Goal: Book appointment/travel/reservation

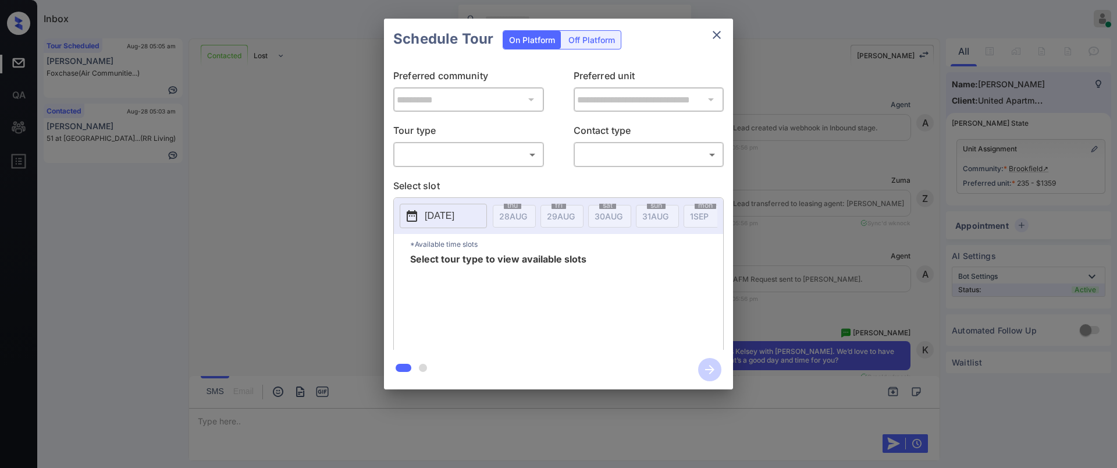
click at [431, 150] on body "Inbox [PERSON_NAME] Online Set yourself offline Set yourself on break Profile S…" at bounding box center [558, 234] width 1117 height 468
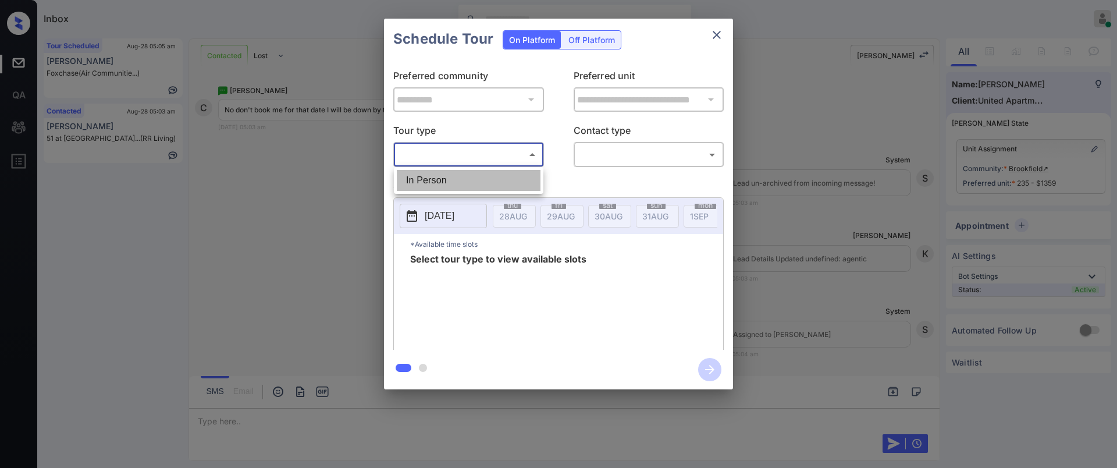
drag, startPoint x: 0, startPoint y: 0, endPoint x: 551, endPoint y: 167, distance: 575.6
click at [438, 184] on li "In Person" at bounding box center [469, 180] width 144 height 21
type input "********"
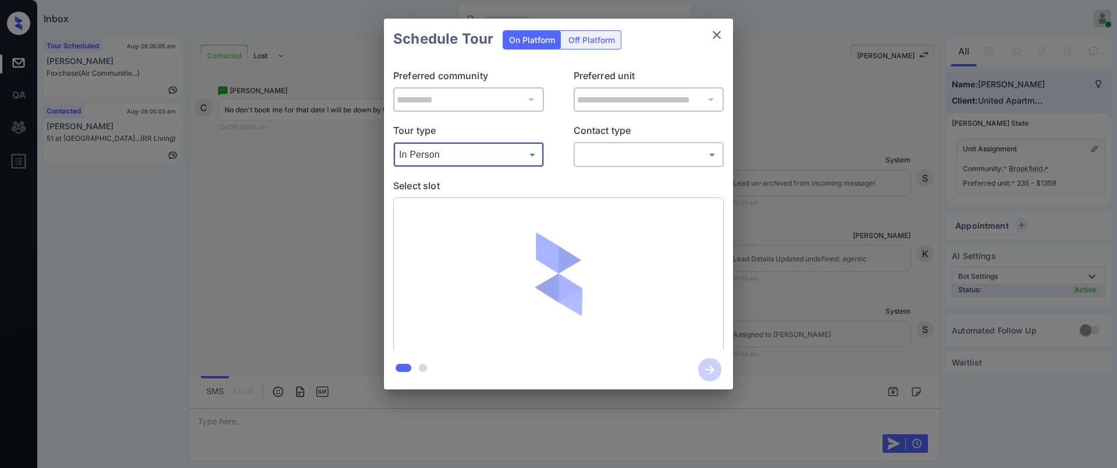
click at [623, 149] on body "Inbox [PERSON_NAME] Online Set yourself offline Set yourself on break Profile S…" at bounding box center [558, 234] width 1117 height 468
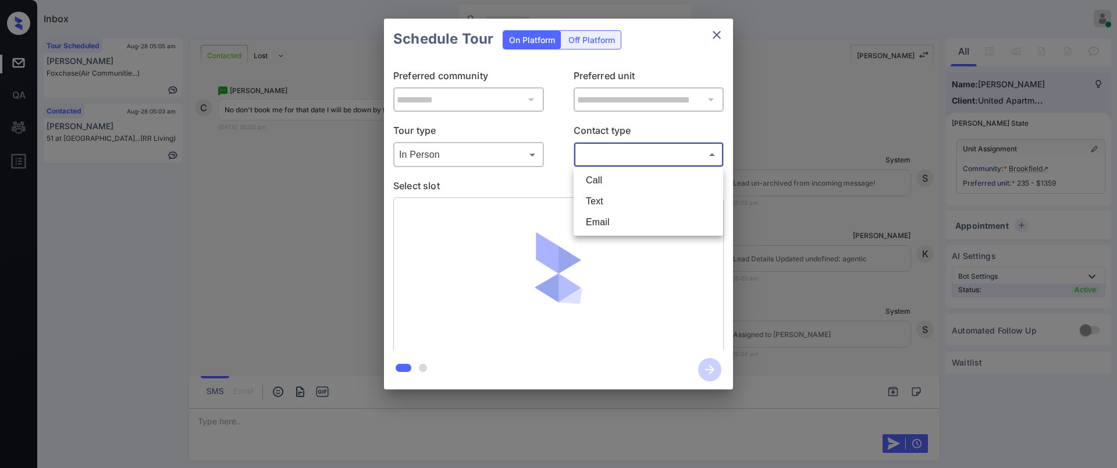
click at [590, 207] on li "Text" at bounding box center [648, 201] width 144 height 21
type input "****"
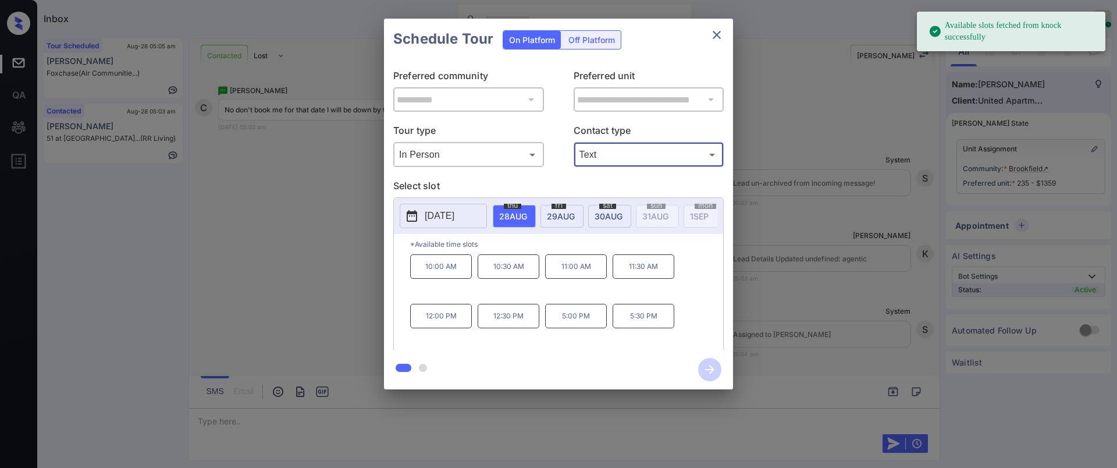
drag, startPoint x: 440, startPoint y: 227, endPoint x: 444, endPoint y: 222, distance: 6.2
click at [442, 224] on button "[DATE]" at bounding box center [443, 216] width 87 height 24
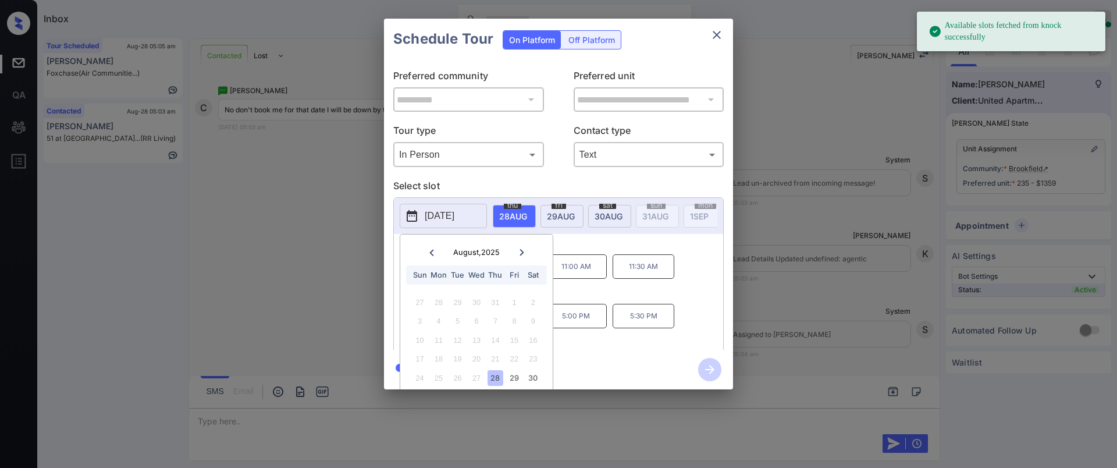
click at [449, 212] on p "2025-08-28" at bounding box center [440, 216] width 30 height 14
click at [523, 252] on icon at bounding box center [521, 252] width 7 height 7
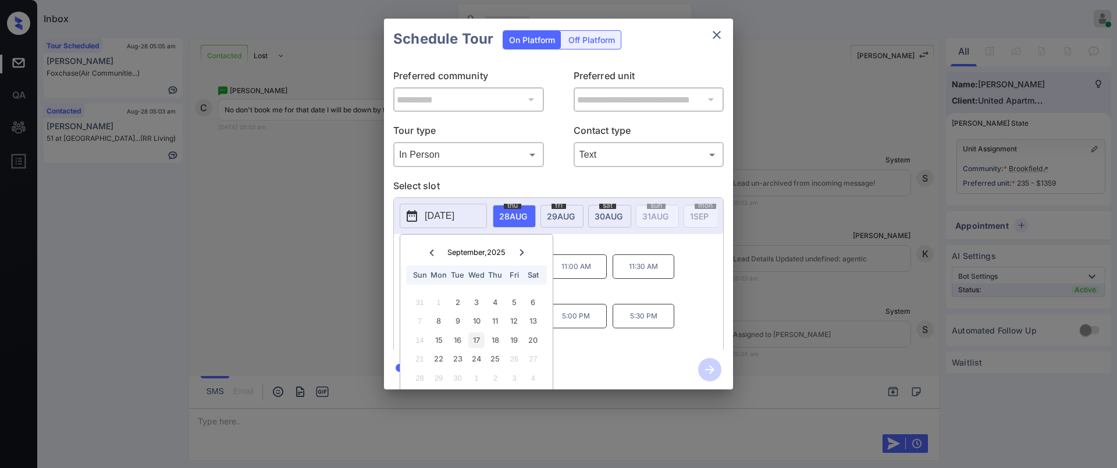
click at [474, 339] on div "17" at bounding box center [476, 340] width 16 height 16
click at [582, 251] on p "*Available time slots" at bounding box center [566, 244] width 313 height 20
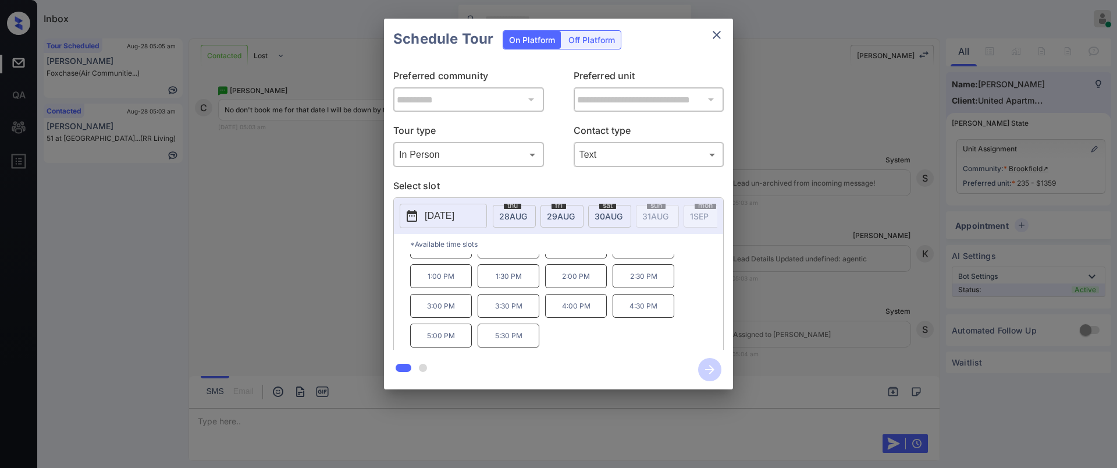
scroll to position [0, 0]
click at [800, 307] on div "**********" at bounding box center [558, 204] width 1117 height 408
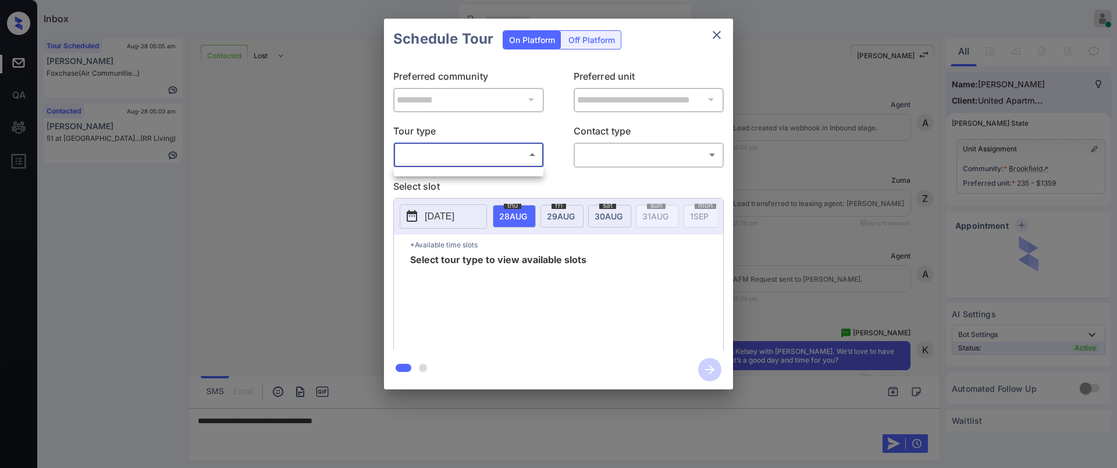
click at [436, 177] on div at bounding box center [558, 234] width 1117 height 468
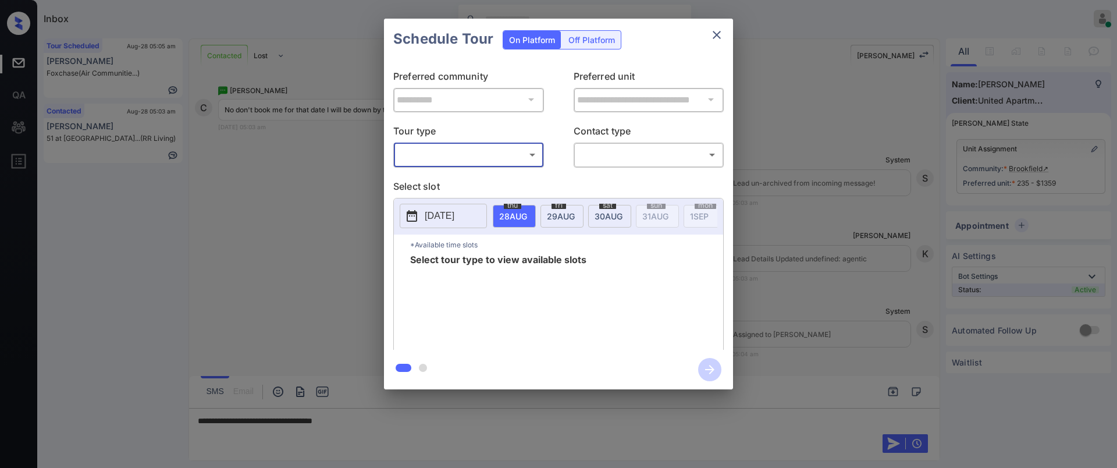
click at [462, 162] on body "Inbox [PERSON_NAME] Online Set yourself offline Set yourself on break Profile S…" at bounding box center [558, 234] width 1117 height 468
click at [814, 189] on div at bounding box center [558, 234] width 1117 height 468
click at [961, 204] on div "**********" at bounding box center [558, 204] width 1117 height 408
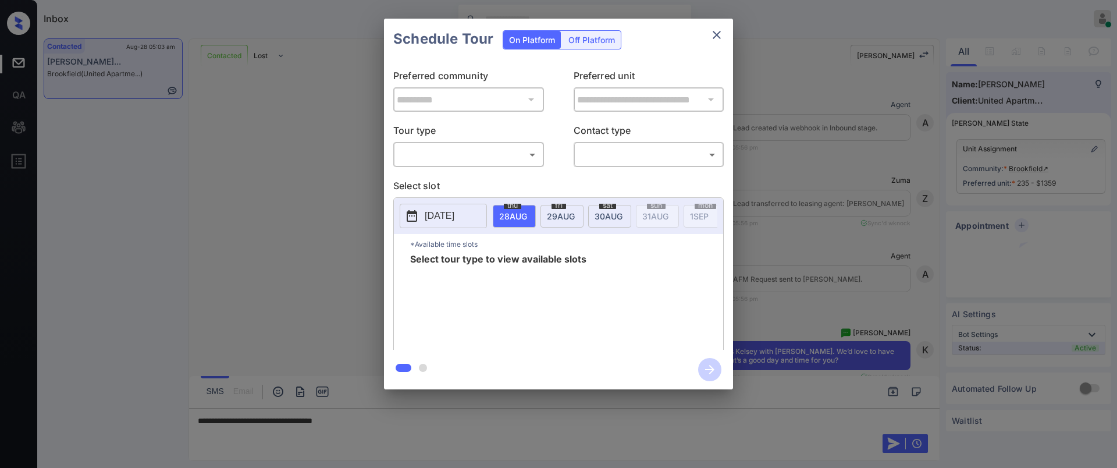
click at [489, 147] on body "Inbox Ajay Kumar Online Set yourself offline Set yourself on break Profile Swit…" at bounding box center [558, 234] width 1117 height 468
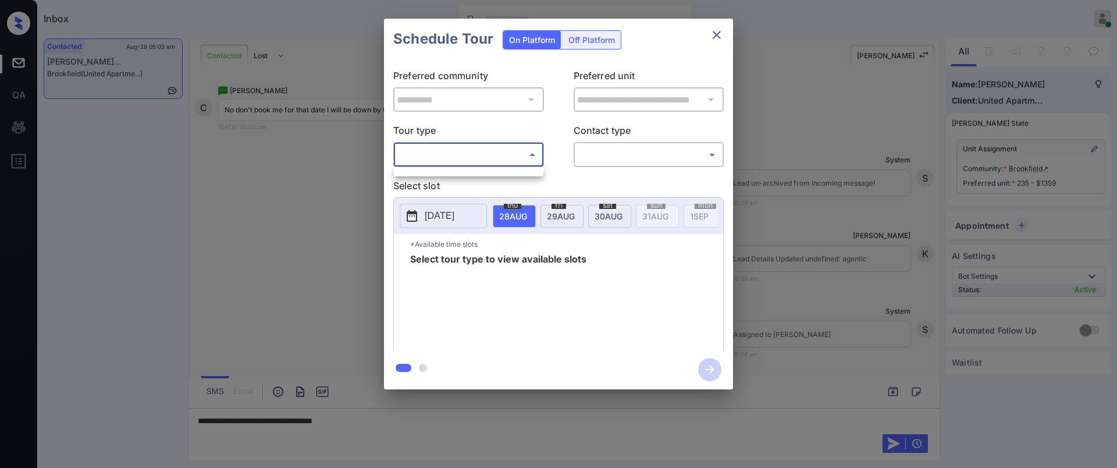
click at [888, 173] on div at bounding box center [558, 234] width 1117 height 468
drag, startPoint x: 721, startPoint y: 233, endPoint x: 721, endPoint y: 218, distance: 15.1
click at [722, 226] on div "2025-08-28 thu 28 AUG fri 29 AUG sat 30 AUG sun 31 AUG mon 1 SEP tue 2 SEP wed …" at bounding box center [558, 216] width 329 height 36
click at [720, 33] on icon "close" at bounding box center [717, 35] width 14 height 14
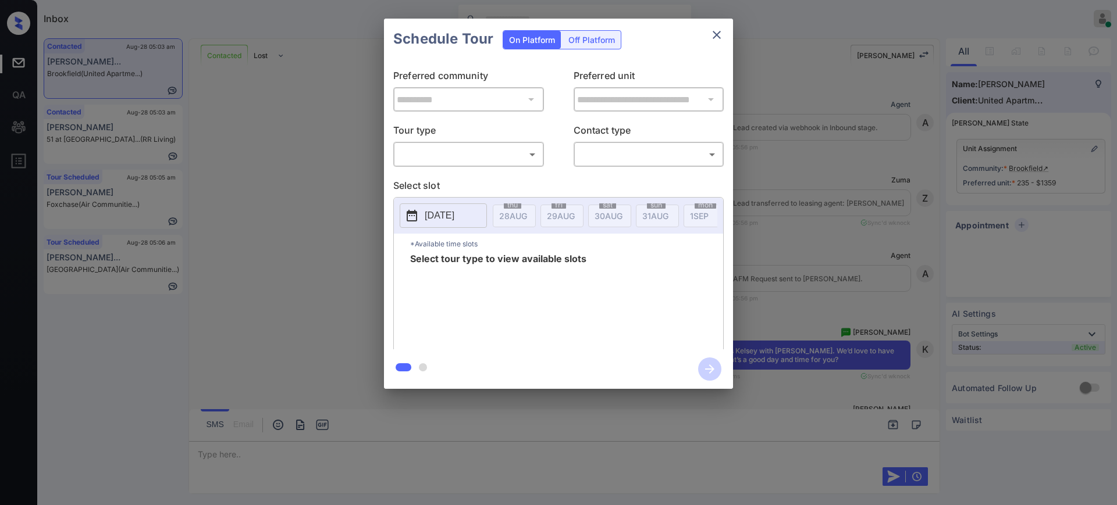
scroll to position [3547, 0]
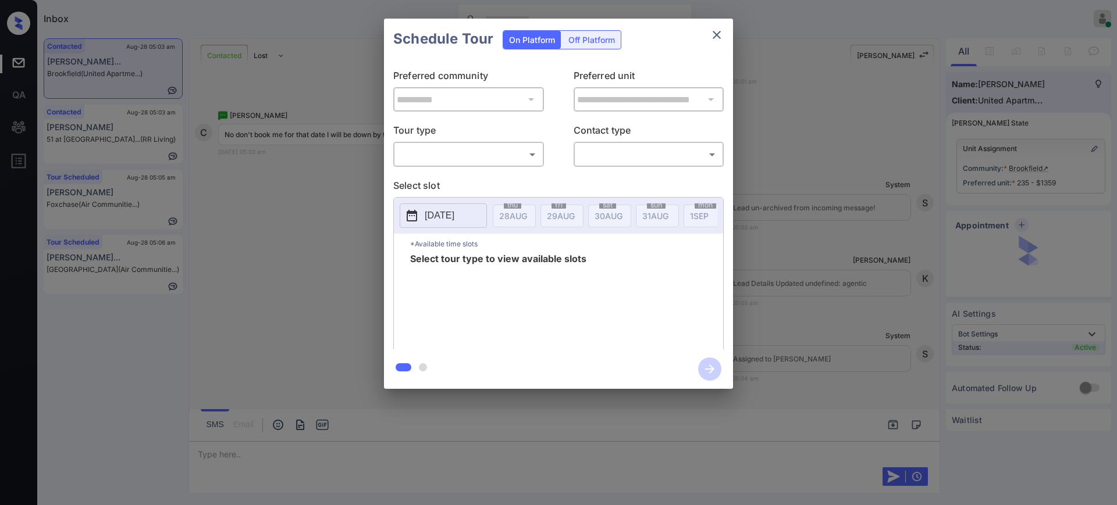
click at [454, 144] on div "​ ​" at bounding box center [468, 154] width 151 height 25
click at [454, 155] on body "Inbox Ajay Kumar Online Set yourself offline Set yourself on break Profile Swit…" at bounding box center [558, 252] width 1117 height 505
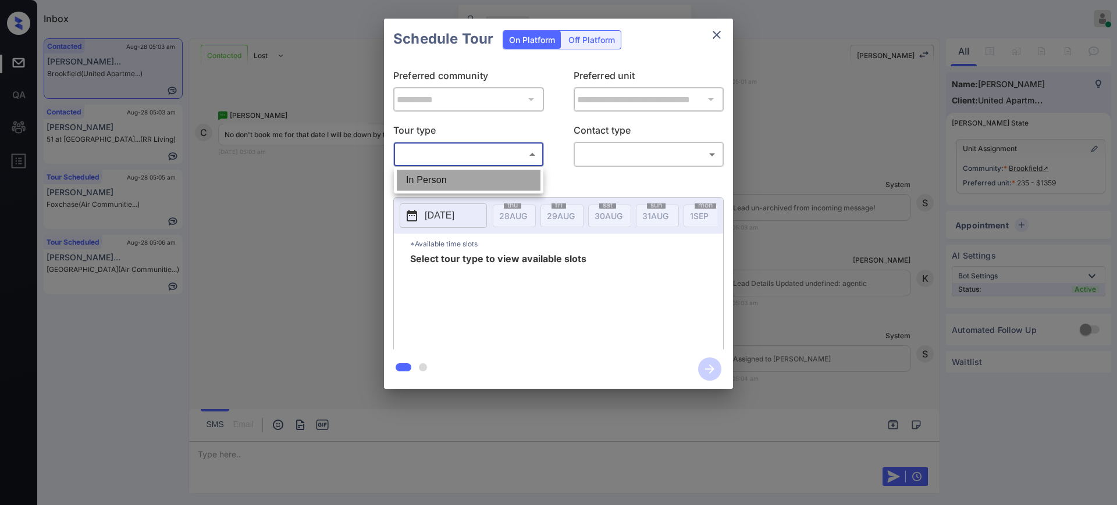
drag, startPoint x: 450, startPoint y: 176, endPoint x: 550, endPoint y: 176, distance: 100.6
click at [450, 176] on li "In Person" at bounding box center [469, 180] width 144 height 21
type input "********"
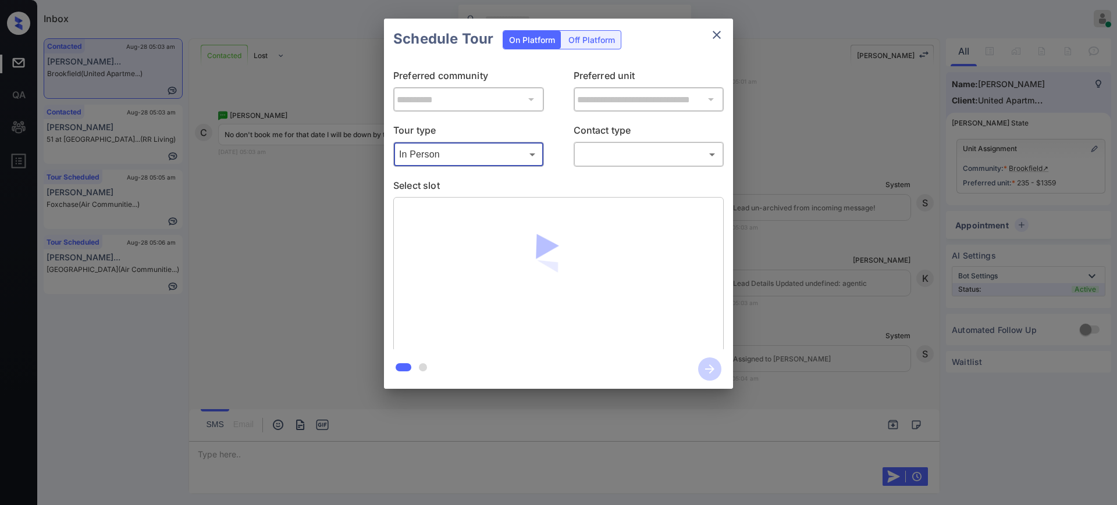
click at [621, 154] on body "Inbox Ajay Kumar Online Set yourself offline Set yourself on break Profile Swit…" at bounding box center [558, 252] width 1117 height 505
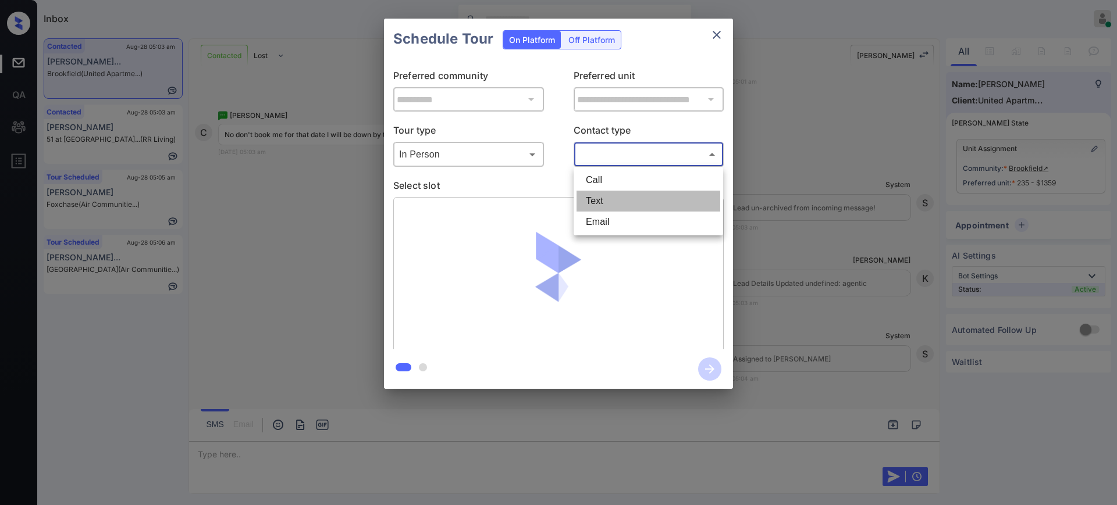
click at [612, 194] on li "Text" at bounding box center [648, 201] width 144 height 21
type input "****"
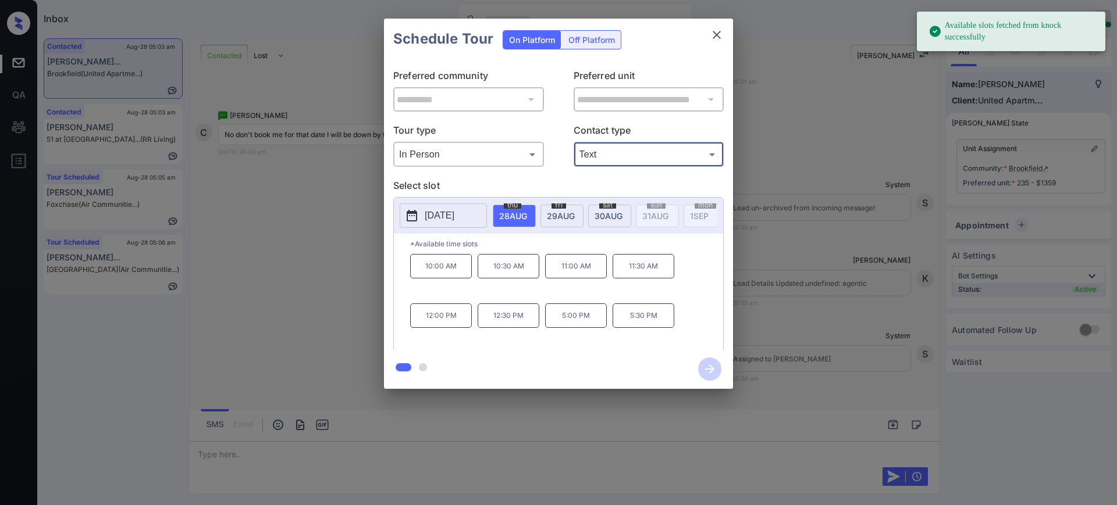
drag, startPoint x: 476, startPoint y: 204, endPoint x: 473, endPoint y: 210, distance: 7.0
click at [475, 204] on button "[DATE]" at bounding box center [443, 216] width 87 height 24
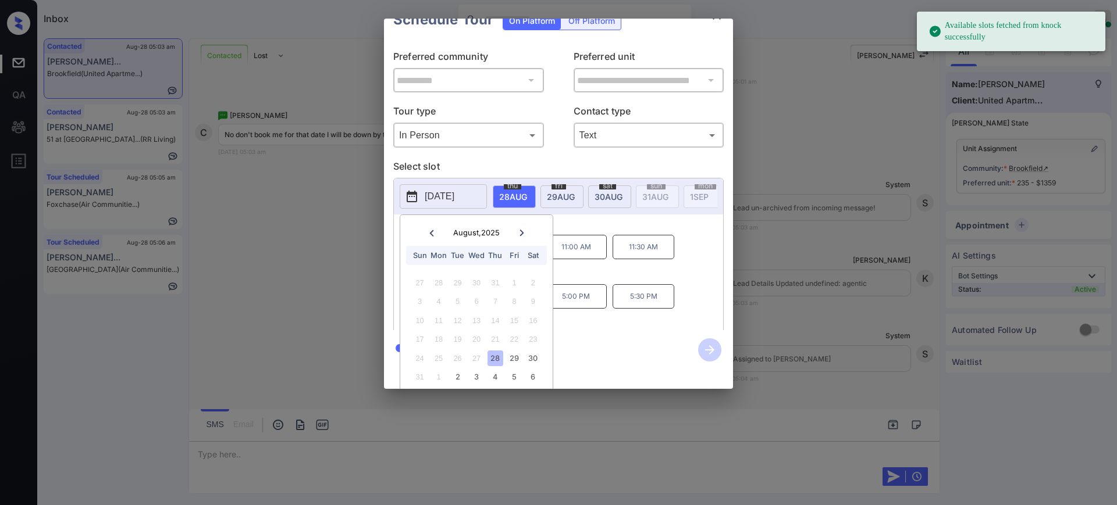
scroll to position [36, 0]
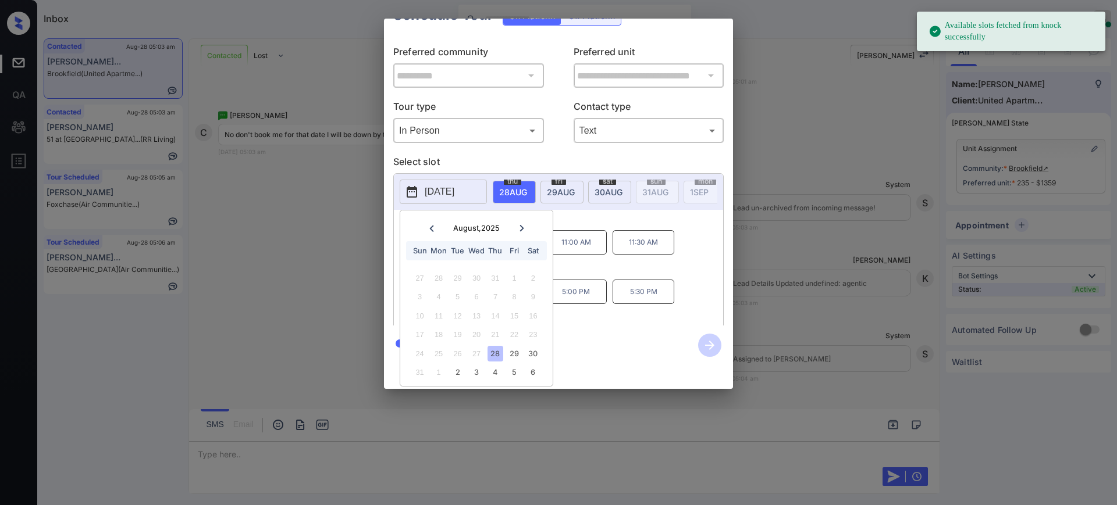
click at [519, 221] on div at bounding box center [522, 228] width 16 height 15
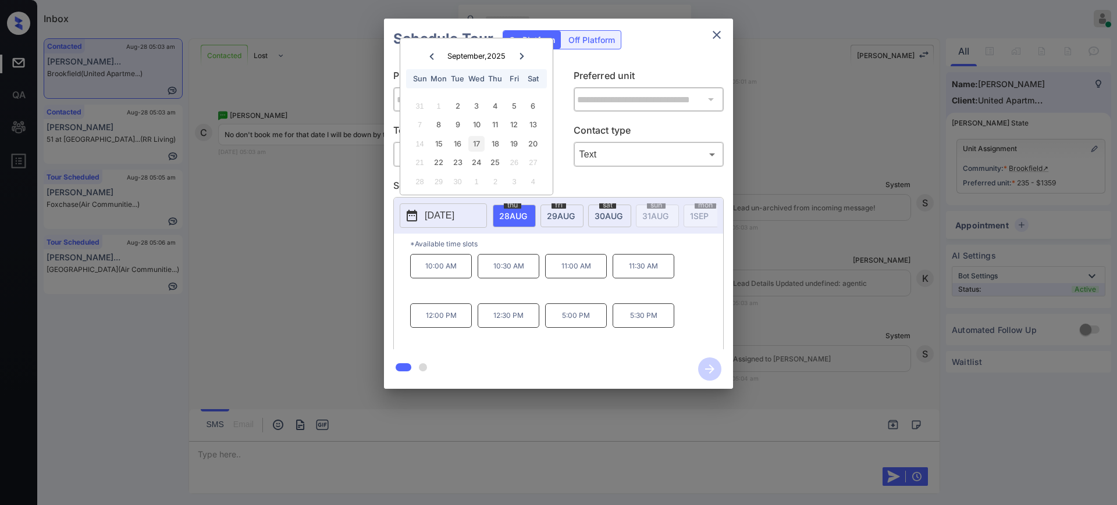
click at [475, 142] on div "17" at bounding box center [476, 144] width 16 height 16
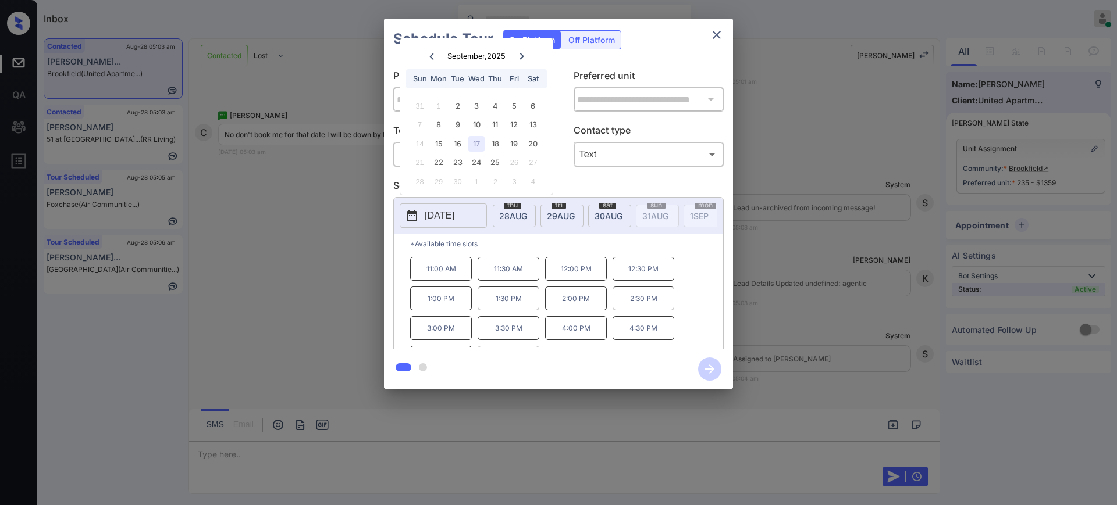
scroll to position [49, 0]
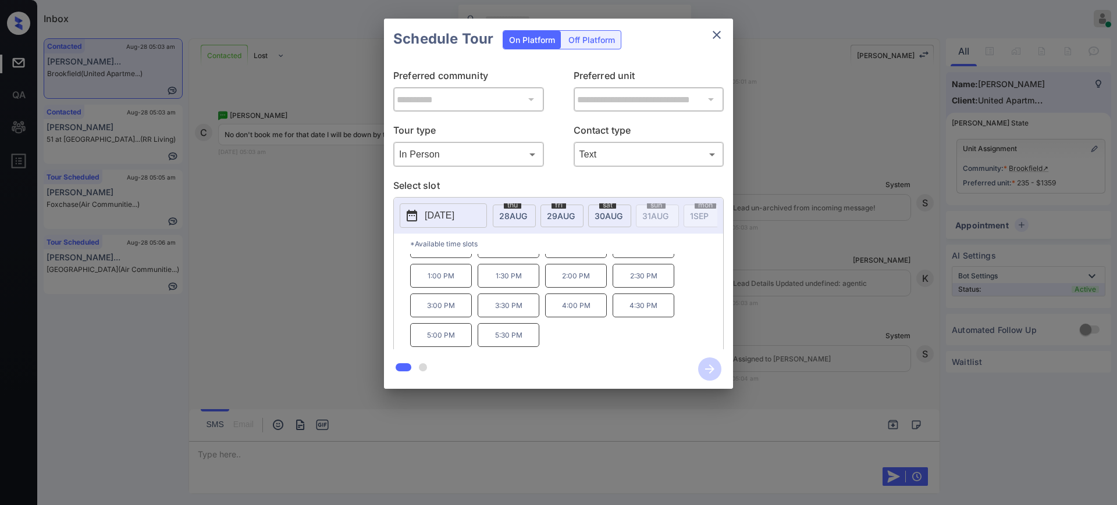
click at [250, 446] on div at bounding box center [558, 252] width 1117 height 505
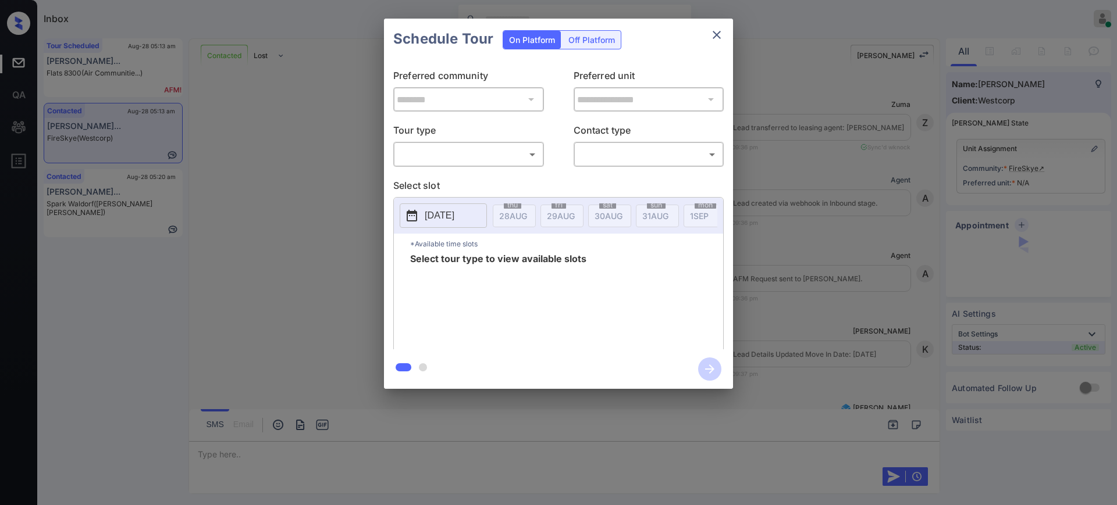
click at [501, 150] on body "Inbox [PERSON_NAME] Online Set yourself offline Set yourself on break Profile S…" at bounding box center [558, 252] width 1117 height 505
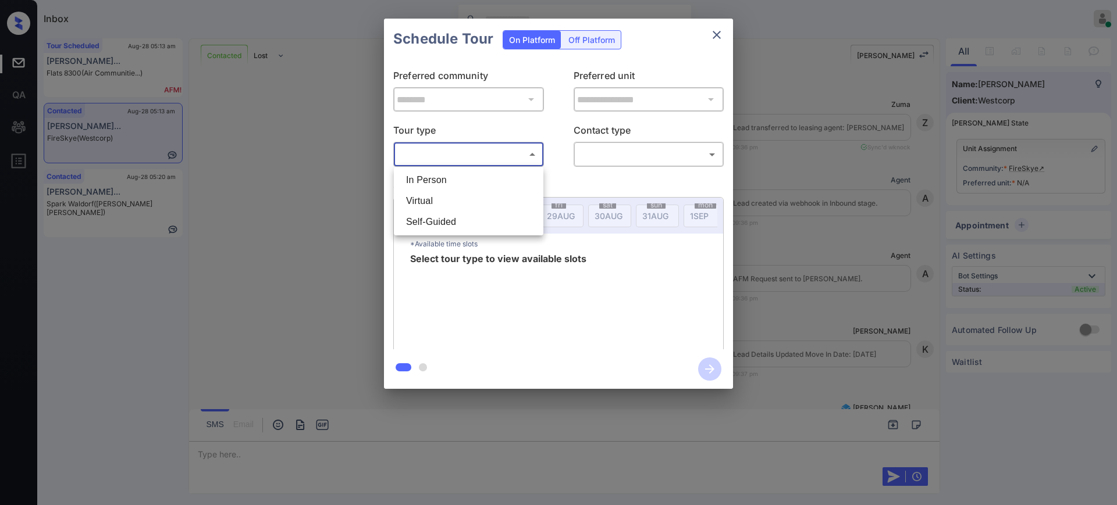
scroll to position [459, 0]
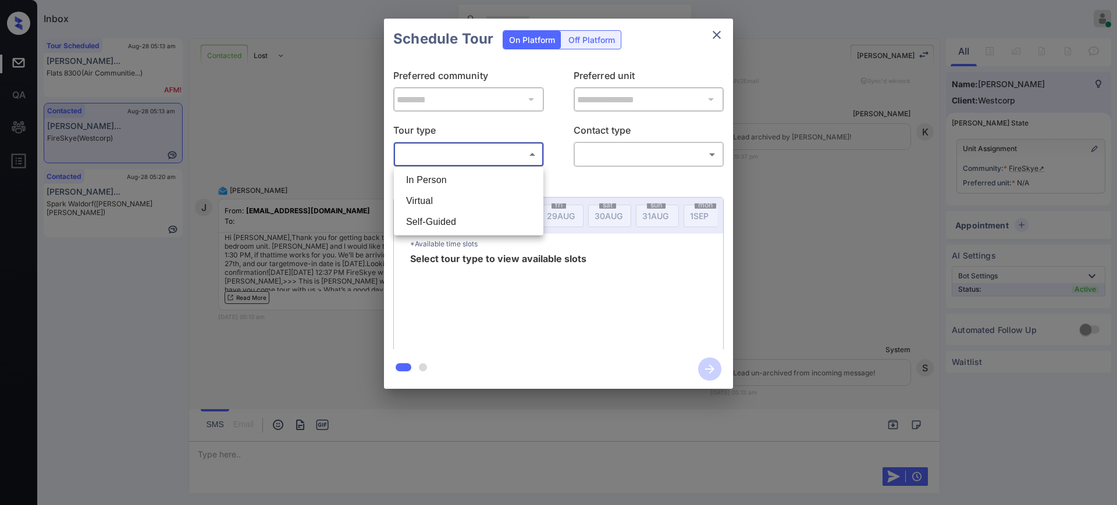
drag, startPoint x: 502, startPoint y: 151, endPoint x: 467, endPoint y: 166, distance: 37.8
click at [467, 166] on div at bounding box center [558, 252] width 1117 height 505
click at [505, 161] on body "Inbox Ajay Kumar Online Set yourself offline Set yourself on break Profile Swit…" at bounding box center [558, 252] width 1117 height 505
click at [468, 179] on li "In Person" at bounding box center [469, 180] width 144 height 21
type input "********"
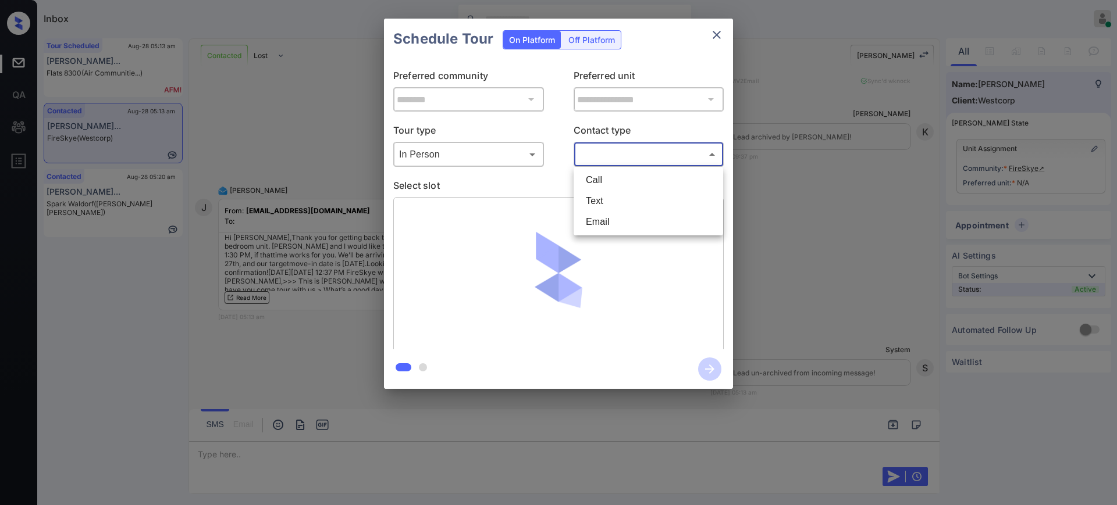
click at [615, 154] on body "Inbox Ajay Kumar Online Set yourself offline Set yourself on break Profile Swit…" at bounding box center [558, 252] width 1117 height 505
click at [603, 200] on li "Text" at bounding box center [648, 201] width 144 height 21
type input "****"
click at [503, 183] on p "Select slot" at bounding box center [558, 188] width 330 height 19
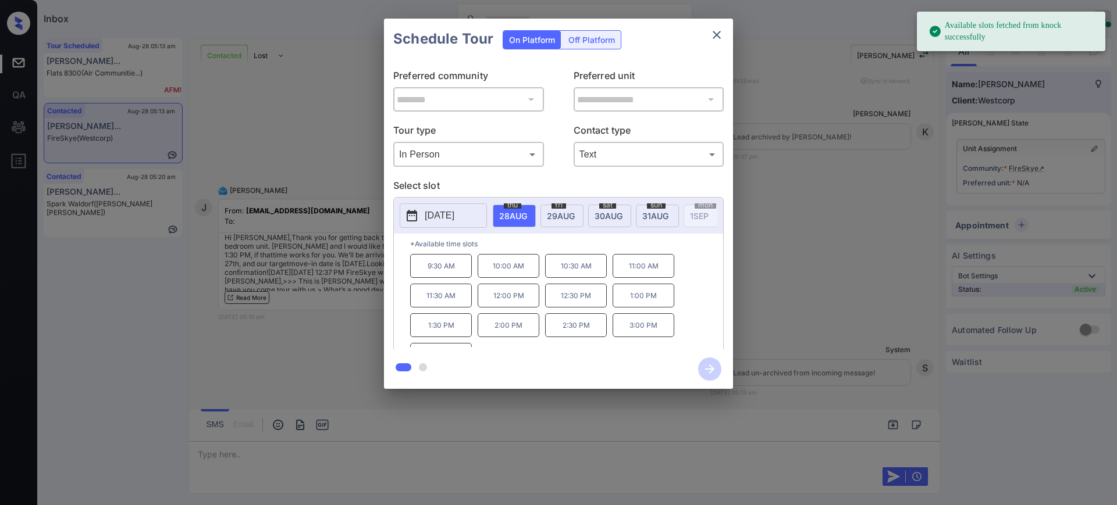
click at [454, 212] on p "2025-08-28" at bounding box center [440, 216] width 30 height 14
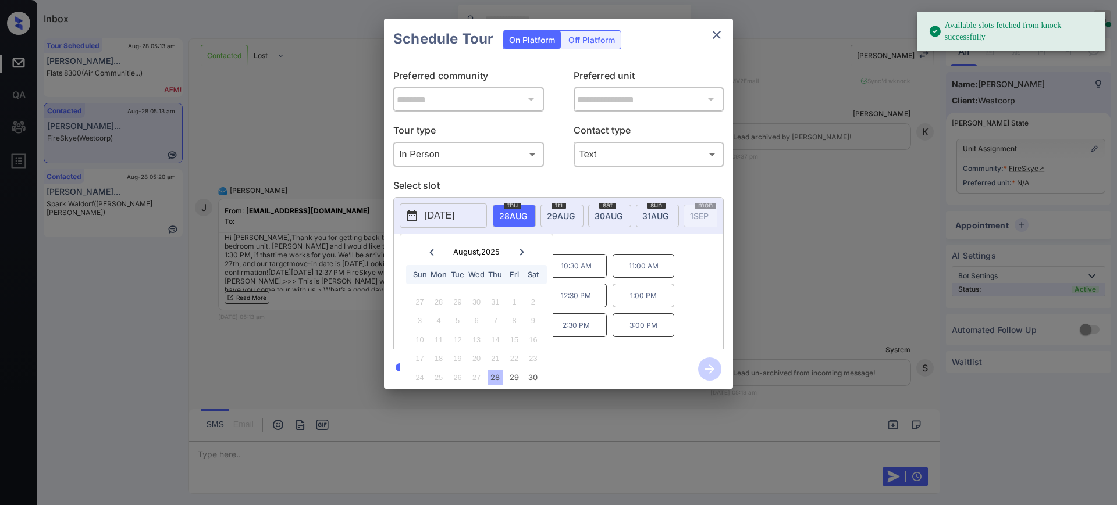
click at [523, 249] on icon at bounding box center [521, 252] width 7 height 7
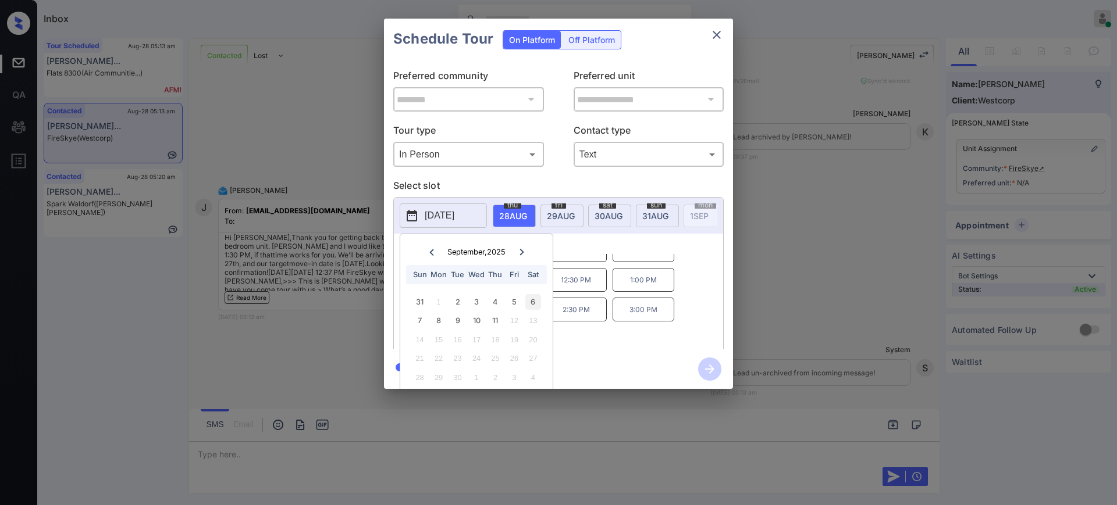
scroll to position [20, 0]
click at [497, 316] on div "11" at bounding box center [495, 321] width 16 height 16
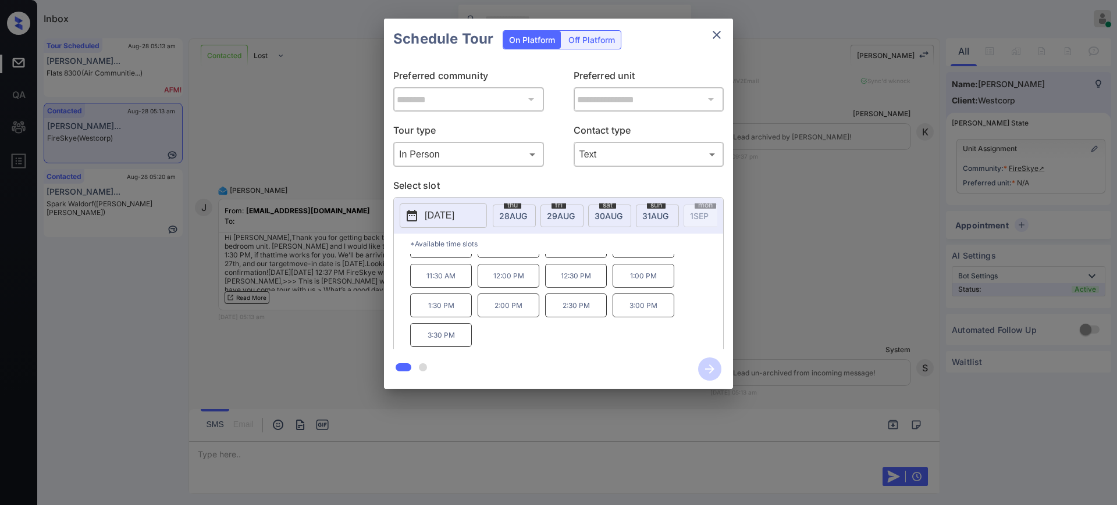
click at [446, 208] on button "2025-09-11" at bounding box center [443, 216] width 87 height 24
drag, startPoint x: 564, startPoint y: 183, endPoint x: 542, endPoint y: 184, distance: 22.2
click at [564, 182] on p "Select slot" at bounding box center [558, 188] width 330 height 19
click at [447, 206] on button "2025-09-11" at bounding box center [443, 216] width 87 height 24
click at [571, 179] on p "Select slot" at bounding box center [558, 188] width 330 height 19
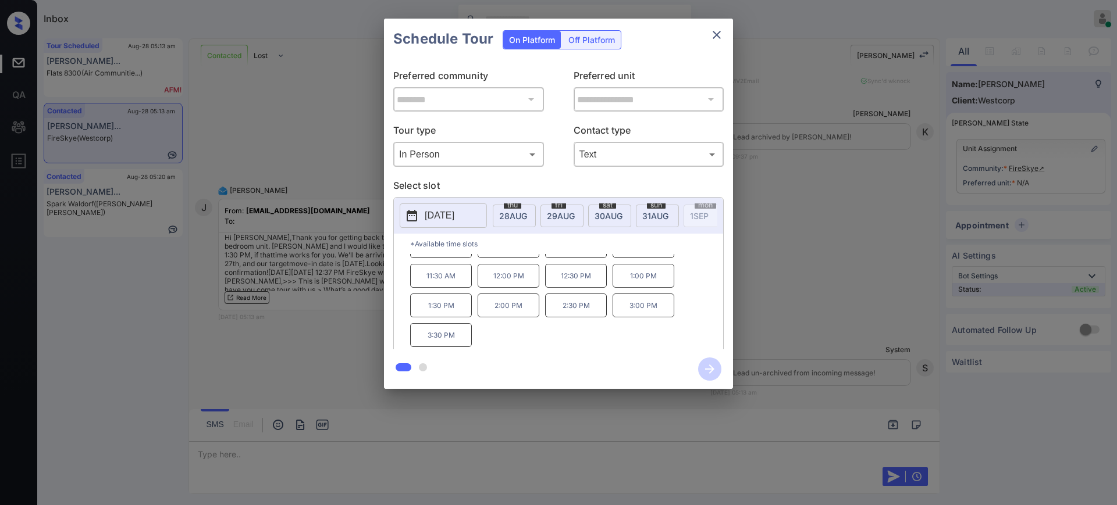
click at [716, 37] on icon "close" at bounding box center [717, 35] width 14 height 14
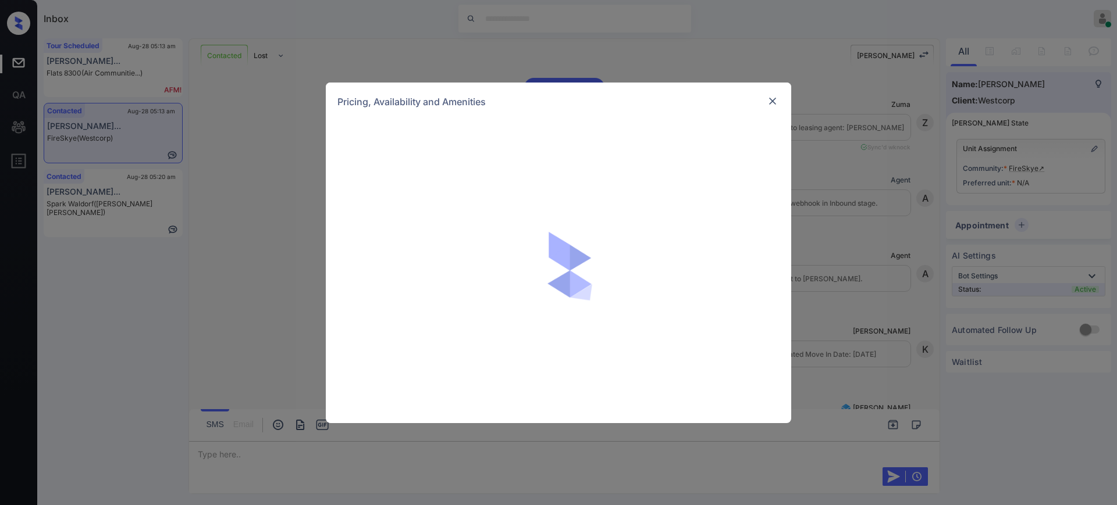
scroll to position [532, 0]
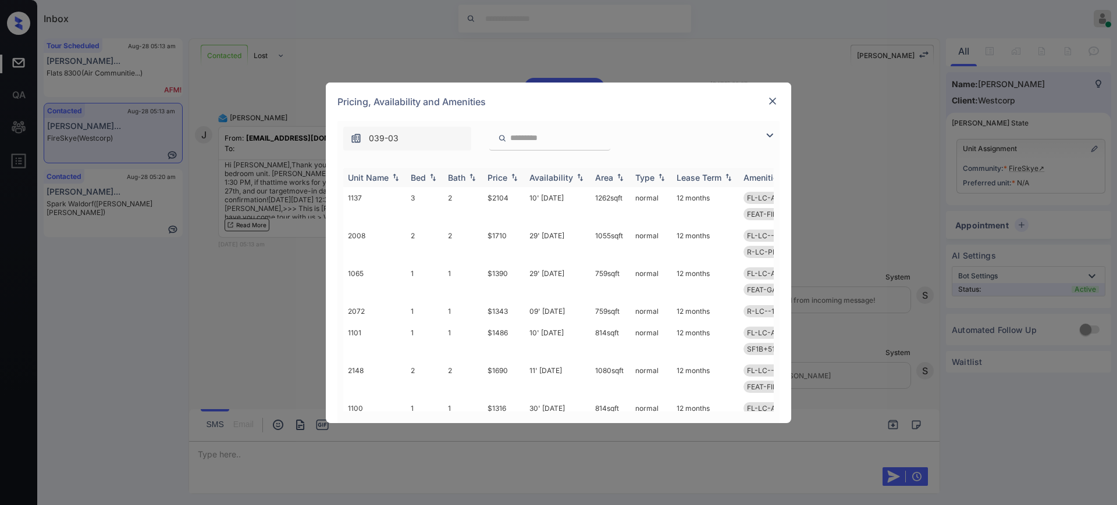
click at [424, 177] on div "Bed" at bounding box center [418, 178] width 15 height 10
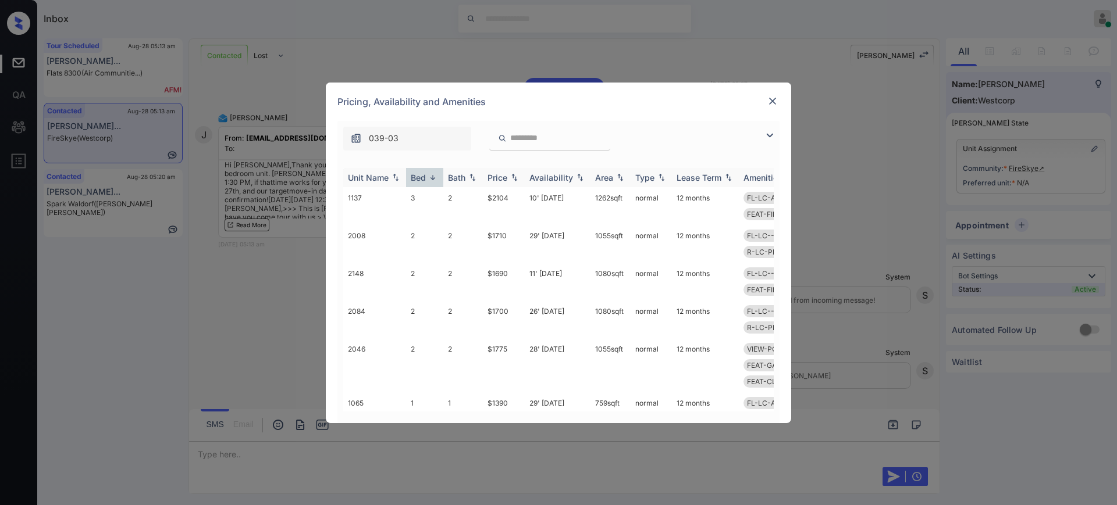
click at [424, 177] on div "Bed" at bounding box center [418, 178] width 15 height 10
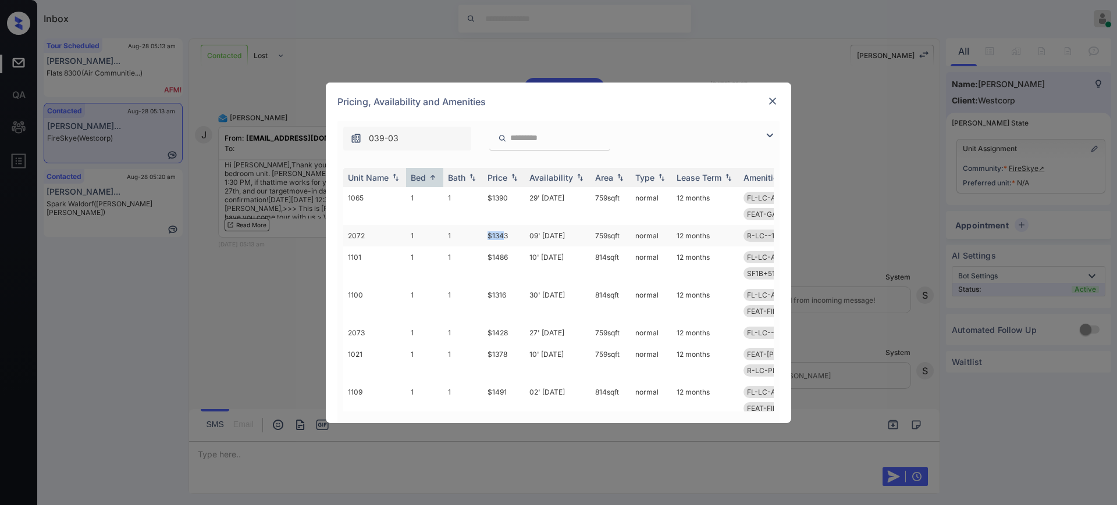
drag, startPoint x: 486, startPoint y: 232, endPoint x: 505, endPoint y: 235, distance: 18.8
click at [505, 234] on td "$1343" at bounding box center [504, 236] width 42 height 22
copy td "$134"
drag, startPoint x: 487, startPoint y: 291, endPoint x: 513, endPoint y: 292, distance: 26.2
click at [513, 292] on td "$1316" at bounding box center [504, 303] width 42 height 38
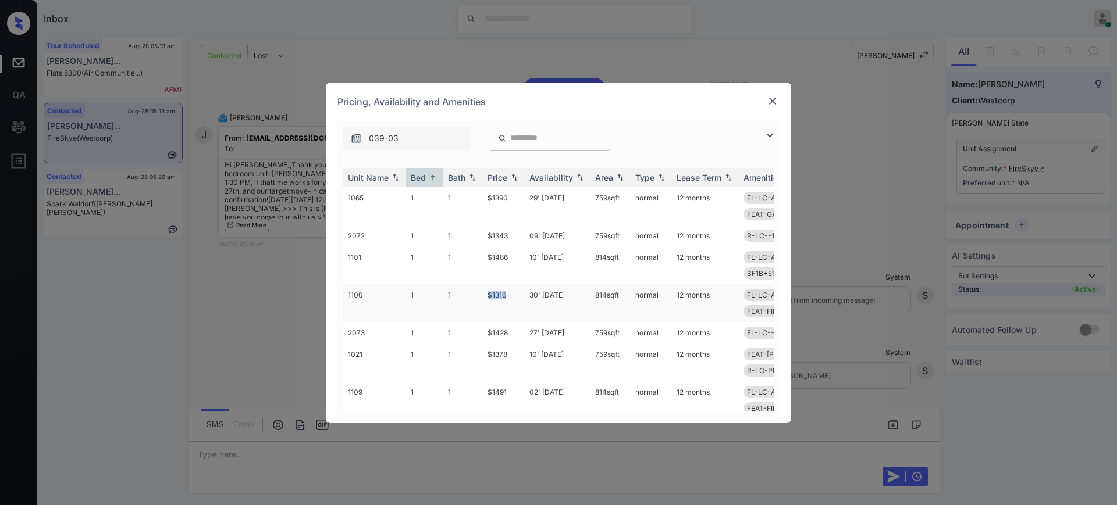
copy td "$1316"
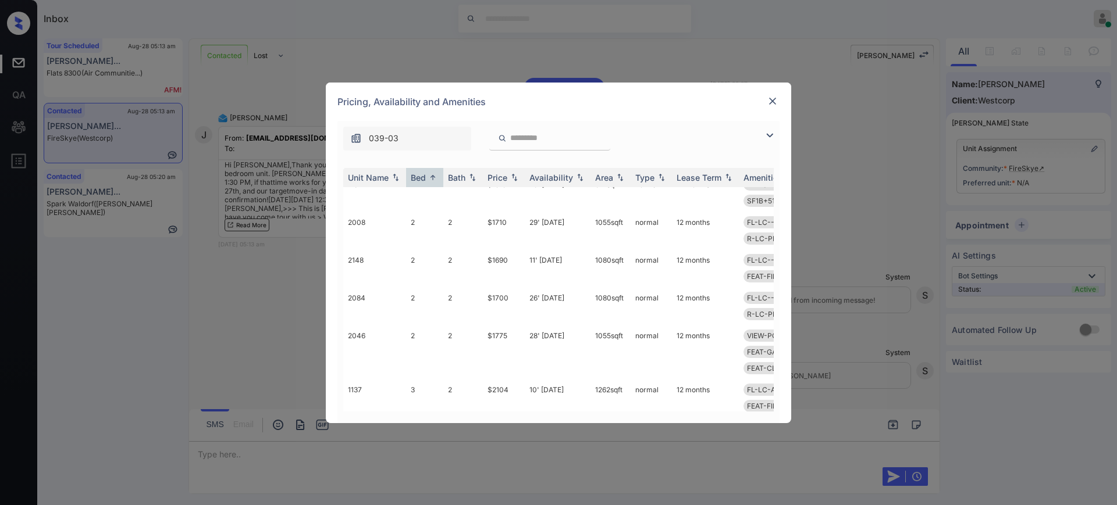
scroll to position [0, 0]
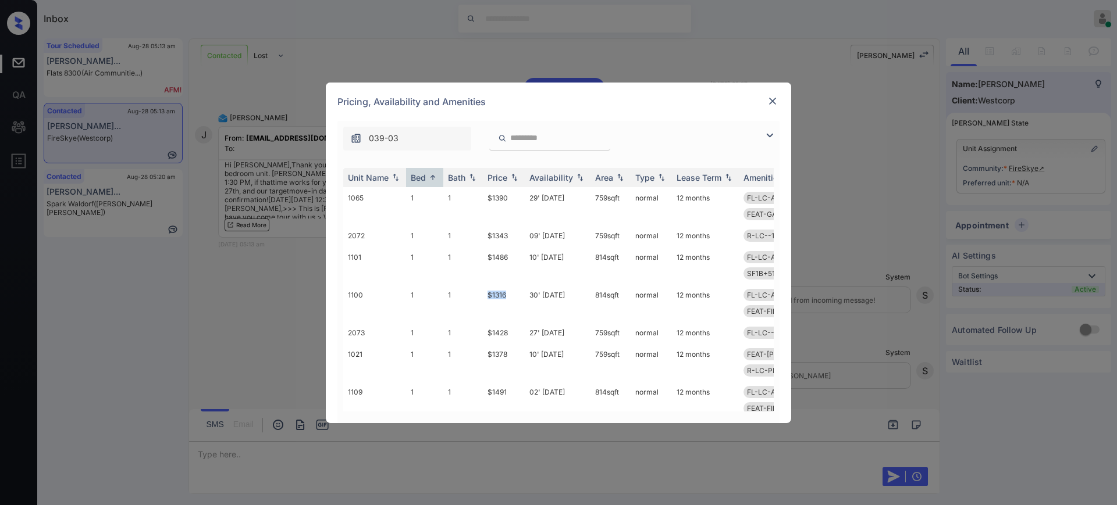
copy td "$1316"
click at [774, 95] on img at bounding box center [773, 101] width 12 height 12
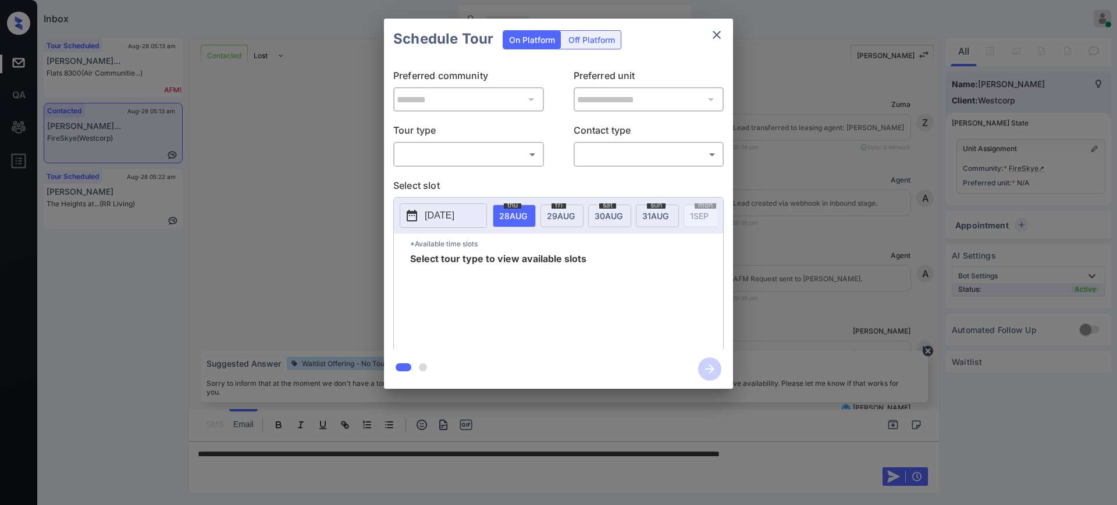
scroll to position [896, 0]
click at [433, 148] on body "Inbox Ajay Kumar Online Set yourself offline Set yourself on break Profile Swit…" at bounding box center [558, 252] width 1117 height 505
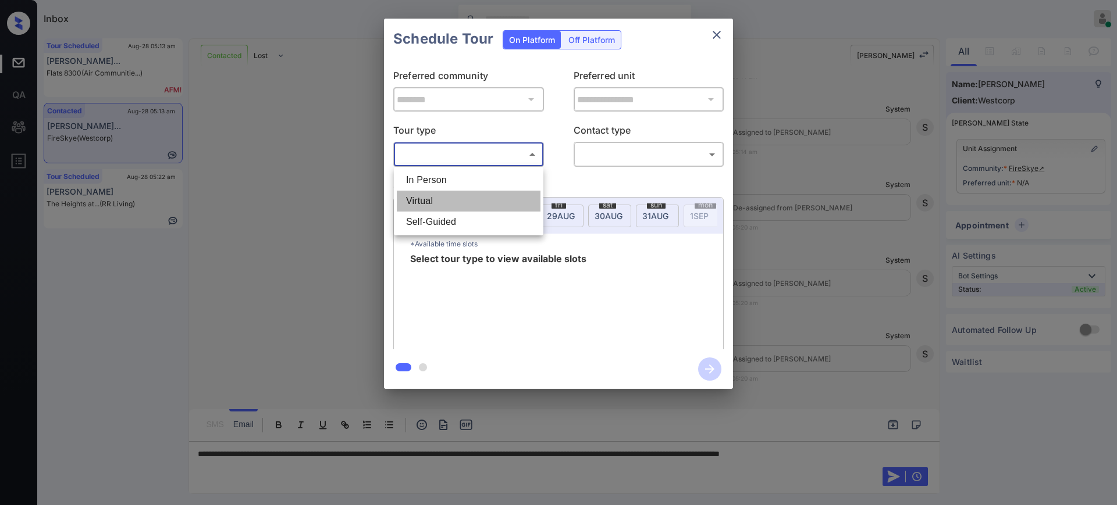
drag, startPoint x: 453, startPoint y: 201, endPoint x: 562, endPoint y: 189, distance: 110.0
click at [453, 201] on li "Virtual" at bounding box center [469, 201] width 144 height 21
type input "*******"
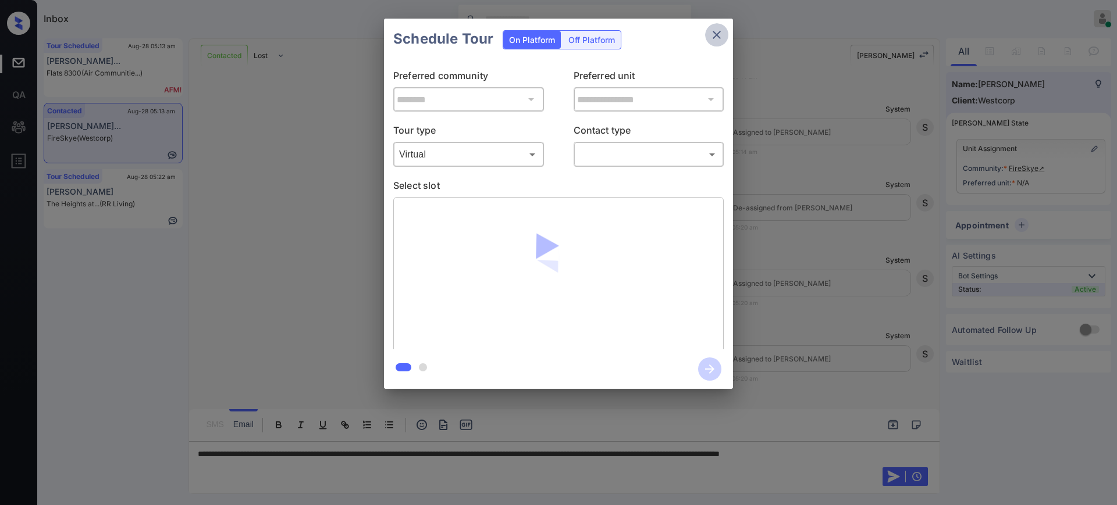
click at [715, 33] on icon "close" at bounding box center [717, 35] width 14 height 14
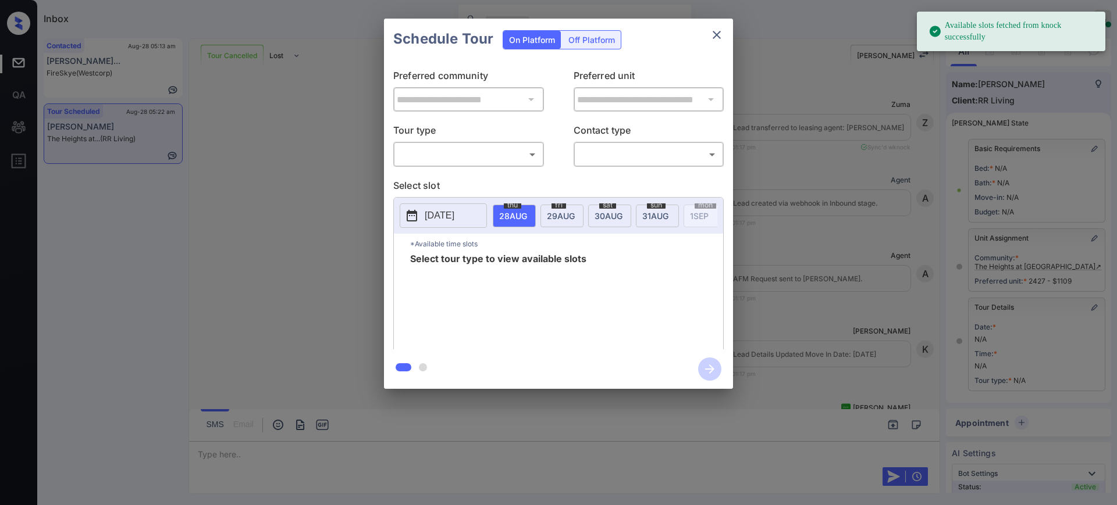
scroll to position [73, 0]
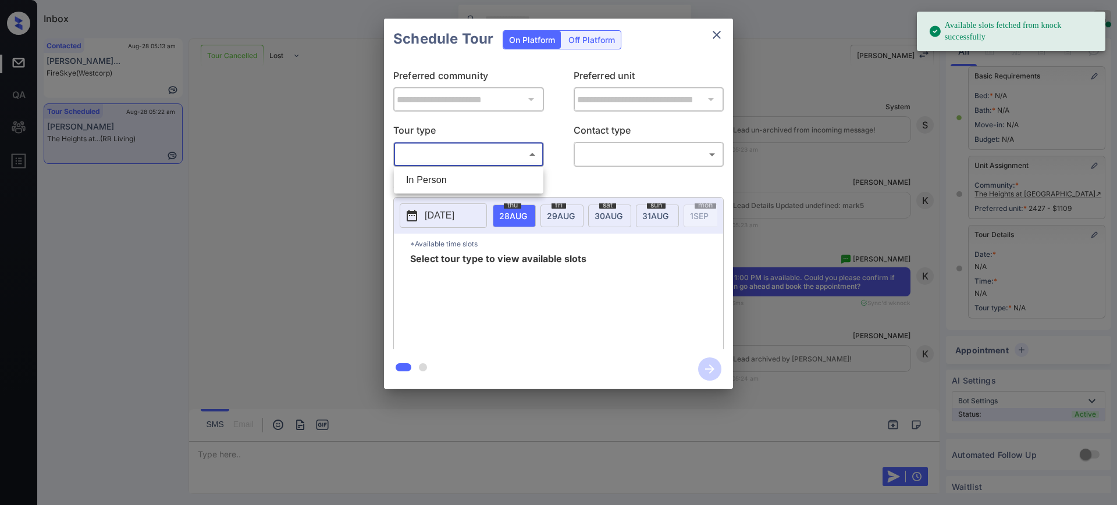
click at [458, 149] on body "Available slots fetched from knock successfully Inbox Ajay Kumar Online Set you…" at bounding box center [558, 252] width 1117 height 505
click at [448, 175] on li "In Person" at bounding box center [469, 180] width 144 height 21
type input "********"
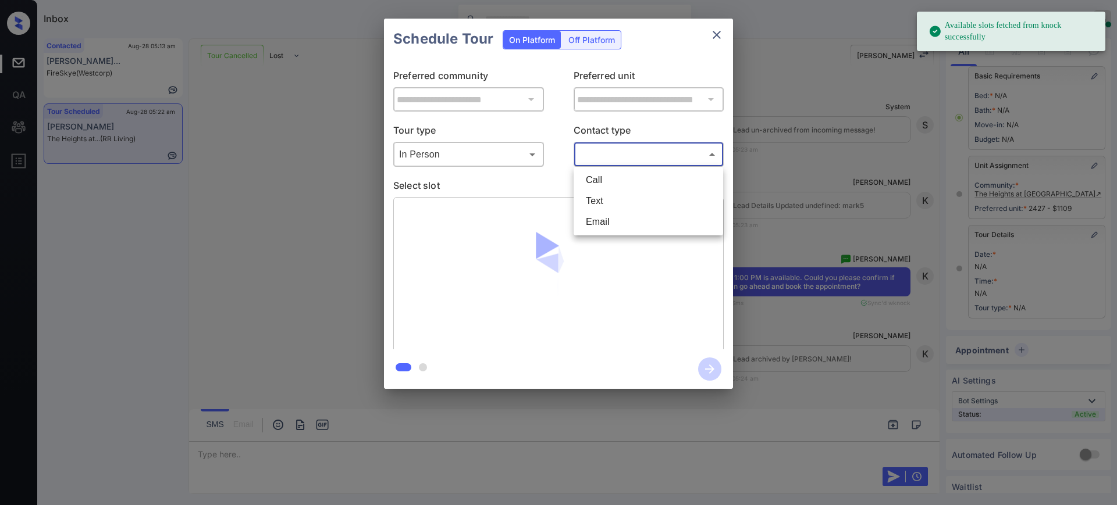
click at [624, 158] on body "Available slots fetched from knock successfully Inbox Ajay Kumar Online Set you…" at bounding box center [558, 252] width 1117 height 505
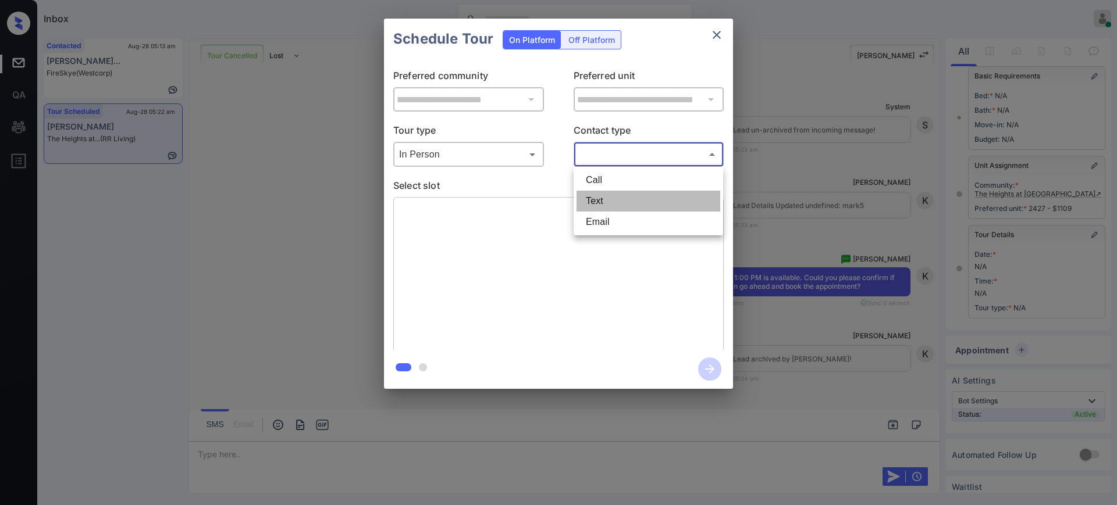
click at [612, 200] on li "Text" at bounding box center [648, 201] width 144 height 21
type input "****"
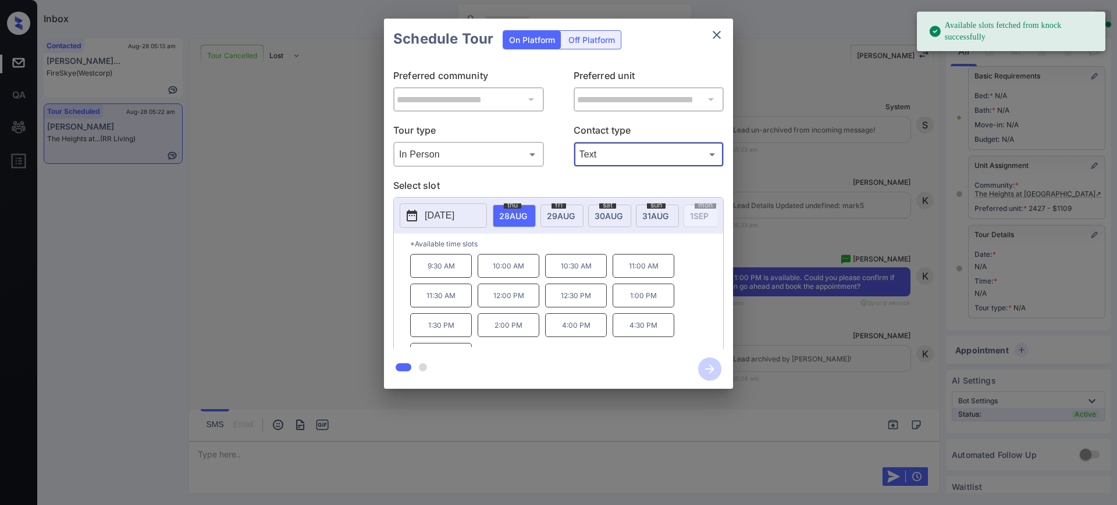
click at [566, 213] on span "29 AUG" at bounding box center [561, 216] width 28 height 10
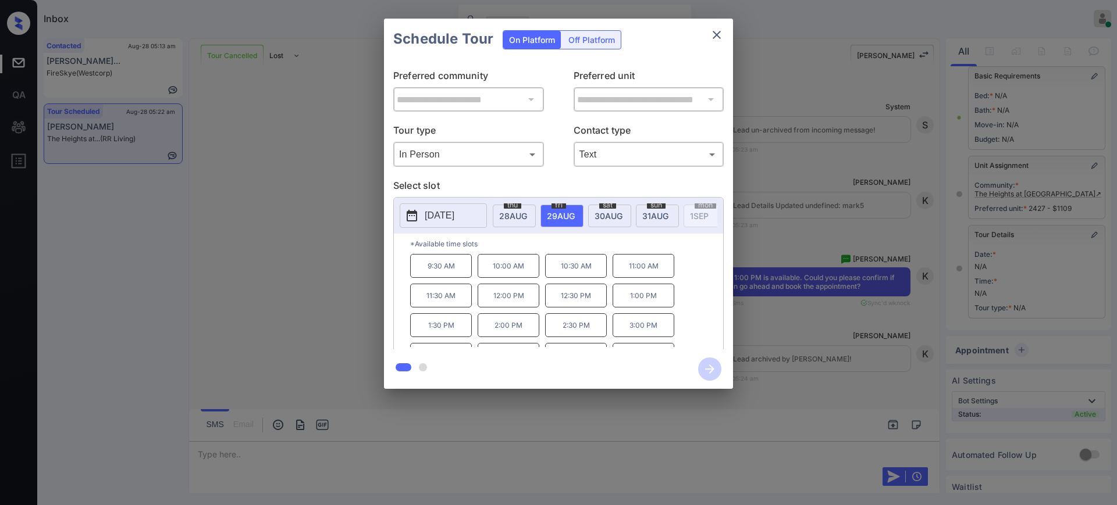
click at [647, 306] on p "1:00 PM" at bounding box center [643, 296] width 62 height 24
click at [714, 371] on icon "button" at bounding box center [709, 369] width 23 height 23
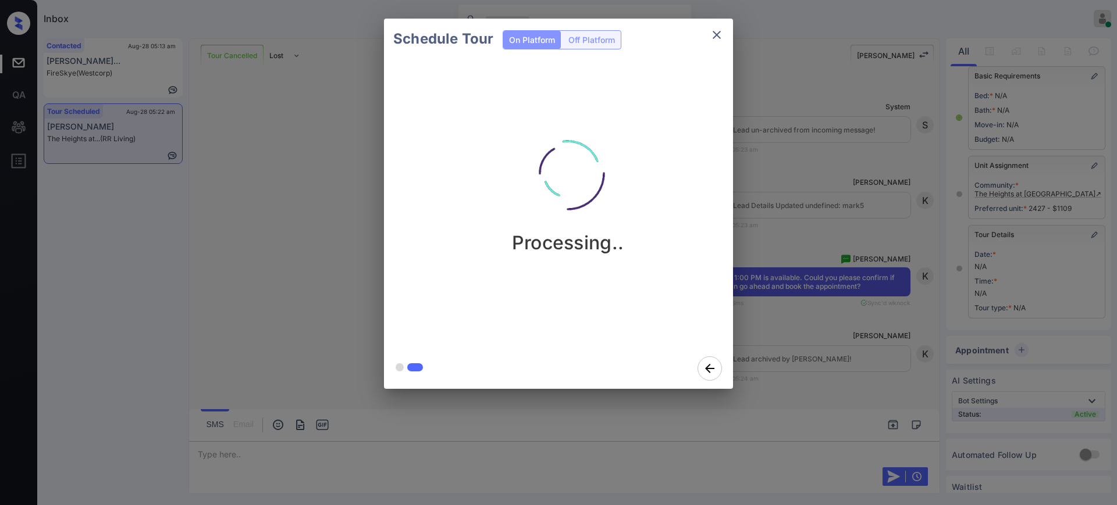
click at [805, 332] on div "Schedule Tour On Platform Off Platform Processing.." at bounding box center [558, 204] width 1117 height 408
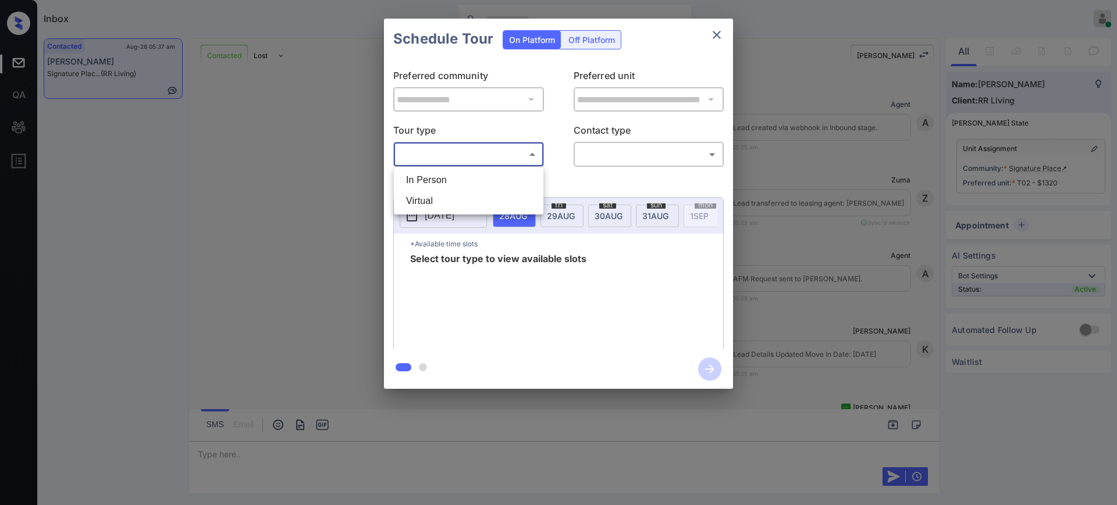
scroll to position [1214, 0]
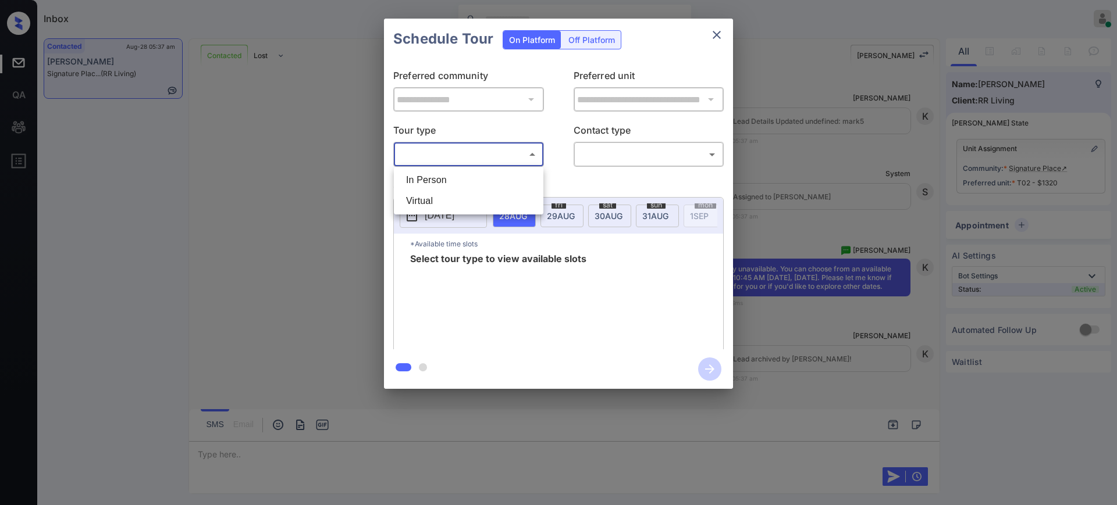
click at [476, 174] on li "In Person" at bounding box center [469, 180] width 144 height 21
type input "********"
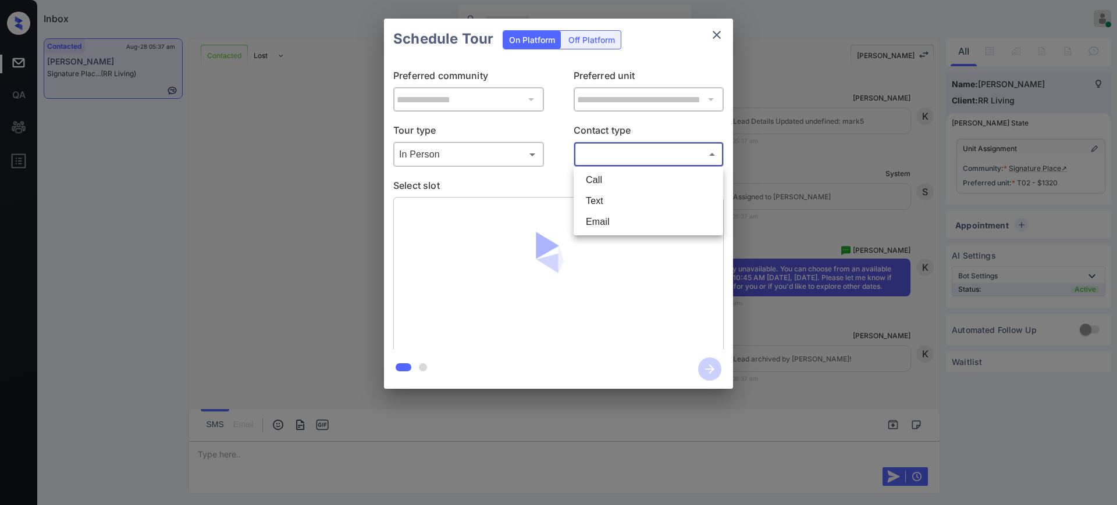
click at [599, 163] on body "Inbox [PERSON_NAME] Online Set yourself offline Set yourself on break Profile S…" at bounding box center [558, 252] width 1117 height 505
click at [604, 201] on li "Text" at bounding box center [648, 201] width 144 height 21
type input "****"
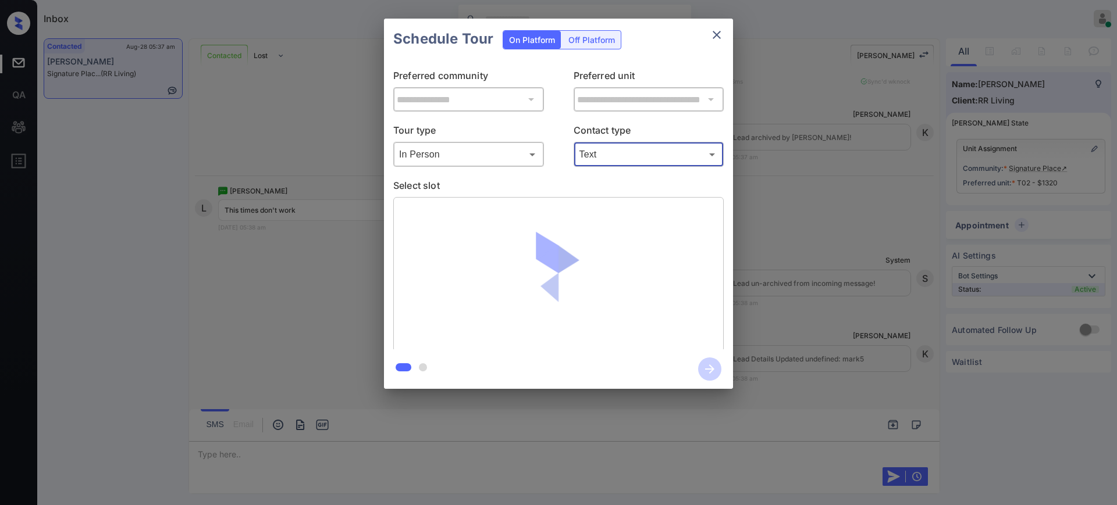
scroll to position [1439, 0]
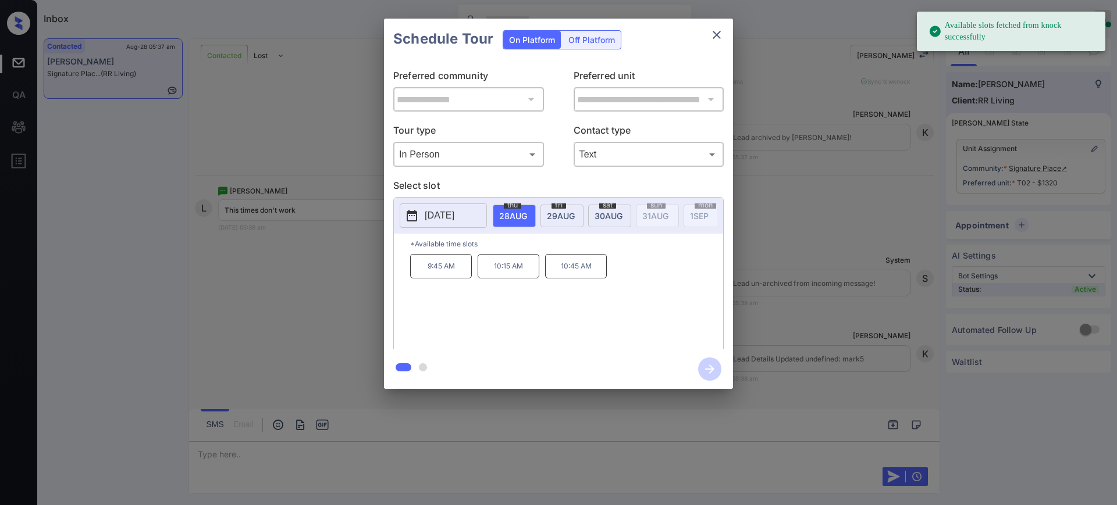
drag, startPoint x: 704, startPoint y: 40, endPoint x: 710, endPoint y: 35, distance: 7.9
click at [704, 39] on div "Schedule Tour On Platform Off Platform" at bounding box center [558, 39] width 349 height 41
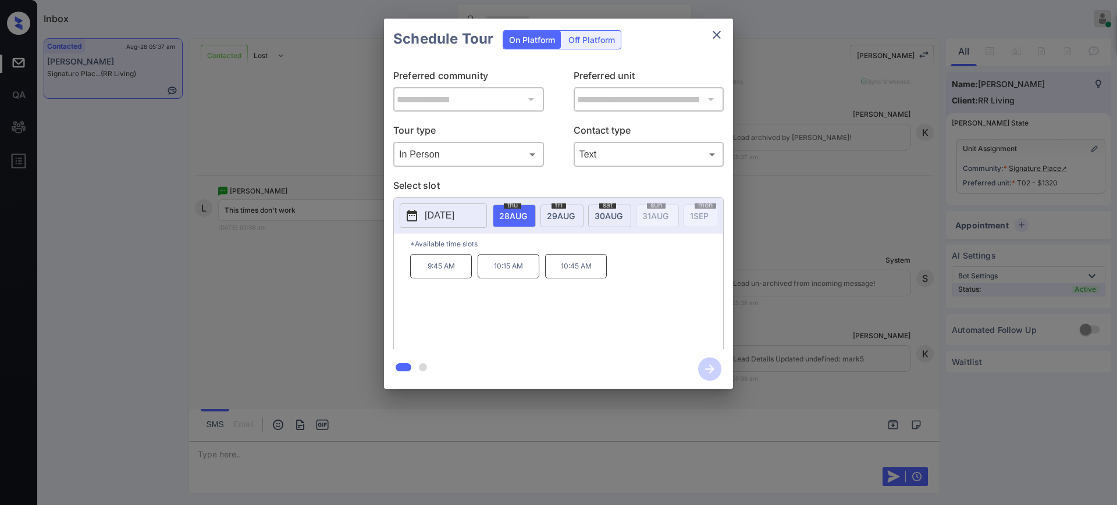
click at [711, 34] on icon "close" at bounding box center [717, 35] width 14 height 14
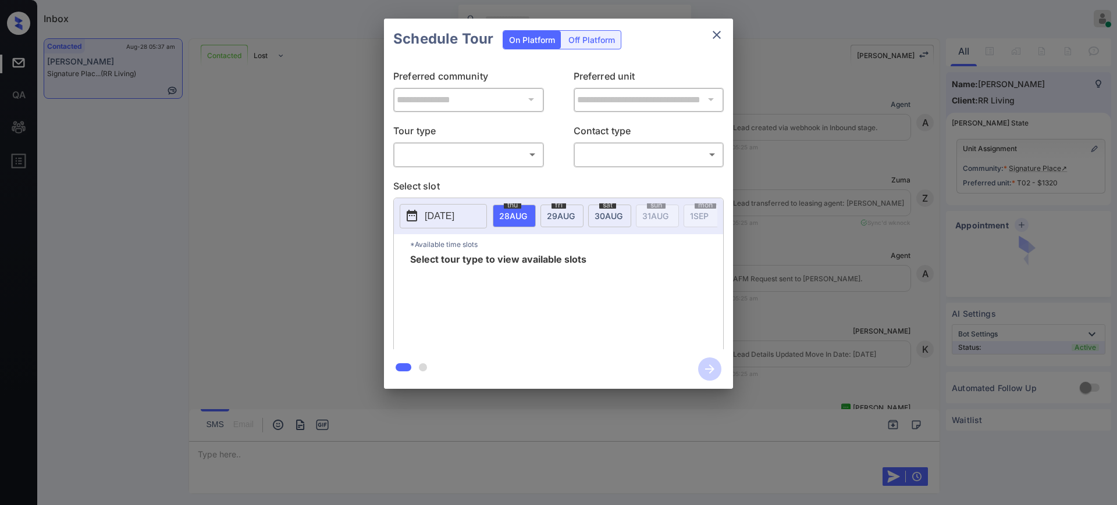
scroll to position [857, 0]
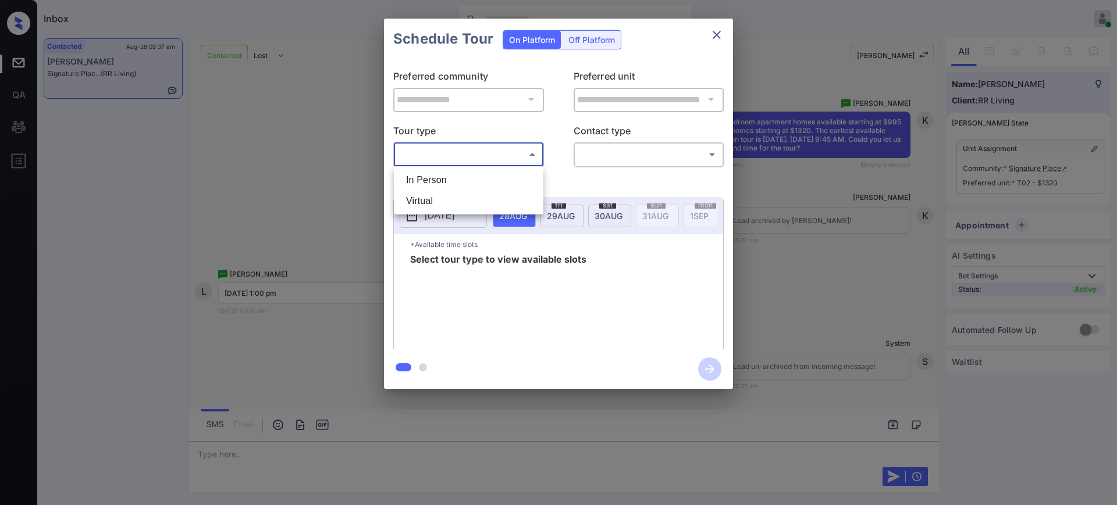
click at [431, 154] on body "Inbox [PERSON_NAME] Online Set yourself offline Set yourself on break Profile S…" at bounding box center [558, 252] width 1117 height 505
click at [437, 183] on li "In Person" at bounding box center [469, 180] width 144 height 21
type input "********"
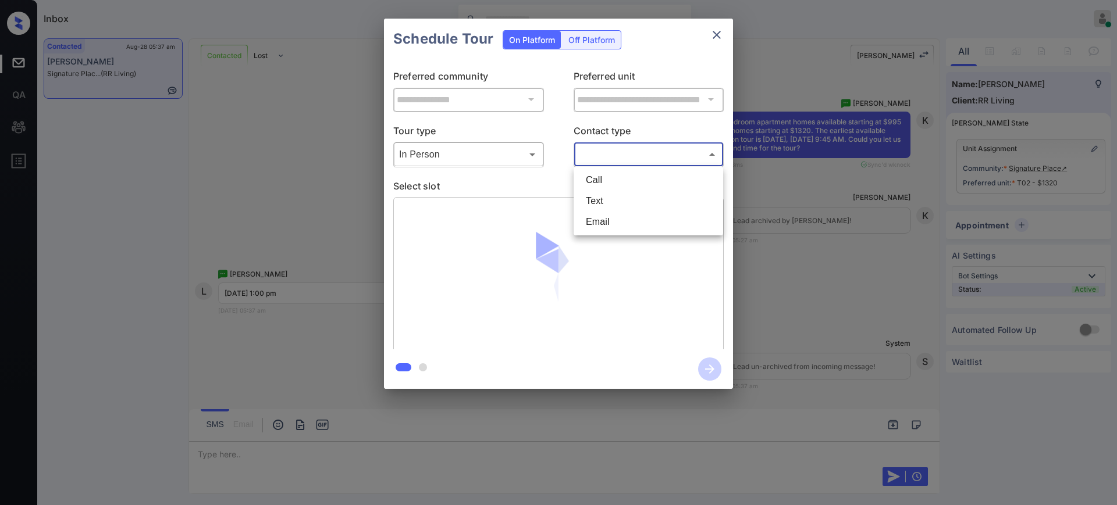
click at [631, 145] on body "Inbox [PERSON_NAME] Online Set yourself offline Set yourself on break Profile S…" at bounding box center [558, 252] width 1117 height 505
click at [610, 212] on li "Email" at bounding box center [648, 222] width 144 height 21
click at [605, 153] on body "Inbox [PERSON_NAME] Online Set yourself offline Set yourself on break Profile S…" at bounding box center [558, 252] width 1117 height 505
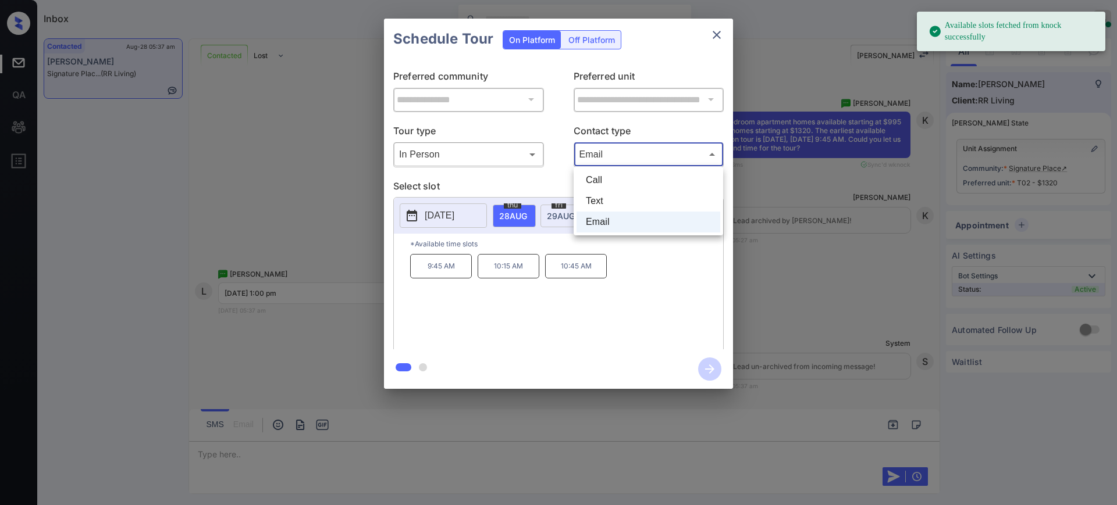
click at [606, 199] on li "Text" at bounding box center [648, 201] width 144 height 21
type input "****"
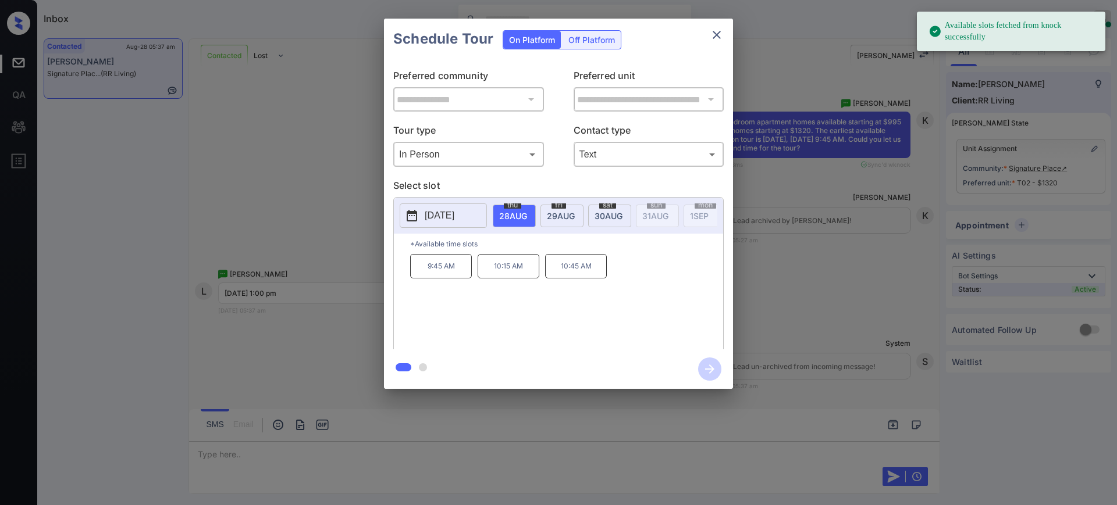
click at [514, 211] on span "[DATE]" at bounding box center [513, 216] width 28 height 10
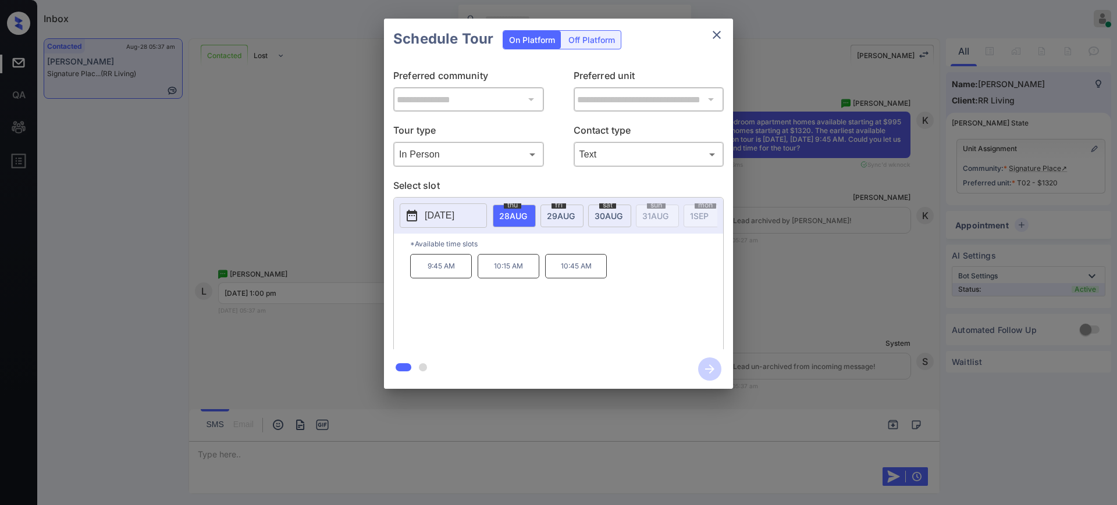
click at [549, 216] on span "[DATE]" at bounding box center [561, 216] width 28 height 10
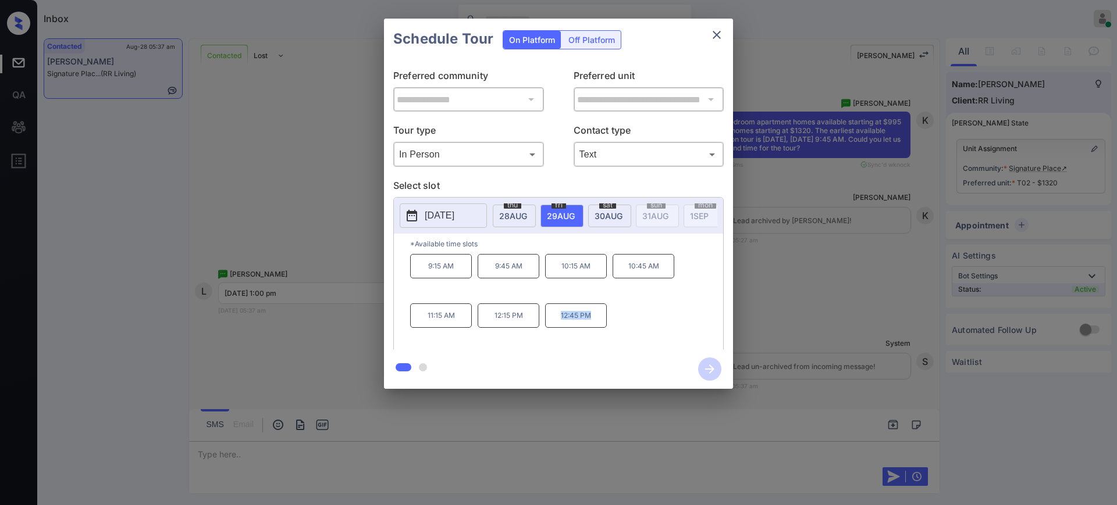
drag, startPoint x: 551, startPoint y: 325, endPoint x: 603, endPoint y: 325, distance: 51.8
click at [603, 325] on p "12:45 PM" at bounding box center [576, 316] width 62 height 24
copy p "12:45 PM"
click at [601, 212] on span "[DATE]" at bounding box center [608, 216] width 28 height 10
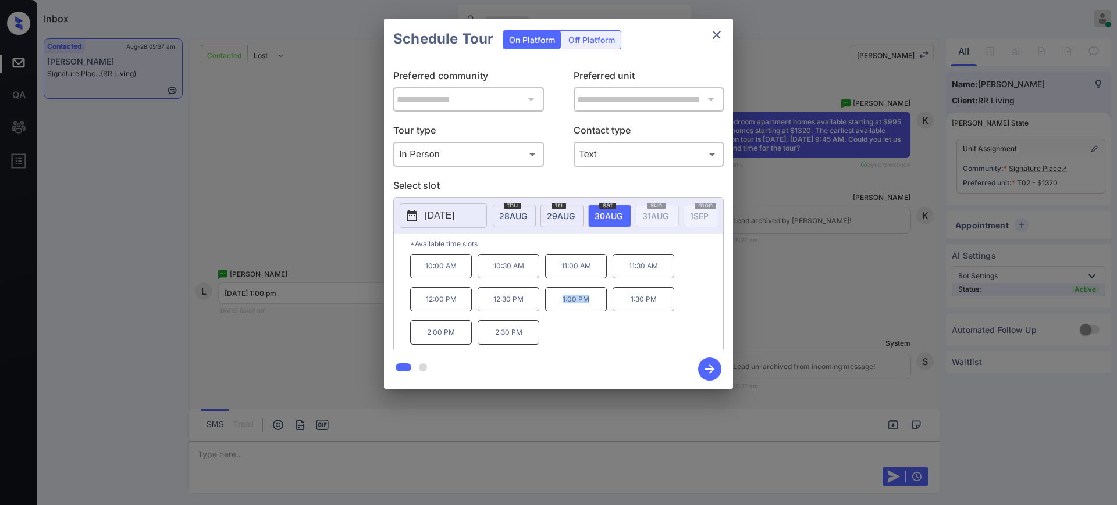
drag, startPoint x: 549, startPoint y: 309, endPoint x: 606, endPoint y: 305, distance: 57.1
click at [594, 308] on p "1:00 PM" at bounding box center [576, 299] width 62 height 24
copy p "1:00 PM"
click at [719, 33] on icon "close" at bounding box center [717, 35] width 14 height 14
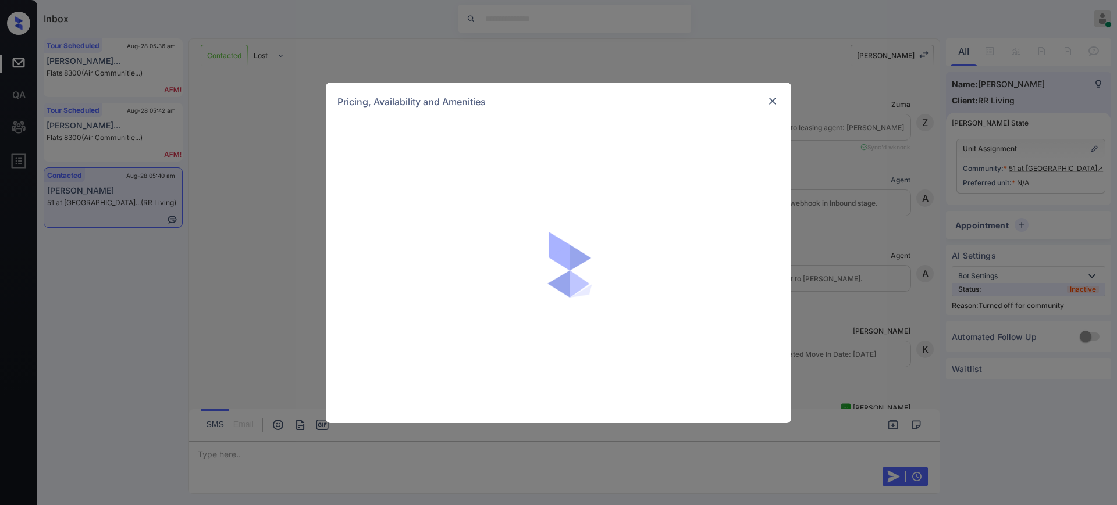
scroll to position [1413, 0]
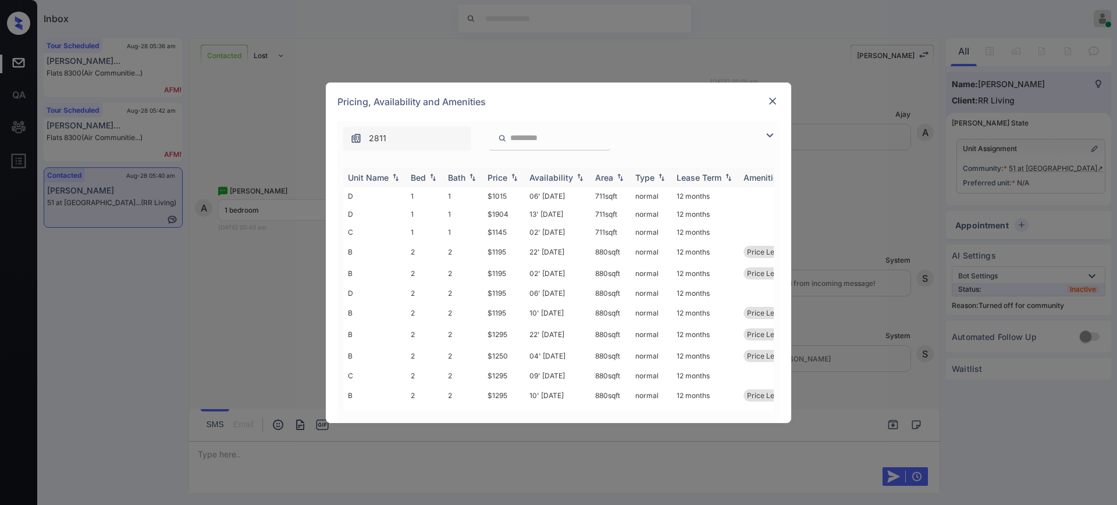
click at [408, 179] on th "Bed" at bounding box center [424, 177] width 37 height 19
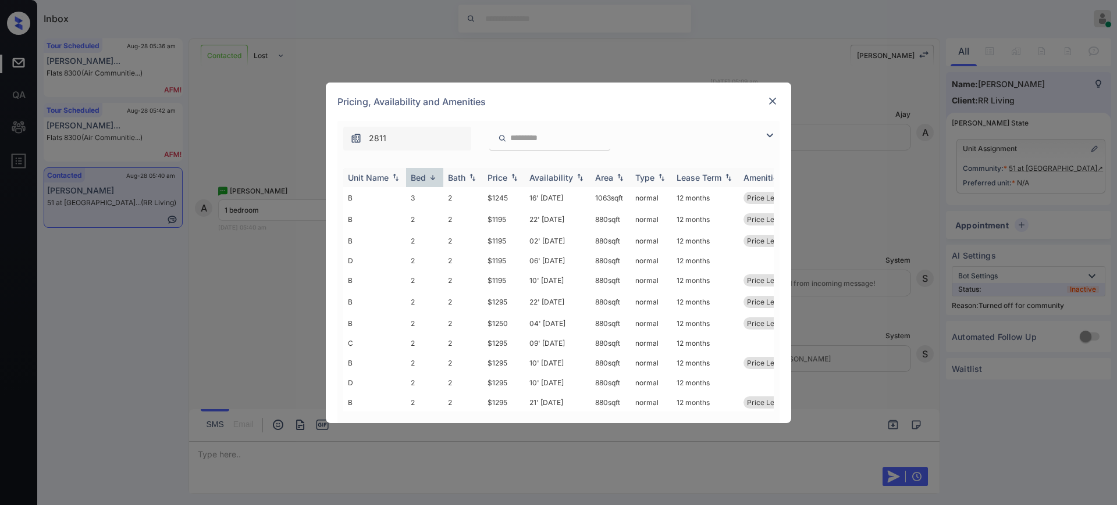
click at [412, 178] on div "Bed" at bounding box center [418, 178] width 15 height 10
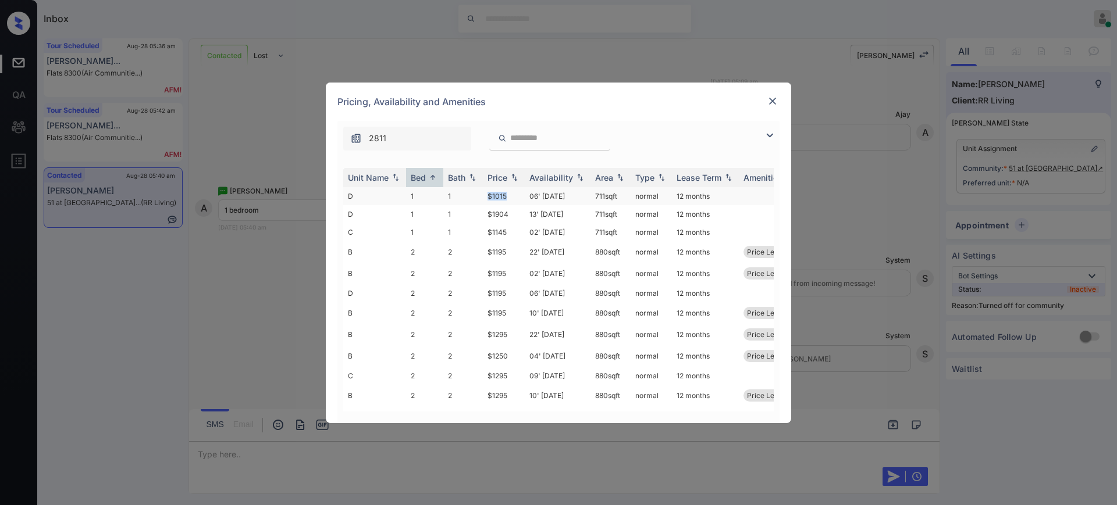
drag, startPoint x: 483, startPoint y: 192, endPoint x: 550, endPoint y: 202, distance: 68.2
click at [514, 195] on td "$1015" at bounding box center [504, 196] width 42 height 18
copy td "$1015"
click at [776, 95] on img at bounding box center [773, 101] width 12 height 12
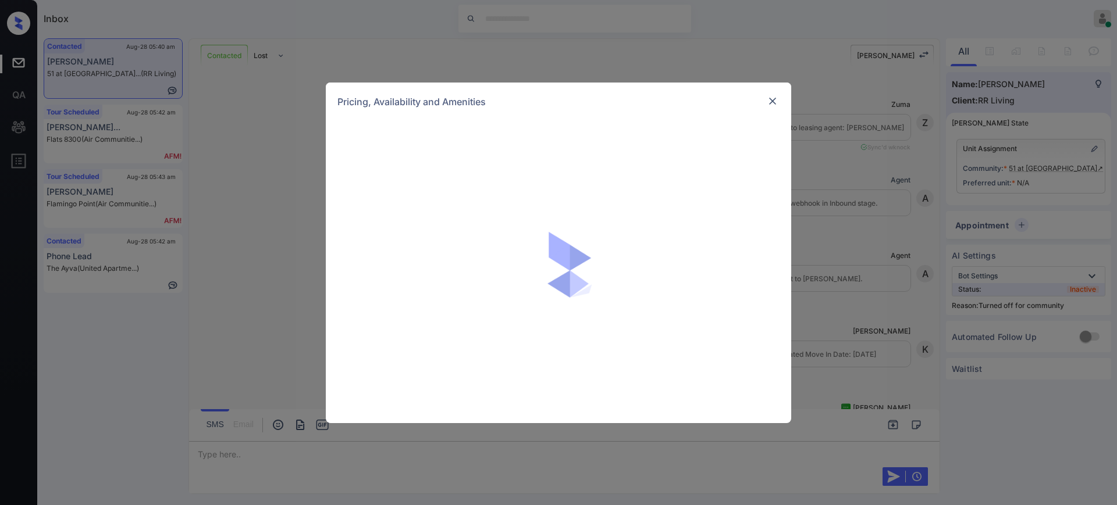
scroll to position [1491, 0]
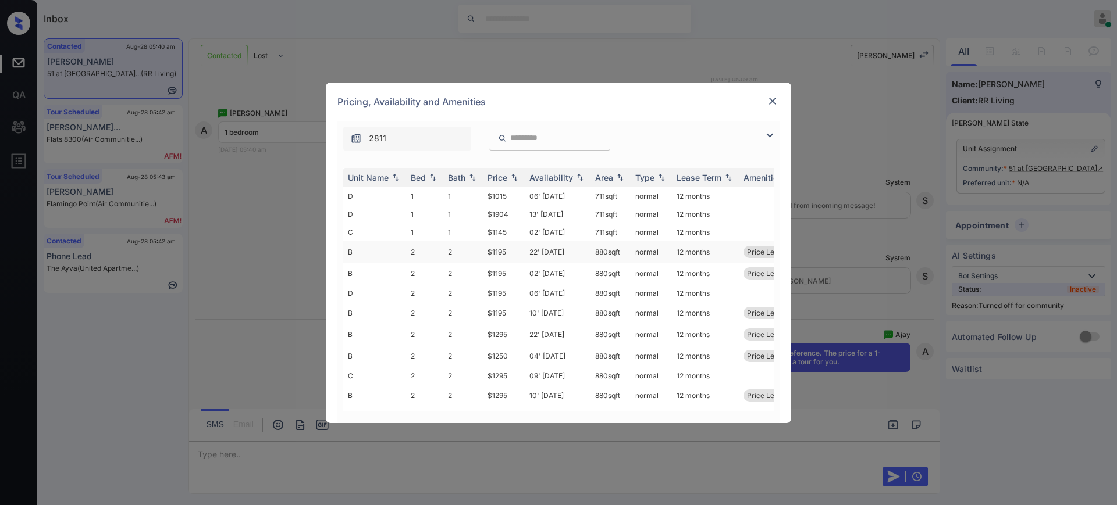
click at [506, 248] on td "$1195" at bounding box center [504, 252] width 42 height 22
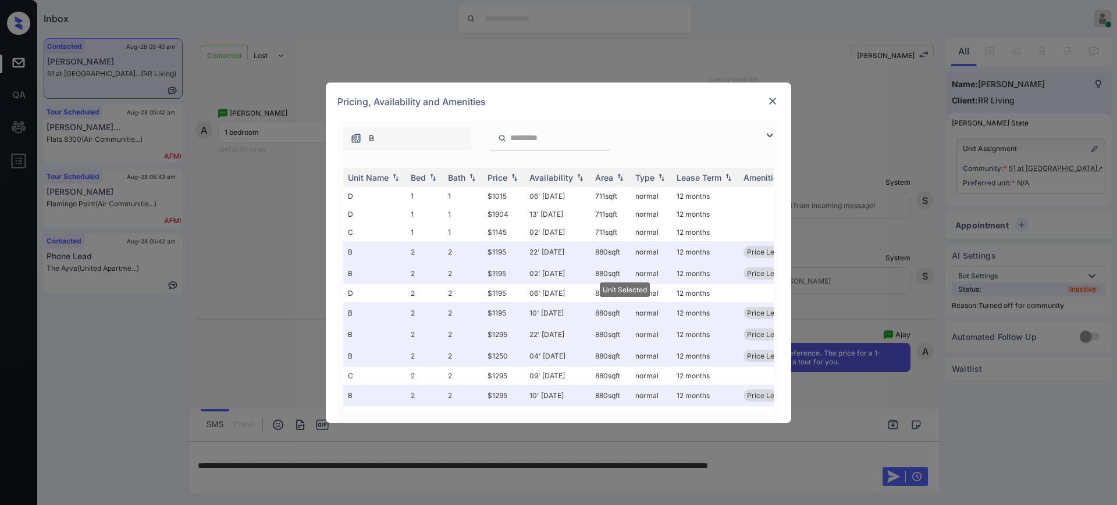
click at [773, 100] on img at bounding box center [773, 101] width 12 height 12
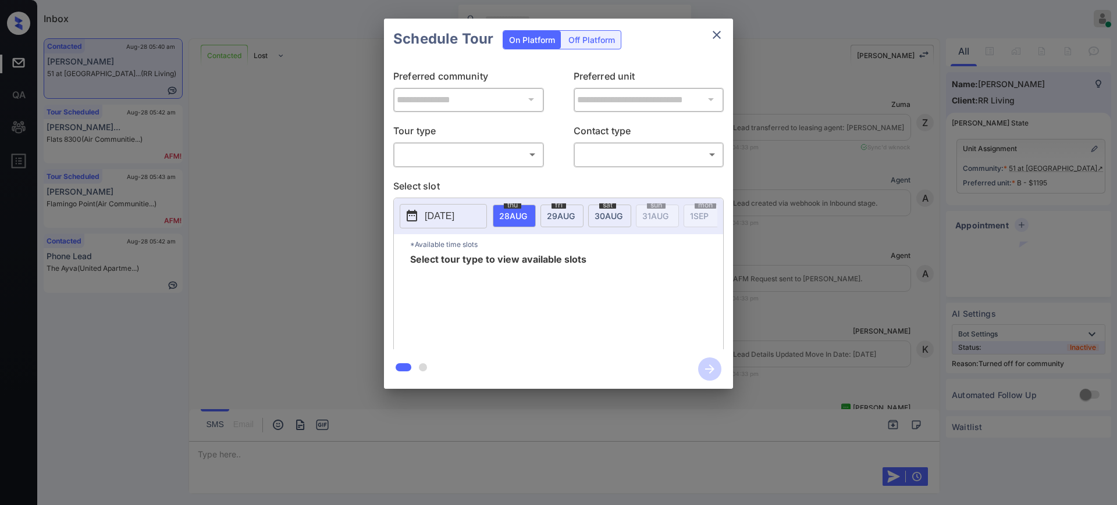
scroll to position [769, 0]
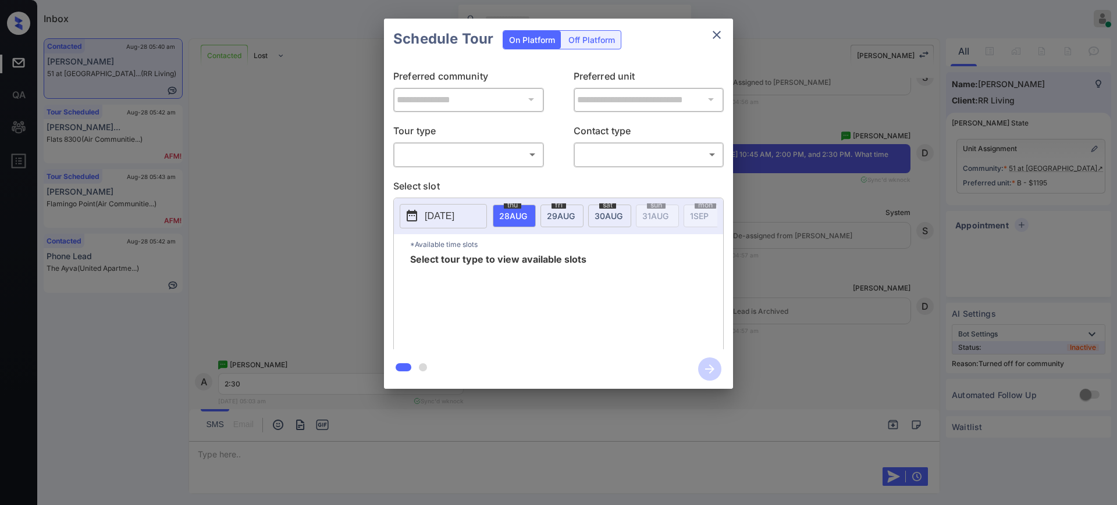
click at [512, 151] on body "Inbox Ajay Kumar Online Set yourself offline Set yourself on break Profile Swit…" at bounding box center [558, 252] width 1117 height 505
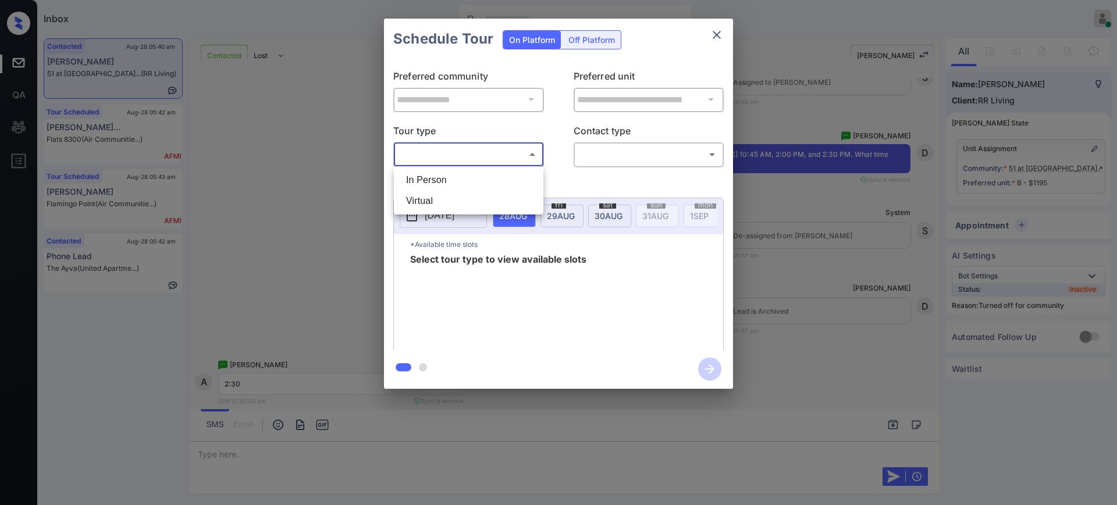
drag, startPoint x: 469, startPoint y: 177, endPoint x: 550, endPoint y: 173, distance: 80.4
click at [469, 179] on li "In Person" at bounding box center [469, 180] width 144 height 21
type input "********"
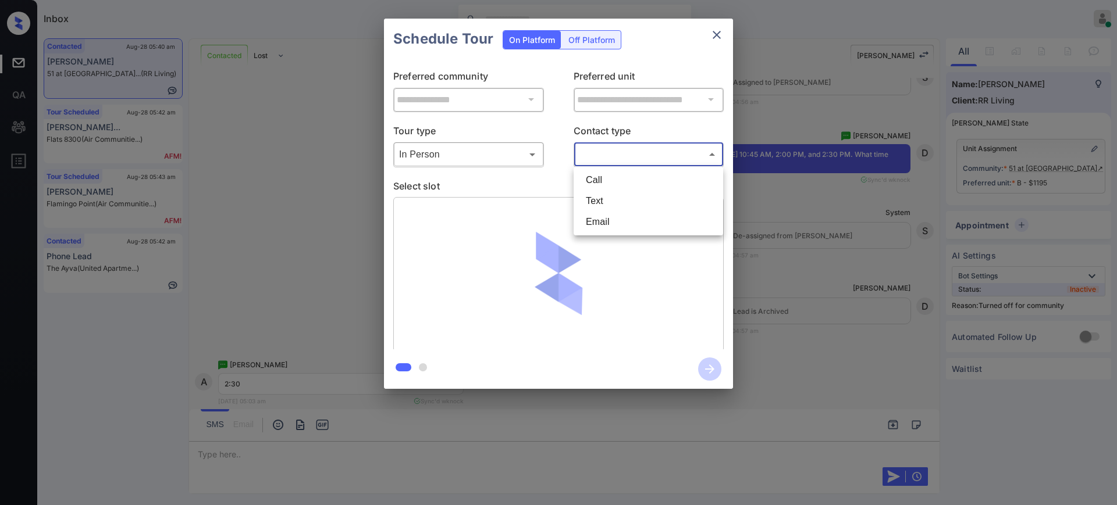
click at [604, 156] on body "Inbox Ajay Kumar Online Set yourself offline Set yourself on break Profile Swit…" at bounding box center [558, 252] width 1117 height 505
click at [605, 203] on li "Text" at bounding box center [648, 201] width 144 height 21
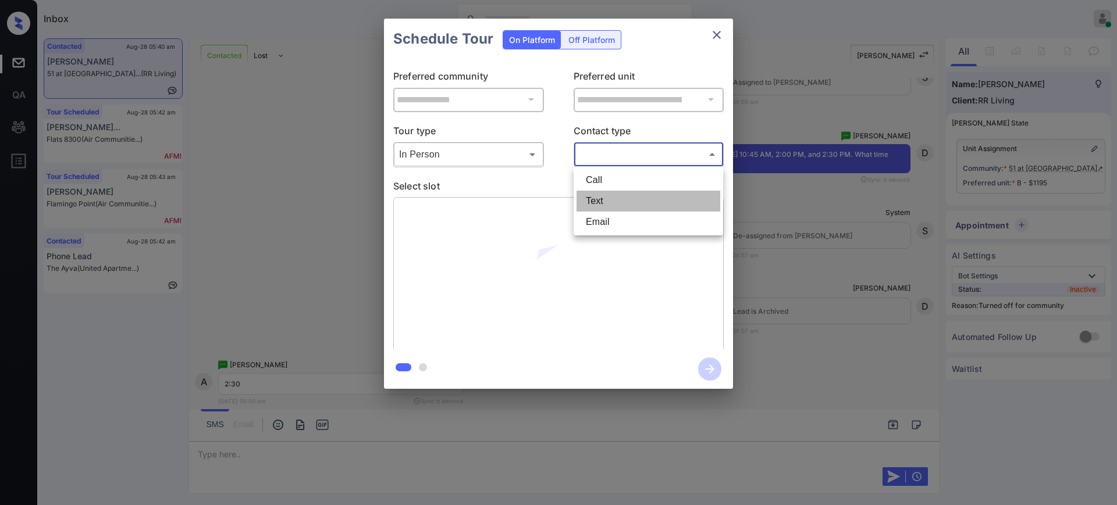
type input "****"
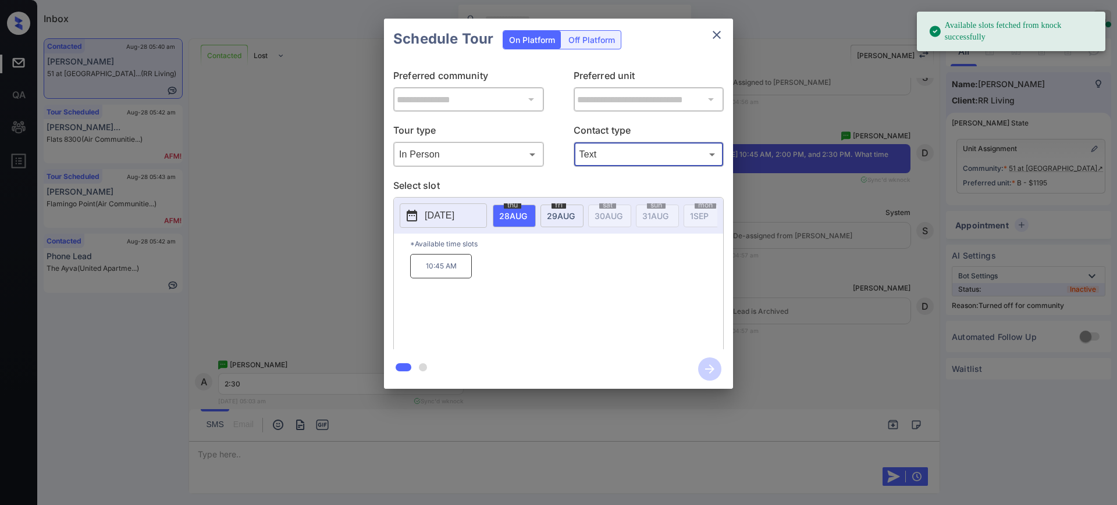
click at [476, 209] on button "[DATE]" at bounding box center [443, 216] width 87 height 24
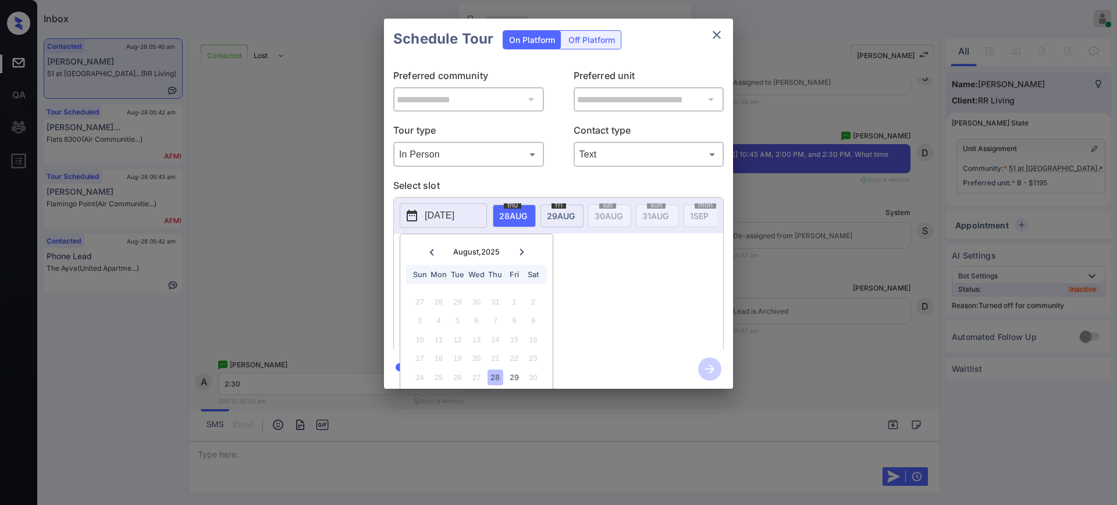
click at [520, 249] on icon at bounding box center [521, 252] width 7 height 7
click at [477, 302] on div "3" at bounding box center [476, 302] width 16 height 16
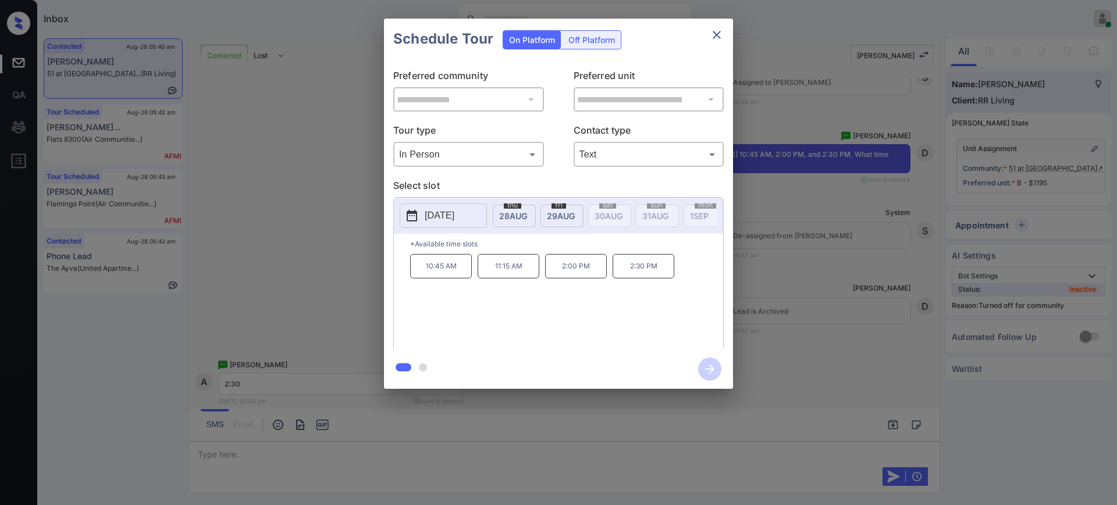
click at [573, 318] on div "10:45 AM 11:15 AM 2:00 PM 2:30 PM" at bounding box center [566, 300] width 313 height 93
click at [645, 279] on p "2:30 PM" at bounding box center [643, 266] width 62 height 24
click at [715, 378] on icon "button" at bounding box center [709, 369] width 23 height 23
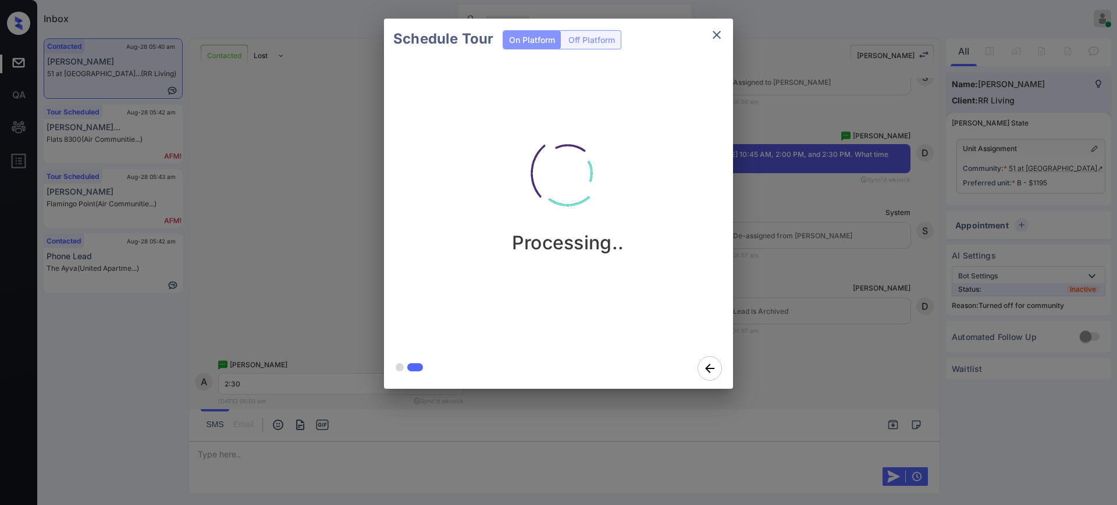
click at [819, 350] on div "Schedule Tour On Platform Off Platform Processing.." at bounding box center [558, 204] width 1117 height 408
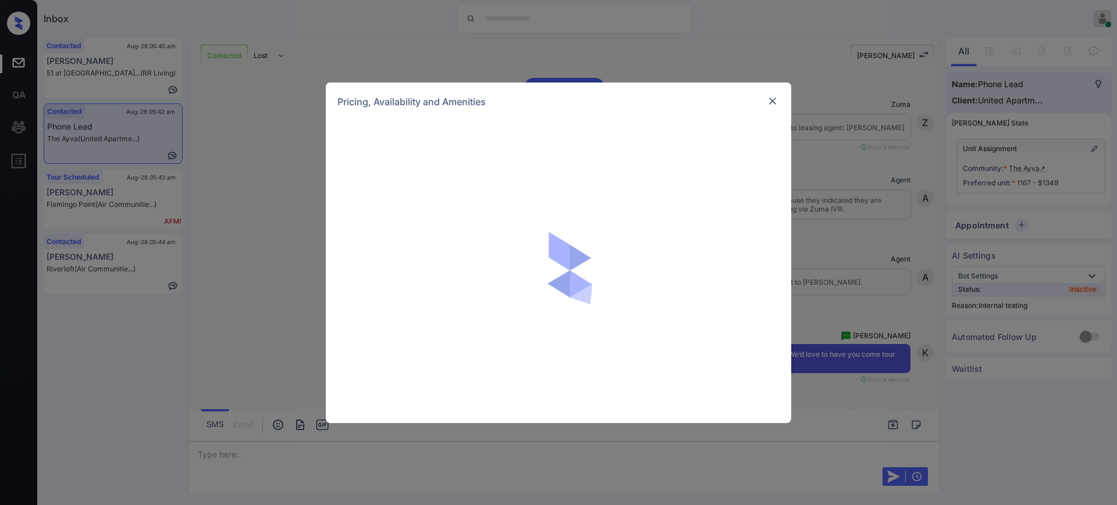
scroll to position [3755, 0]
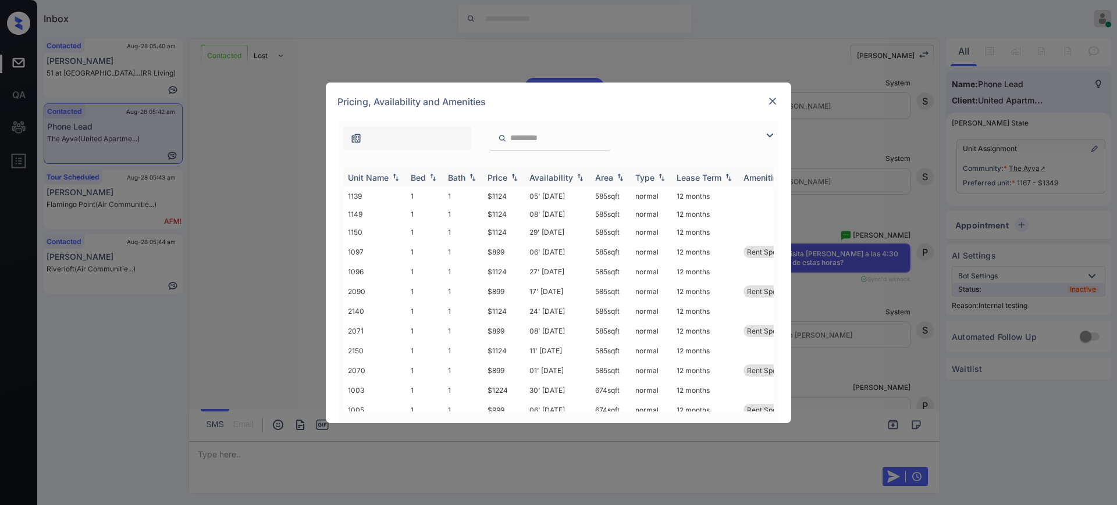
click at [420, 174] on div "Bed" at bounding box center [418, 178] width 15 height 10
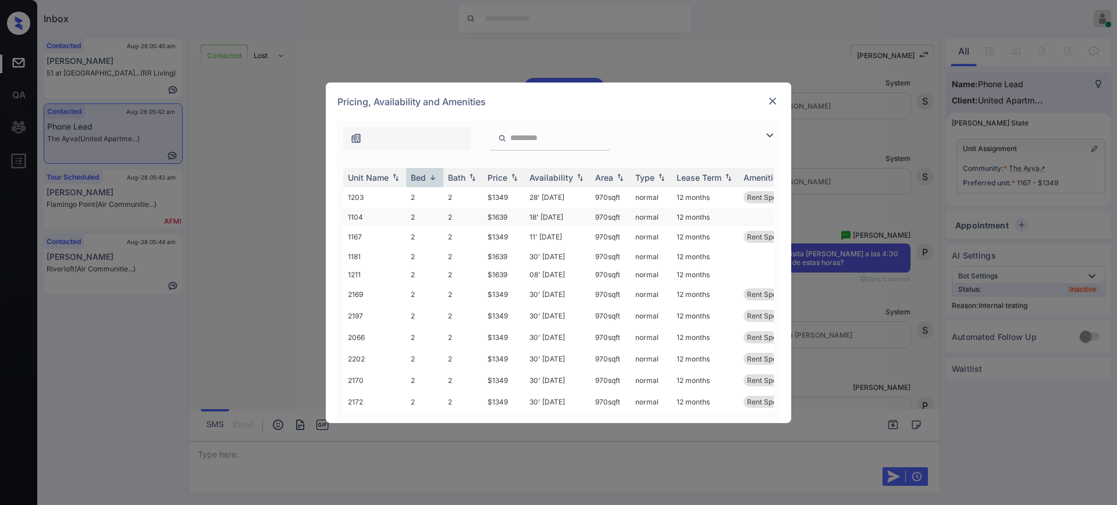
scroll to position [0, 0]
click at [770, 104] on img at bounding box center [773, 101] width 12 height 12
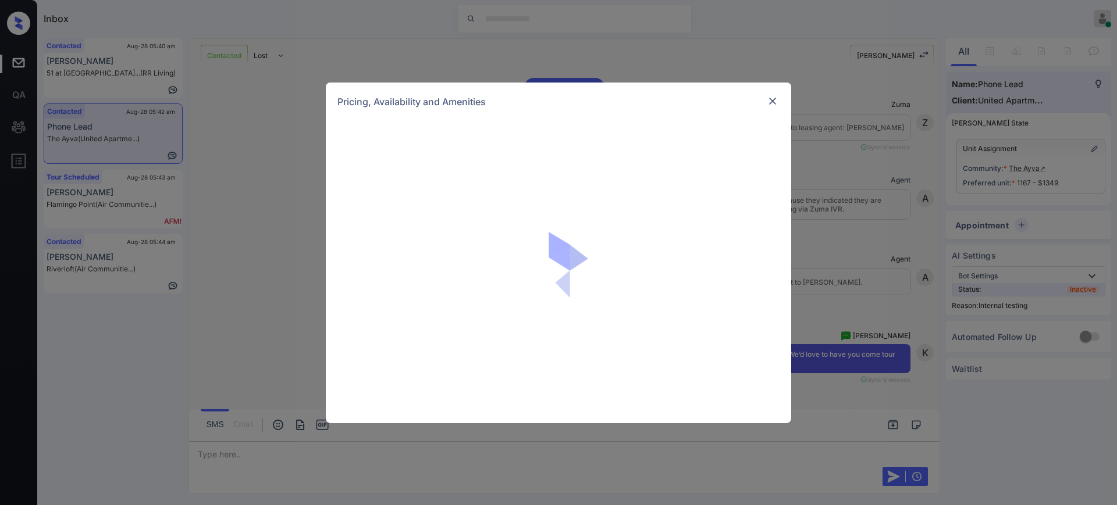
scroll to position [360, 0]
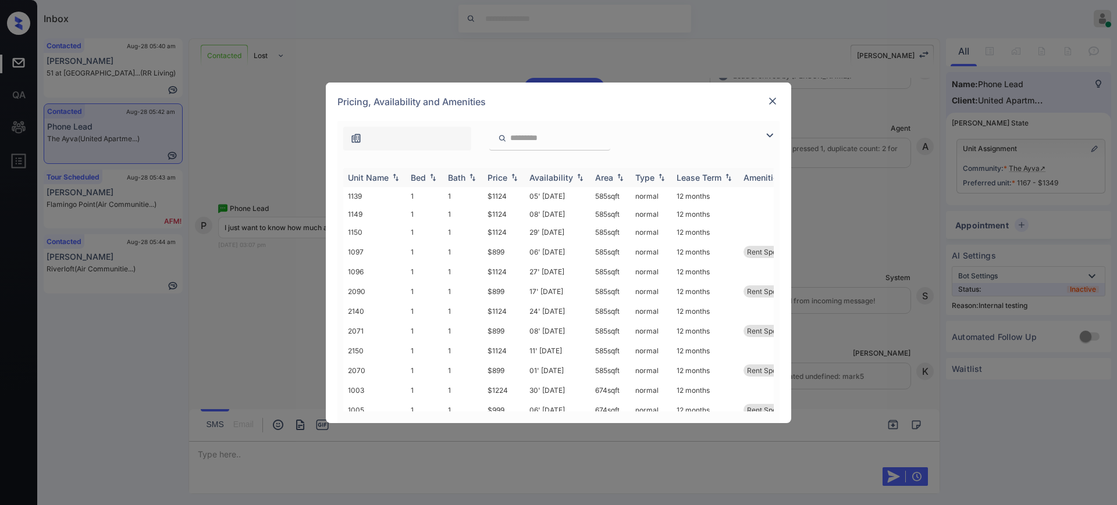
click at [418, 174] on div "Bed" at bounding box center [418, 178] width 15 height 10
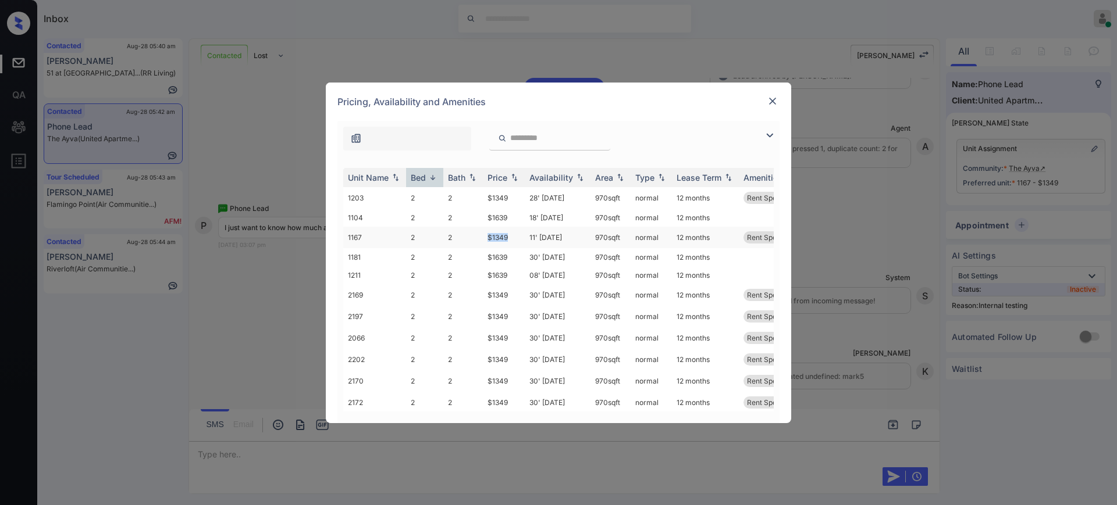
drag, startPoint x: 483, startPoint y: 237, endPoint x: 523, endPoint y: 241, distance: 39.8
click at [518, 237] on td "$1349" at bounding box center [504, 238] width 42 height 22
copy td "$1349"
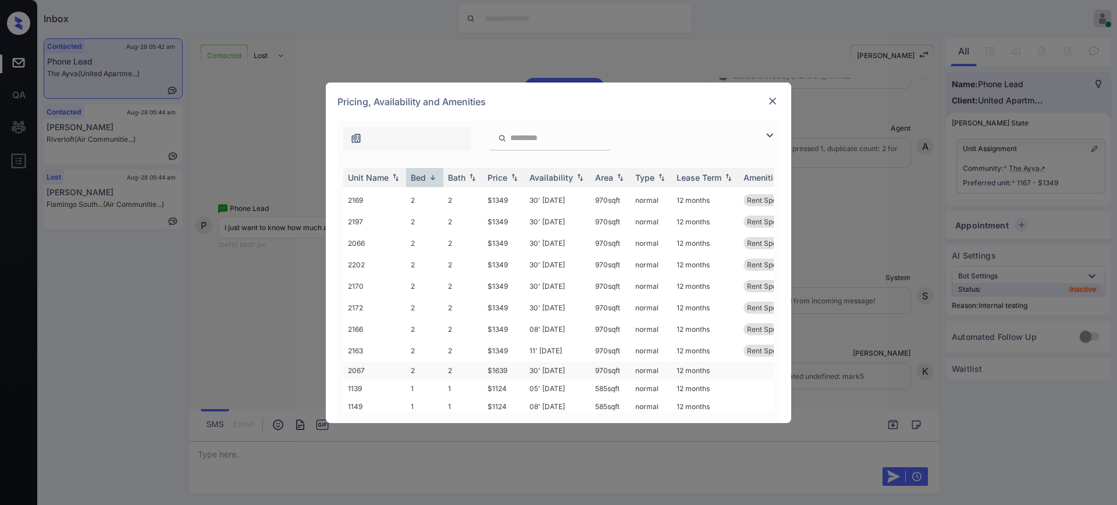
scroll to position [0, 0]
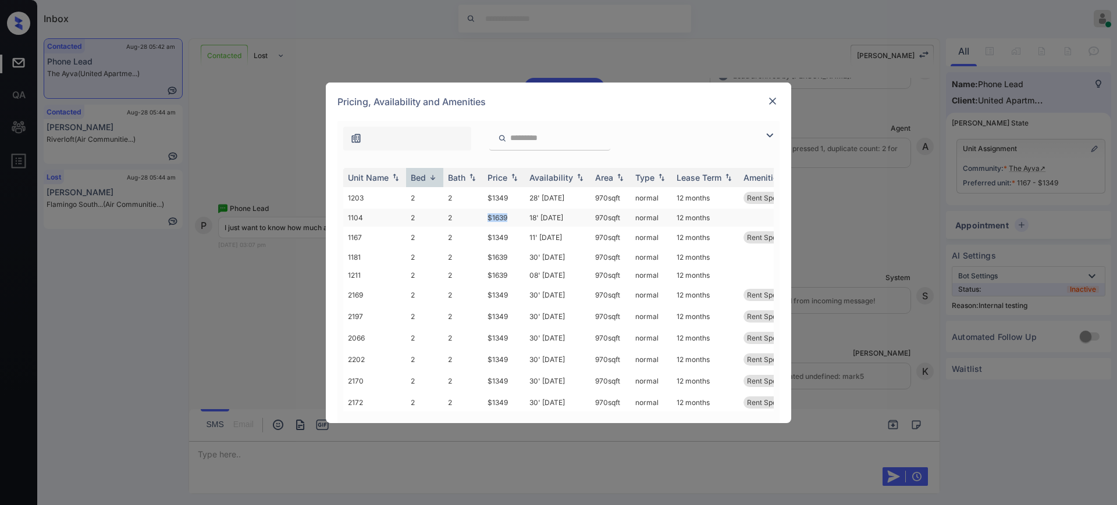
drag, startPoint x: 479, startPoint y: 217, endPoint x: 525, endPoint y: 223, distance: 46.3
click at [518, 218] on tr "1104 2 2 $1639 18' Oct 25 970 sqft normal 12 months" at bounding box center [647, 218] width 608 height 18
drag, startPoint x: 485, startPoint y: 235, endPoint x: 526, endPoint y: 249, distance: 43.6
click at [512, 241] on td "$1349" at bounding box center [504, 238] width 42 height 22
copy td "$1349"
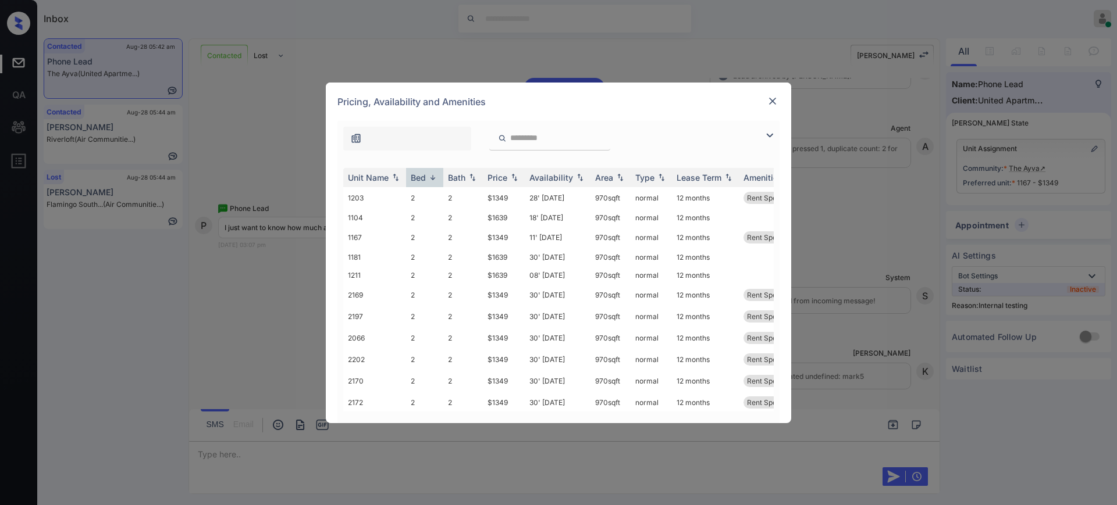
click at [769, 108] on div at bounding box center [772, 101] width 14 height 15
click at [771, 107] on div at bounding box center [772, 101] width 14 height 15
click at [779, 101] on div at bounding box center [772, 101] width 14 height 14
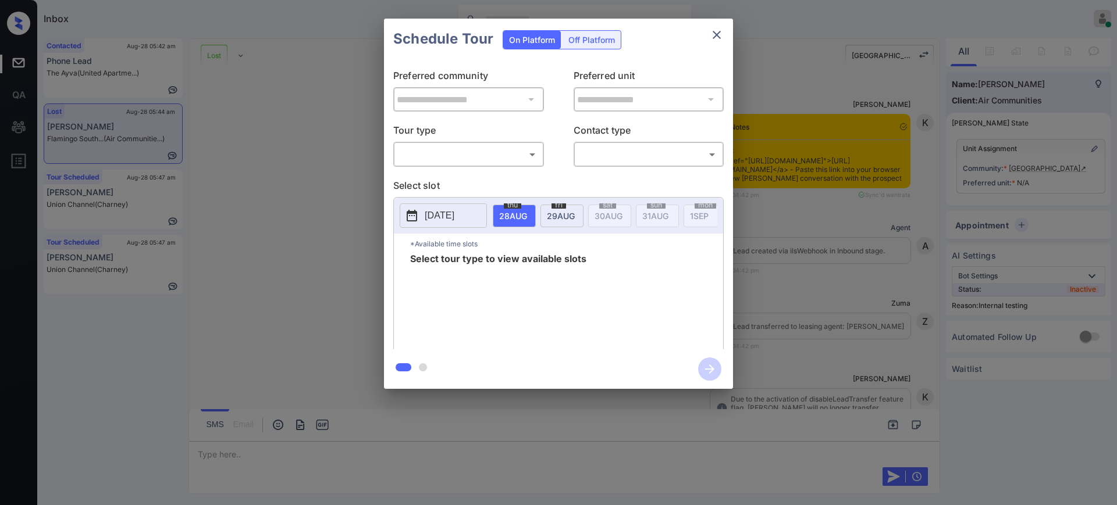
click at [465, 156] on body "Inbox [PERSON_NAME] Online Set yourself offline Set yourself on break Profile S…" at bounding box center [558, 252] width 1117 height 505
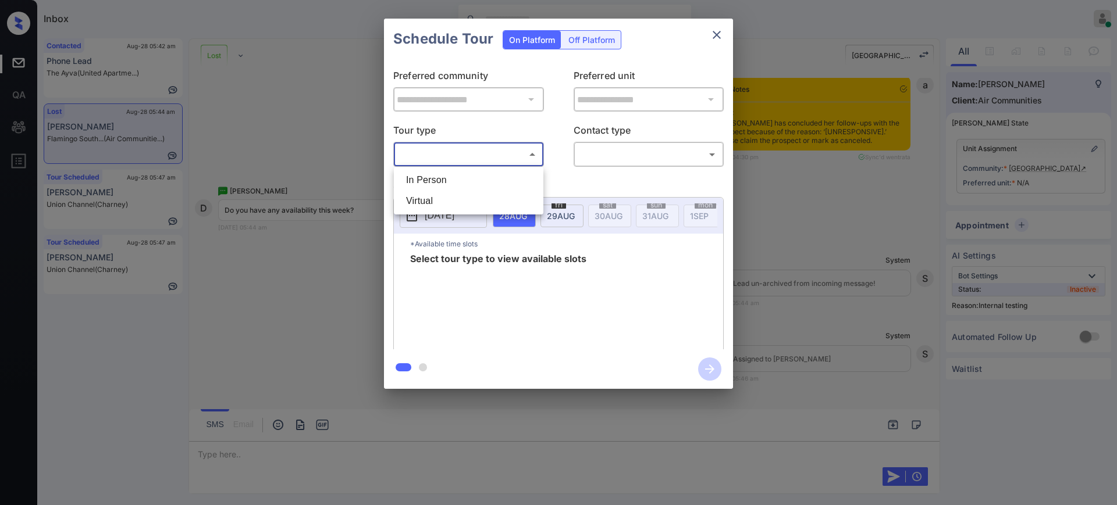
click at [440, 171] on li "In Person" at bounding box center [469, 180] width 144 height 21
type input "********"
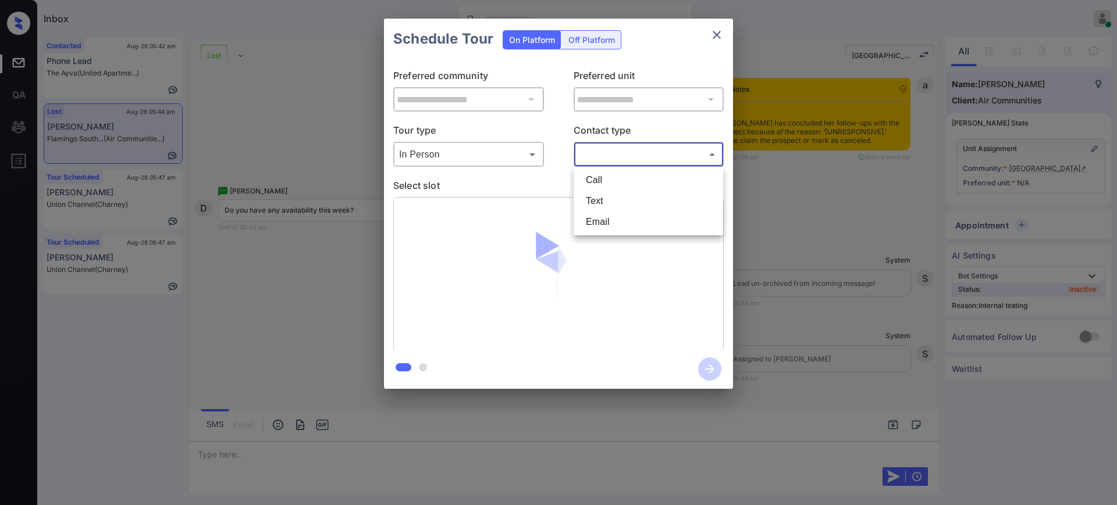
drag, startPoint x: 596, startPoint y: 156, endPoint x: 600, endPoint y: 184, distance: 28.2
click at [596, 156] on body "Inbox [PERSON_NAME] Online Set yourself offline Set yourself on break Profile S…" at bounding box center [558, 252] width 1117 height 505
click at [603, 201] on li "Text" at bounding box center [648, 201] width 144 height 21
type input "****"
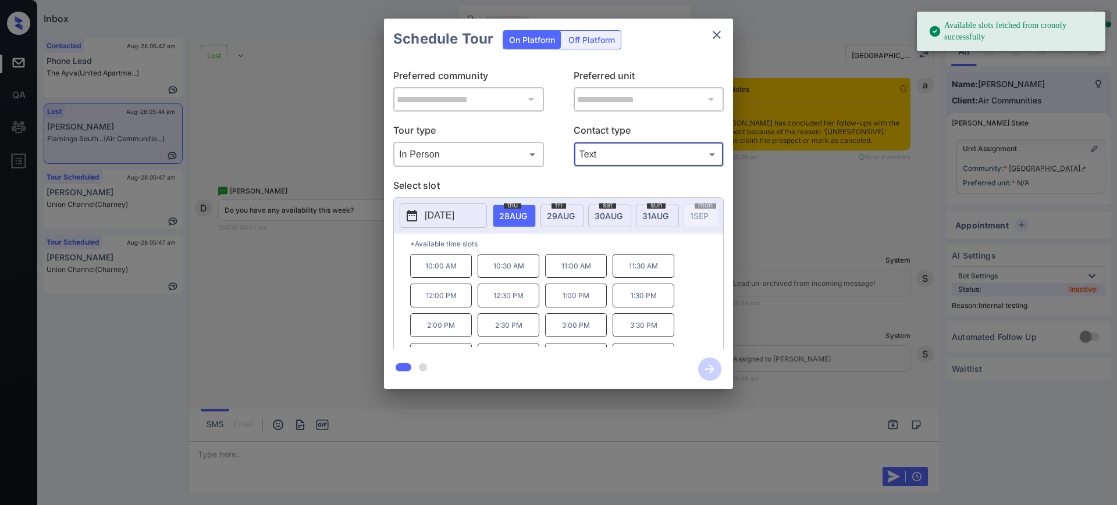
click at [454, 212] on p "[DATE]" at bounding box center [440, 216] width 30 height 14
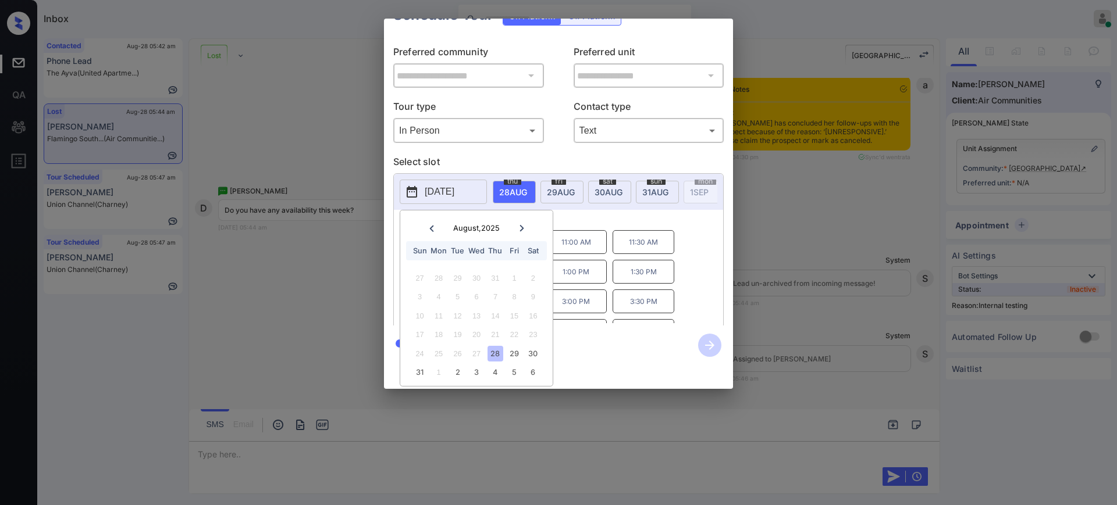
scroll to position [0, 0]
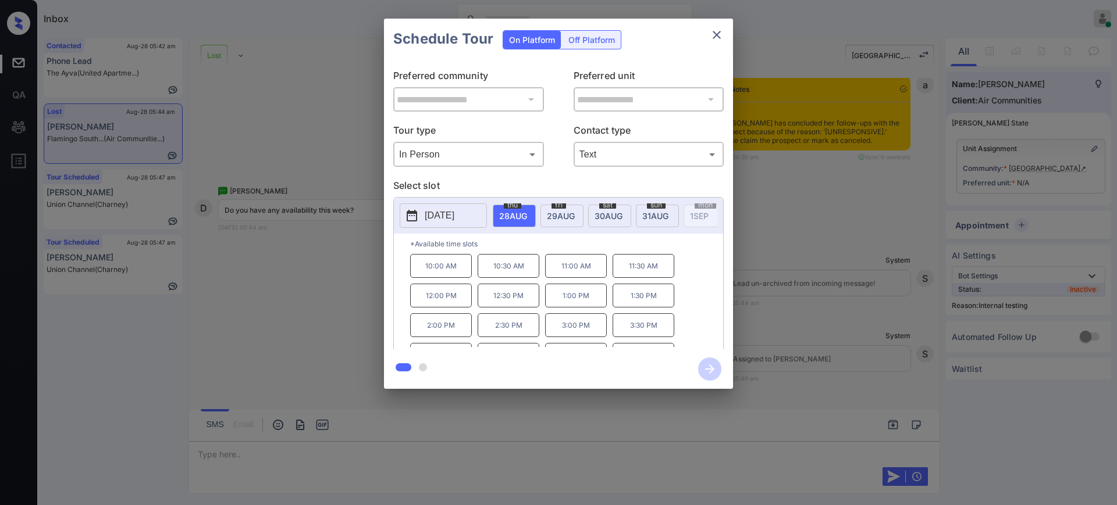
click at [826, 311] on div "**********" at bounding box center [558, 204] width 1117 height 408
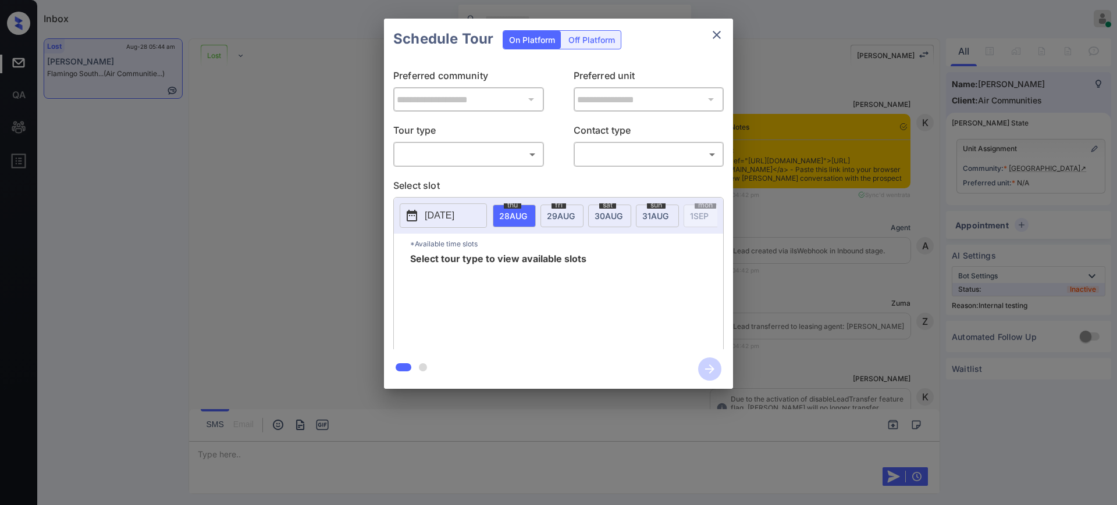
click at [460, 155] on body "Inbox [PERSON_NAME] Online Set yourself offline Set yourself on break Profile S…" at bounding box center [558, 252] width 1117 height 505
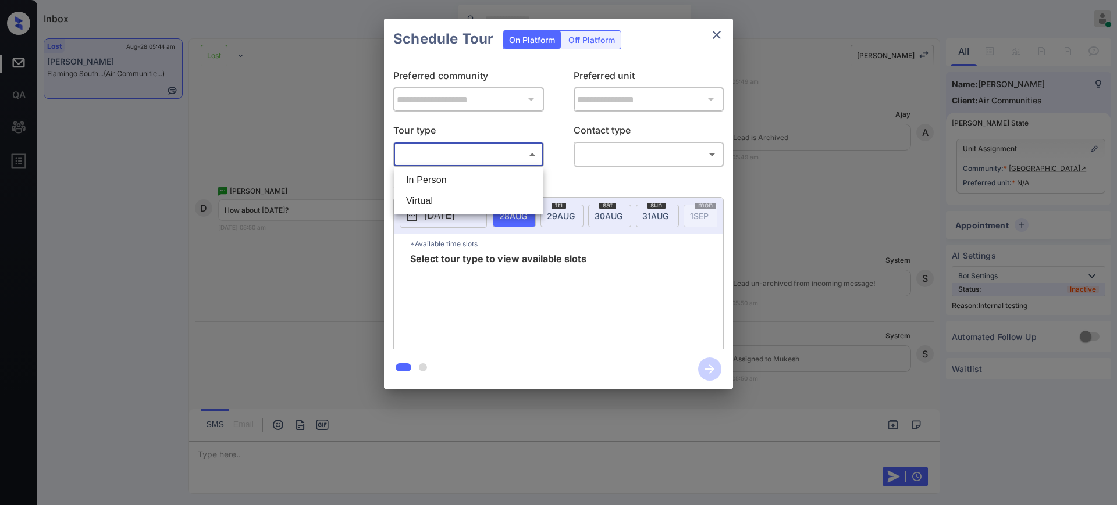
click at [447, 178] on li "In Person" at bounding box center [469, 180] width 144 height 21
type input "********"
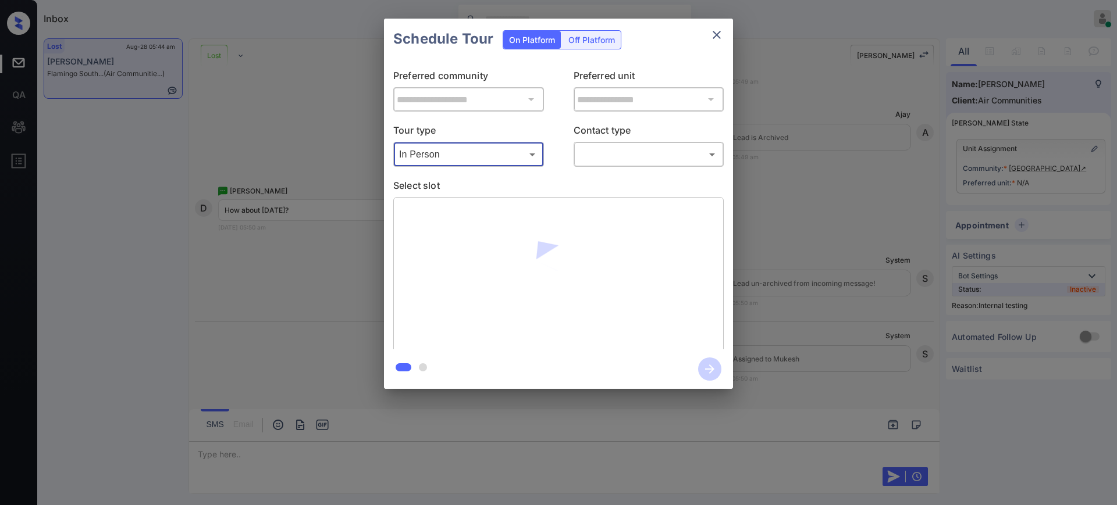
click at [605, 149] on body "Inbox [PERSON_NAME] Online Set yourself offline Set yourself on break Profile S…" at bounding box center [558, 252] width 1117 height 505
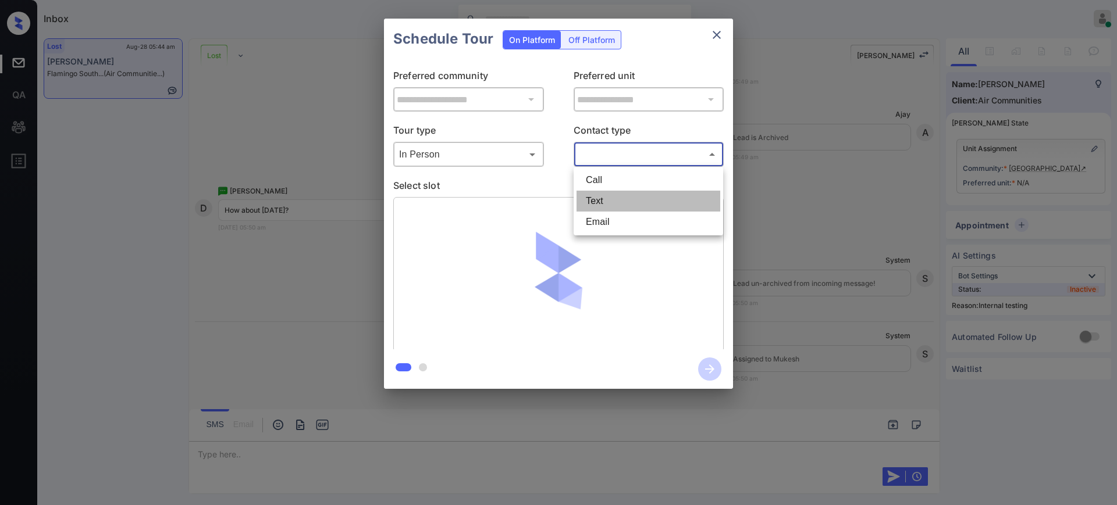
click at [590, 201] on li "Text" at bounding box center [648, 201] width 144 height 21
type input "****"
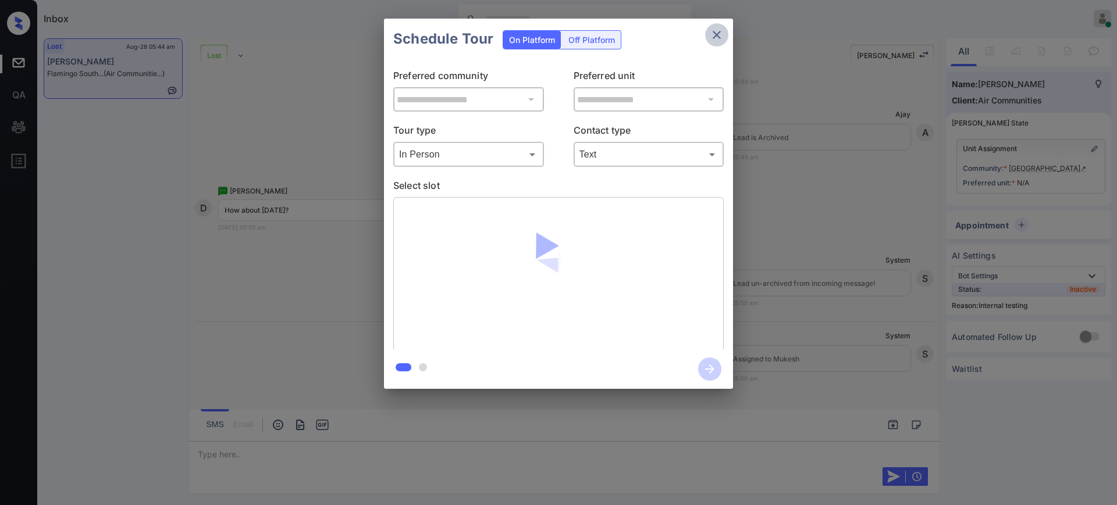
click at [712, 30] on icon "close" at bounding box center [717, 35] width 14 height 14
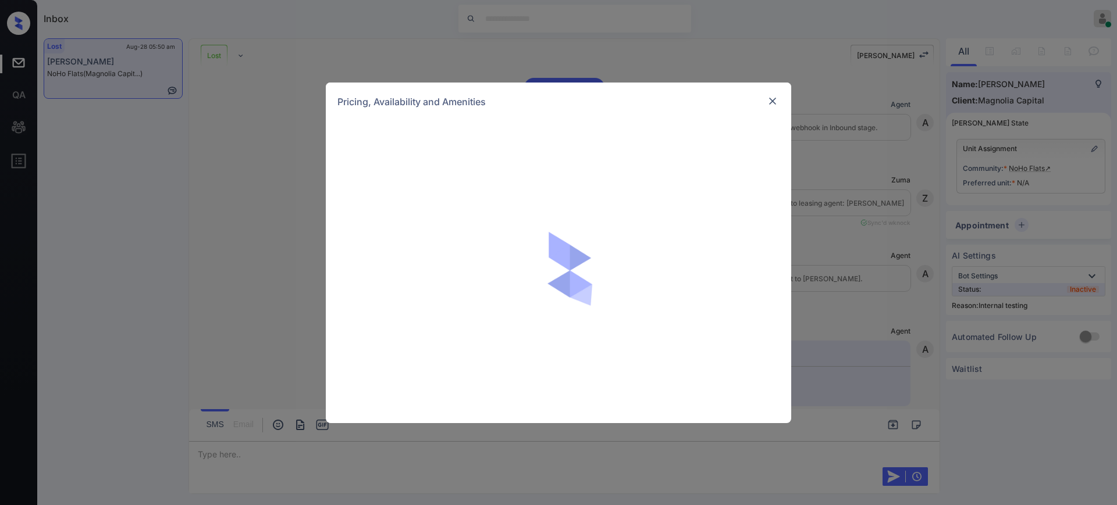
scroll to position [6679, 0]
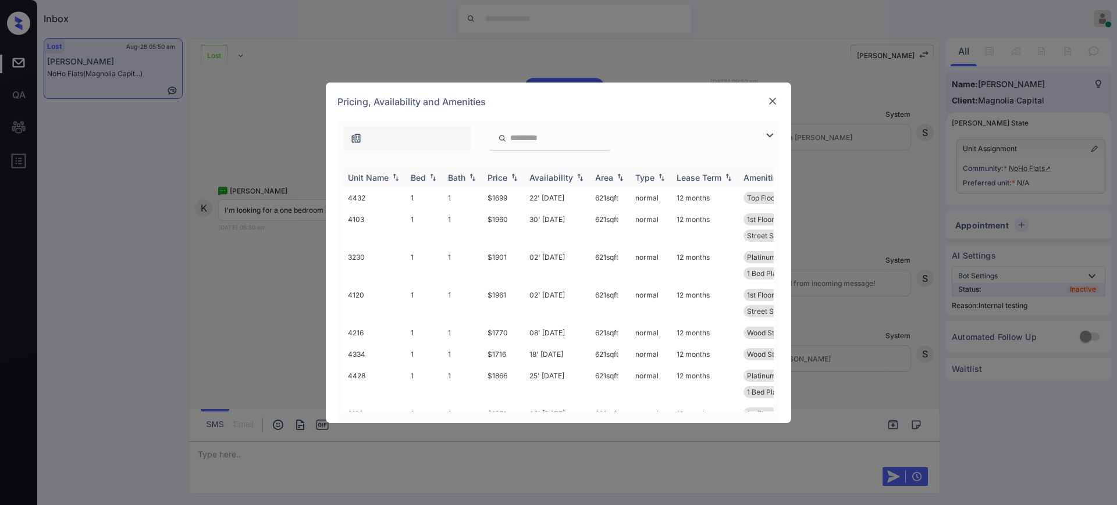
click at [427, 181] on img at bounding box center [433, 177] width 12 height 8
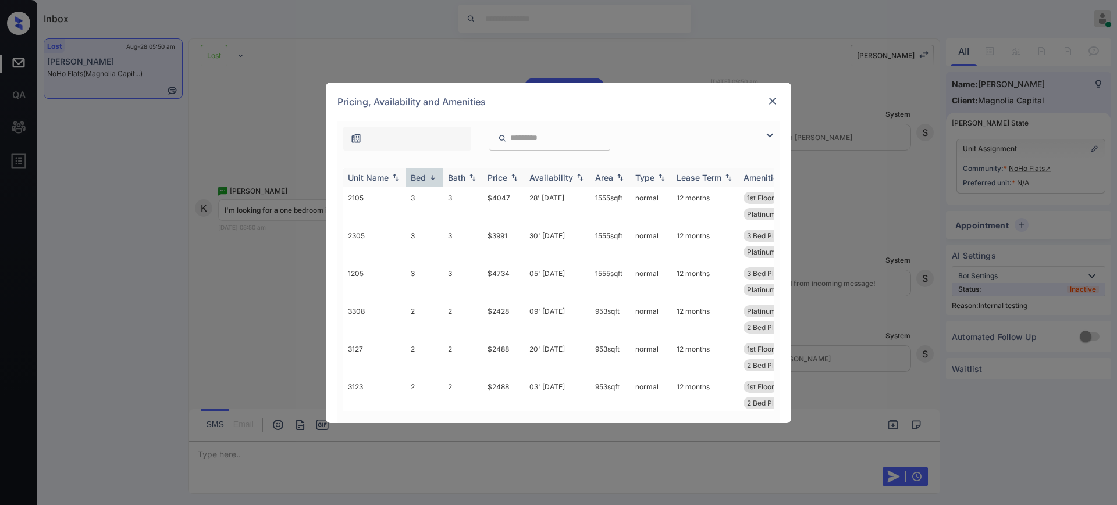
click at [427, 181] on img at bounding box center [433, 177] width 12 height 9
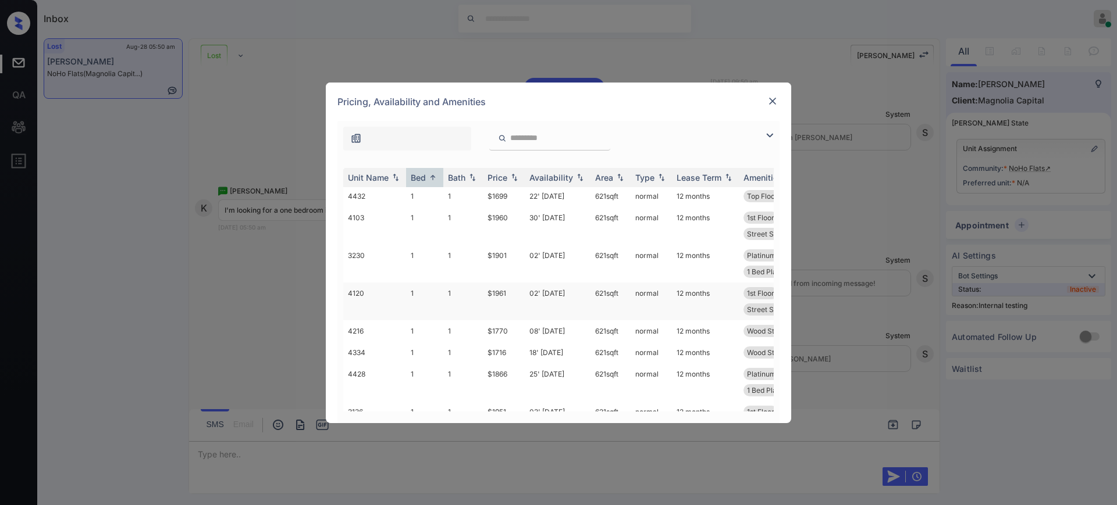
scroll to position [0, 0]
drag, startPoint x: 483, startPoint y: 332, endPoint x: 511, endPoint y: 336, distance: 28.2
click at [511, 336] on td "$1770" at bounding box center [504, 333] width 42 height 22
copy td "$1770"
drag, startPoint x: 488, startPoint y: 198, endPoint x: 508, endPoint y: 198, distance: 20.4
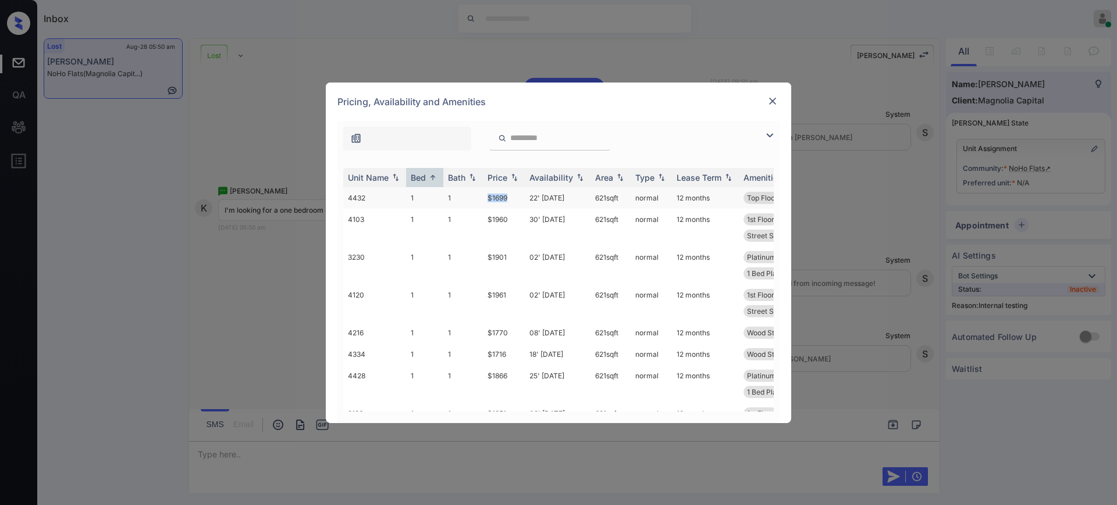
click at [508, 198] on td "$1699" at bounding box center [504, 198] width 42 height 22
copy td "$1699"
click at [770, 98] on img at bounding box center [773, 101] width 12 height 12
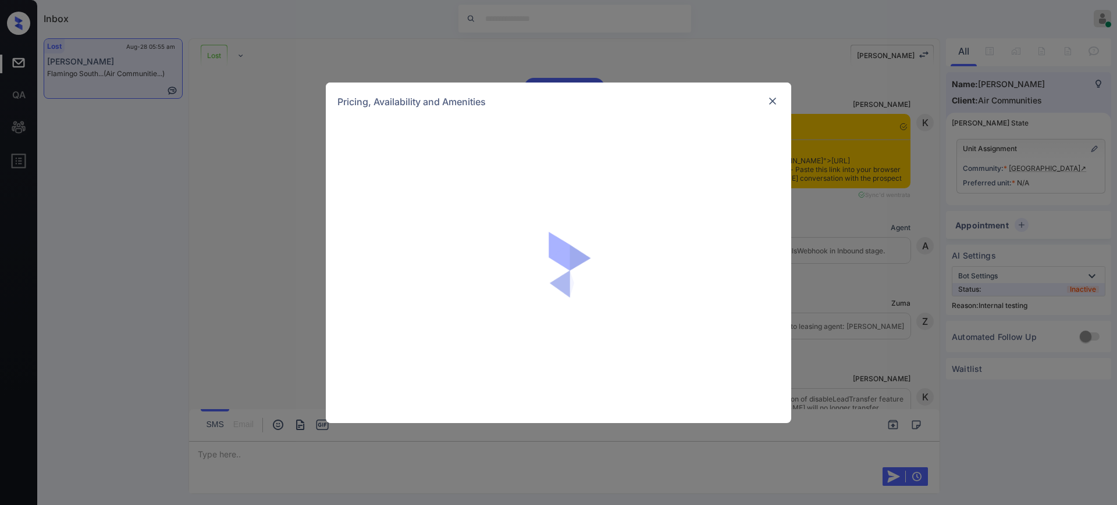
scroll to position [7970, 0]
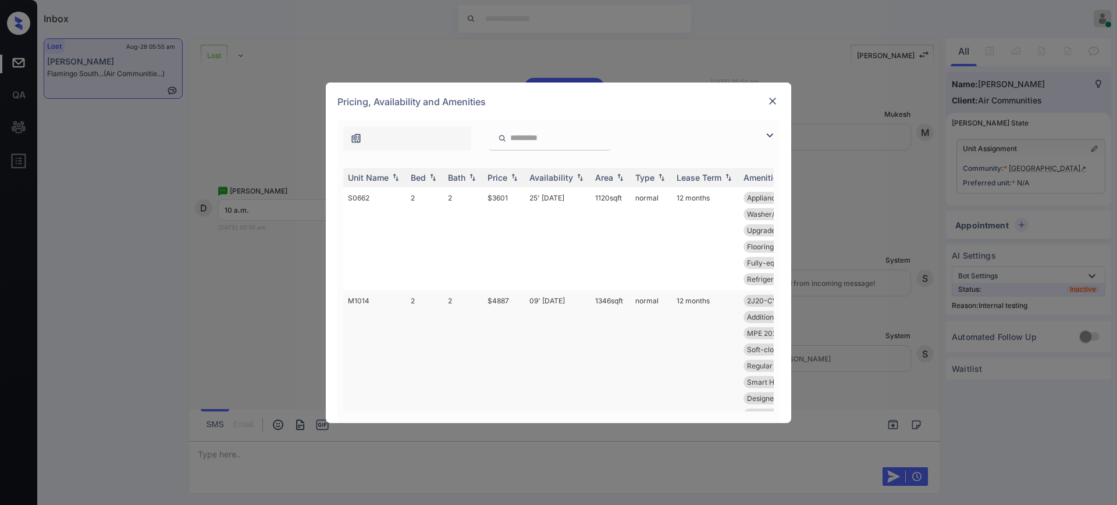
click at [507, 304] on td "$4887" at bounding box center [504, 374] width 42 height 168
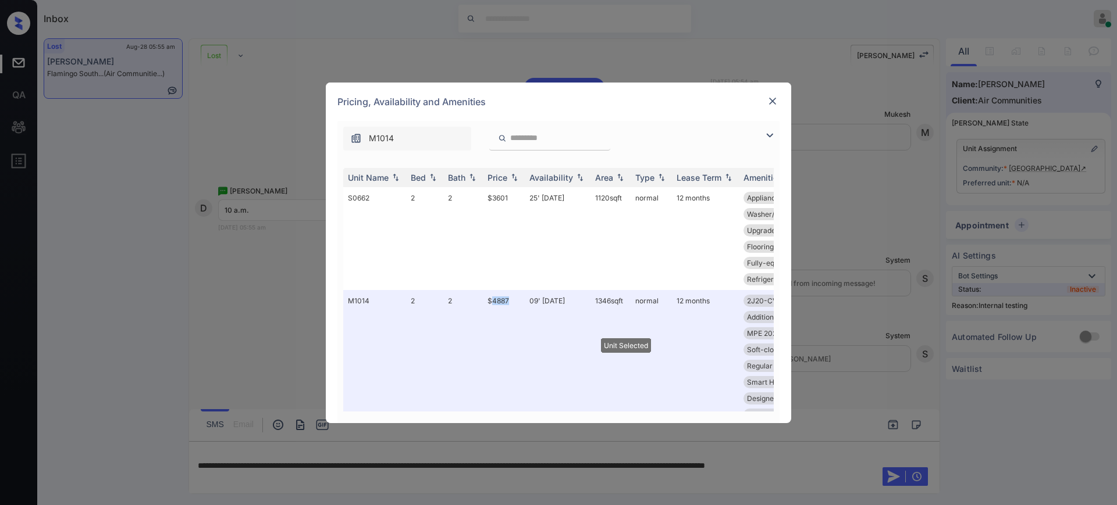
click at [772, 102] on img at bounding box center [773, 101] width 12 height 12
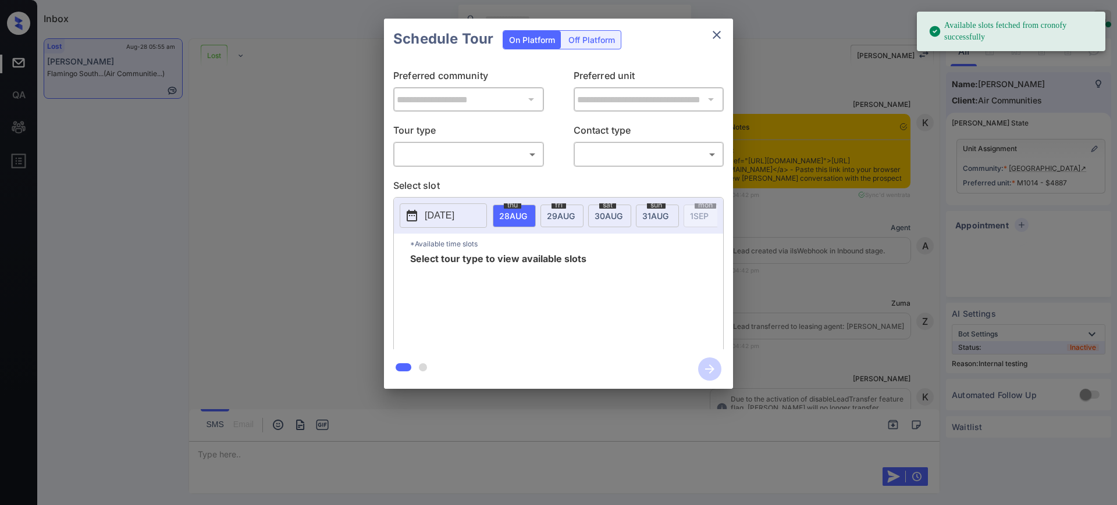
scroll to position [7974, 0]
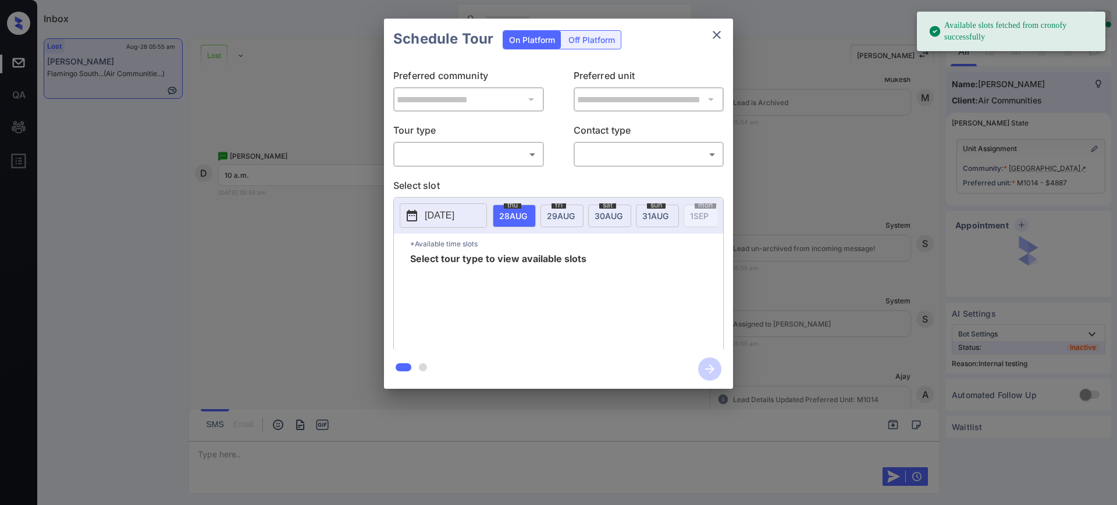
click at [443, 154] on body "Available slots fetched from cronofy successfully Inbox [PERSON_NAME] Online Se…" at bounding box center [558, 252] width 1117 height 505
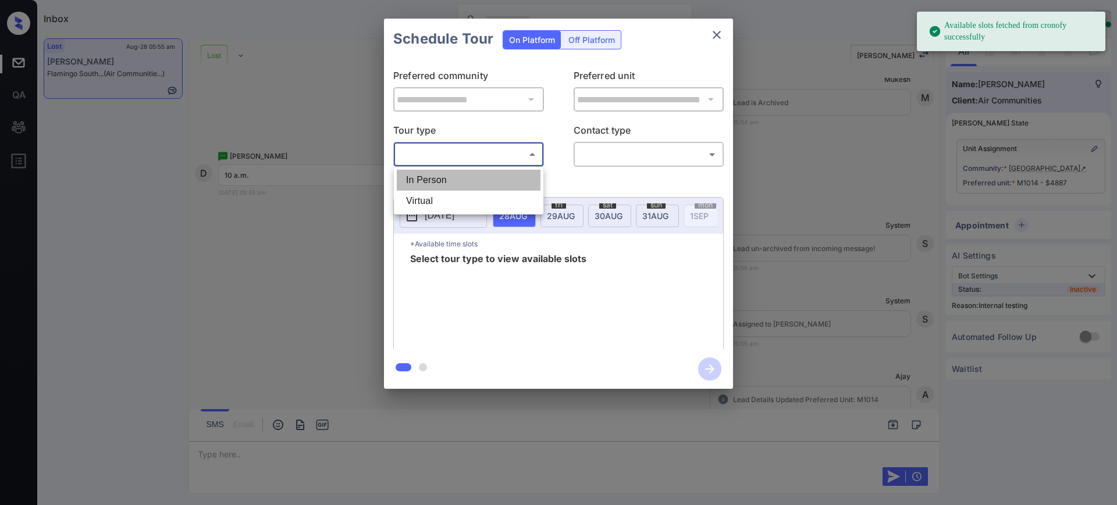
click at [449, 179] on li "In Person" at bounding box center [469, 180] width 144 height 21
type input "********"
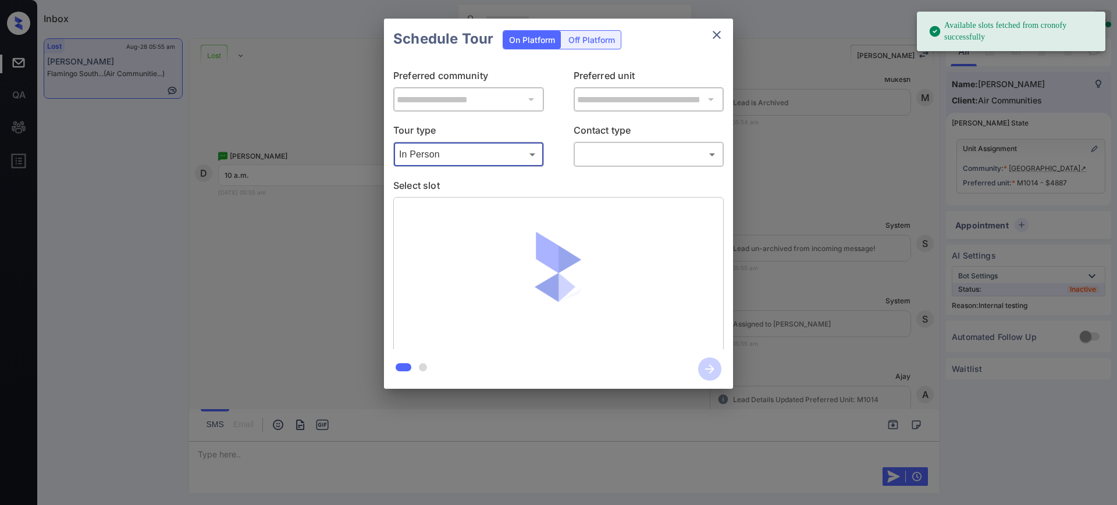
click at [607, 154] on body "Available slots fetched from cronofy successfully Inbox Ajay Kumar Online Set y…" at bounding box center [558, 252] width 1117 height 505
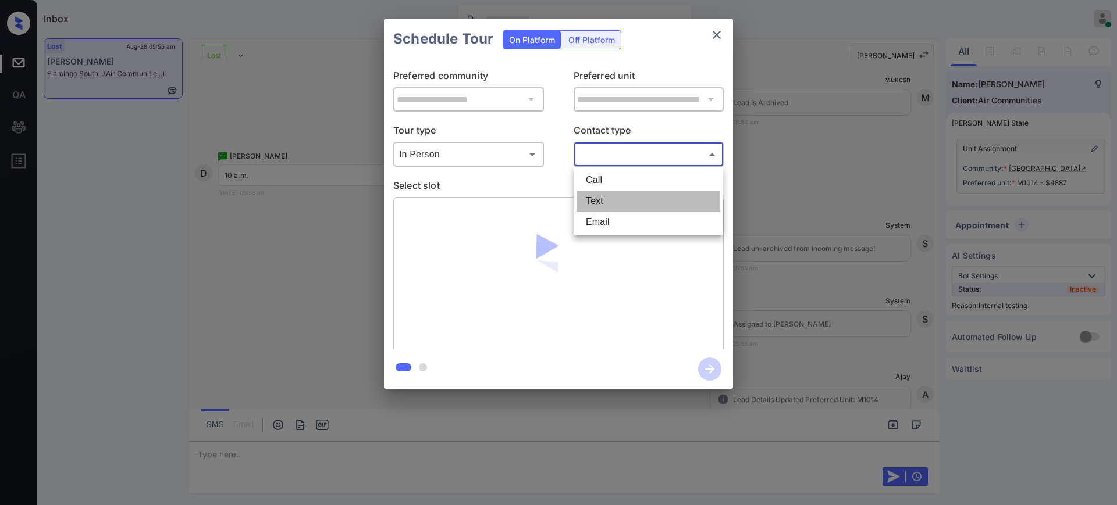
click at [605, 202] on li "Text" at bounding box center [648, 201] width 144 height 21
type input "****"
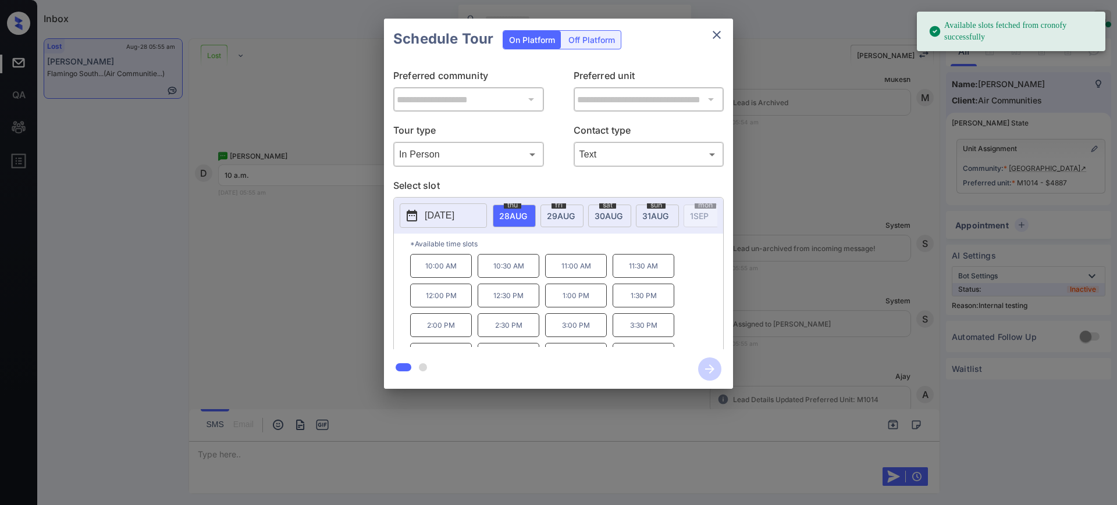
click at [601, 207] on div "sat 30 AUG" at bounding box center [609, 216] width 43 height 23
click at [453, 272] on p "10:00 AM" at bounding box center [441, 266] width 62 height 24
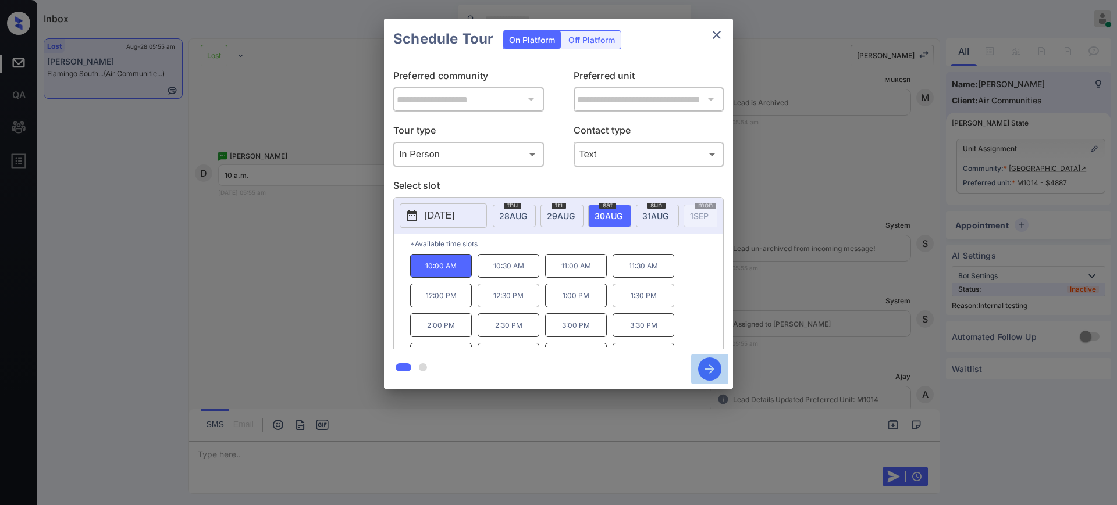
click at [704, 371] on icon "button" at bounding box center [709, 369] width 23 height 23
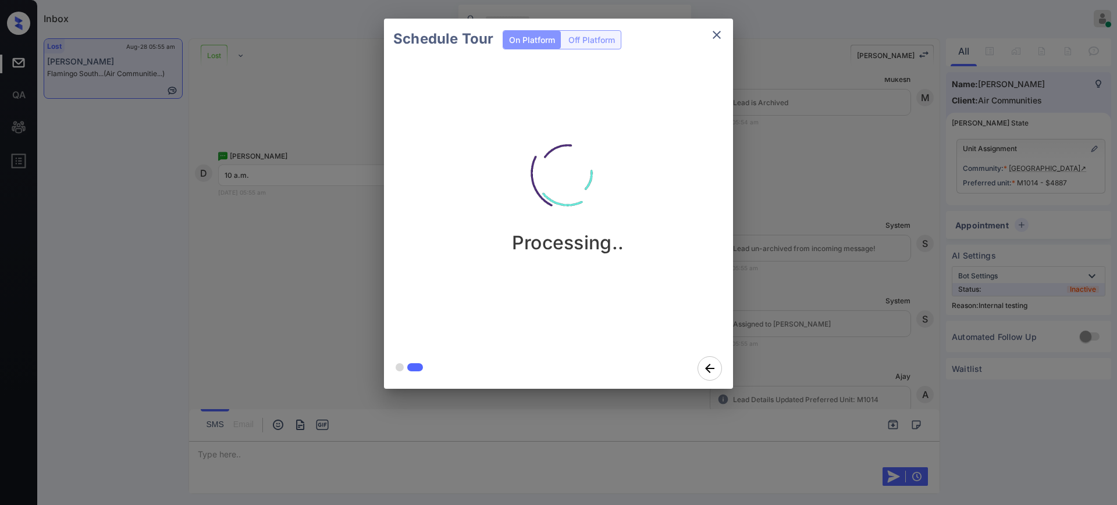
click at [834, 317] on div "Schedule Tour On Platform Off Platform Processing.." at bounding box center [558, 204] width 1117 height 408
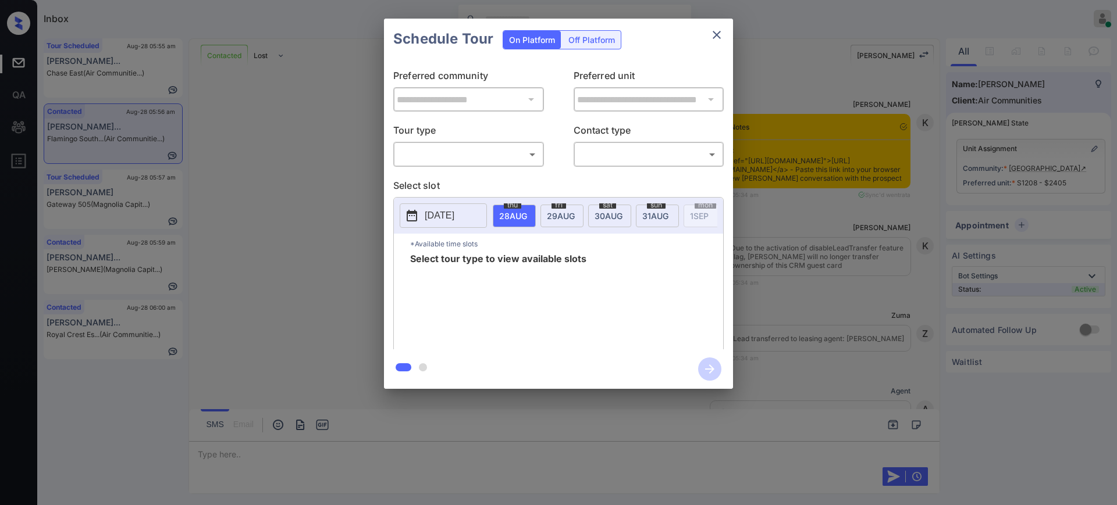
click at [454, 141] on p "Tour type" at bounding box center [468, 132] width 151 height 19
click at [450, 151] on body "Inbox Ajay Kumar Online Set yourself offline Set yourself on break Profile Swit…" at bounding box center [558, 252] width 1117 height 505
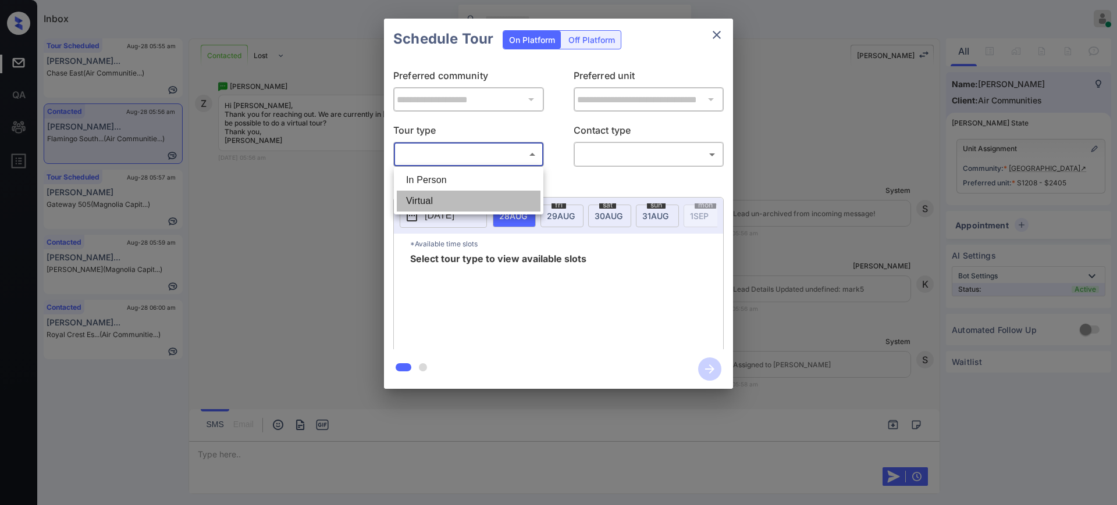
click at [447, 191] on li "Virtual" at bounding box center [469, 201] width 144 height 21
type input "*******"
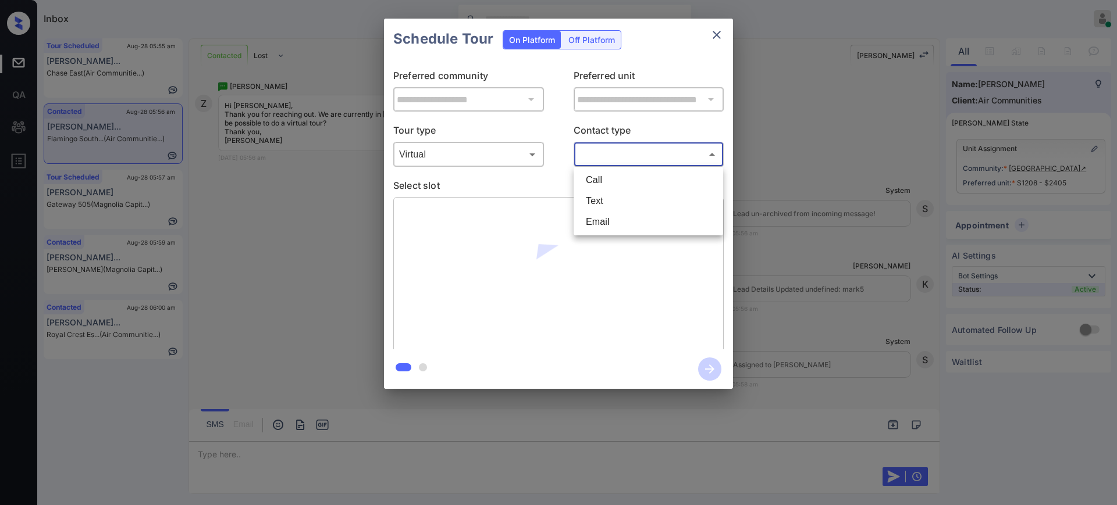
click at [624, 158] on body "Inbox Ajay Kumar Online Set yourself offline Set yourself on break Profile Swit…" at bounding box center [558, 252] width 1117 height 505
click at [603, 202] on li "Text" at bounding box center [648, 201] width 144 height 21
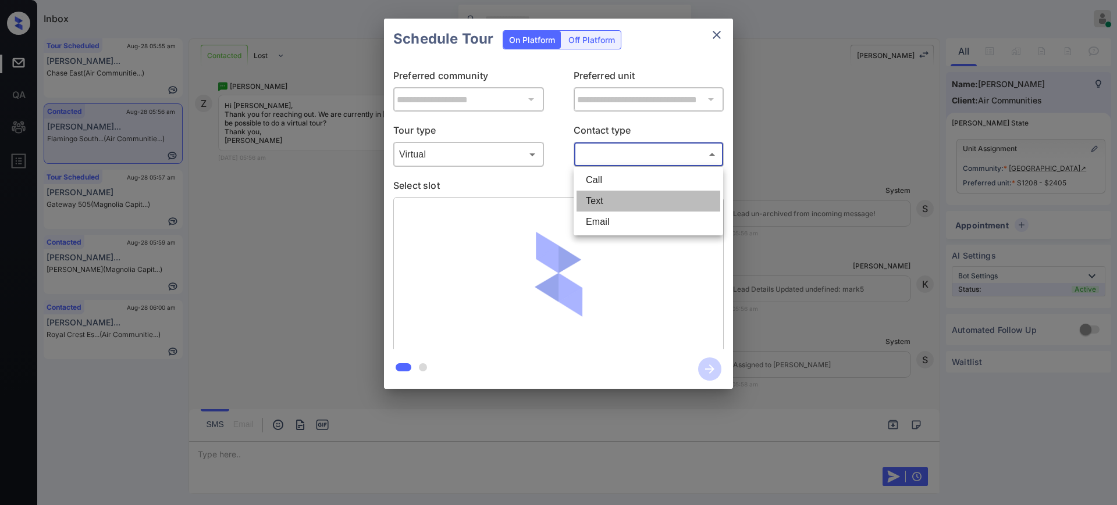
type input "****"
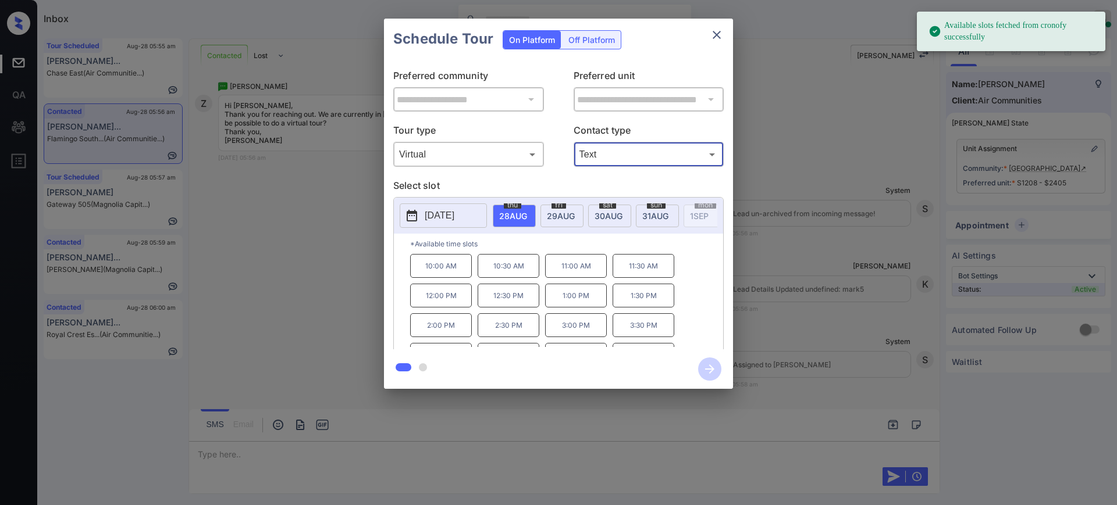
click at [501, 211] on span "28 AUG" at bounding box center [513, 216] width 28 height 10
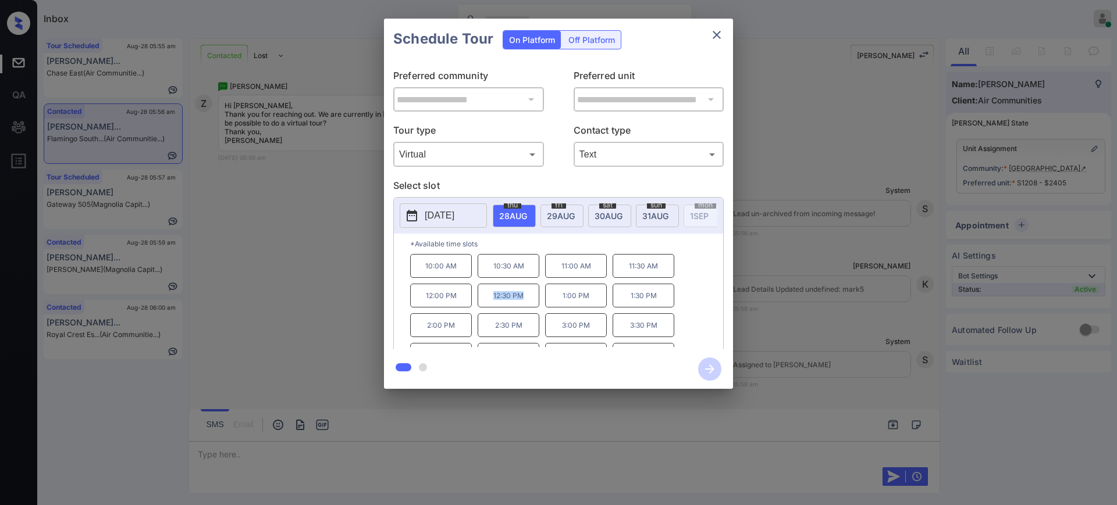
drag, startPoint x: 489, startPoint y: 301, endPoint x: 549, endPoint y: 290, distance: 61.0
click at [544, 297] on div "10:00 AM 10:30 AM 11:00 AM 11:30 AM 12:00 PM 12:30 PM 1:00 PM 1:30 PM 2:00 PM 2…" at bounding box center [566, 300] width 313 height 93
copy p "12:30 PM"
click at [718, 40] on icon "close" at bounding box center [717, 35] width 14 height 14
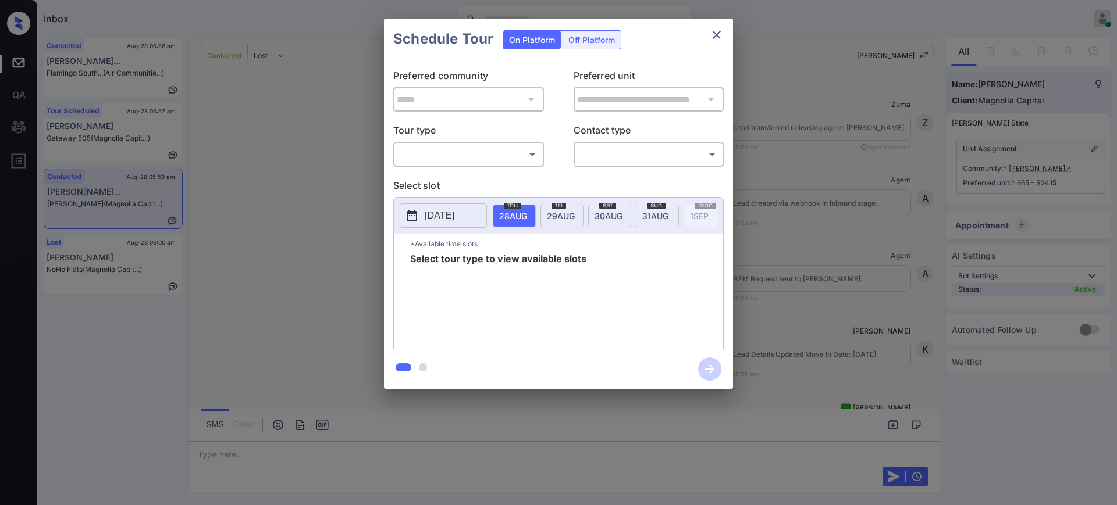
click at [422, 149] on body "Inbox [PERSON_NAME] Online Set yourself offline Set yourself on break Profile S…" at bounding box center [558, 252] width 1117 height 505
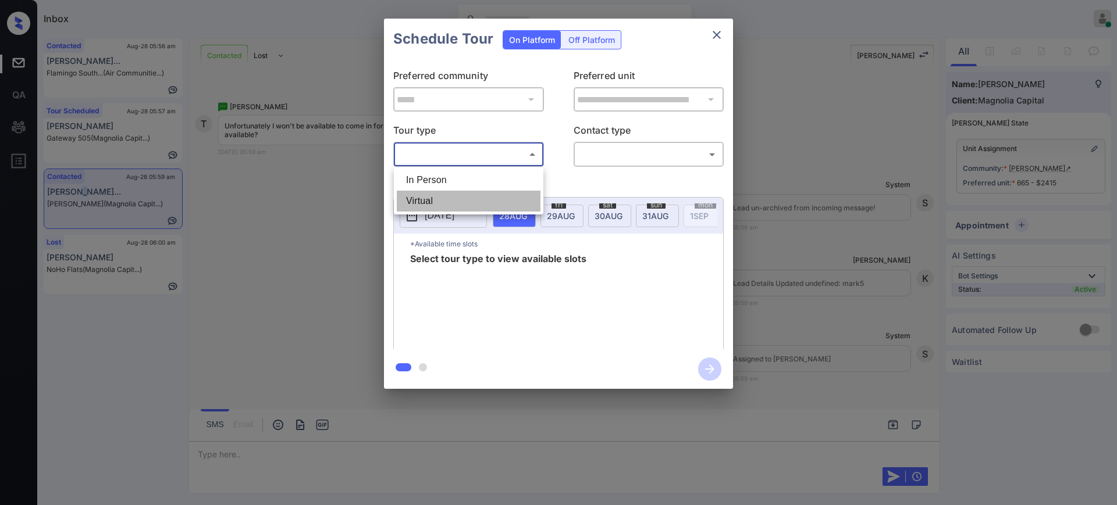
click at [453, 198] on li "Virtual" at bounding box center [469, 201] width 144 height 21
type input "*******"
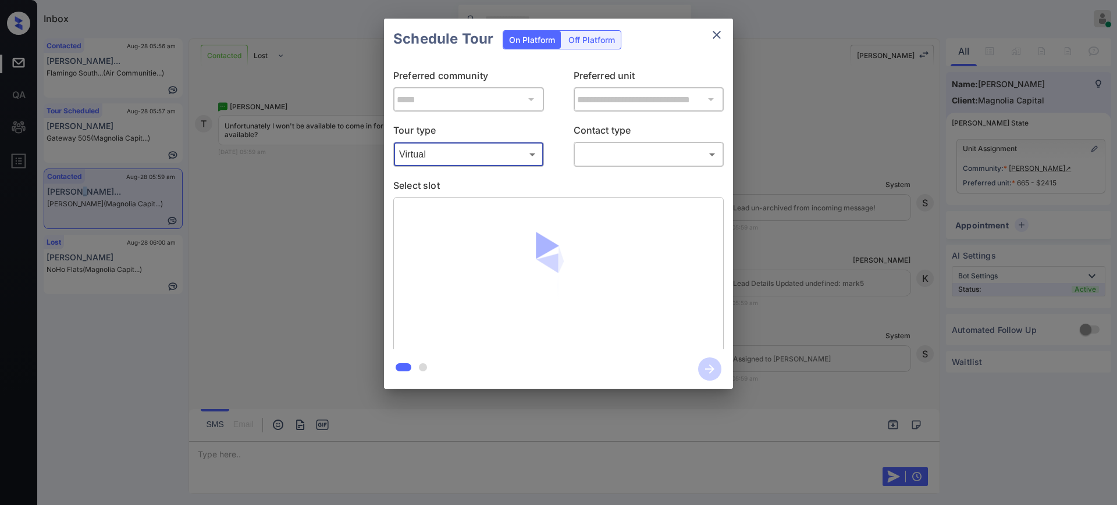
click at [629, 147] on body "Inbox [PERSON_NAME] Online Set yourself offline Set yourself on break Profile S…" at bounding box center [558, 252] width 1117 height 505
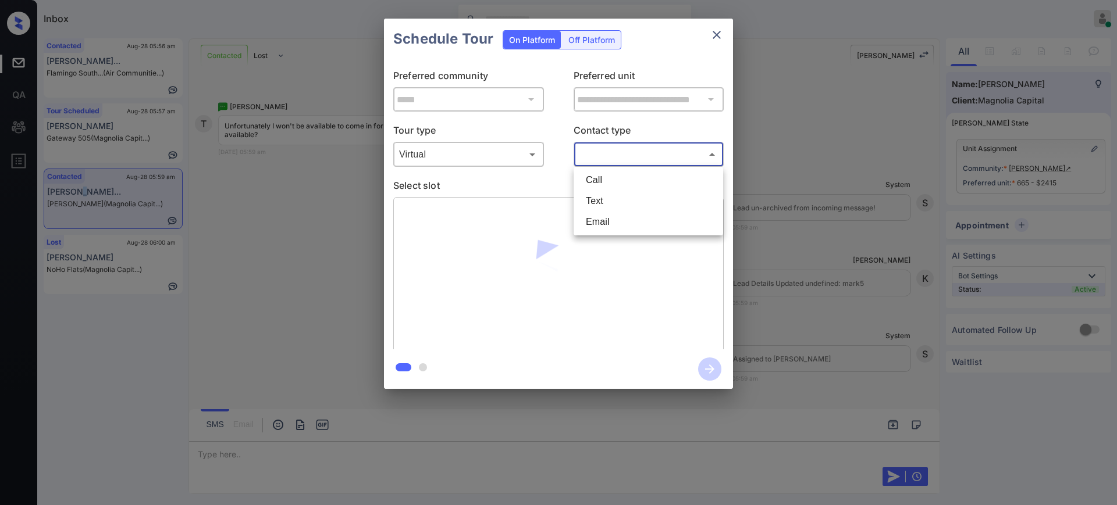
click at [604, 200] on li "Text" at bounding box center [648, 201] width 144 height 21
type input "****"
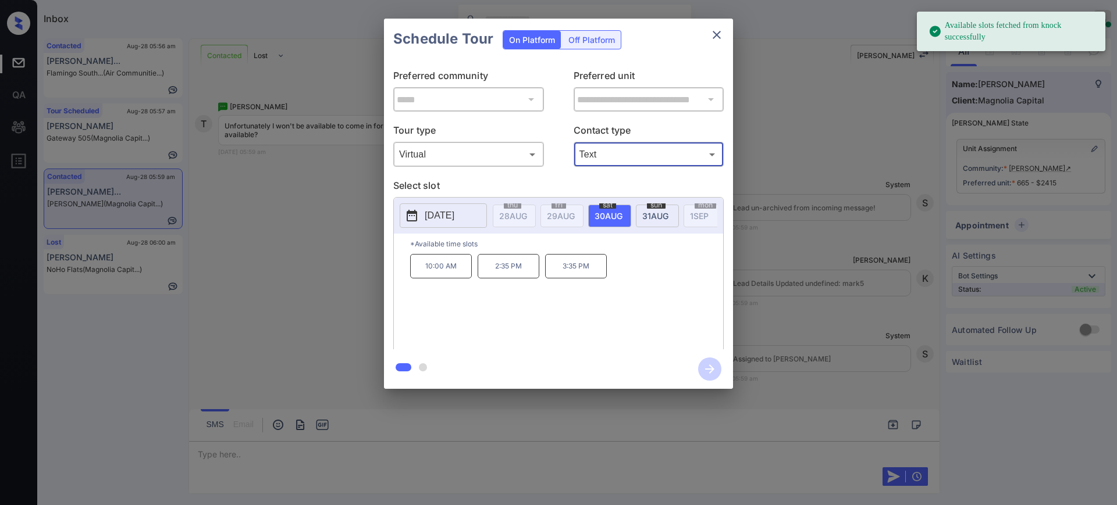
drag, startPoint x: 605, startPoint y: 215, endPoint x: 592, endPoint y: 230, distance: 19.8
click at [605, 213] on span "[DATE]" at bounding box center [608, 216] width 28 height 10
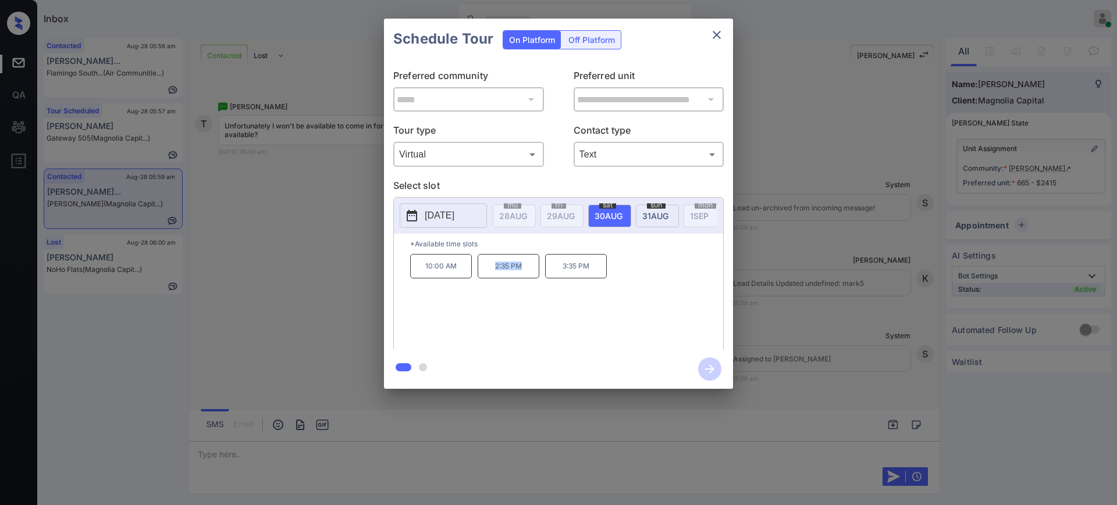
drag, startPoint x: 484, startPoint y: 275, endPoint x: 549, endPoint y: 274, distance: 65.2
click at [533, 279] on p "2:35 PM" at bounding box center [509, 266] width 62 height 24
copy p "2:35 PM"
click at [717, 33] on icon "close" at bounding box center [717, 35] width 14 height 14
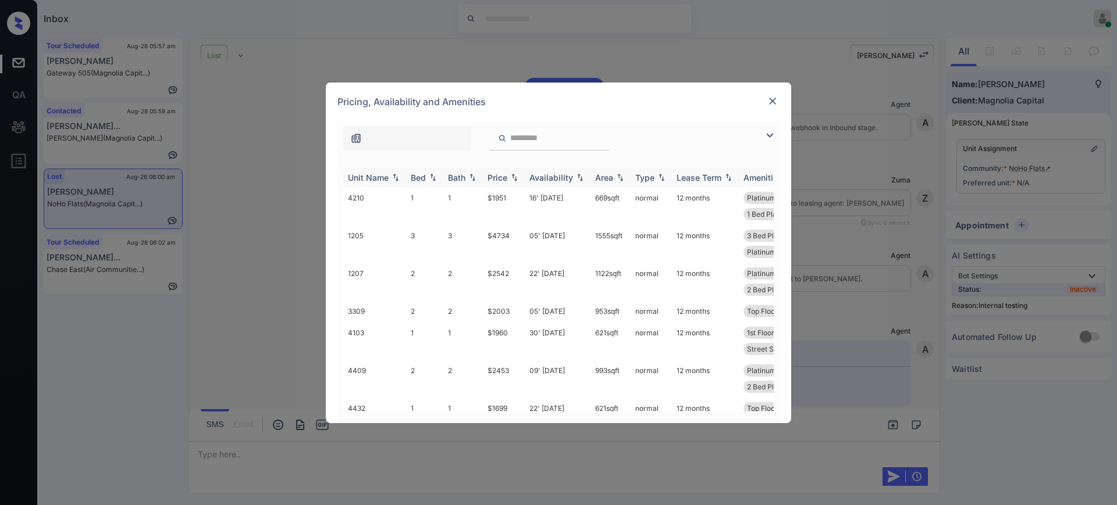
scroll to position [7967, 0]
click at [436, 175] on img at bounding box center [433, 177] width 12 height 8
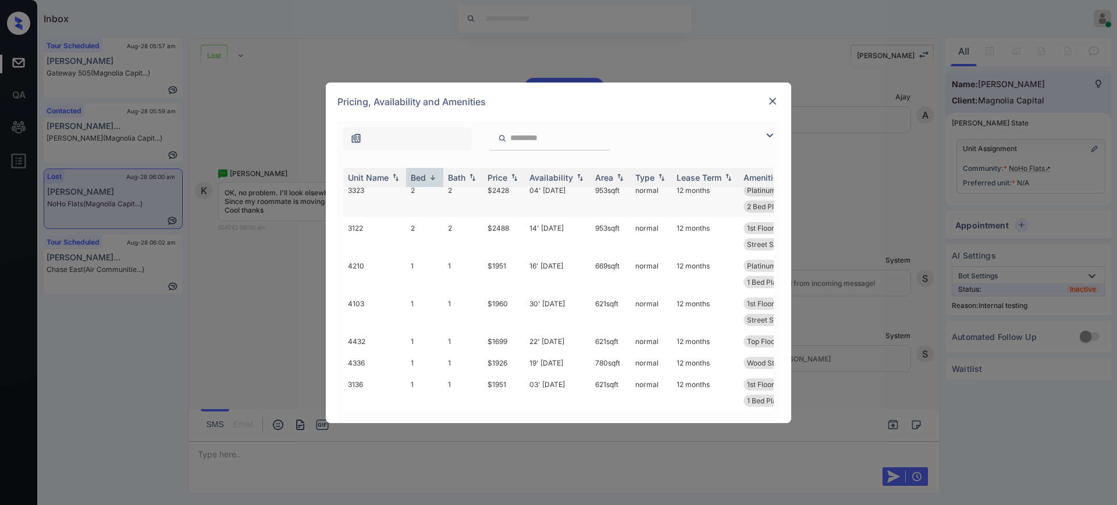
scroll to position [799, 0]
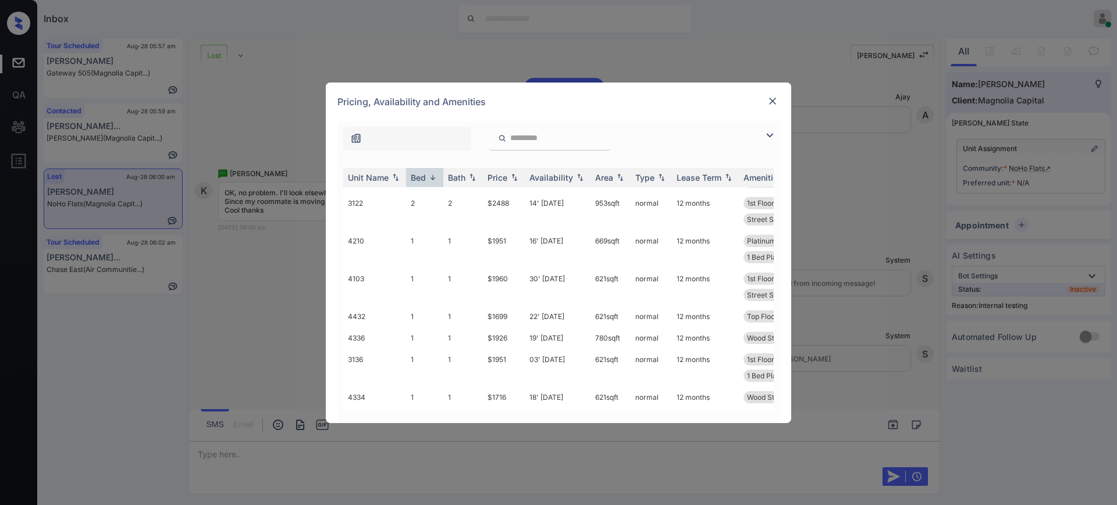
click at [772, 104] on img at bounding box center [773, 101] width 12 height 12
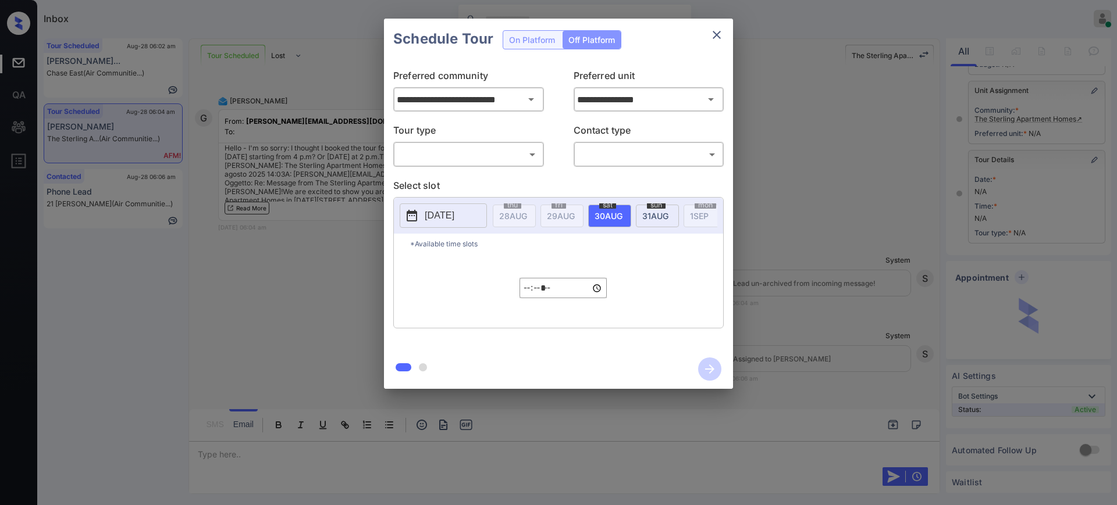
scroll to position [247, 0]
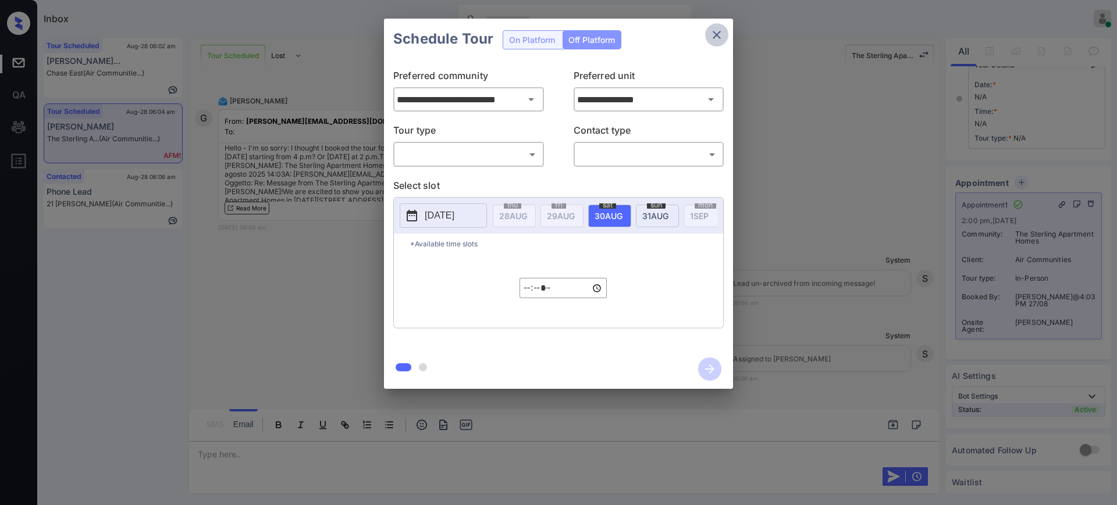
click at [714, 32] on icon "close" at bounding box center [717, 35] width 8 height 8
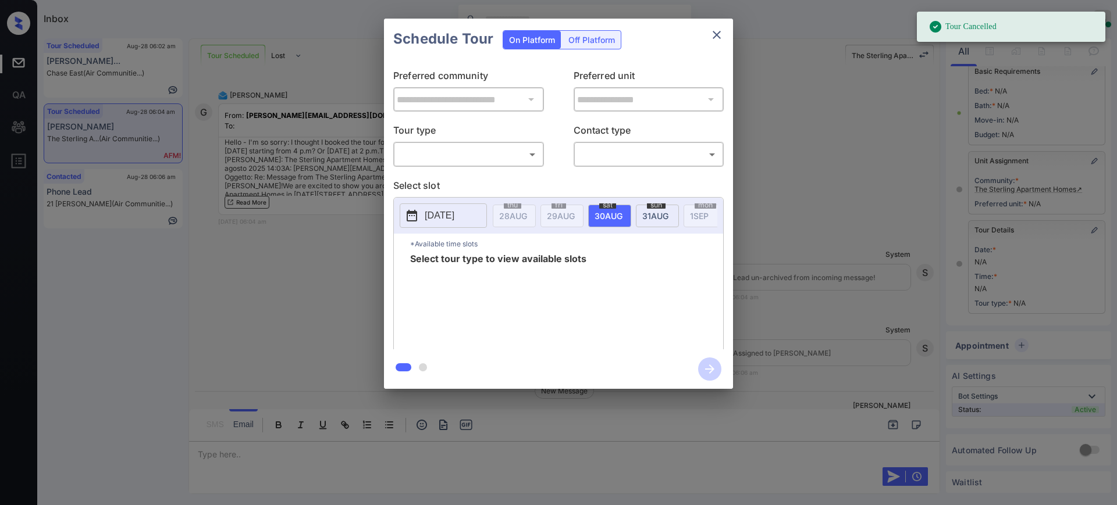
scroll to position [89, 0]
click at [444, 150] on body "Tour Cancelled Inbox [PERSON_NAME] Online Set yourself offline Set yourself on …" at bounding box center [558, 252] width 1117 height 505
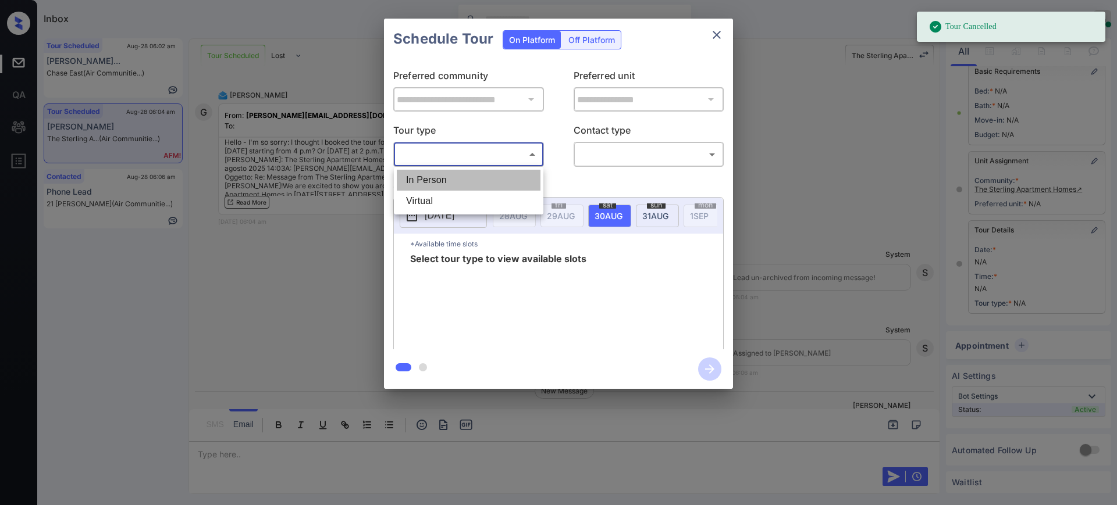
drag, startPoint x: 437, startPoint y: 173, endPoint x: 554, endPoint y: 164, distance: 117.3
click at [437, 174] on li "In Person" at bounding box center [469, 180] width 144 height 21
type input "********"
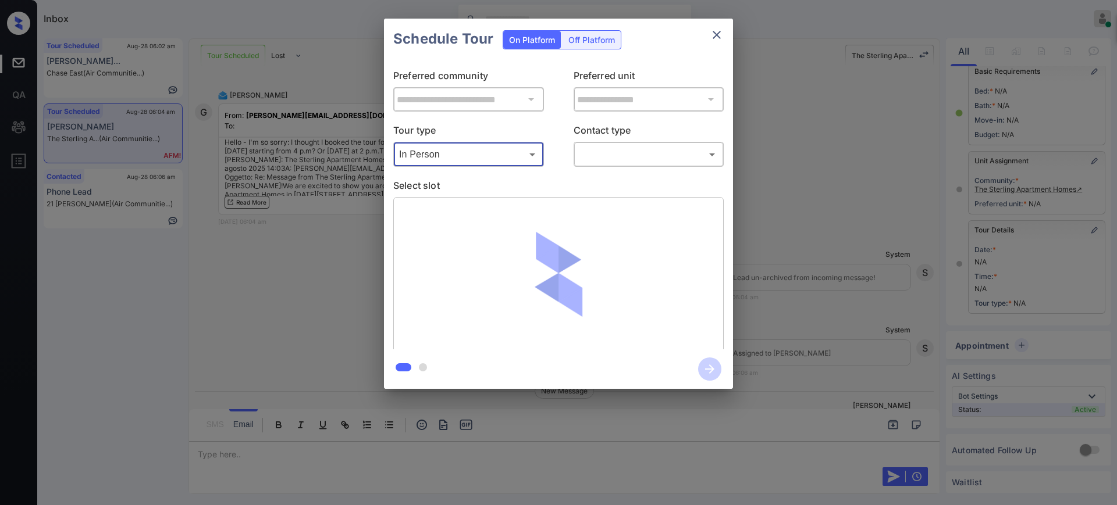
click at [589, 159] on body "Tour Cancelled Inbox [PERSON_NAME] Online Set yourself offline Set yourself on …" at bounding box center [558, 252] width 1117 height 505
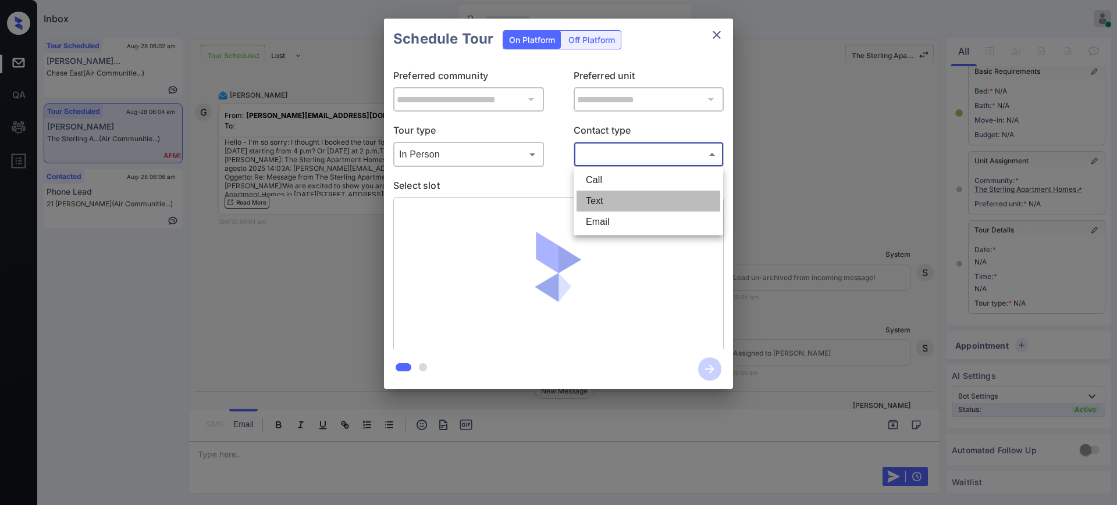
click at [592, 202] on li "Text" at bounding box center [648, 201] width 144 height 21
type input "****"
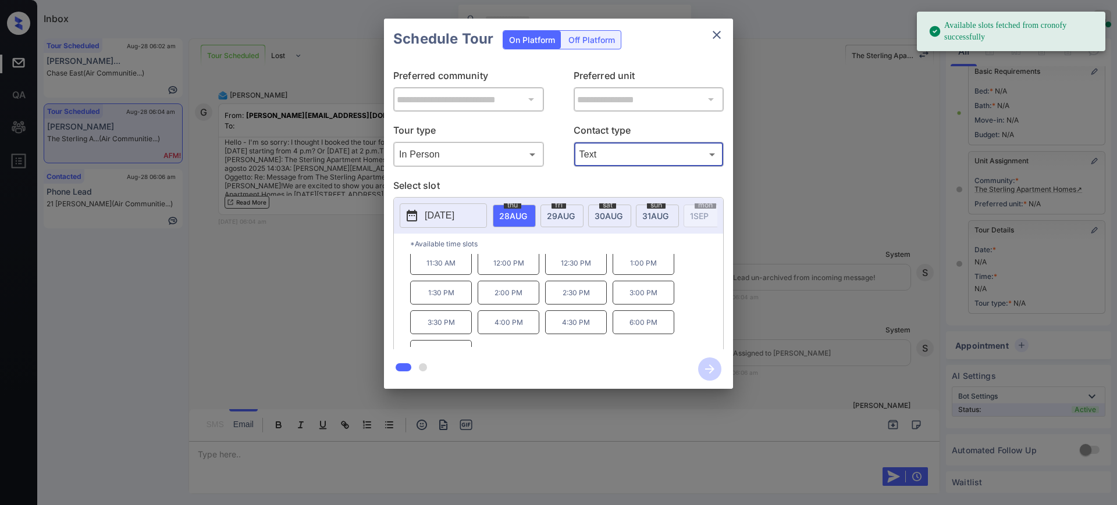
scroll to position [49, 0]
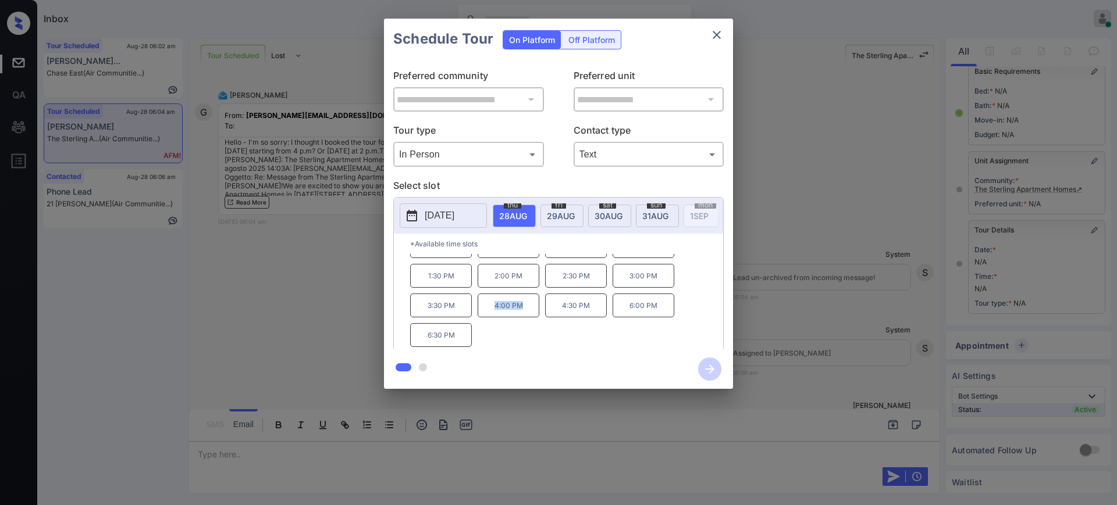
drag, startPoint x: 485, startPoint y: 318, endPoint x: 530, endPoint y: 318, distance: 45.9
click at [530, 318] on p "4:00 PM" at bounding box center [509, 306] width 62 height 24
copy p "4:00 PM"
click at [720, 34] on icon "close" at bounding box center [717, 35] width 14 height 14
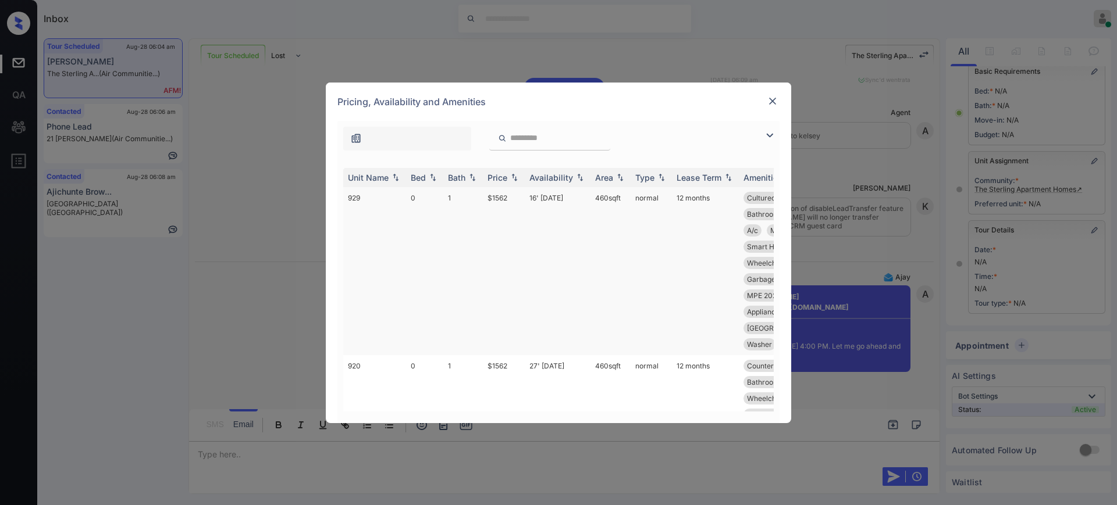
scroll to position [2628, 0]
click at [505, 364] on td "$1562" at bounding box center [504, 439] width 42 height 168
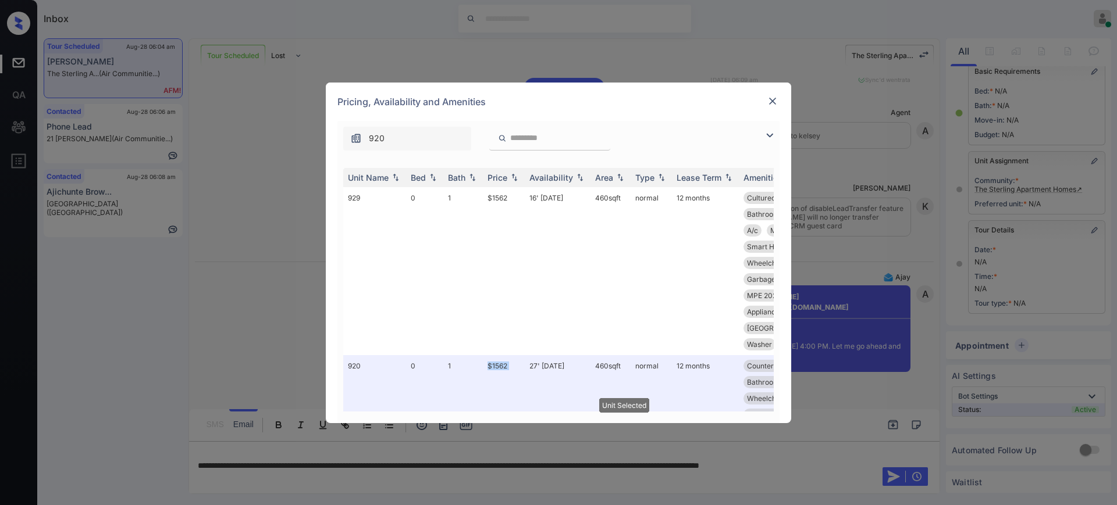
click at [774, 99] on img at bounding box center [773, 101] width 12 height 12
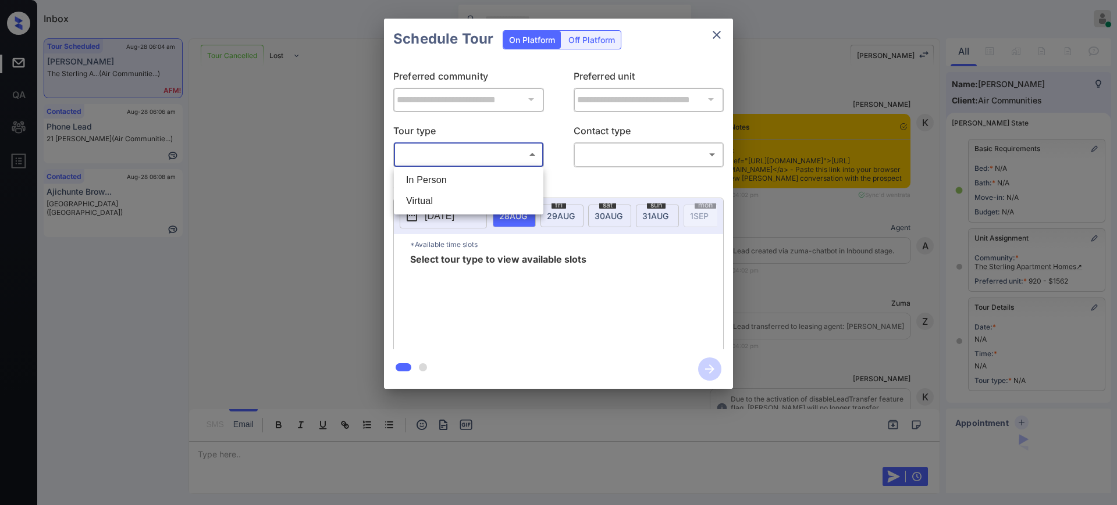
click at [448, 154] on body "Inbox [PERSON_NAME] Online Set yourself offline Set yourself on break Profile S…" at bounding box center [558, 252] width 1117 height 505
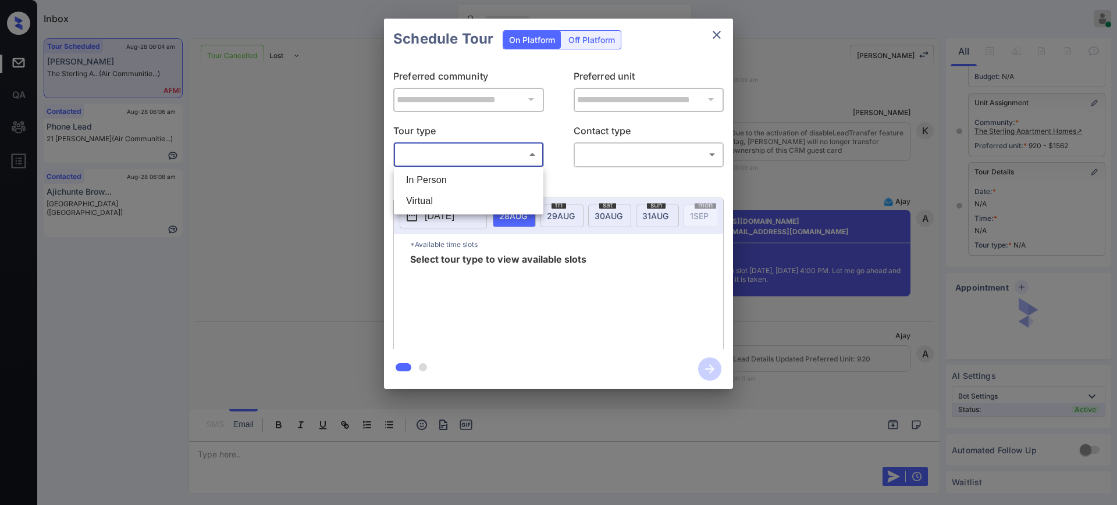
drag, startPoint x: 439, startPoint y: 174, endPoint x: 605, endPoint y: 153, distance: 167.7
click at [439, 176] on li "In Person" at bounding box center [469, 180] width 144 height 21
type input "********"
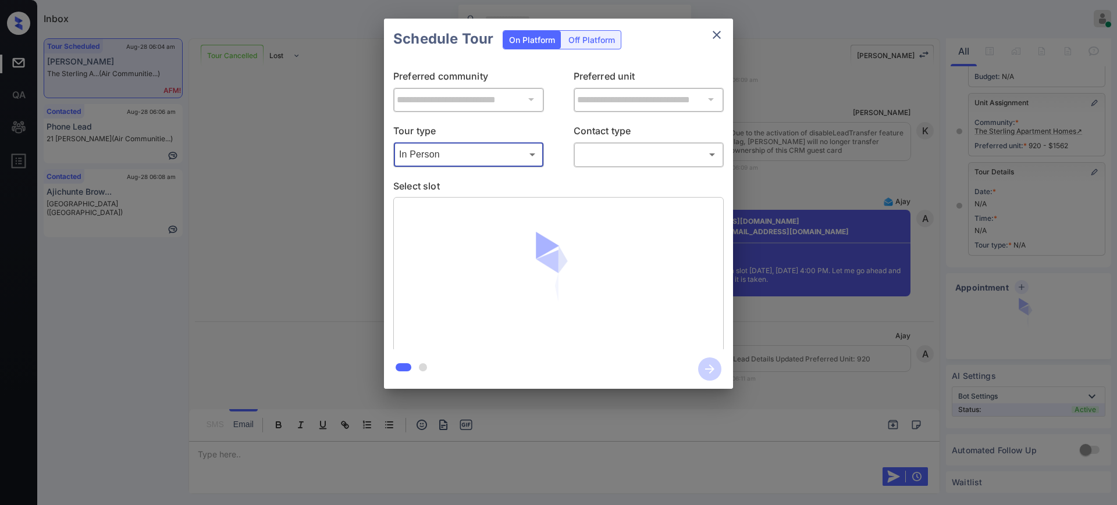
click at [615, 150] on body "Inbox [PERSON_NAME] Online Set yourself offline Set yourself on break Profile S…" at bounding box center [558, 252] width 1117 height 505
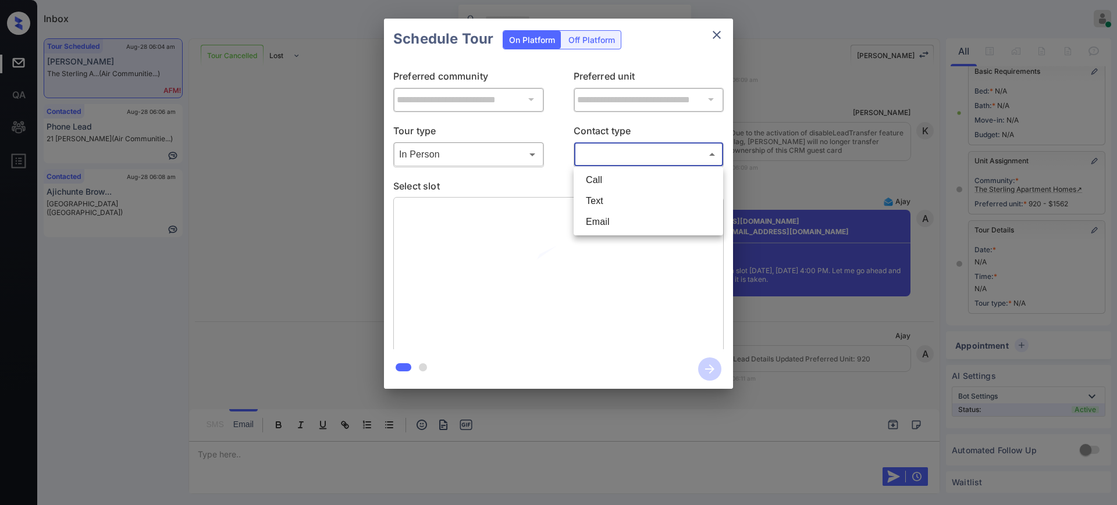
scroll to position [89, 0]
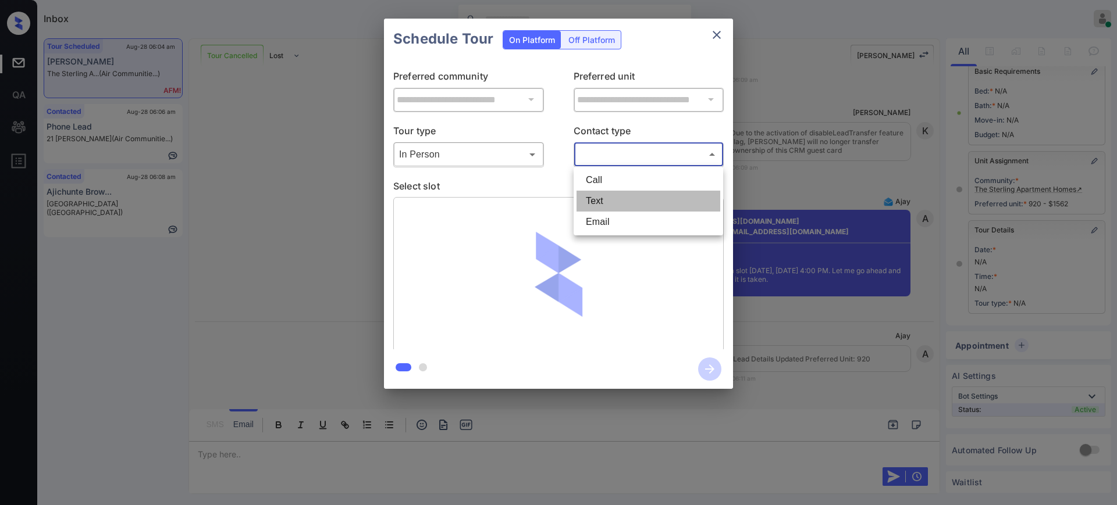
click at [603, 204] on li "Text" at bounding box center [648, 201] width 144 height 21
type input "****"
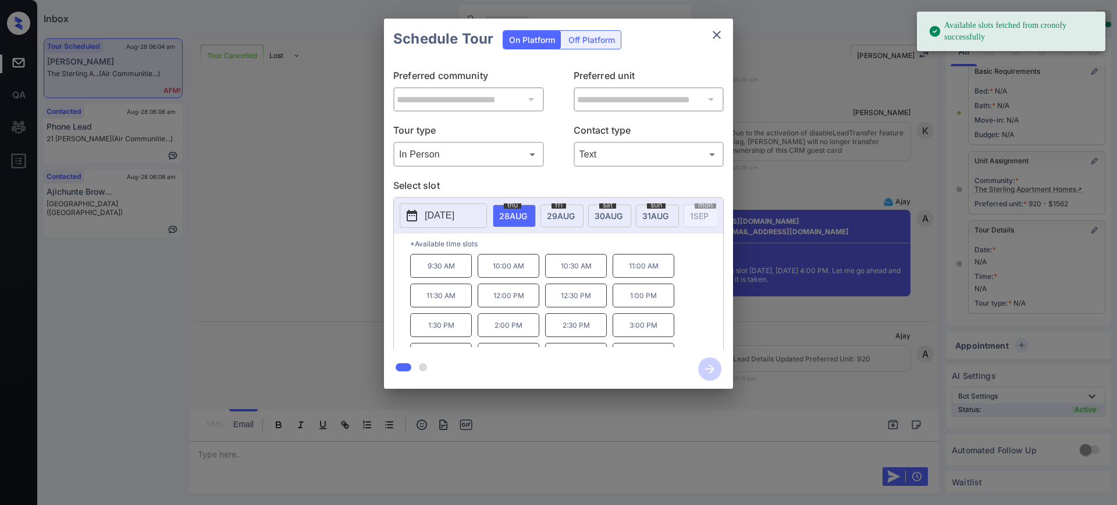
click at [512, 212] on span "[DATE]" at bounding box center [513, 216] width 28 height 10
click at [513, 318] on p "4:00 PM" at bounding box center [509, 306] width 62 height 24
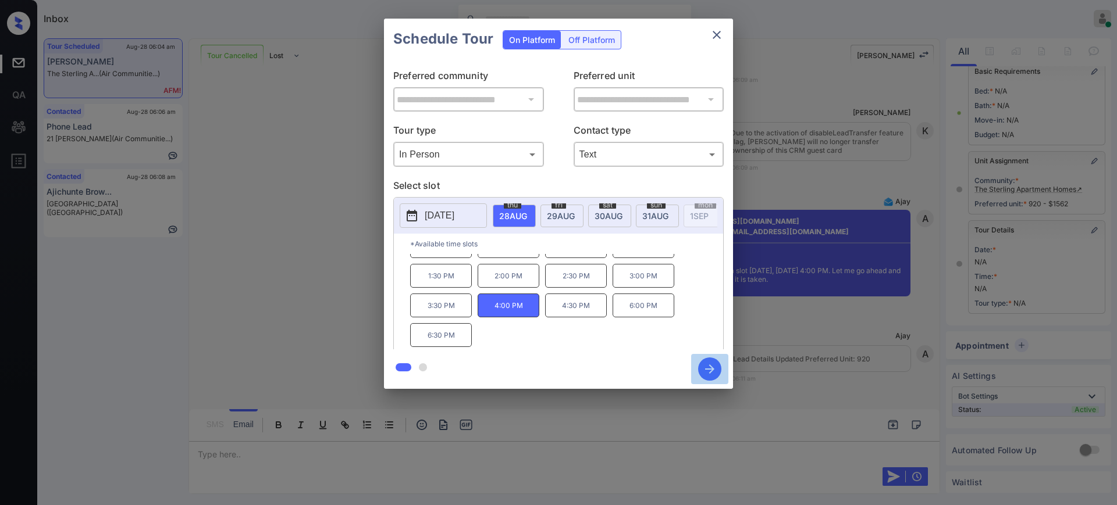
click at [713, 365] on icon "button" at bounding box center [709, 369] width 23 height 23
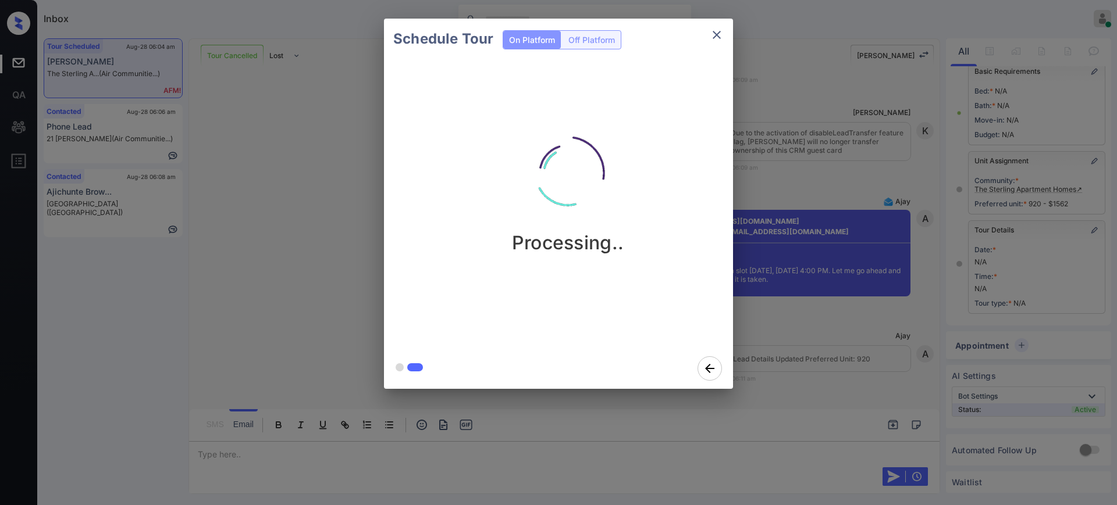
click at [804, 320] on div "Schedule Tour On Platform Off Platform Processing.." at bounding box center [558, 204] width 1117 height 408
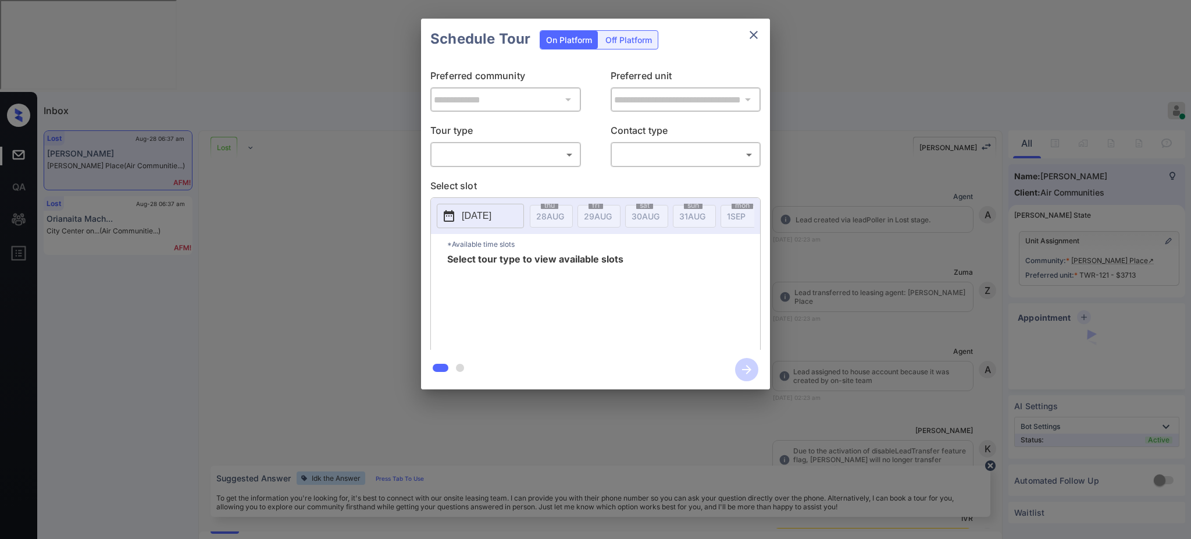
click at [491, 151] on body "Inbox Ajay Kumar Online Set yourself offline Set yourself on break Profile Swit…" at bounding box center [595, 269] width 1191 height 539
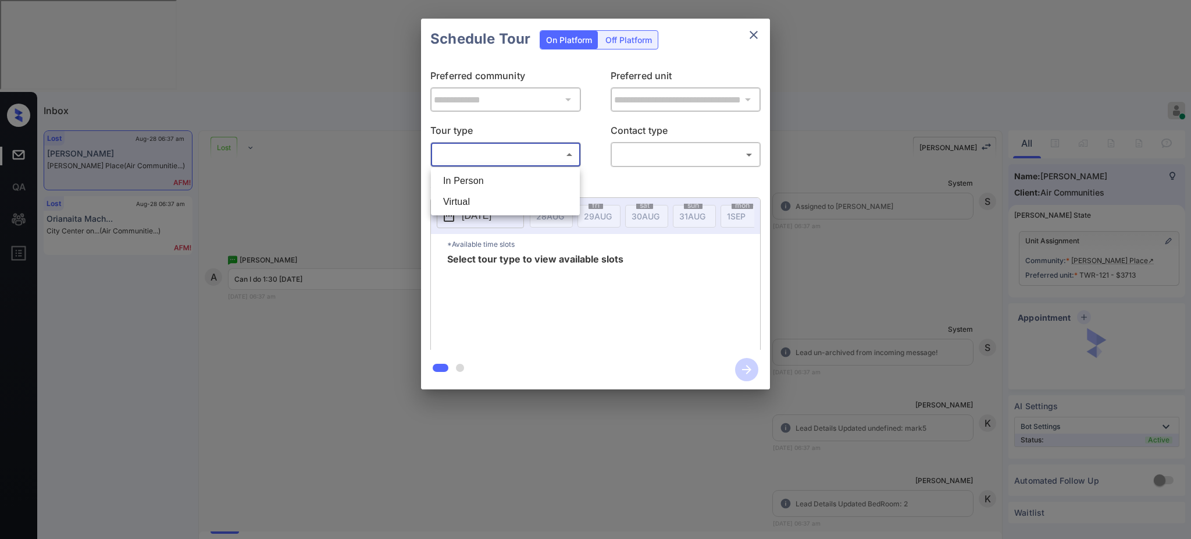
click at [486, 180] on li "In Person" at bounding box center [505, 180] width 143 height 21
type input "********"
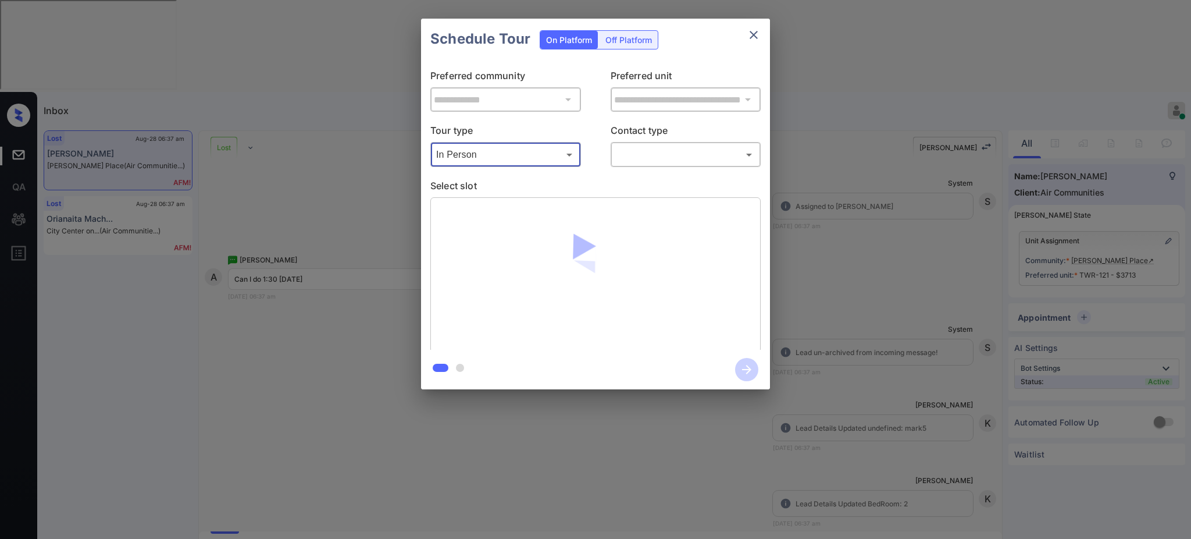
click at [656, 150] on body "Inbox Ajay Kumar Online Set yourself offline Set yourself on break Profile Swit…" at bounding box center [595, 269] width 1191 height 539
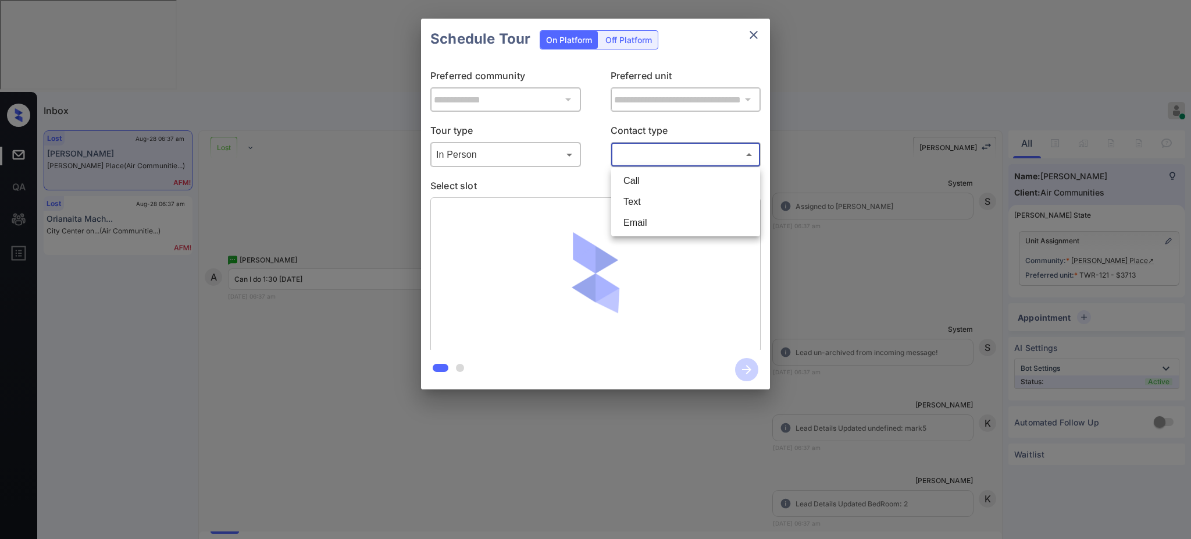
click at [635, 216] on li "Email" at bounding box center [685, 222] width 143 height 21
click at [648, 156] on body "Inbox Ajay Kumar Online Set yourself offline Set yourself on break Profile Swit…" at bounding box center [595, 269] width 1191 height 539
click at [644, 198] on li "Text" at bounding box center [685, 201] width 143 height 21
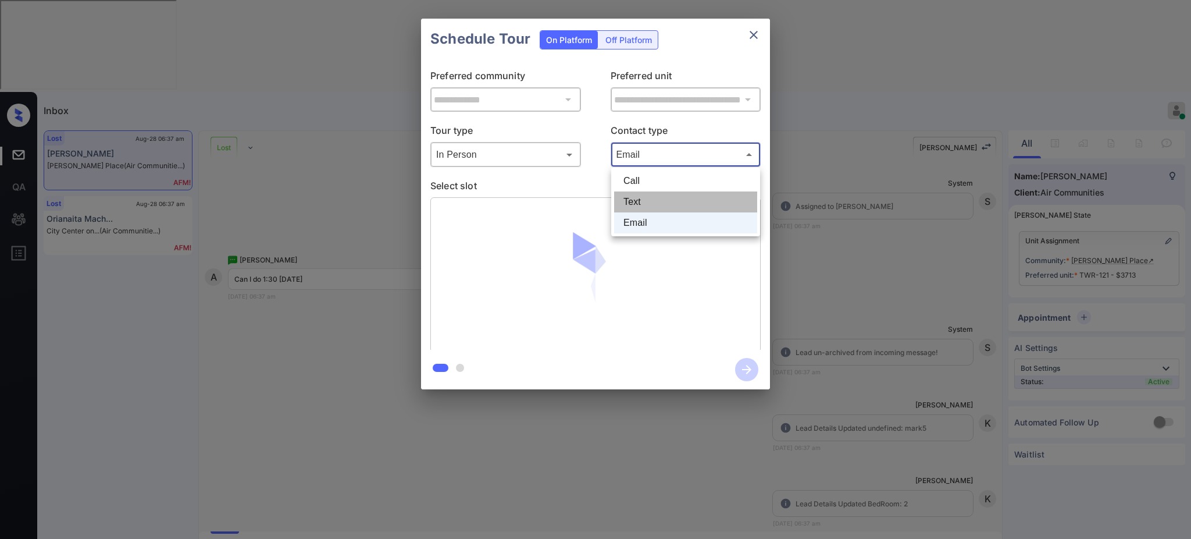
type input "****"
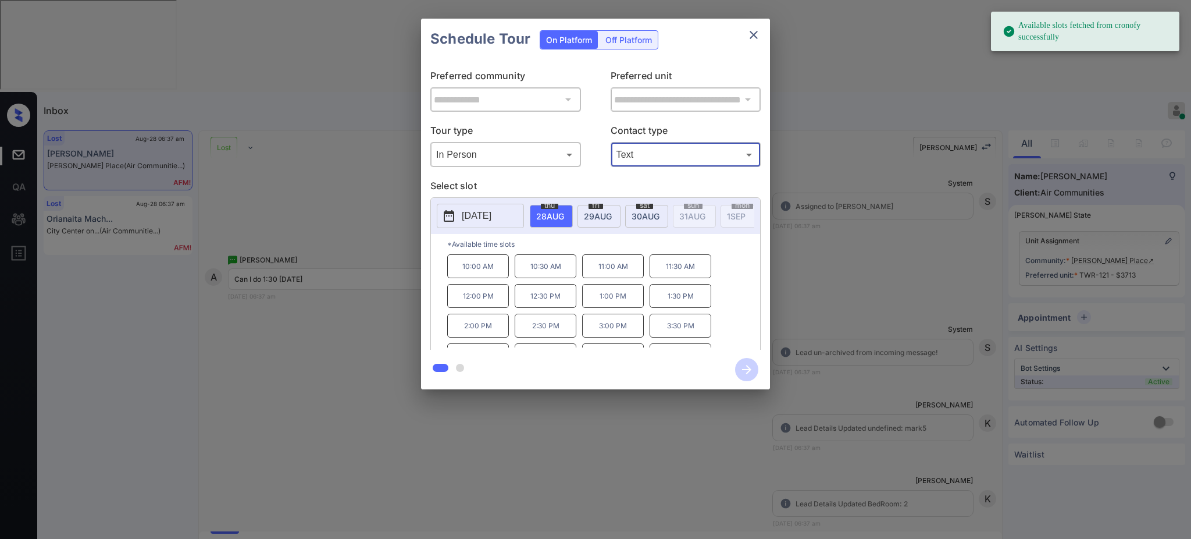
click at [844, 282] on div "**********" at bounding box center [595, 204] width 1191 height 408
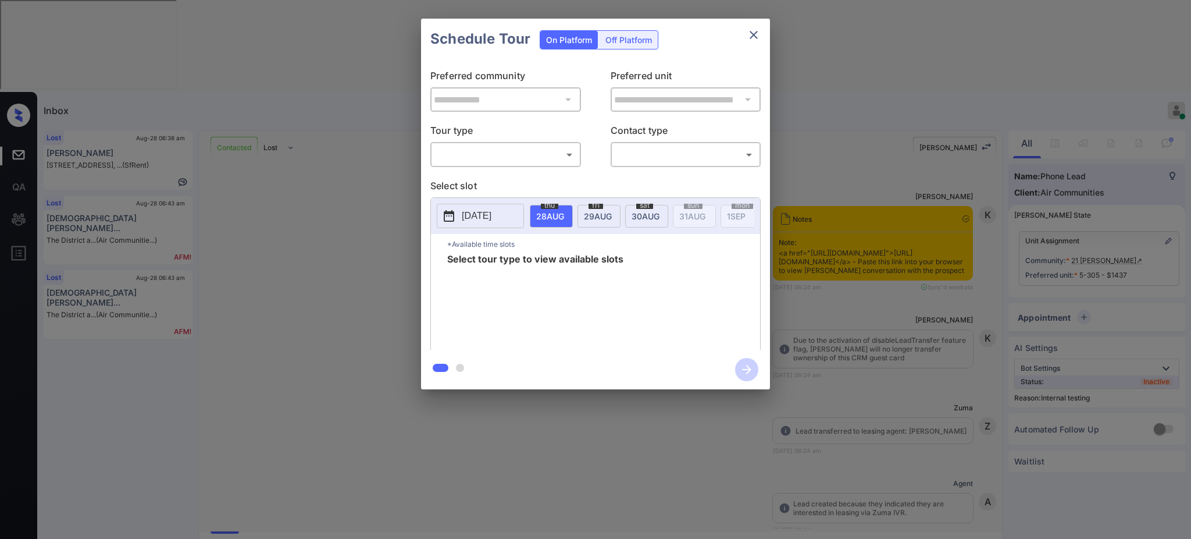
scroll to position [8773, 0]
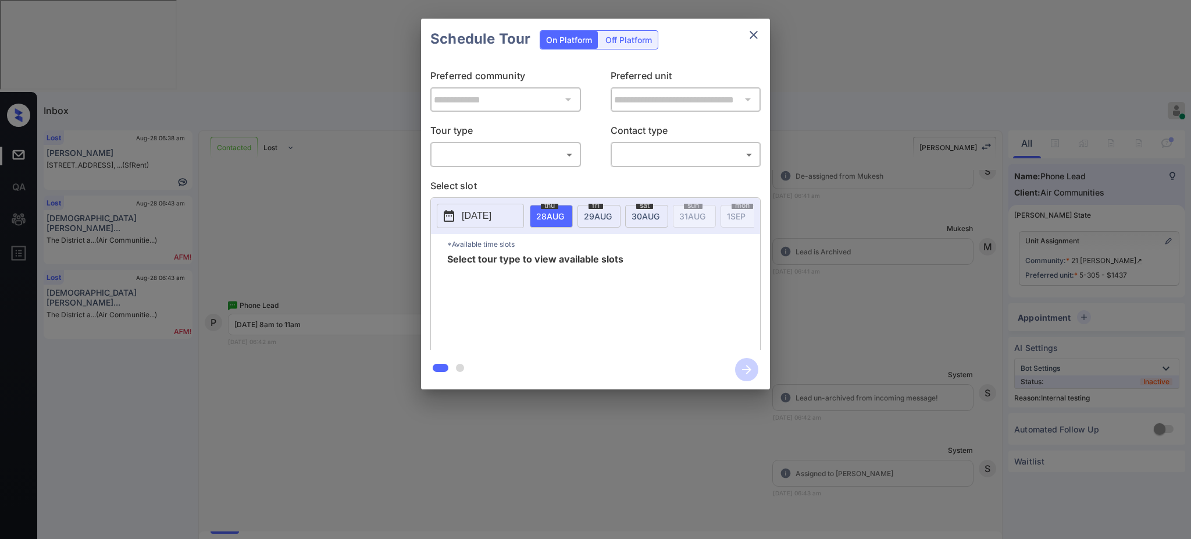
click at [491, 152] on body "Inbox Ajay Kumar Online Set yourself offline Set yourself on break Profile Swit…" at bounding box center [595, 269] width 1191 height 539
click at [473, 194] on li "Virtual" at bounding box center [505, 201] width 143 height 21
type input "*******"
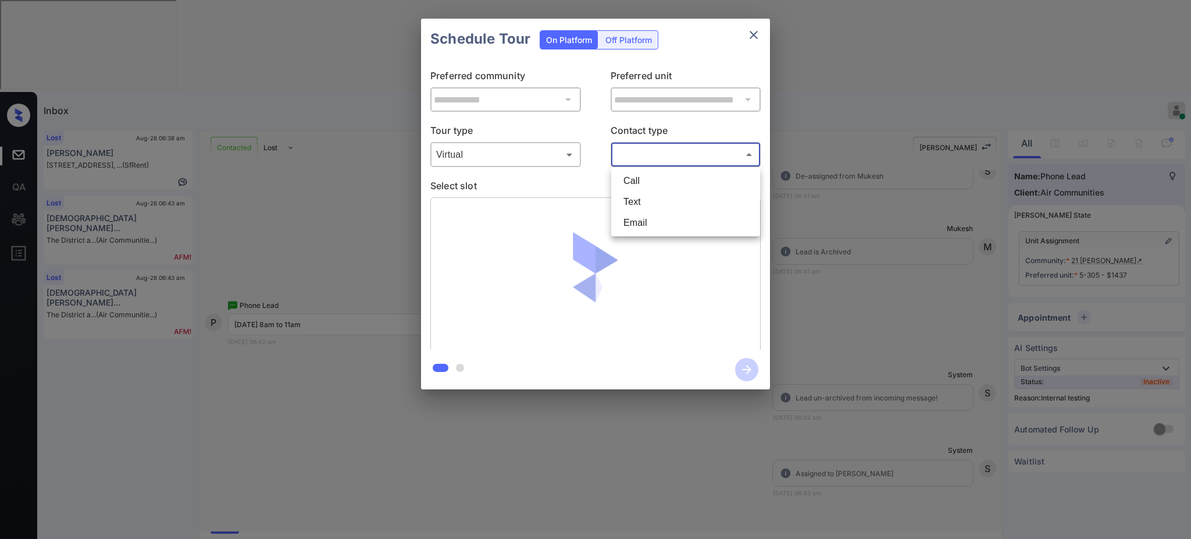
click at [649, 148] on body "Inbox Ajay Kumar Online Set yourself offline Set yourself on break Profile Swit…" at bounding box center [595, 269] width 1191 height 539
click at [639, 200] on li "Text" at bounding box center [685, 201] width 143 height 21
type input "****"
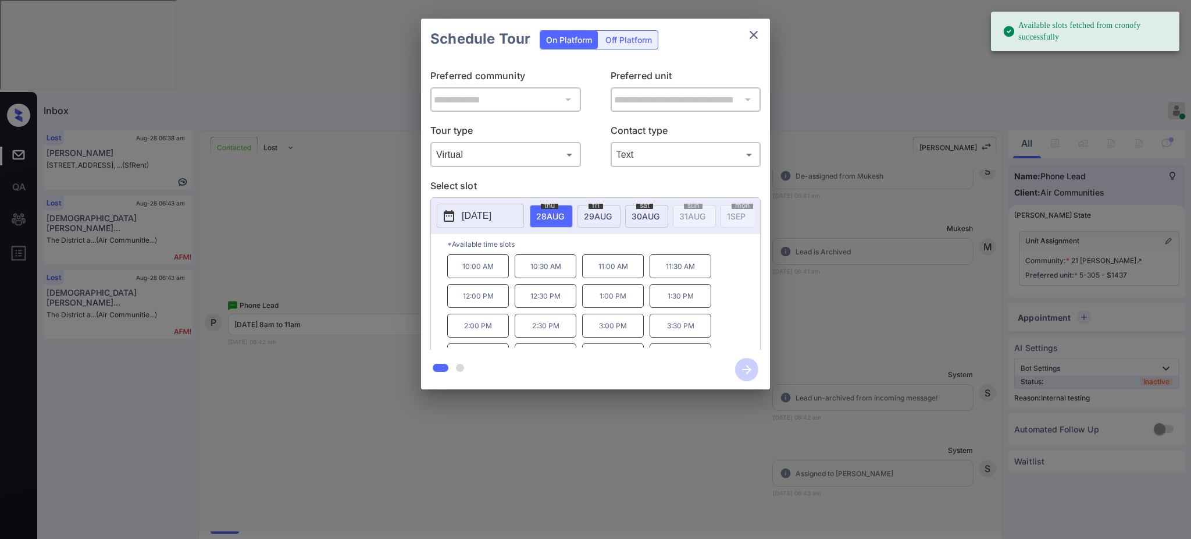
click at [589, 212] on span "29 AUG" at bounding box center [598, 216] width 28 height 10
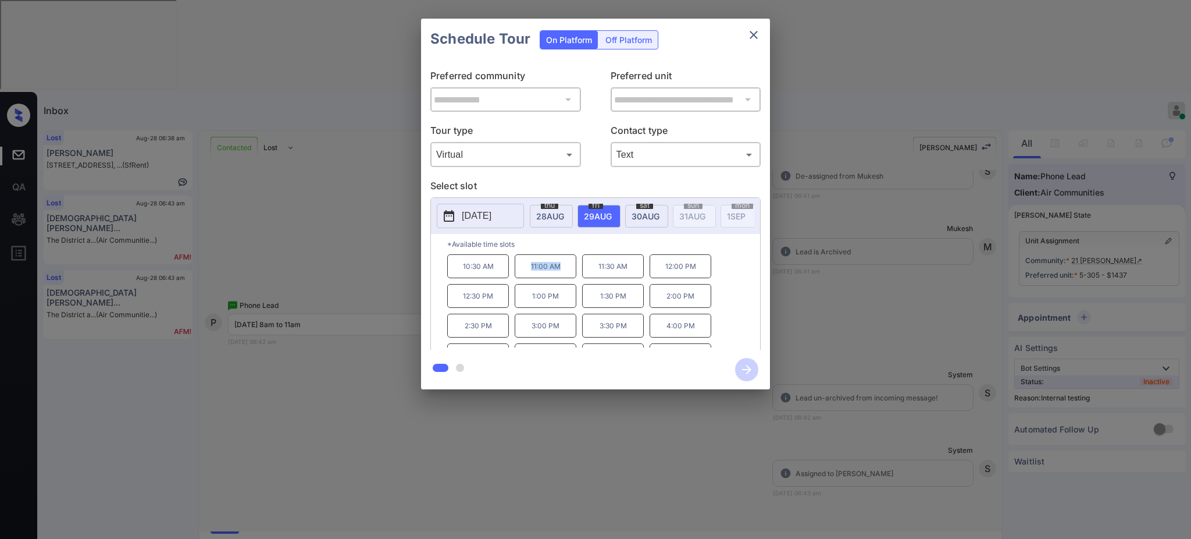
drag, startPoint x: 518, startPoint y: 272, endPoint x: 561, endPoint y: 274, distance: 43.7
click at [560, 273] on p "11:00 AM" at bounding box center [546, 266] width 62 height 24
copy p "11:00 AM"
click at [752, 26] on button "close" at bounding box center [753, 34] width 23 height 23
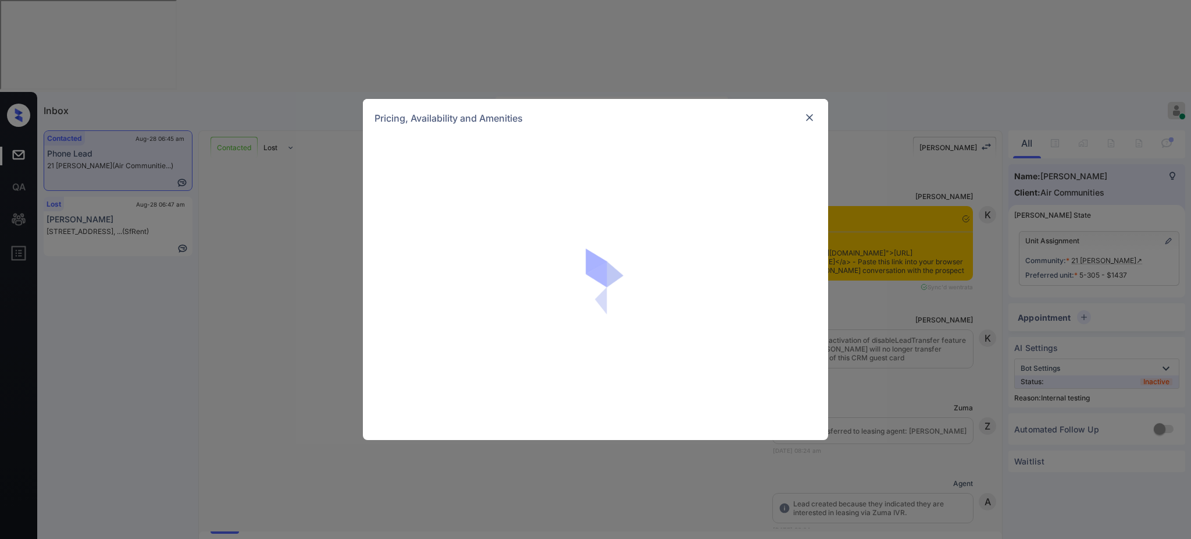
scroll to position [9695, 0]
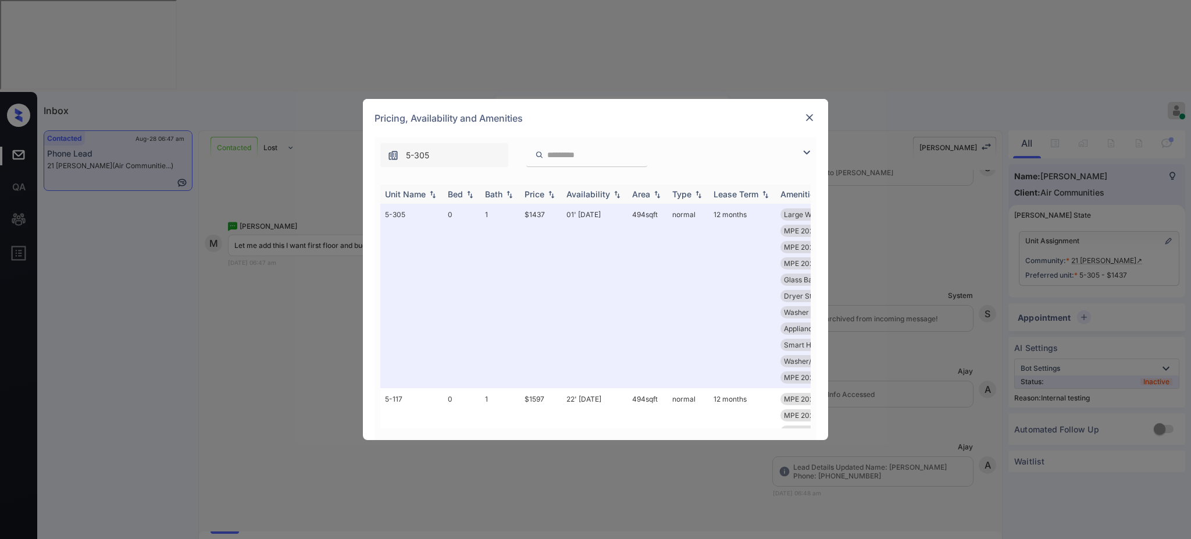
click at [462, 191] on div "Bed" at bounding box center [455, 194] width 15 height 10
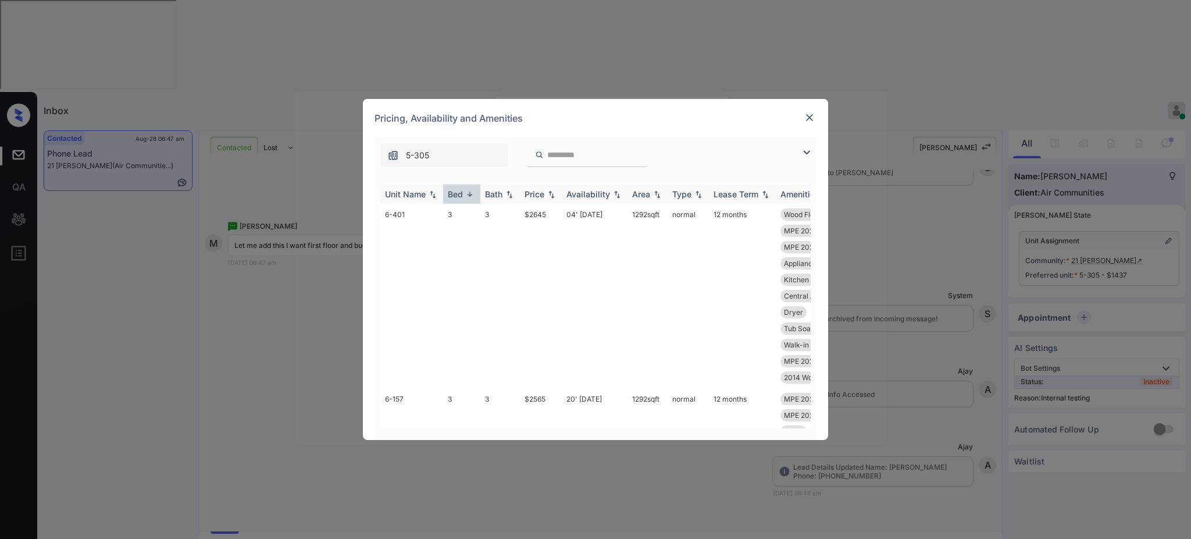
click at [462, 191] on div "Bed" at bounding box center [455, 194] width 15 height 10
drag, startPoint x: 525, startPoint y: 213, endPoint x: 560, endPoint y: 229, distance: 38.5
click at [557, 214] on tr "5-305 0 1 $1437 01' [DATE] 494 sqft normal 12 months Large Windows Built-in Mic…" at bounding box center [684, 296] width 608 height 184
copy tr "$1437"
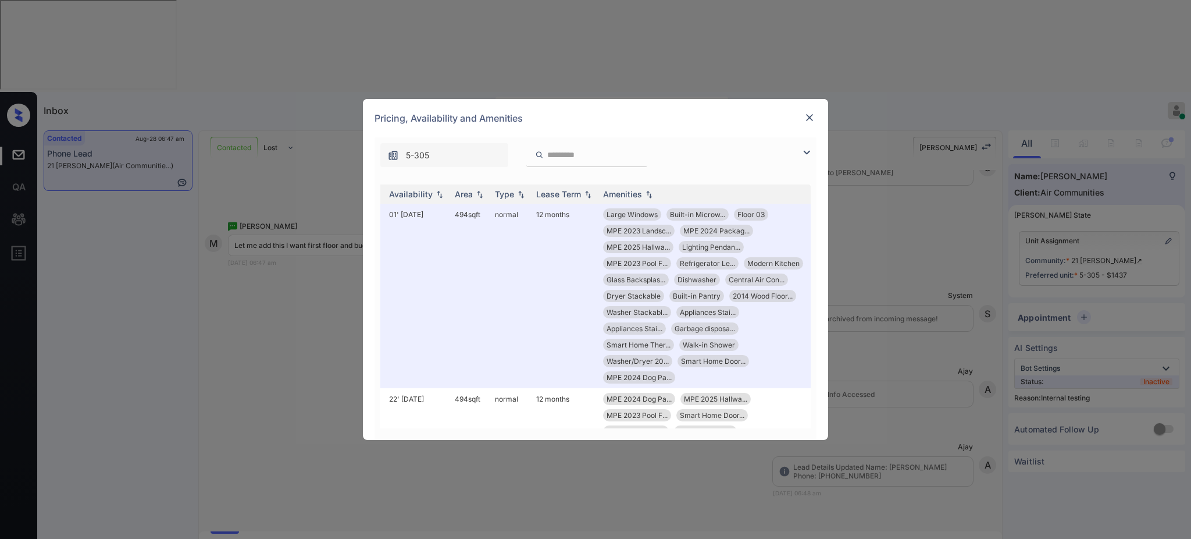
scroll to position [0, 188]
copy tr "$1437"
click at [806, 112] on img at bounding box center [810, 118] width 12 height 12
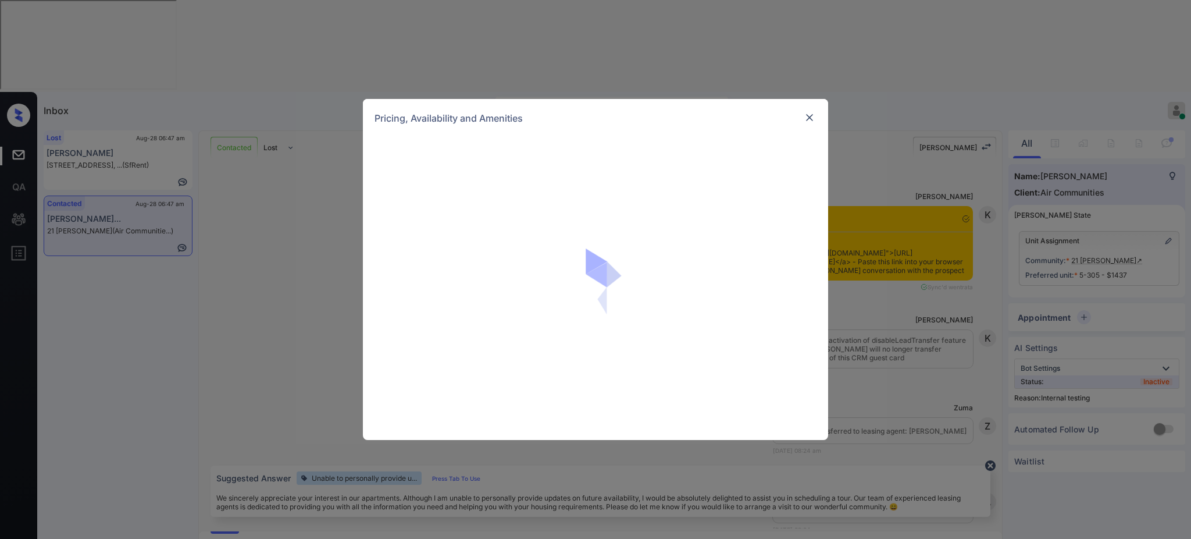
scroll to position [9695, 0]
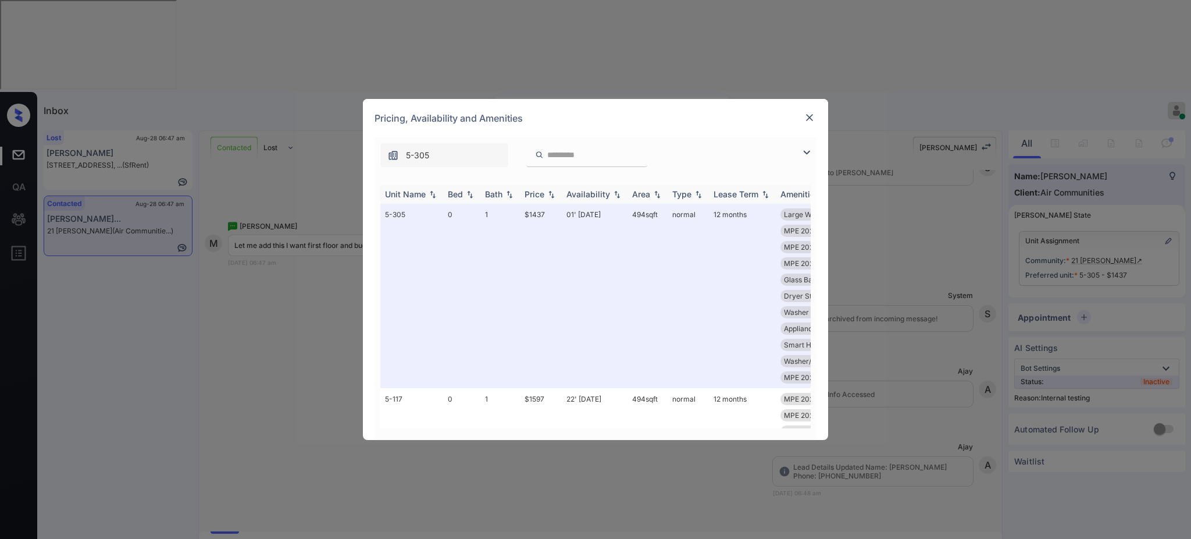
click at [458, 191] on div "Bed" at bounding box center [455, 194] width 15 height 10
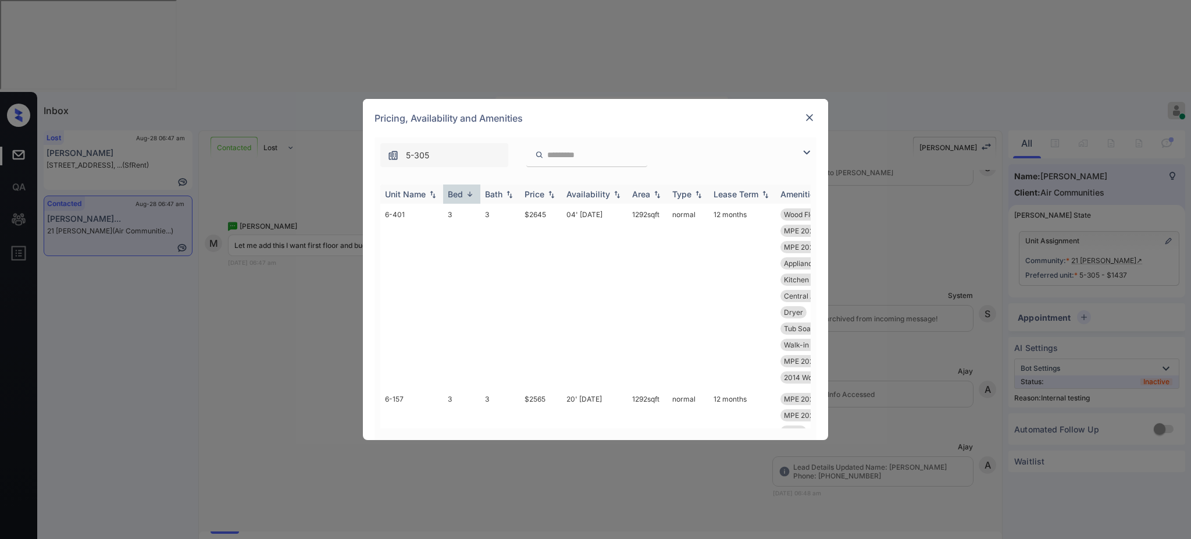
click at [458, 191] on div "Bed" at bounding box center [455, 194] width 15 height 10
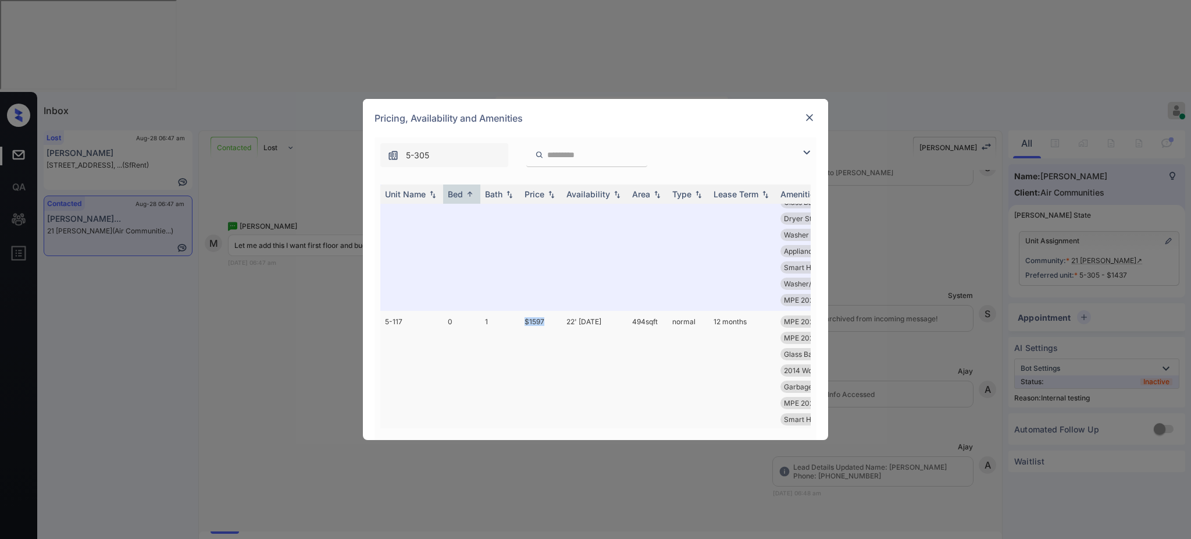
drag, startPoint x: 522, startPoint y: 325, endPoint x: 560, endPoint y: 341, distance: 41.9
click at [553, 325] on td "$1597" at bounding box center [541, 403] width 42 height 184
copy td "$1597"
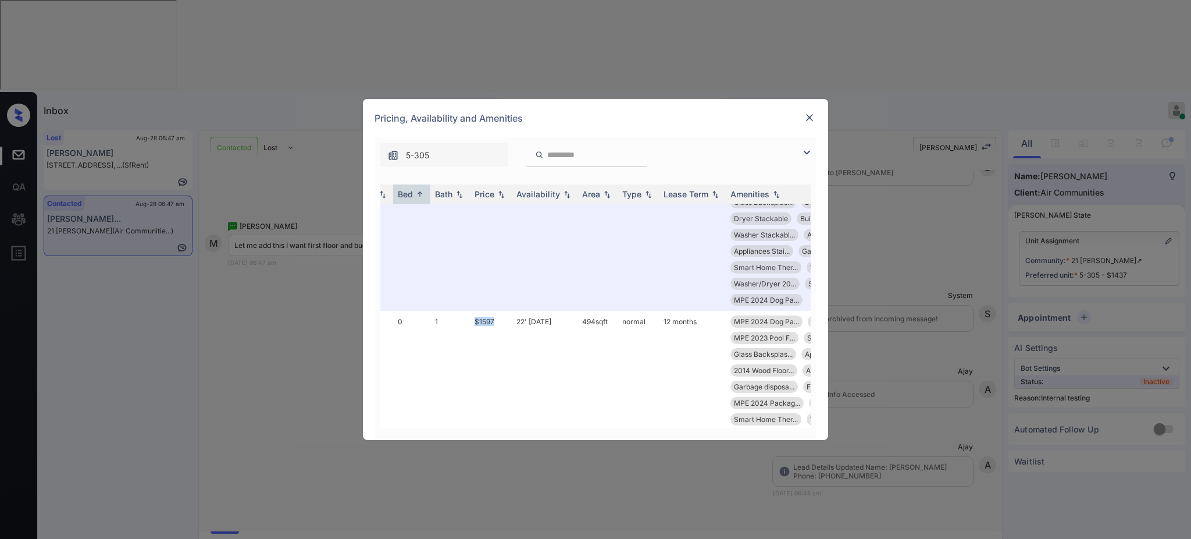
scroll to position [77, 188]
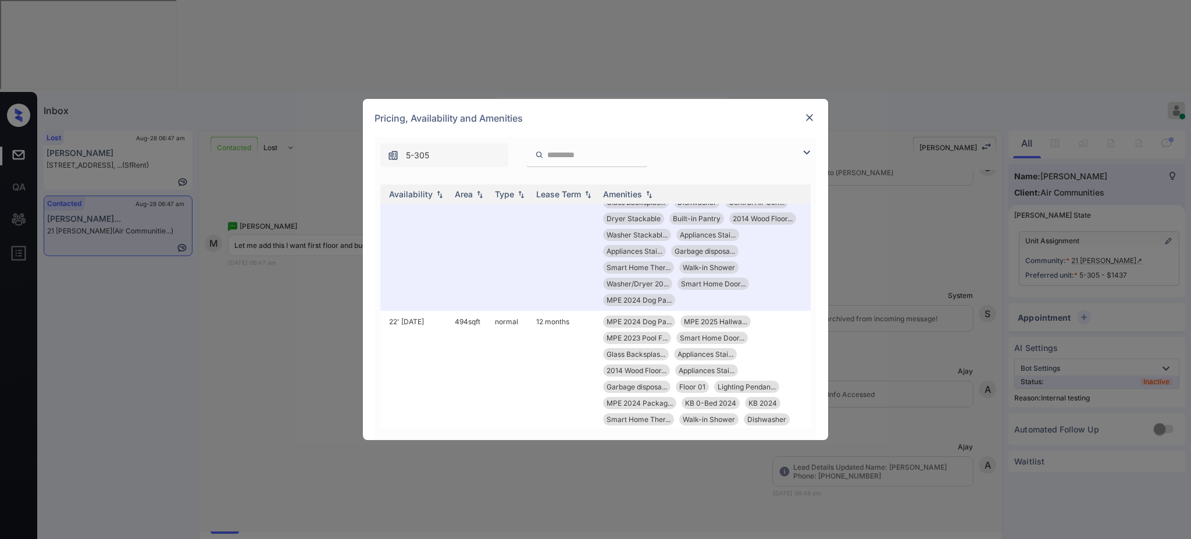
click at [808, 112] on img at bounding box center [810, 118] width 12 height 12
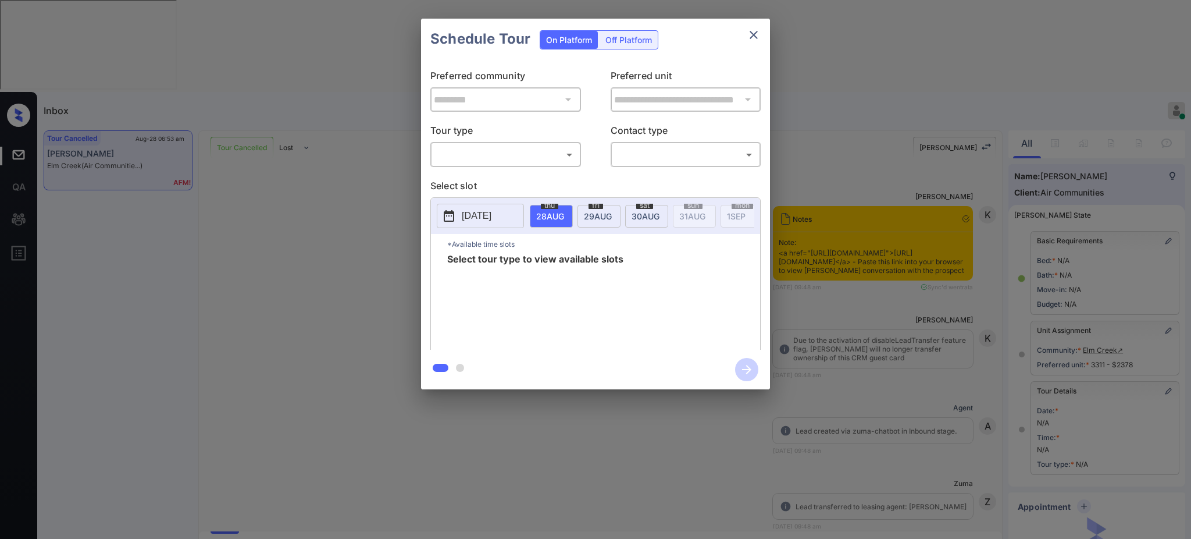
scroll to position [3894, 0]
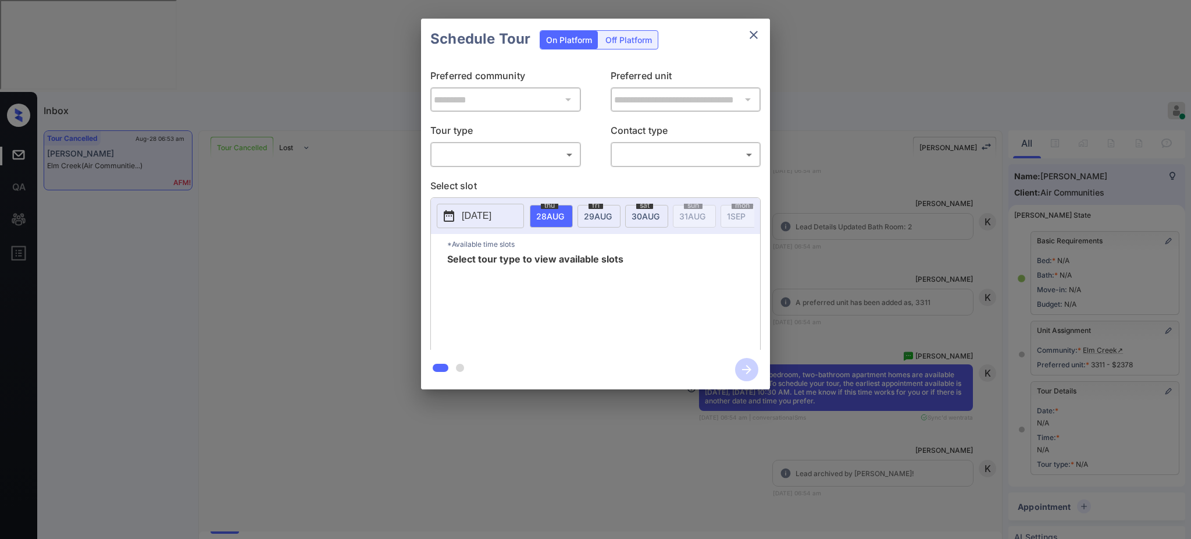
click at [887, 245] on div "**********" at bounding box center [595, 204] width 1191 height 408
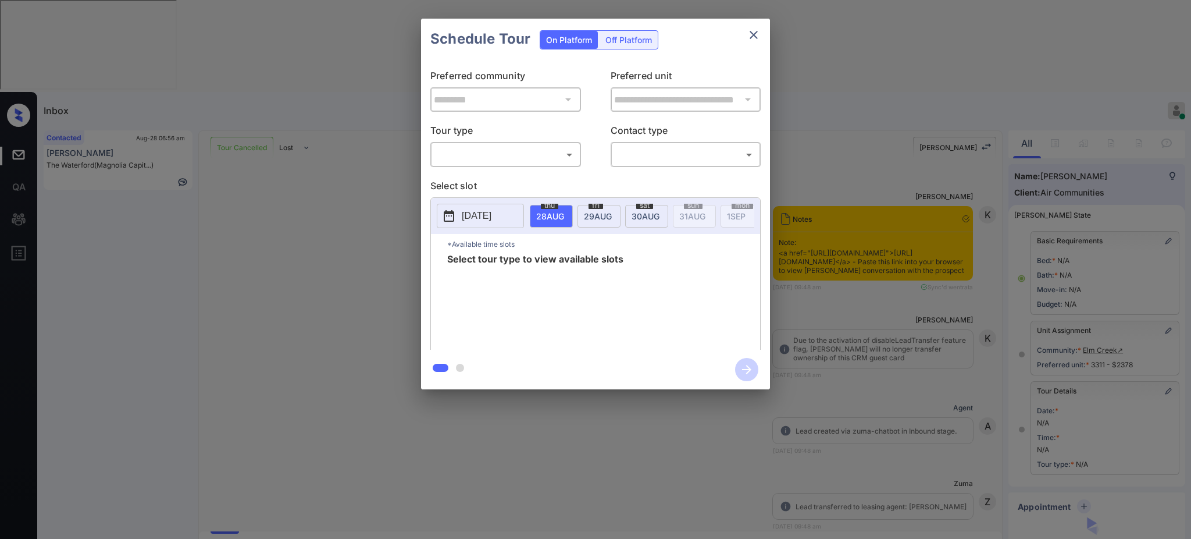
scroll to position [51, 0]
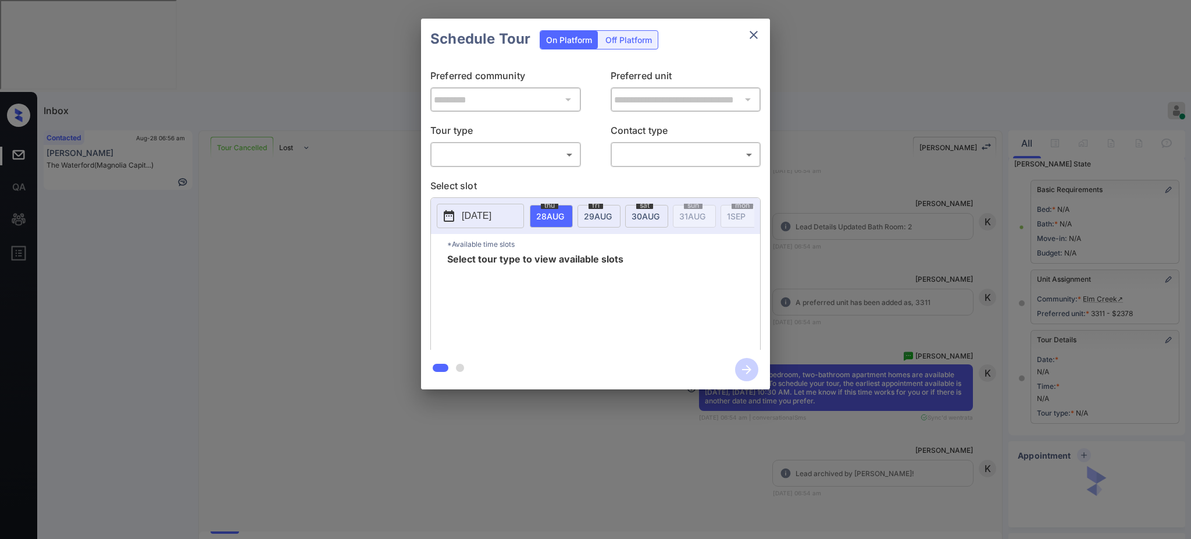
click at [500, 155] on body "Inbox [PERSON_NAME] Online Set yourself offline Set yourself on break Profile S…" at bounding box center [595, 269] width 1191 height 539
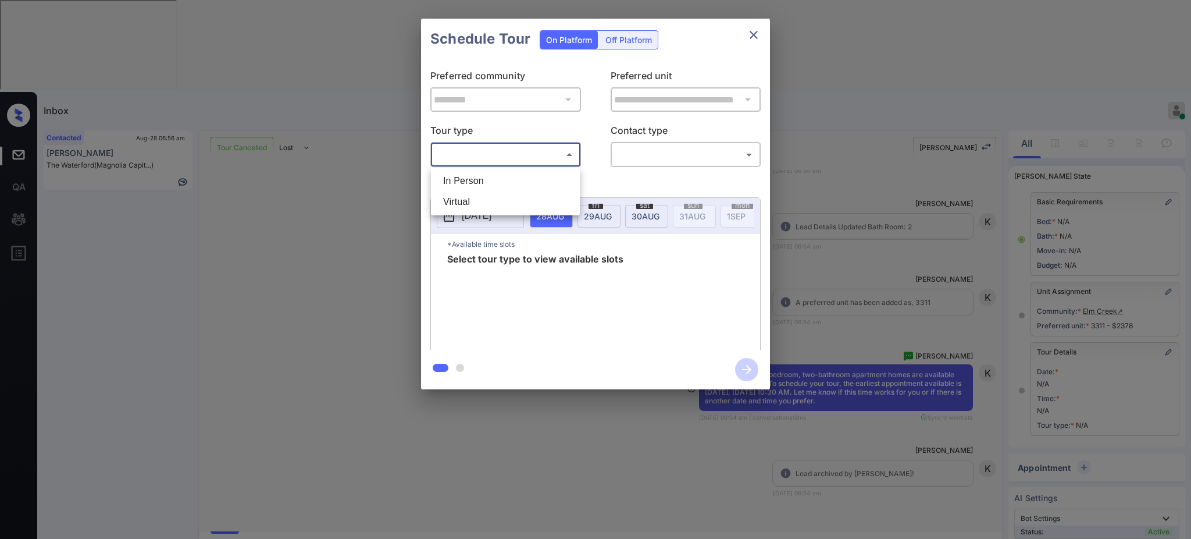
click at [491, 181] on li "In Person" at bounding box center [505, 180] width 143 height 21
type input "********"
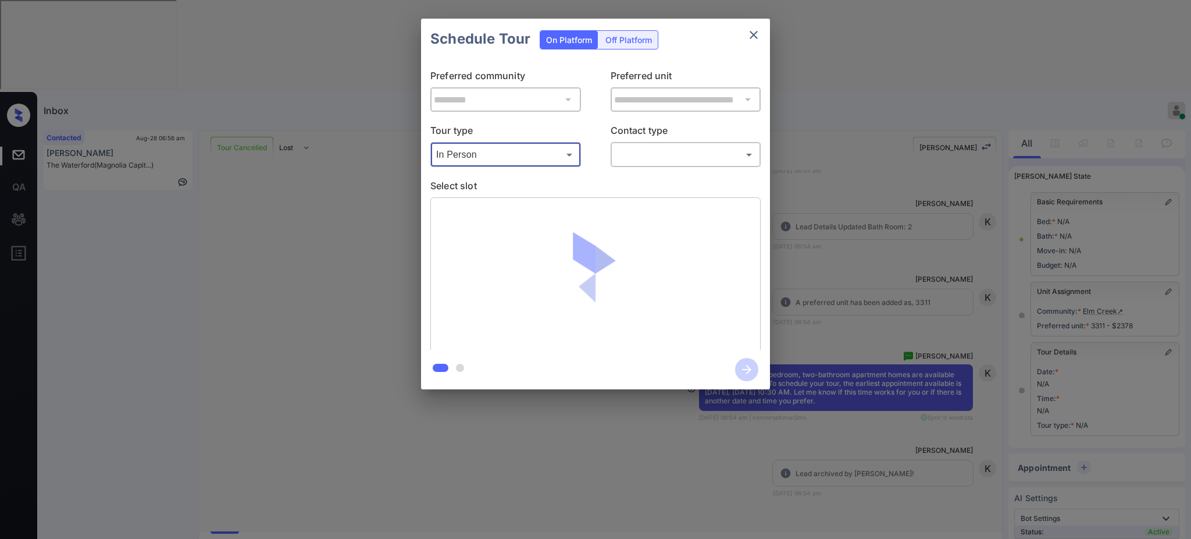
click at [647, 158] on body "Inbox Ajay Kumar Online Set yourself offline Set yourself on break Profile Swit…" at bounding box center [595, 269] width 1191 height 539
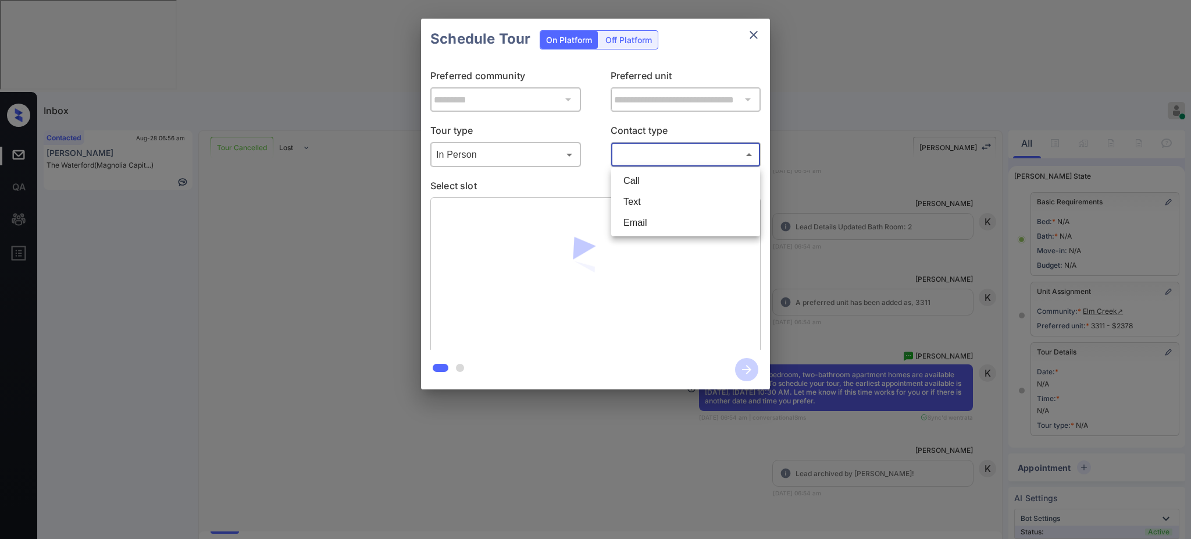
click at [643, 201] on li "Text" at bounding box center [685, 201] width 143 height 21
type input "****"
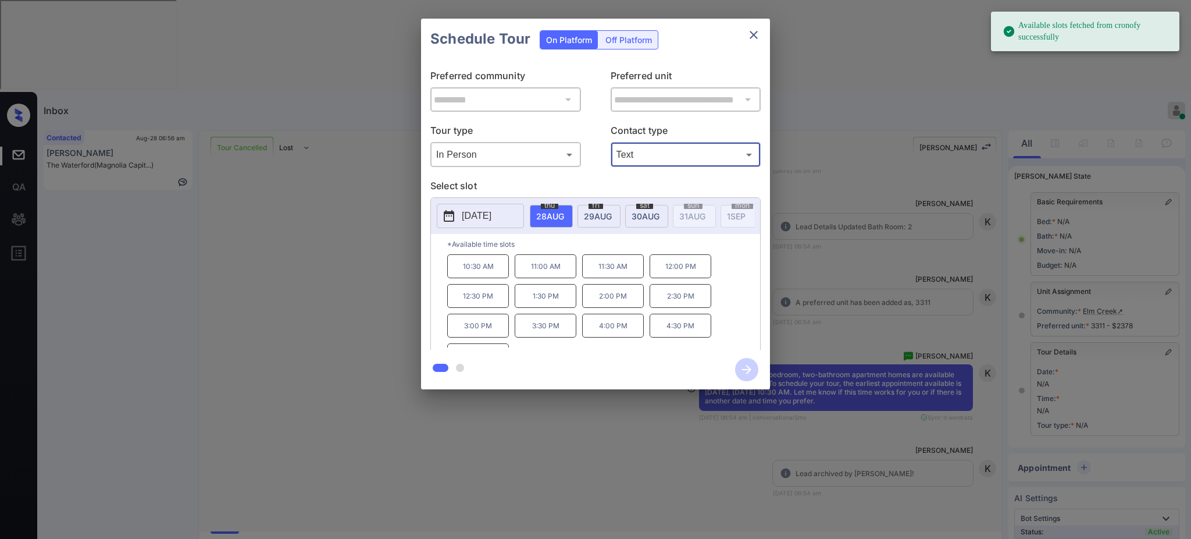
click at [550, 208] on span "thu" at bounding box center [549, 205] width 17 height 7
click at [540, 278] on p "11:00 AM" at bounding box center [546, 266] width 62 height 24
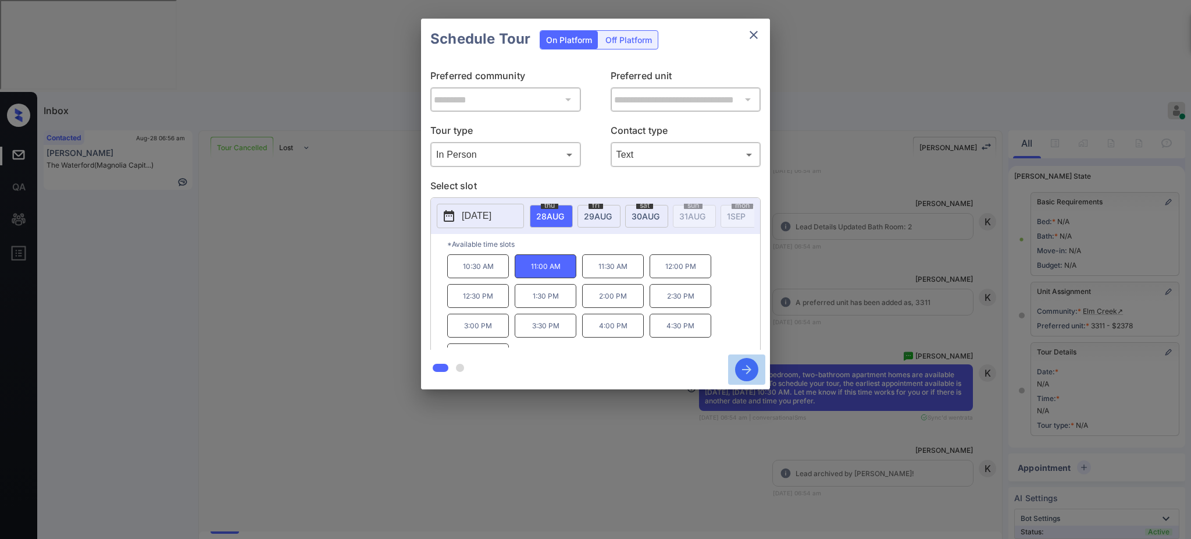
click at [751, 373] on icon "button" at bounding box center [746, 369] width 23 height 23
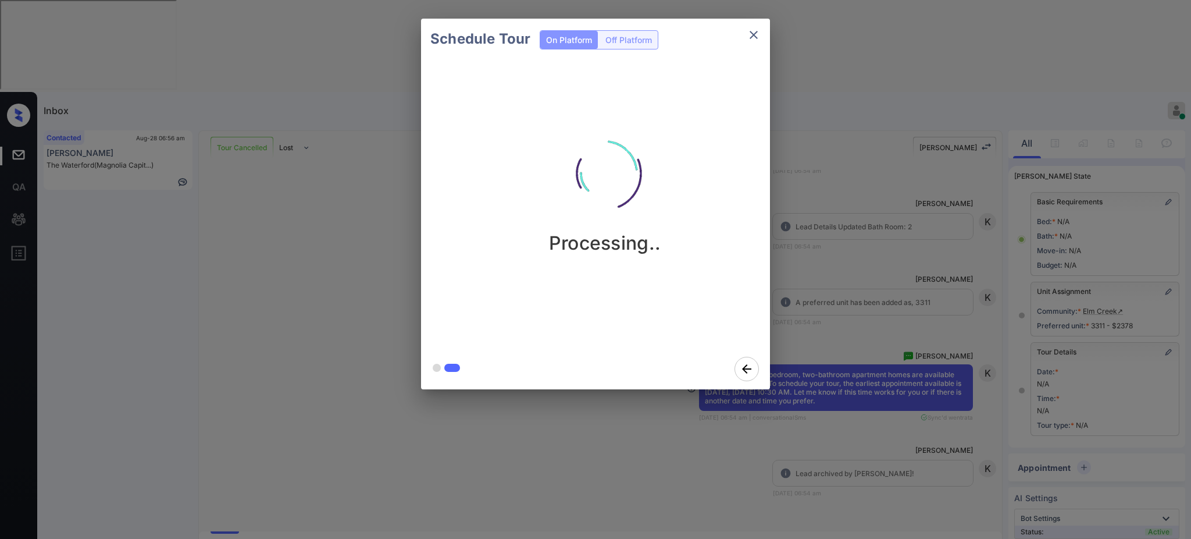
click at [847, 359] on div "Schedule Tour On Platform Off Platform Processing.." at bounding box center [595, 204] width 1191 height 408
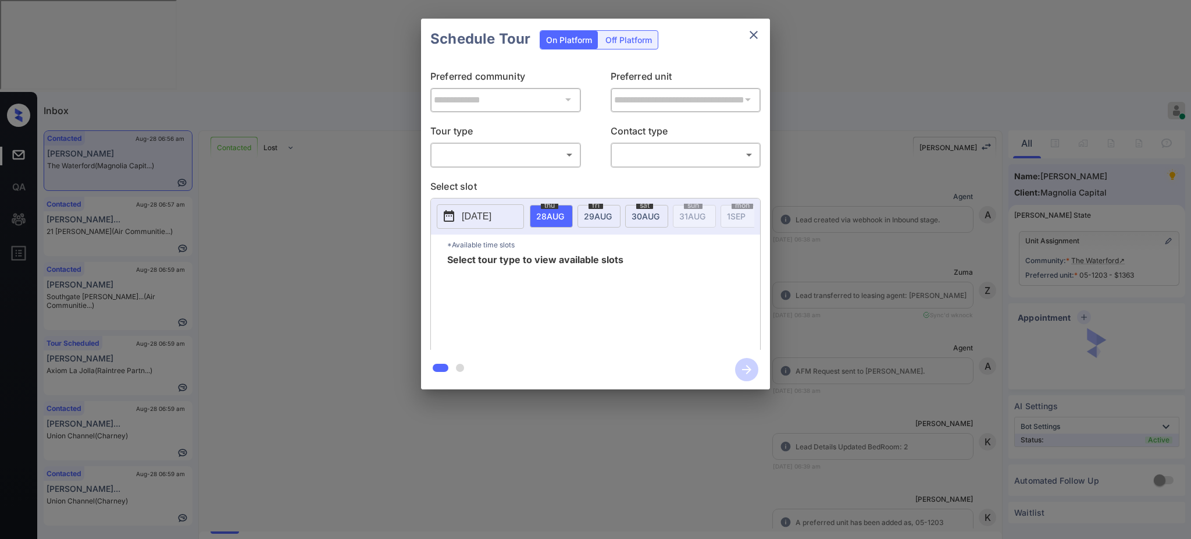
scroll to position [373, 0]
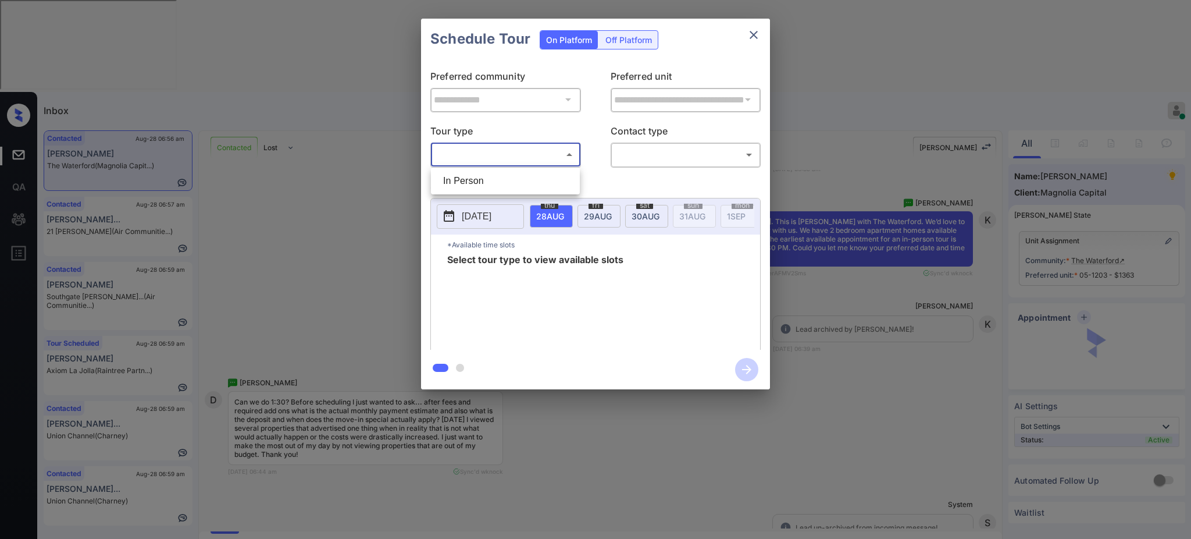
click at [480, 148] on body "Inbox Ajay Kumar Online Set yourself offline Set yourself on break Profile Swit…" at bounding box center [595, 269] width 1191 height 539
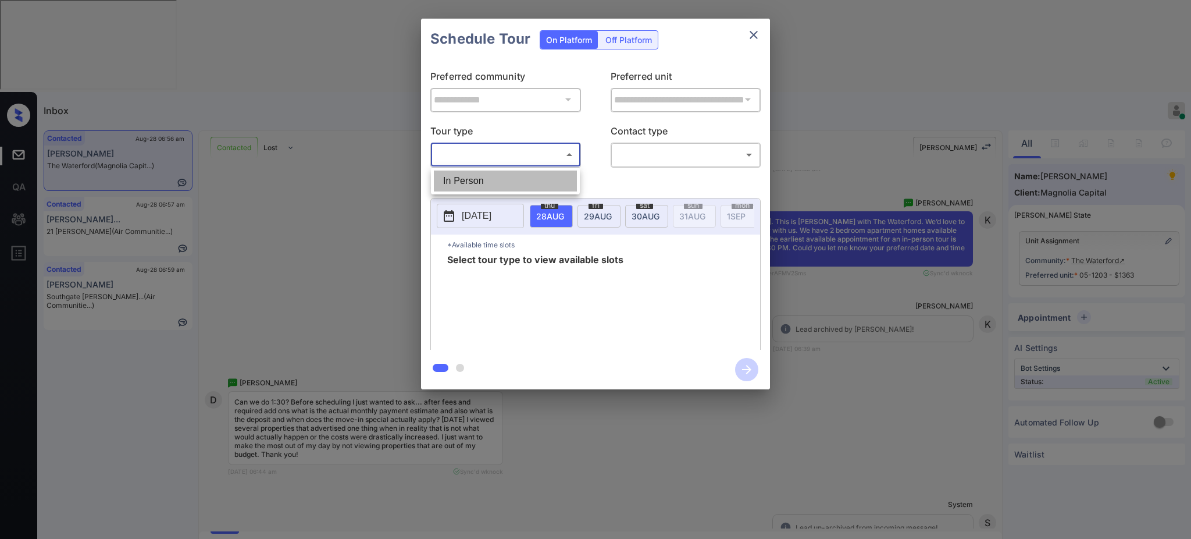
click at [491, 180] on li "In Person" at bounding box center [505, 180] width 143 height 21
type input "********"
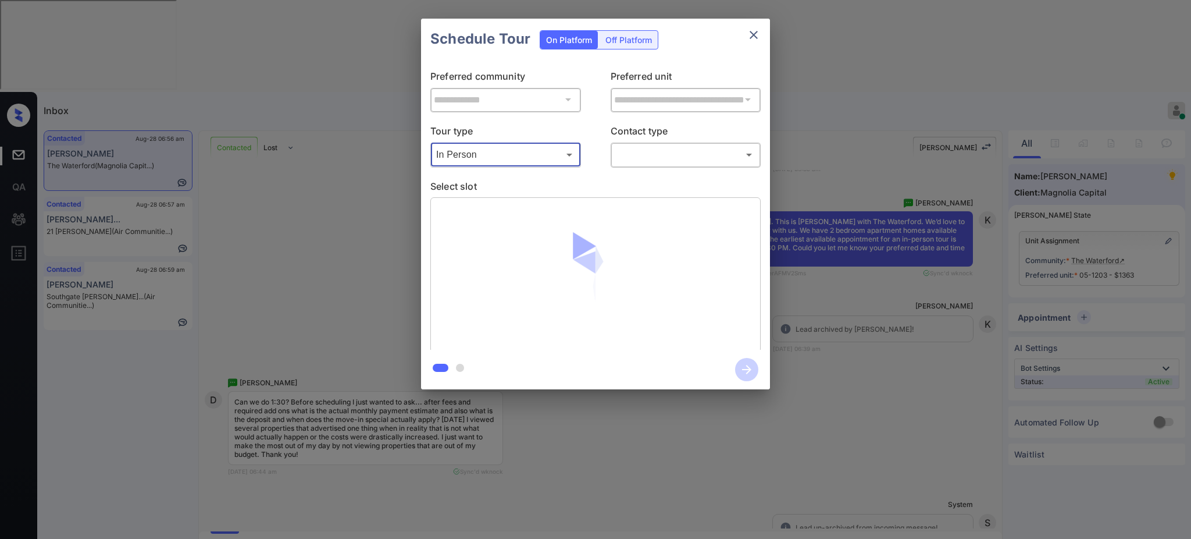
click at [694, 157] on body "Inbox Ajay Kumar Online Set yourself offline Set yourself on break Profile Swit…" at bounding box center [595, 269] width 1191 height 539
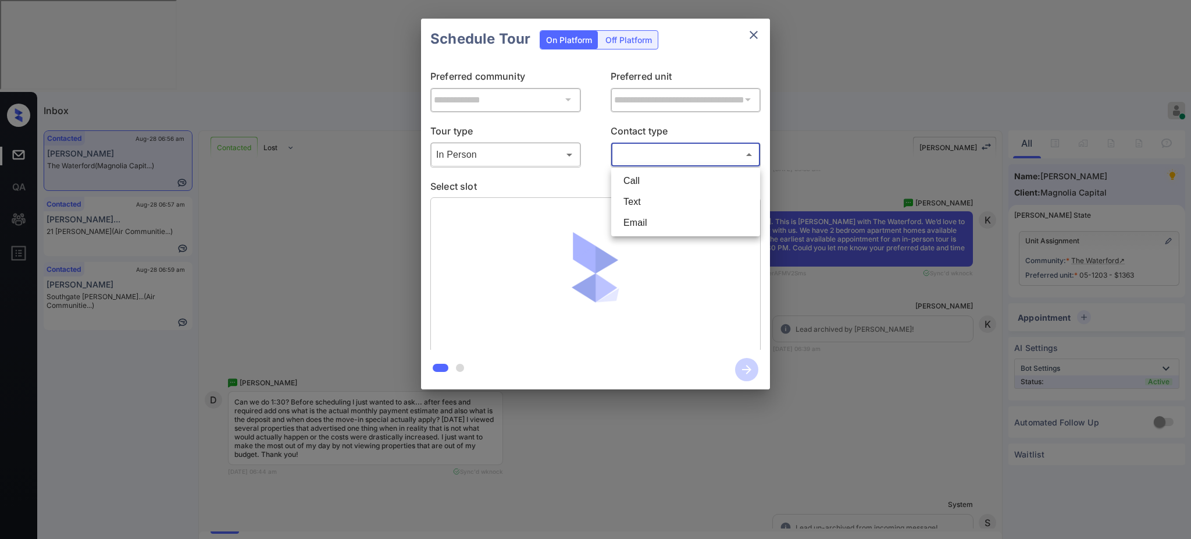
click at [646, 198] on li "Text" at bounding box center [685, 201] width 143 height 21
type input "****"
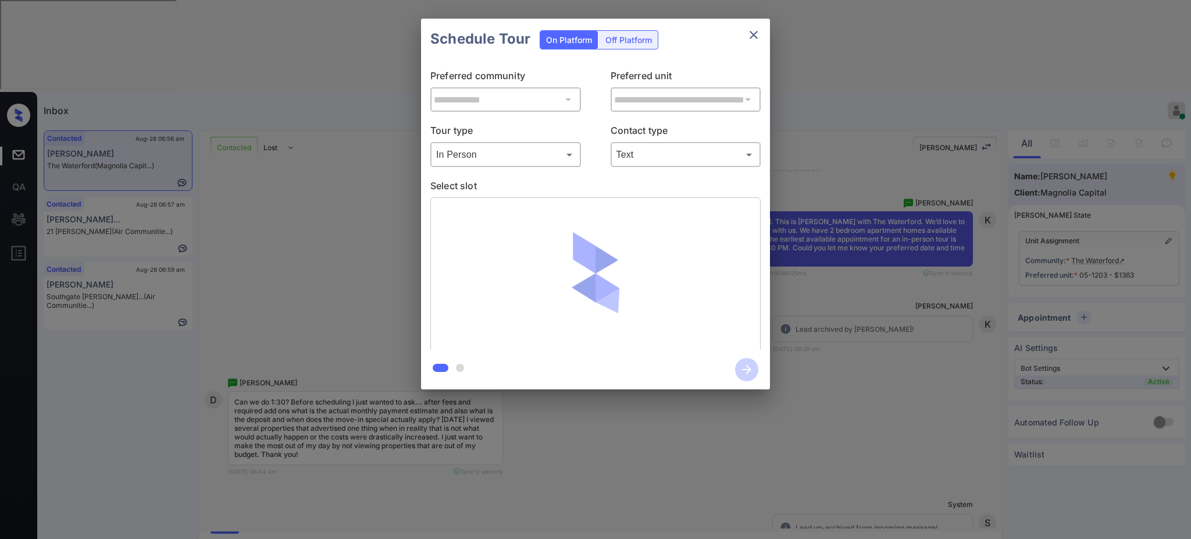
click at [605, 181] on p "Select slot" at bounding box center [595, 188] width 330 height 19
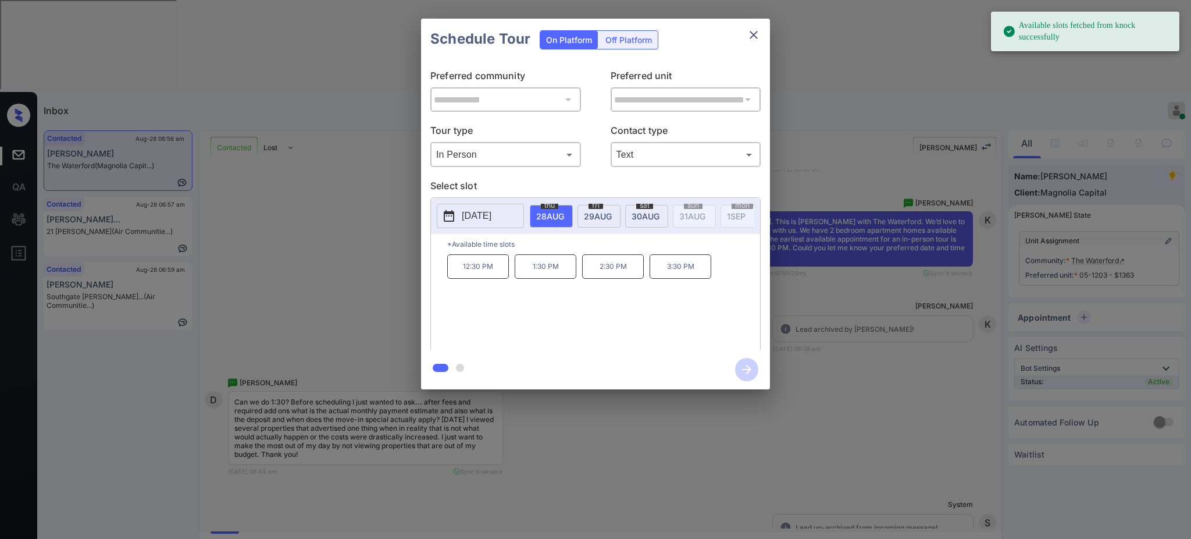
click at [555, 213] on span "[DATE]" at bounding box center [550, 216] width 28 height 10
drag, startPoint x: 522, startPoint y: 280, endPoint x: 583, endPoint y: 261, distance: 63.8
click at [580, 276] on div "12:30 PM 1:30 PM 2:30 PM 3:30 PM" at bounding box center [603, 300] width 313 height 93
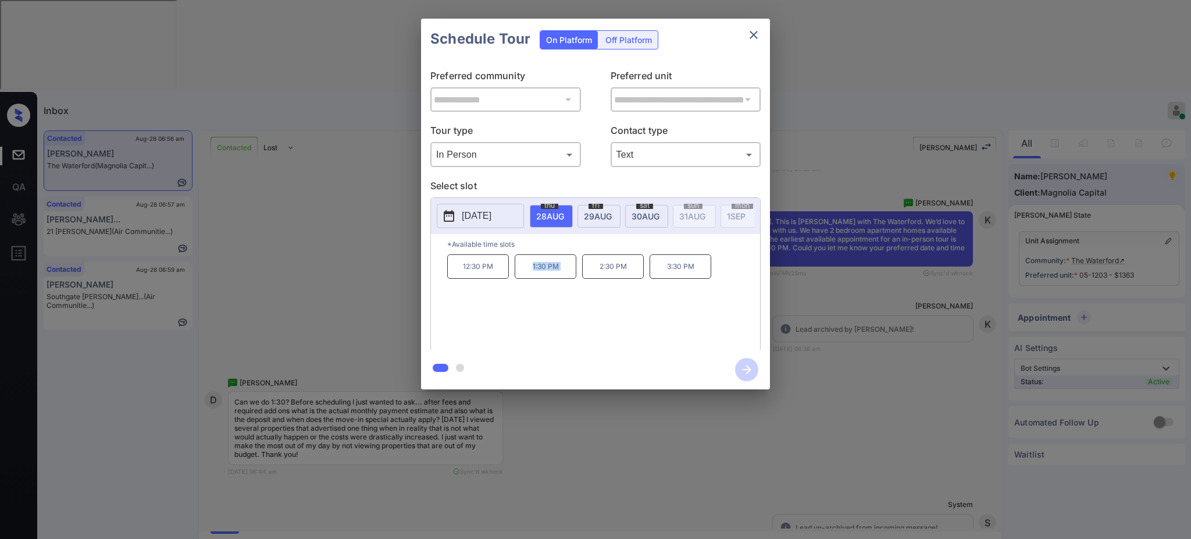
copy p "1:30 PM"
click at [751, 35] on icon "close" at bounding box center [754, 35] width 14 height 14
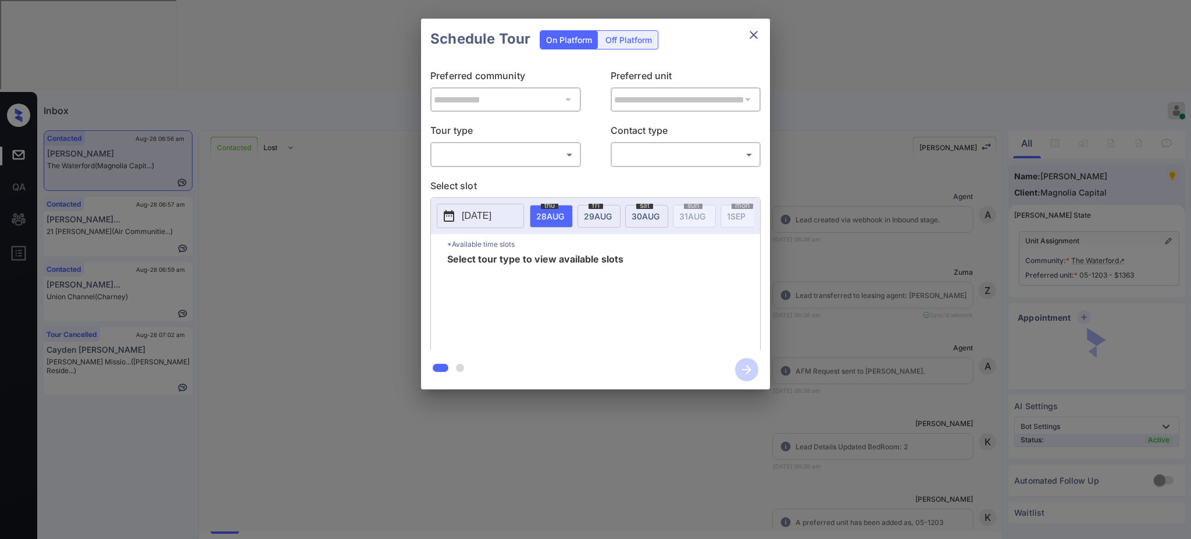
scroll to position [1769, 0]
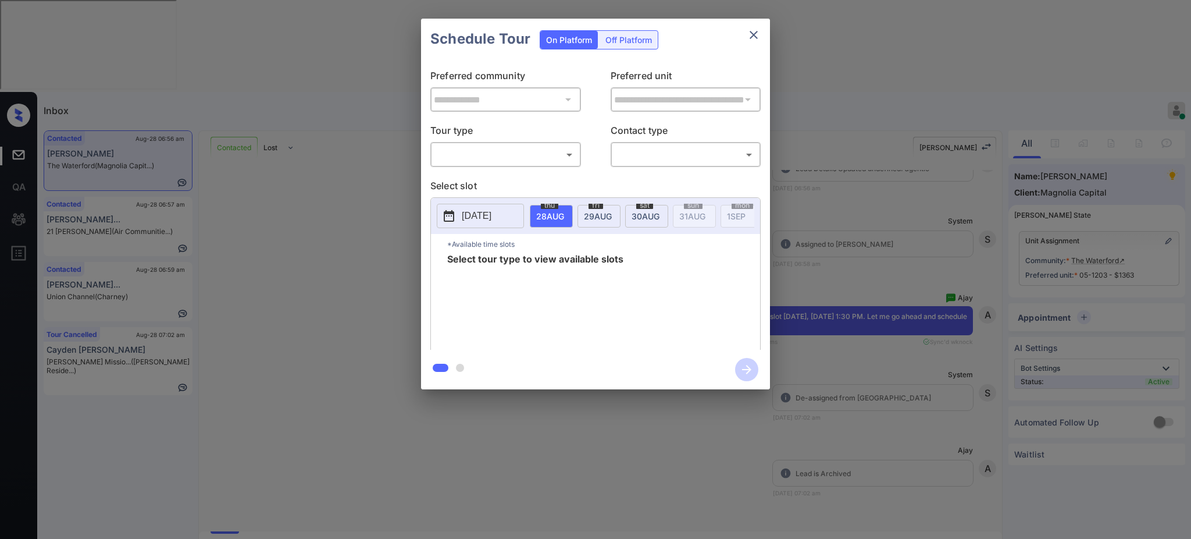
click at [523, 149] on body "Inbox [PERSON_NAME] Online Set yourself offline Set yourself on break Profile S…" at bounding box center [595, 269] width 1191 height 539
click at [501, 184] on li "In Person" at bounding box center [505, 180] width 143 height 21
type input "********"
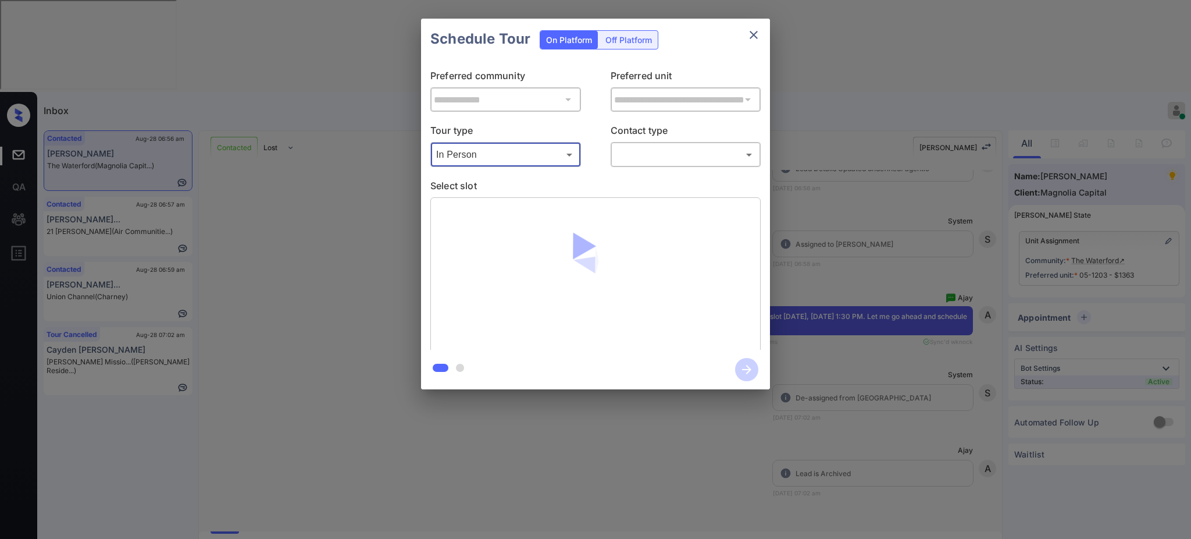
click at [641, 155] on body "Inbox [PERSON_NAME] Online Set yourself offline Set yourself on break Profile S…" at bounding box center [595, 269] width 1191 height 539
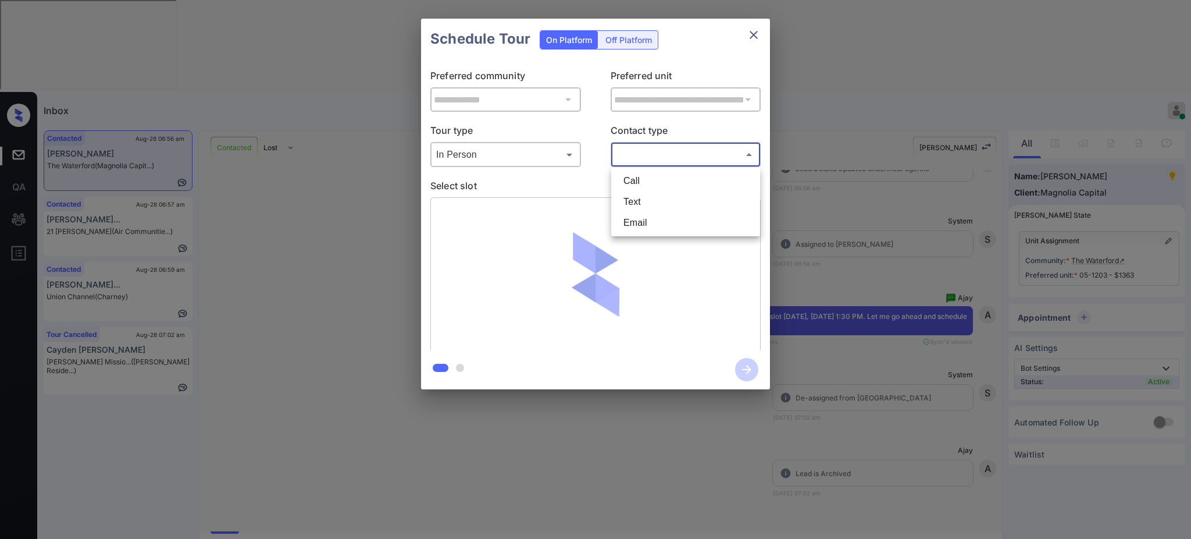
click at [640, 201] on li "Text" at bounding box center [685, 201] width 143 height 21
type input "****"
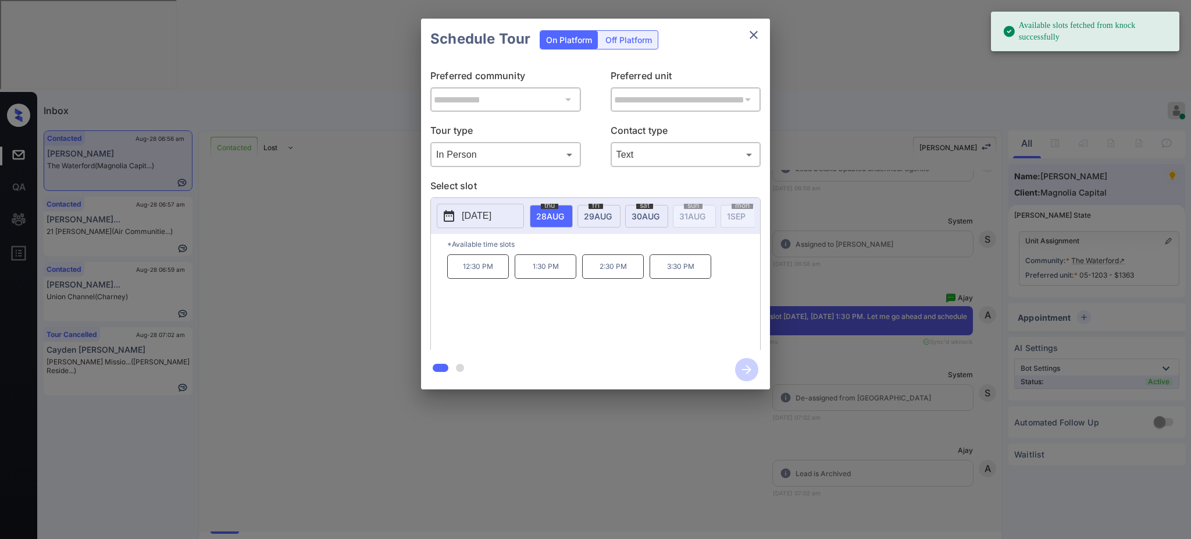
click at [551, 216] on span "[DATE]" at bounding box center [550, 216] width 28 height 10
click at [547, 279] on p "1:30 PM" at bounding box center [546, 266] width 62 height 24
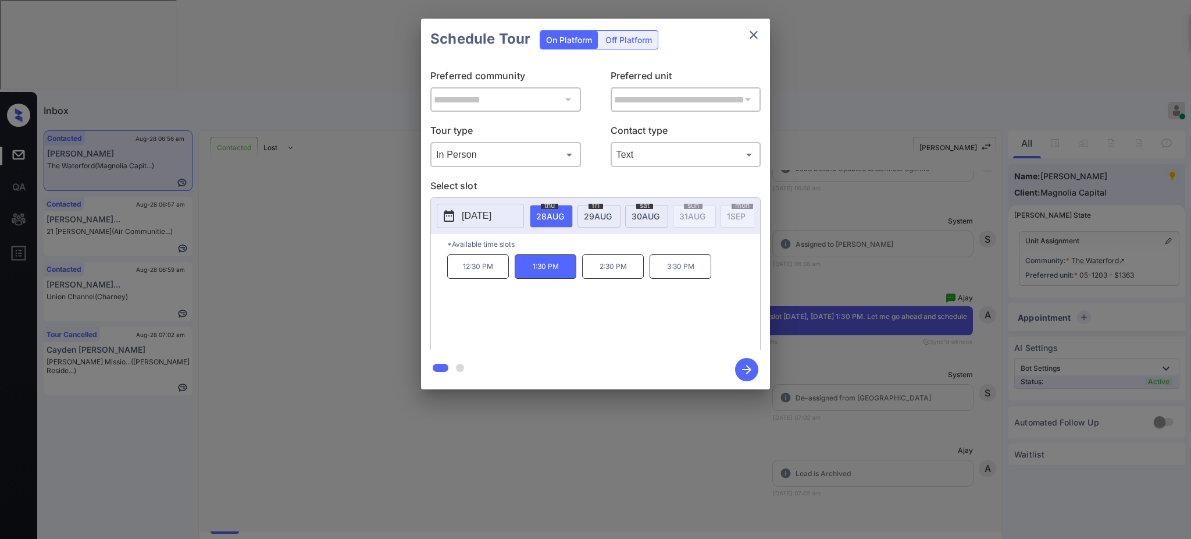
click at [752, 373] on icon "button" at bounding box center [746, 369] width 23 height 23
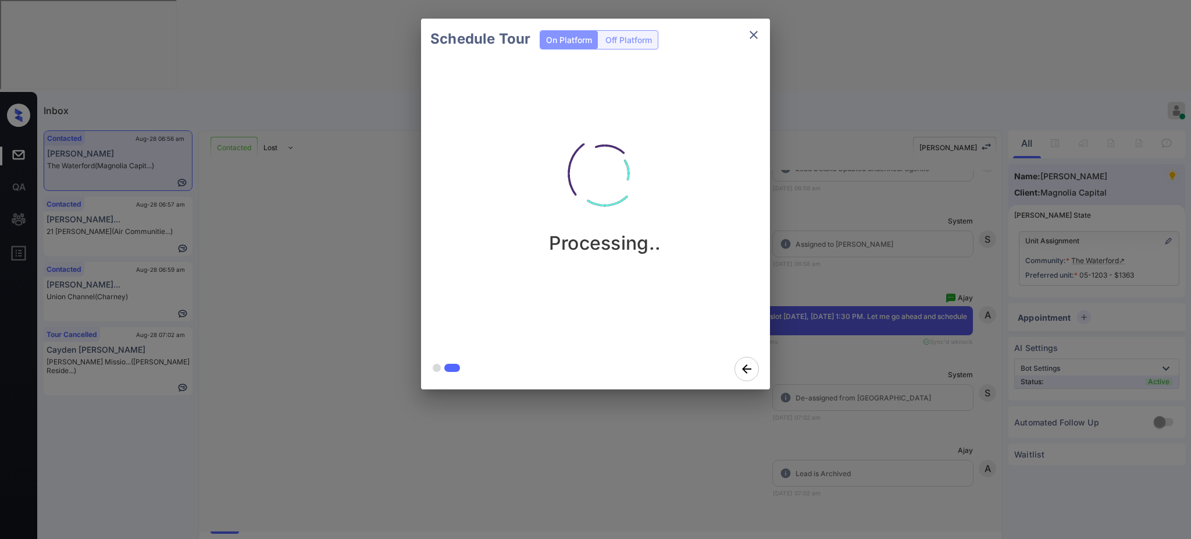
click at [833, 358] on div "Schedule Tour On Platform Off Platform Processing.." at bounding box center [595, 204] width 1191 height 408
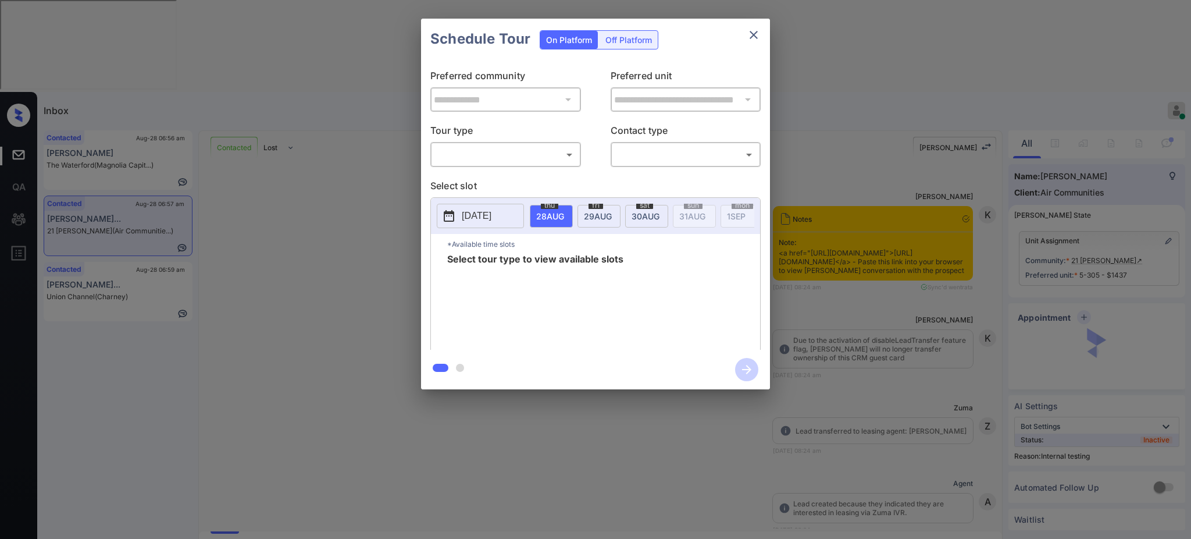
click at [470, 153] on body "Inbox [PERSON_NAME] Online Set yourself offline Set yourself on break Profile S…" at bounding box center [595, 269] width 1191 height 539
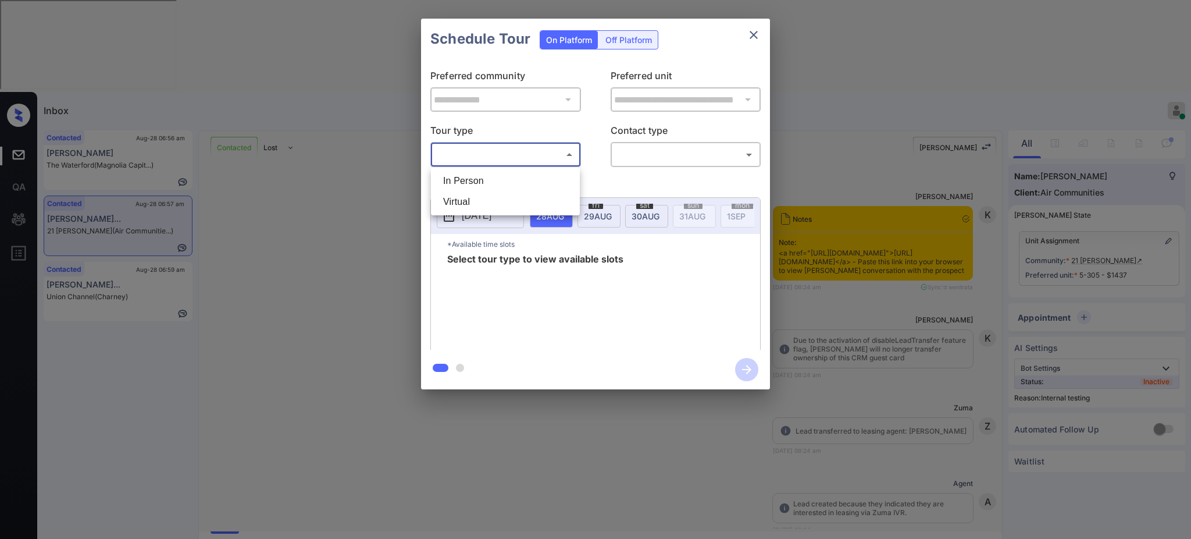
scroll to position [8921, 0]
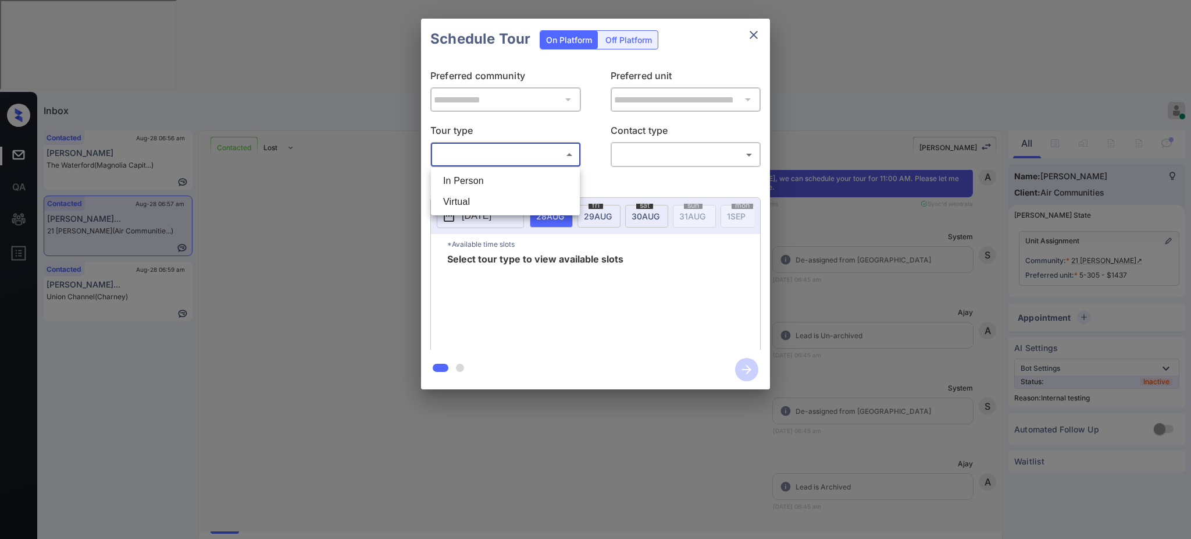
click at [828, 284] on div at bounding box center [595, 269] width 1191 height 539
click at [829, 284] on div "**********" at bounding box center [595, 204] width 1191 height 408
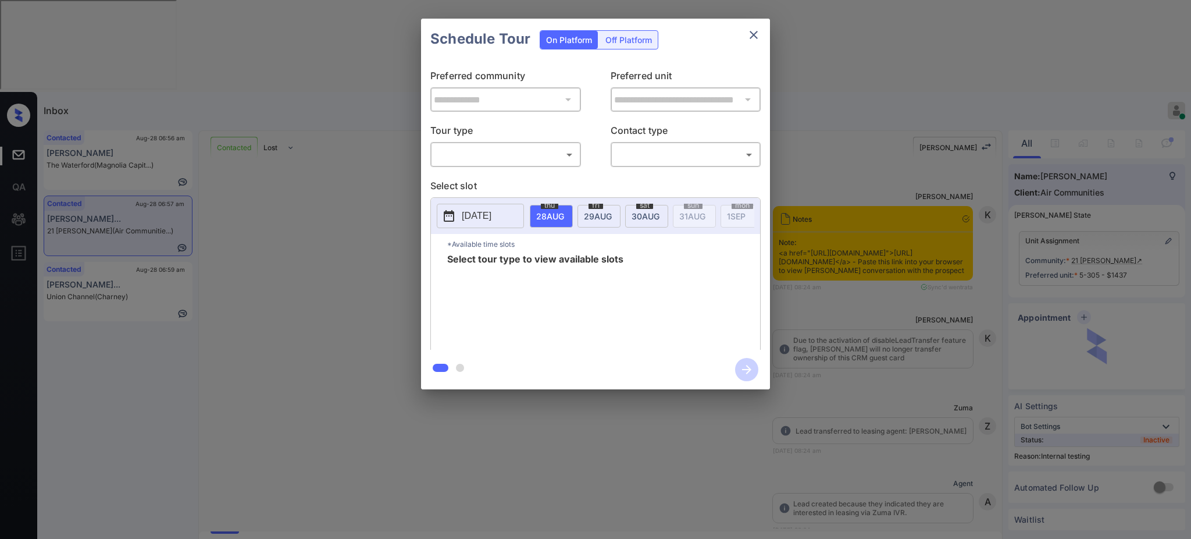
scroll to position [8921, 0]
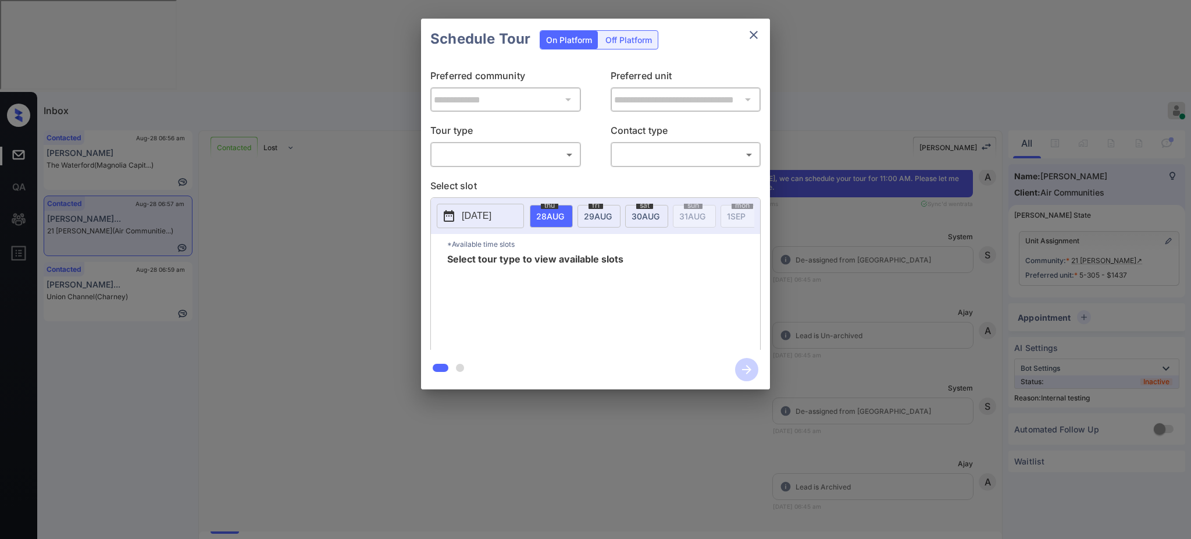
click at [472, 154] on body "Inbox Ajay Kumar Online Set yourself offline Set yourself on break Profile Swit…" at bounding box center [595, 269] width 1191 height 539
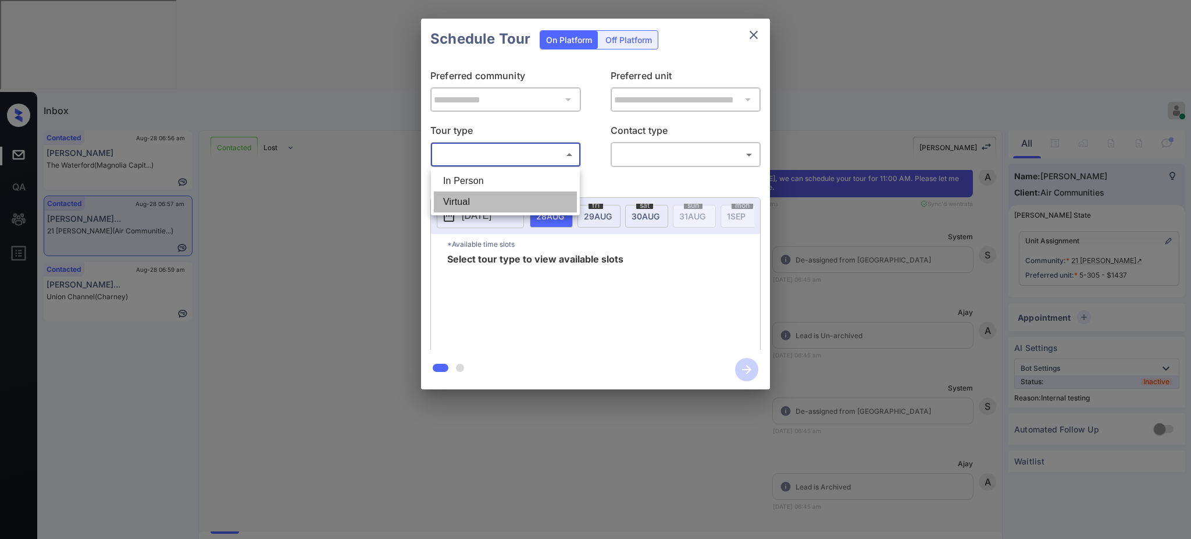
click at [473, 192] on li "Virtual" at bounding box center [505, 201] width 143 height 21
type input "*******"
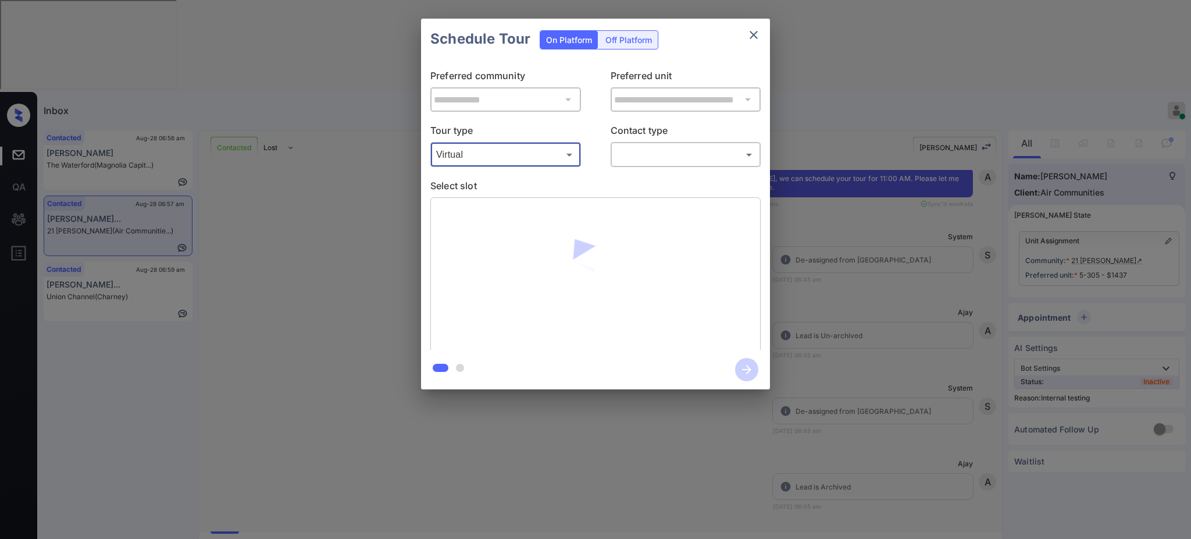
click at [652, 154] on body "Inbox Ajay Kumar Online Set yourself offline Set yourself on break Profile Swit…" at bounding box center [595, 269] width 1191 height 539
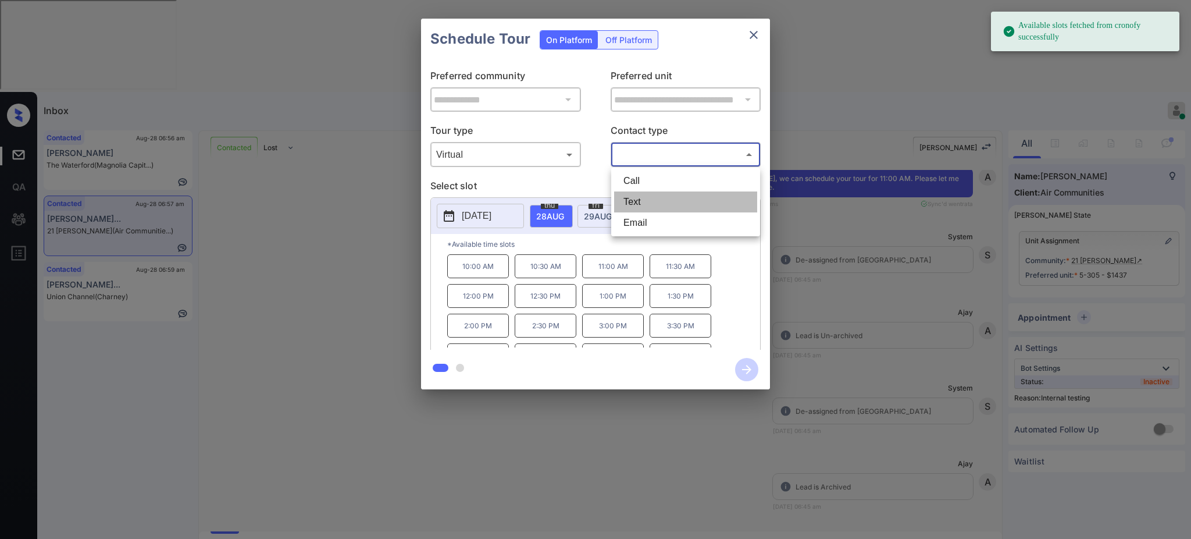
click at [625, 205] on li "Text" at bounding box center [685, 201] width 143 height 21
type input "****"
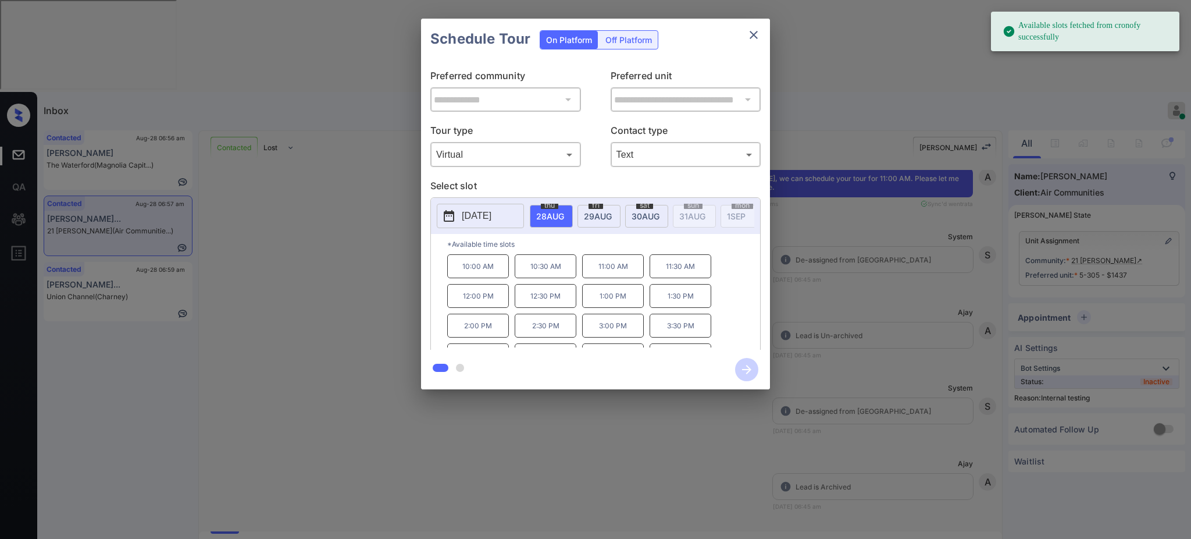
click at [605, 215] on span "29 AUG" at bounding box center [598, 216] width 28 height 10
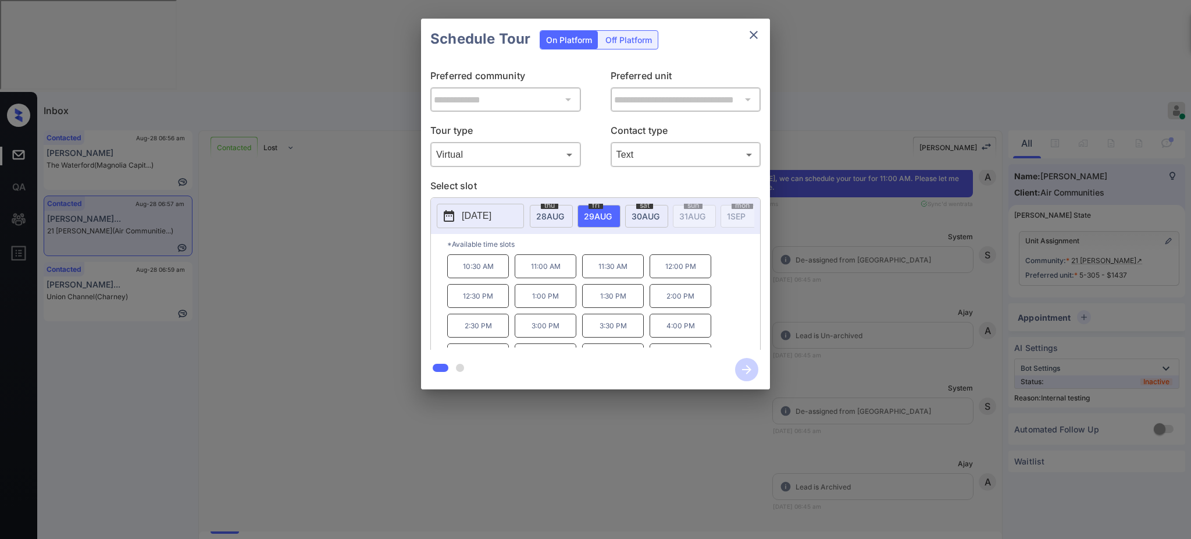
click at [550, 278] on p "11:00 AM" at bounding box center [546, 266] width 62 height 24
click at [751, 369] on icon "button" at bounding box center [746, 369] width 23 height 23
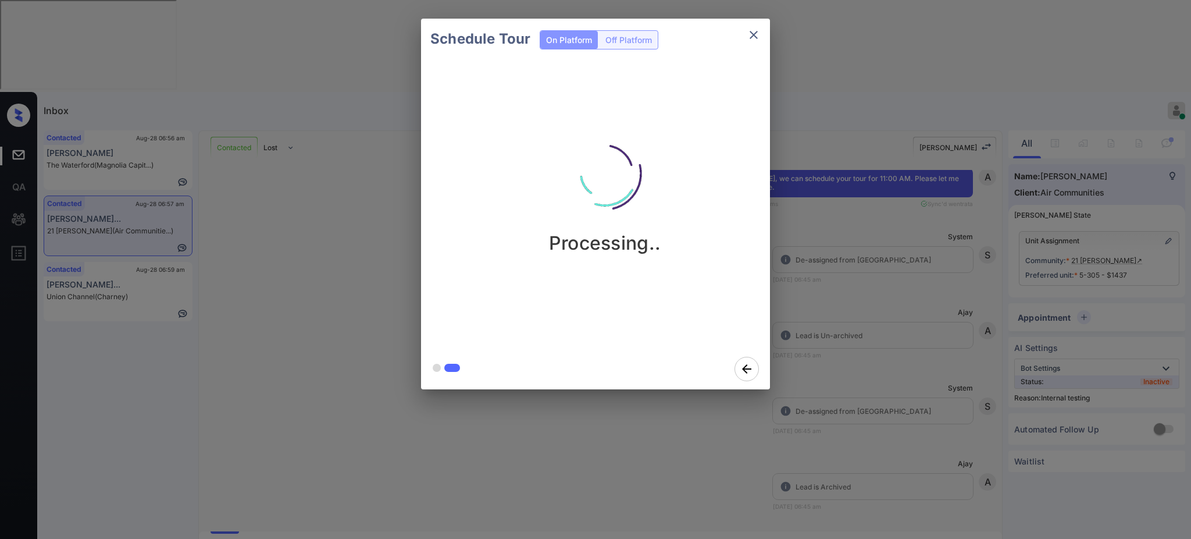
click at [892, 358] on div "Schedule Tour On Platform Off Platform Processing.." at bounding box center [595, 204] width 1191 height 408
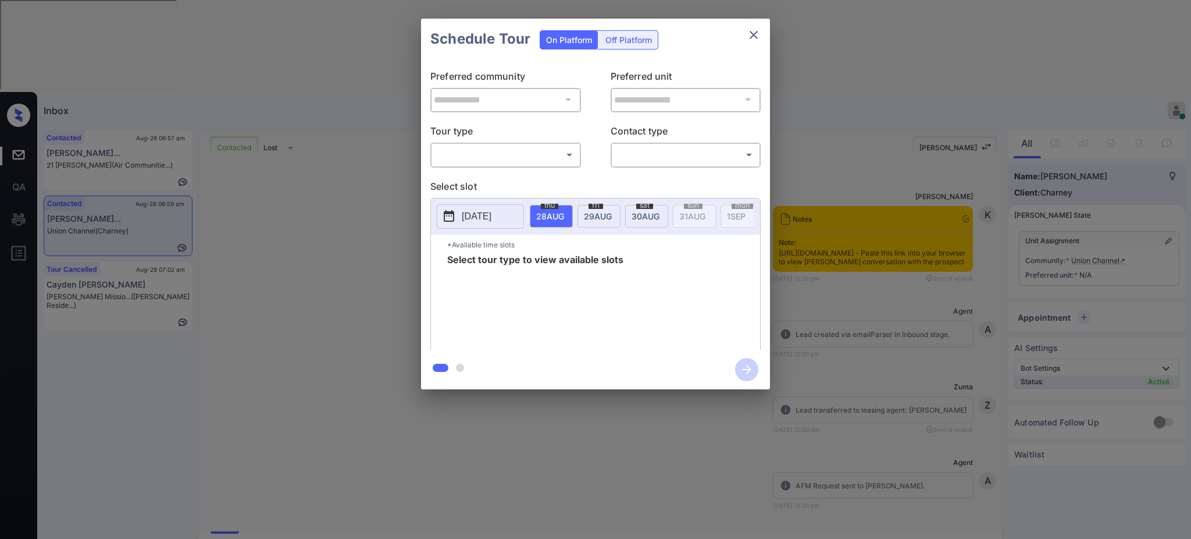
scroll to position [1085, 0]
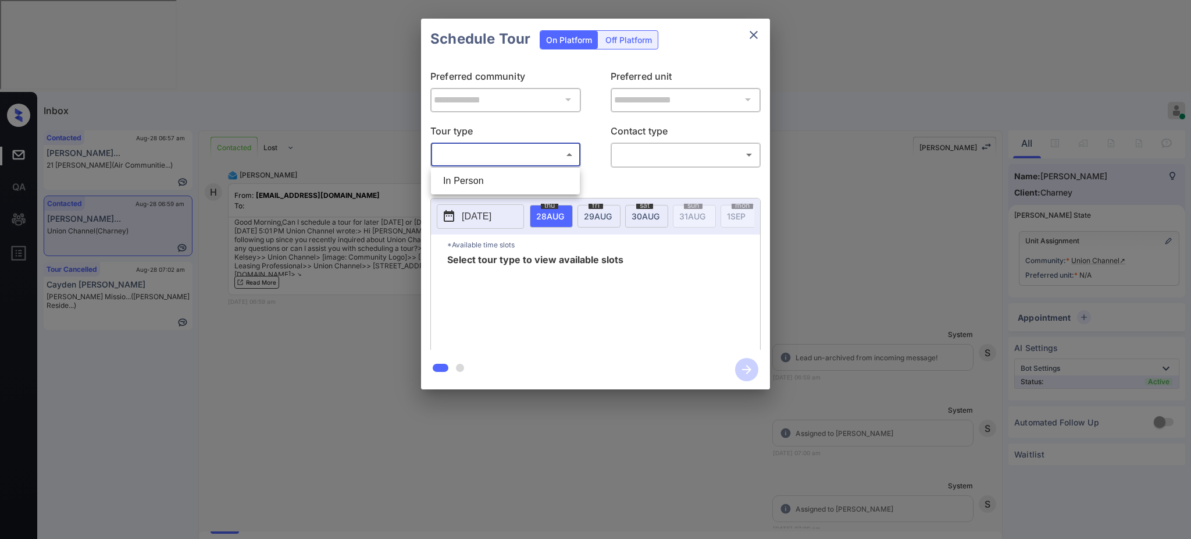
click at [490, 158] on body "Inbox Ajay Kumar Online Set yourself offline Set yourself on break Profile Swit…" at bounding box center [595, 269] width 1191 height 539
click at [487, 180] on li "In Person" at bounding box center [505, 180] width 143 height 21
type input "********"
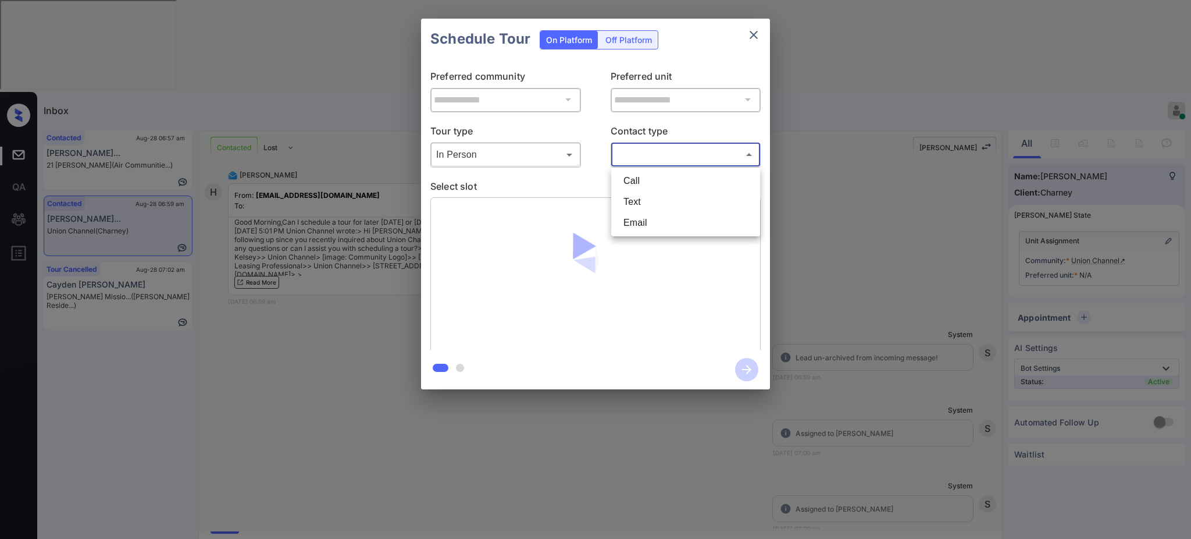
click at [643, 156] on body "Inbox Ajay Kumar Online Set yourself offline Set yourself on break Profile Swit…" at bounding box center [595, 269] width 1191 height 539
click at [631, 198] on li "Text" at bounding box center [685, 201] width 143 height 21
type input "****"
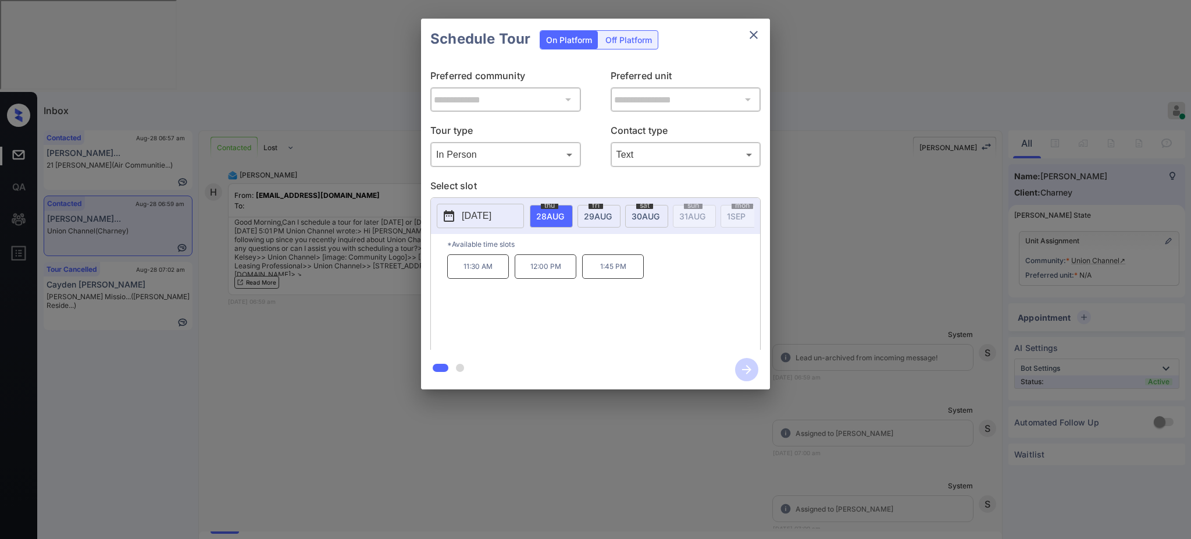
click at [606, 212] on span "29 AUG" at bounding box center [598, 216] width 28 height 10
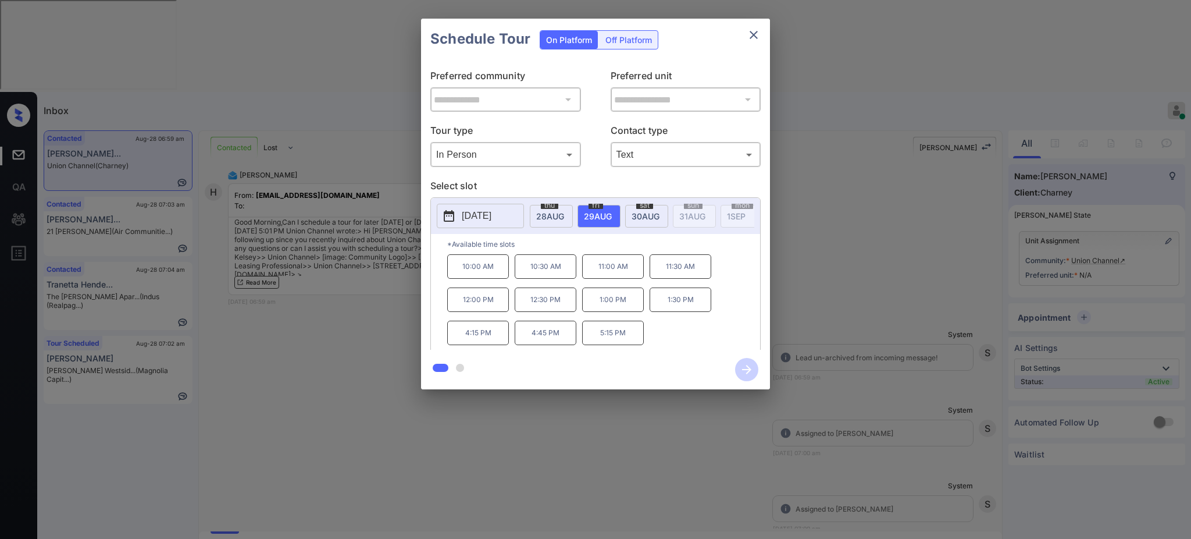
click at [550, 214] on span "28 AUG" at bounding box center [550, 216] width 28 height 10
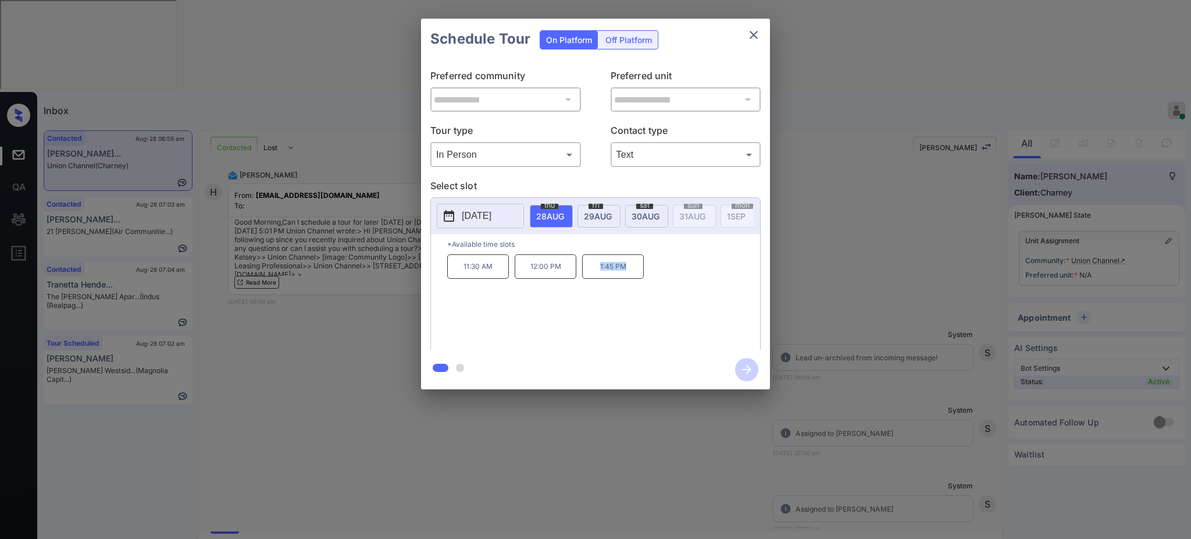
drag, startPoint x: 592, startPoint y: 277, endPoint x: 649, endPoint y: 280, distance: 57.1
click at [649, 280] on div "11:30 AM 12:00 PM 1:45 PM" at bounding box center [603, 300] width 313 height 93
copy p "1:45 PM"
click at [590, 213] on span "29 AUG" at bounding box center [598, 216] width 28 height 10
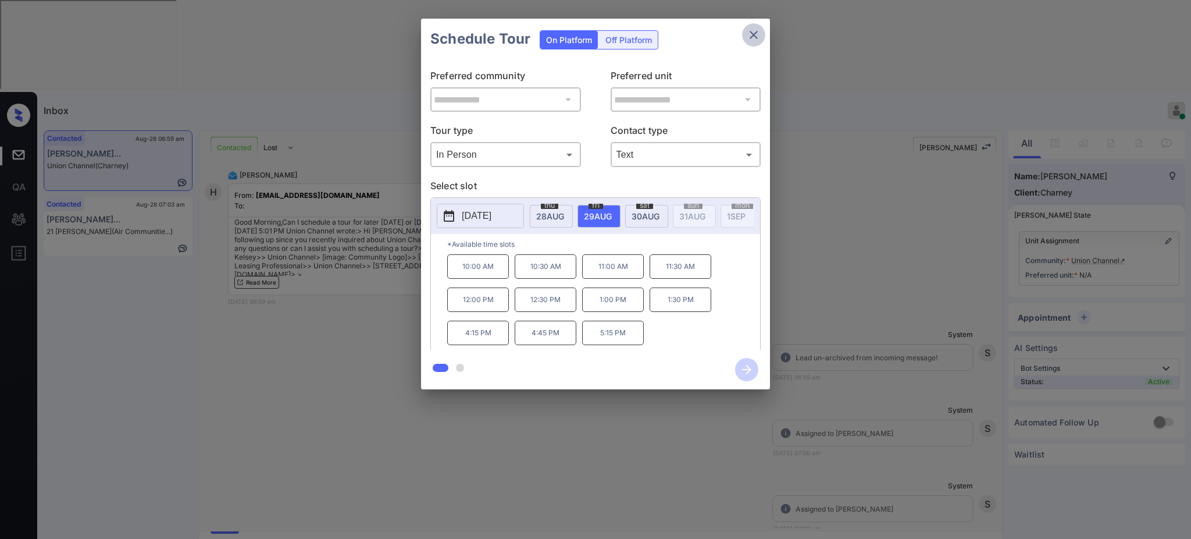
click at [751, 38] on icon "close" at bounding box center [754, 35] width 14 height 14
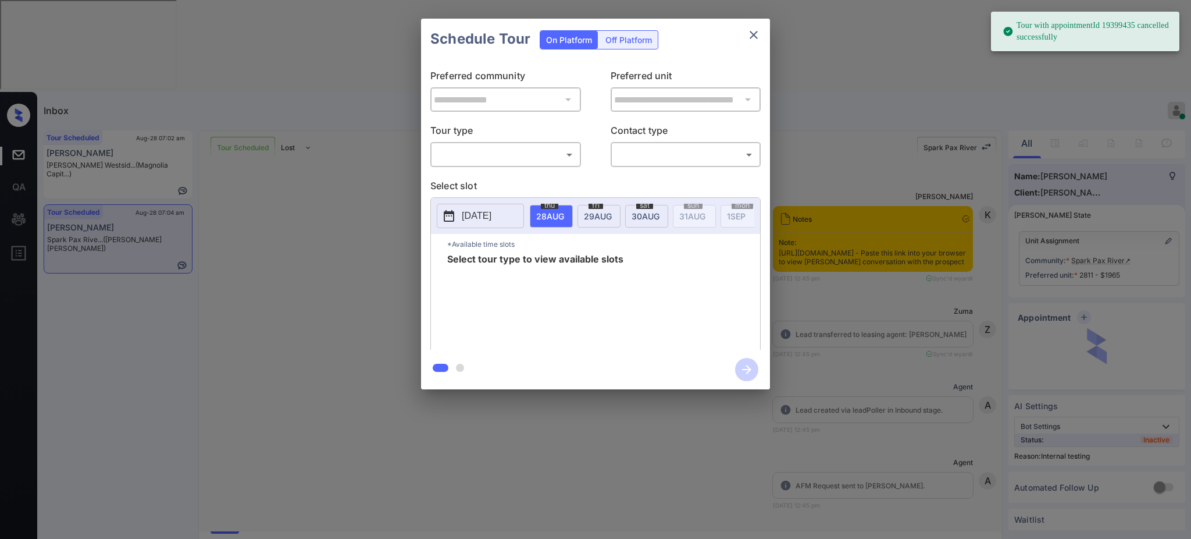
scroll to position [7024, 0]
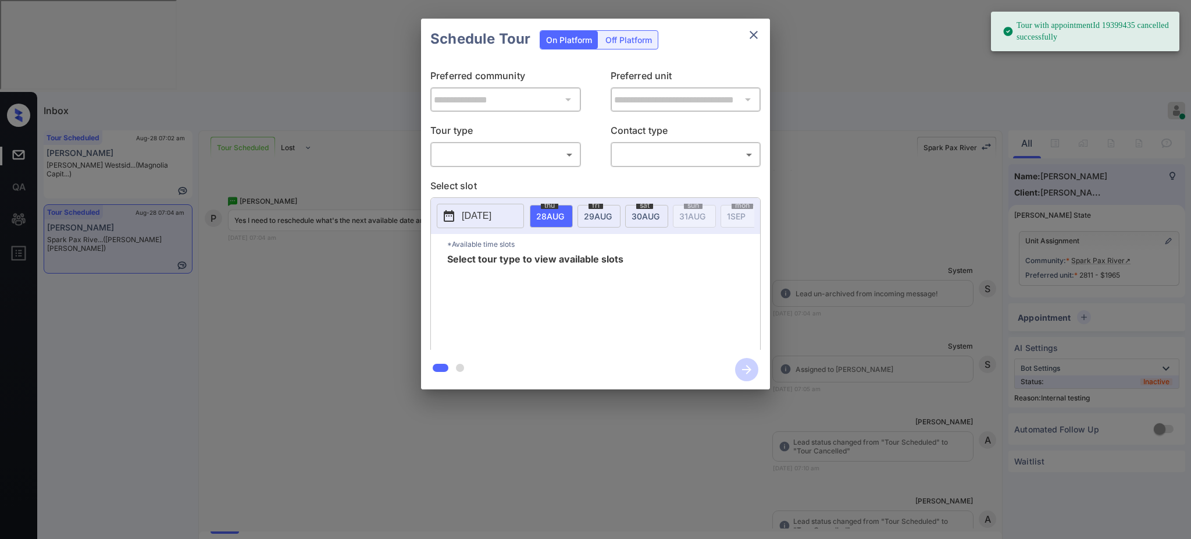
click at [490, 161] on body "Tour with appointmentId 19399435 cancelled successfully Inbox [PERSON_NAME] Onl…" at bounding box center [595, 269] width 1191 height 539
click at [480, 179] on li "In Person" at bounding box center [505, 180] width 143 height 21
type input "********"
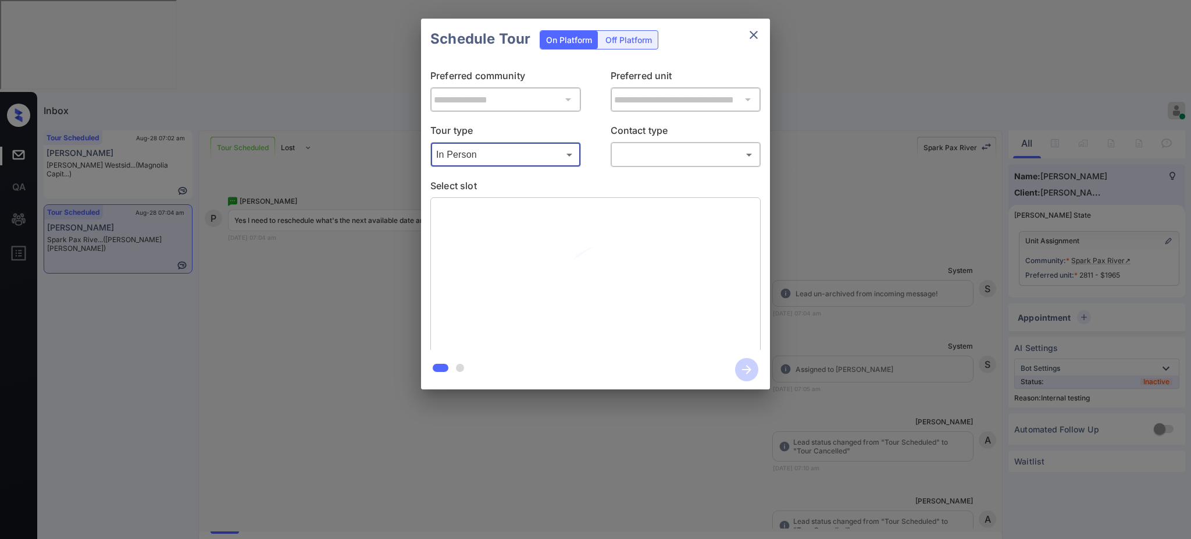
click at [663, 151] on body "Tour with appointmentId 19399435 cancelled successfully Inbox Ajay Kumar Online…" at bounding box center [595, 269] width 1191 height 539
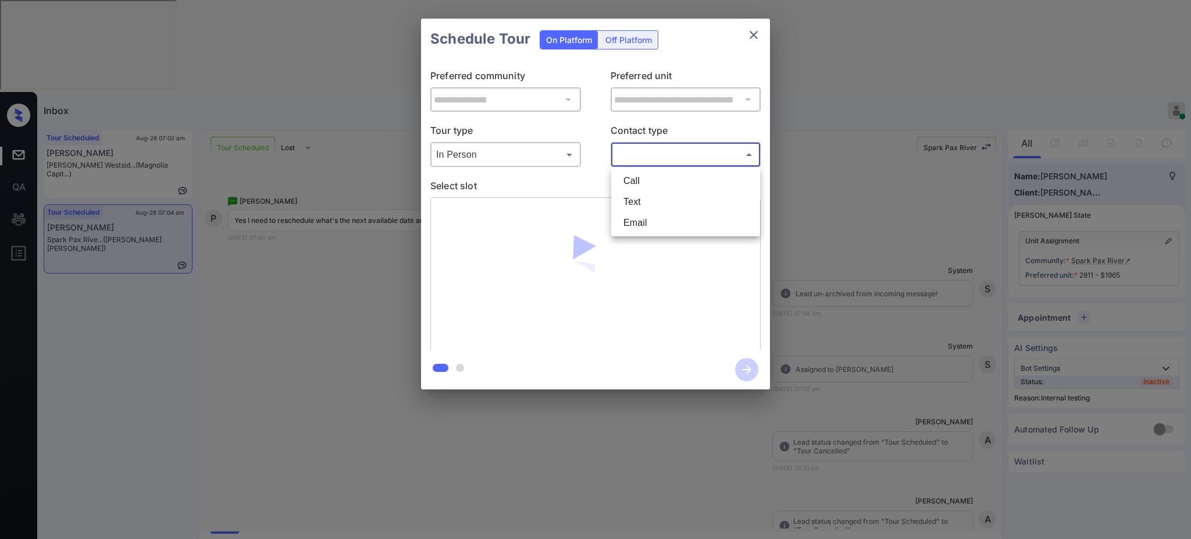
click at [642, 195] on li "Text" at bounding box center [685, 201] width 143 height 21
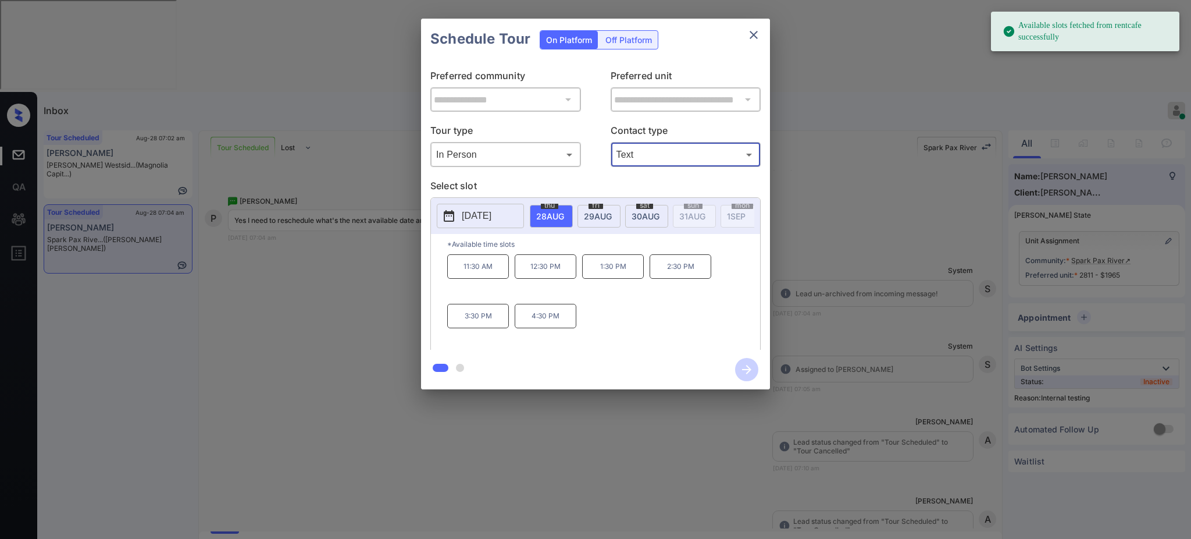
type input "****"
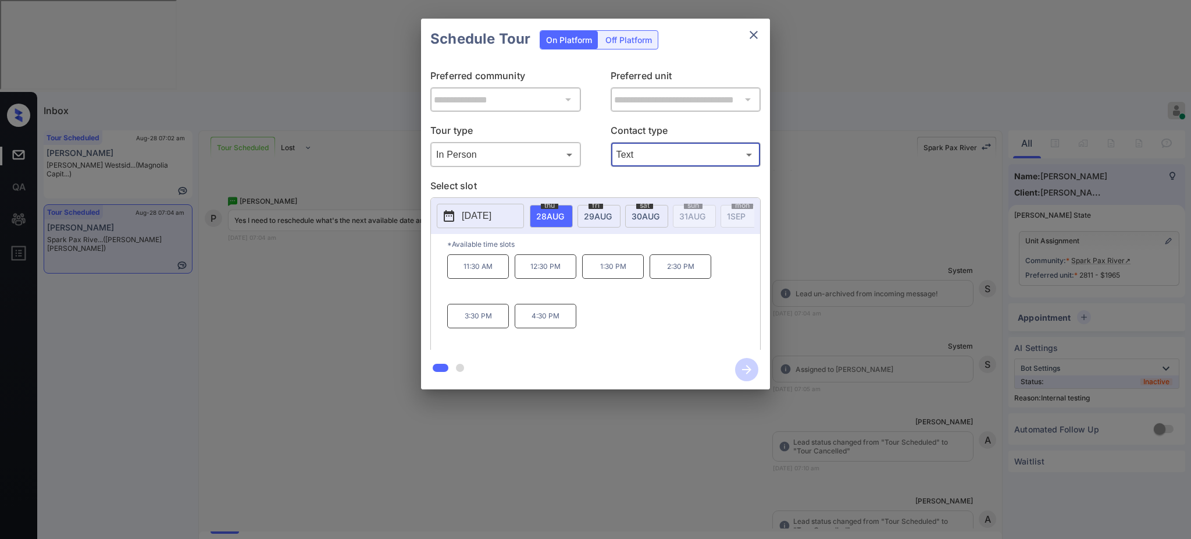
click at [808, 229] on div "**********" at bounding box center [595, 204] width 1191 height 408
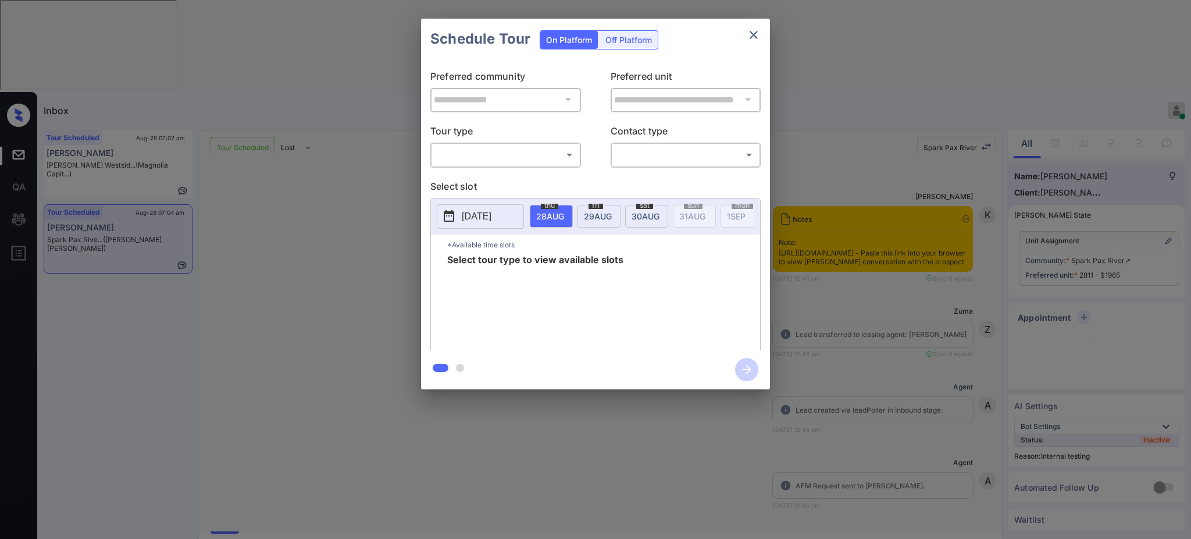
scroll to position [7024, 0]
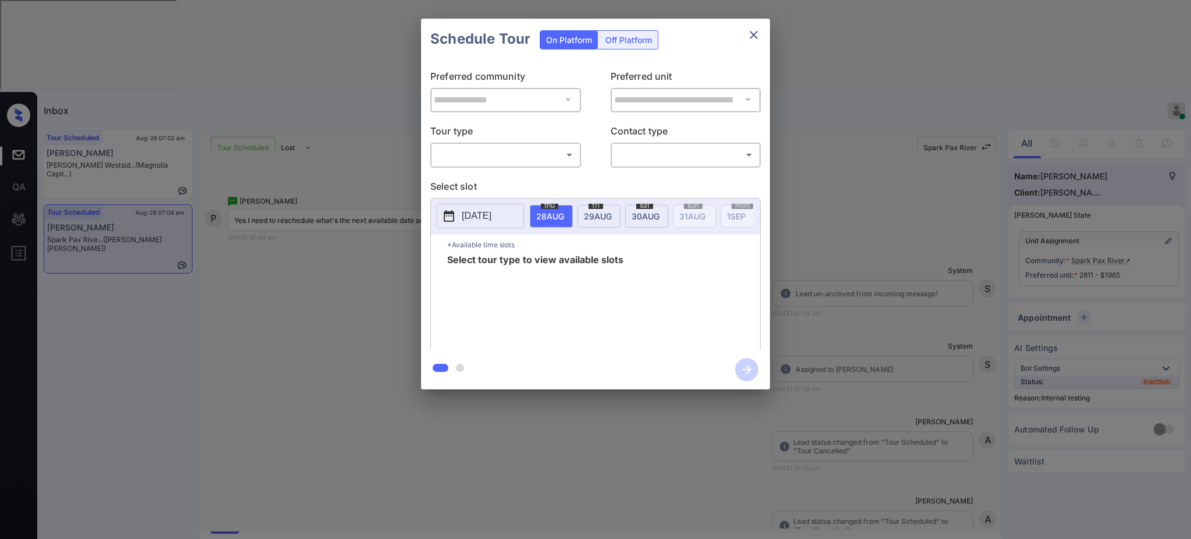
click at [450, 144] on div "​ ​" at bounding box center [505, 154] width 151 height 25
click at [460, 154] on body "Inbox [PERSON_NAME] Online Set yourself offline Set yourself on break Profile S…" at bounding box center [595, 269] width 1191 height 539
click at [468, 175] on li "In Person" at bounding box center [505, 180] width 143 height 21
type input "********"
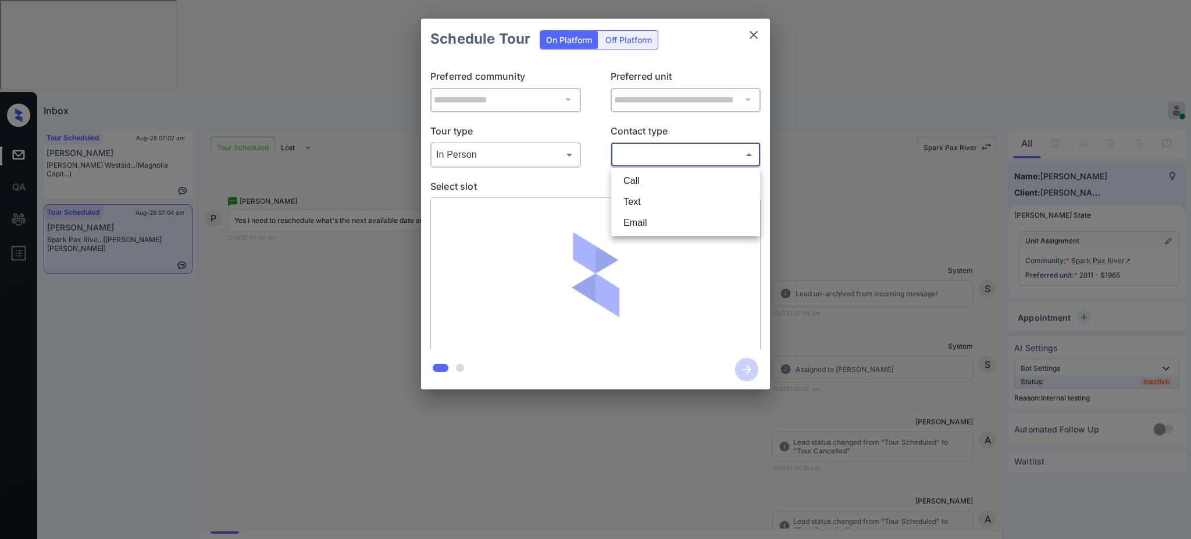
click at [655, 159] on body "Inbox Ajay Kumar Online Set yourself offline Set yourself on break Profile Swit…" at bounding box center [595, 269] width 1191 height 539
click at [640, 195] on li "Text" at bounding box center [685, 201] width 143 height 21
type input "****"
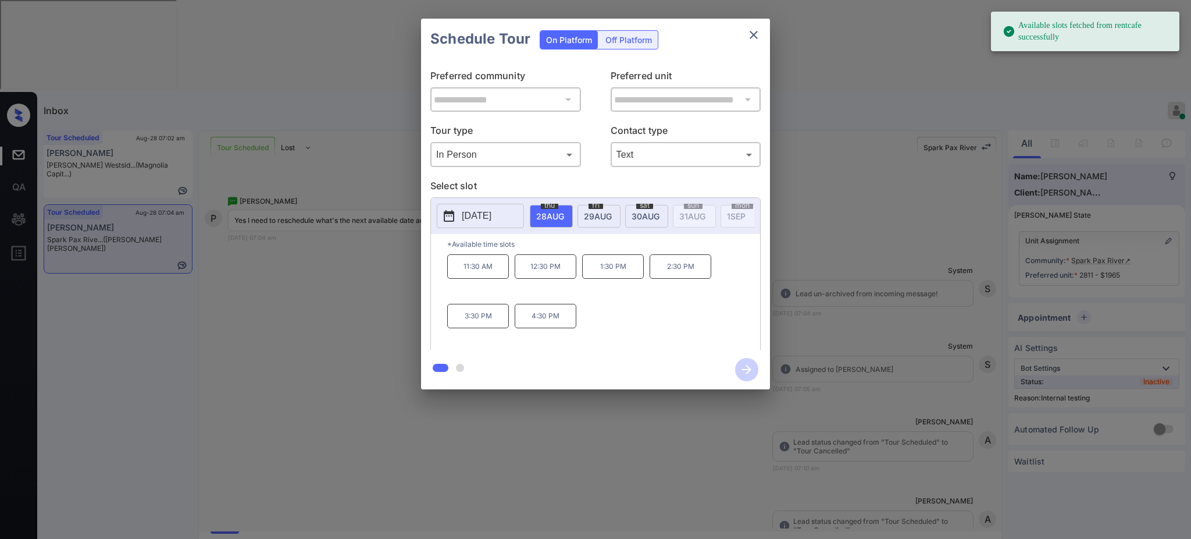
click at [491, 217] on p "[DATE]" at bounding box center [477, 216] width 30 height 14
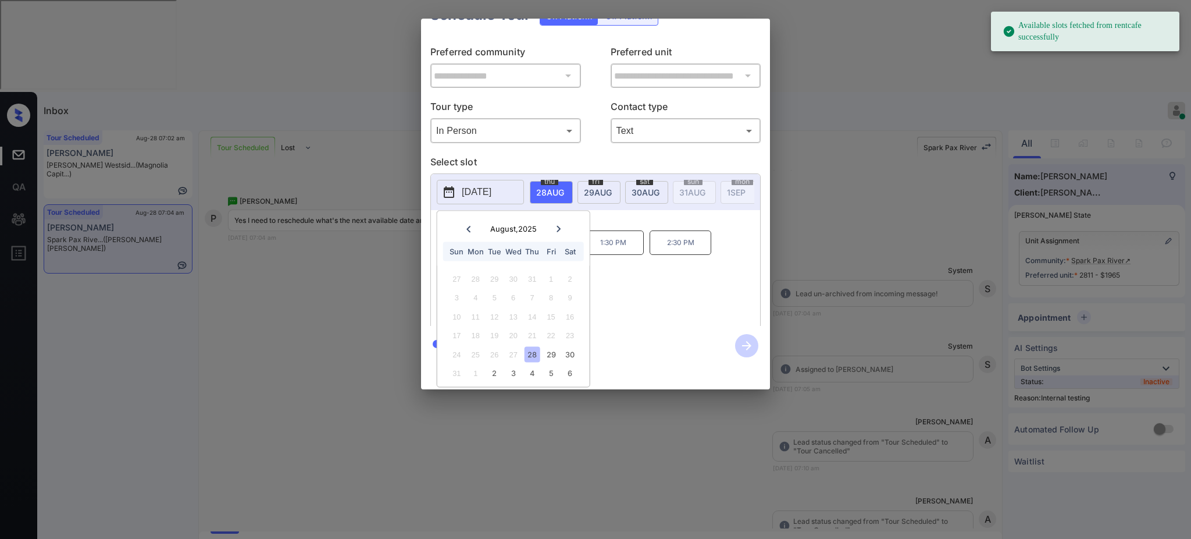
scroll to position [38, 0]
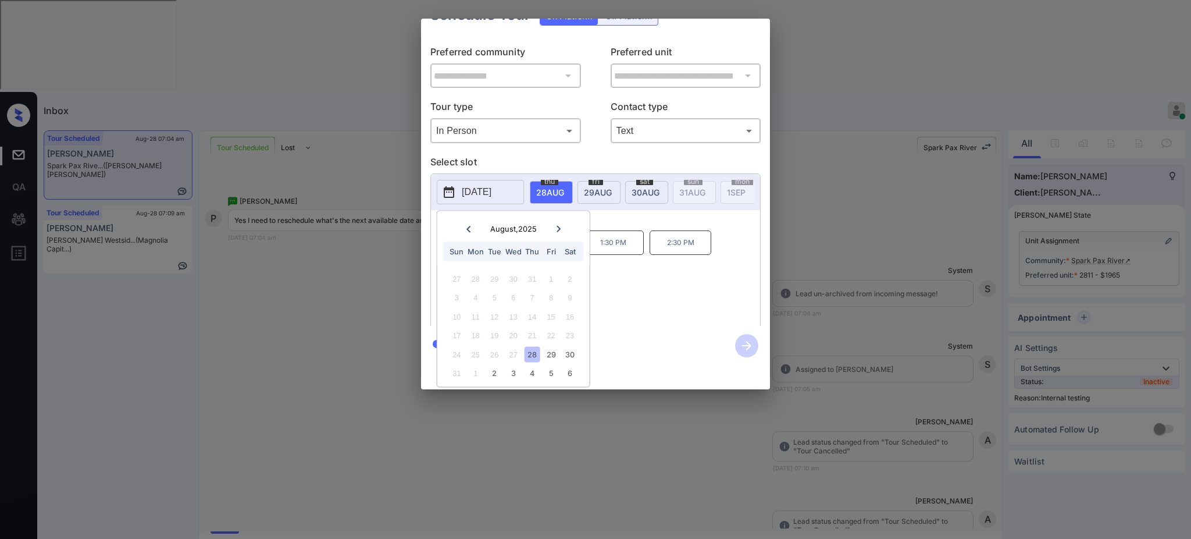
click at [553, 222] on div at bounding box center [559, 229] width 16 height 15
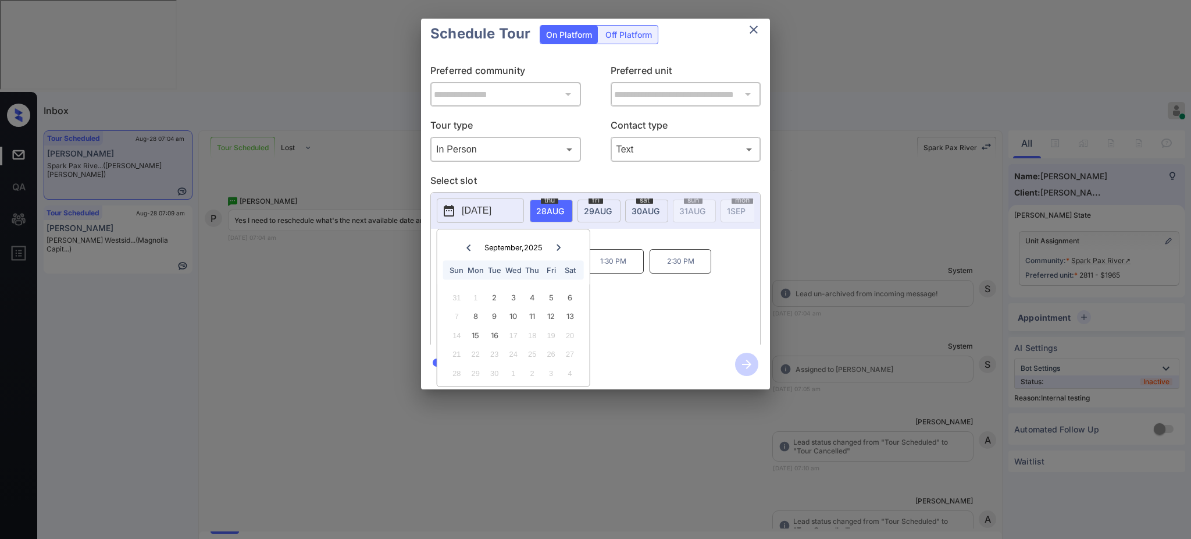
scroll to position [20, 0]
click at [461, 240] on div at bounding box center [469, 247] width 16 height 15
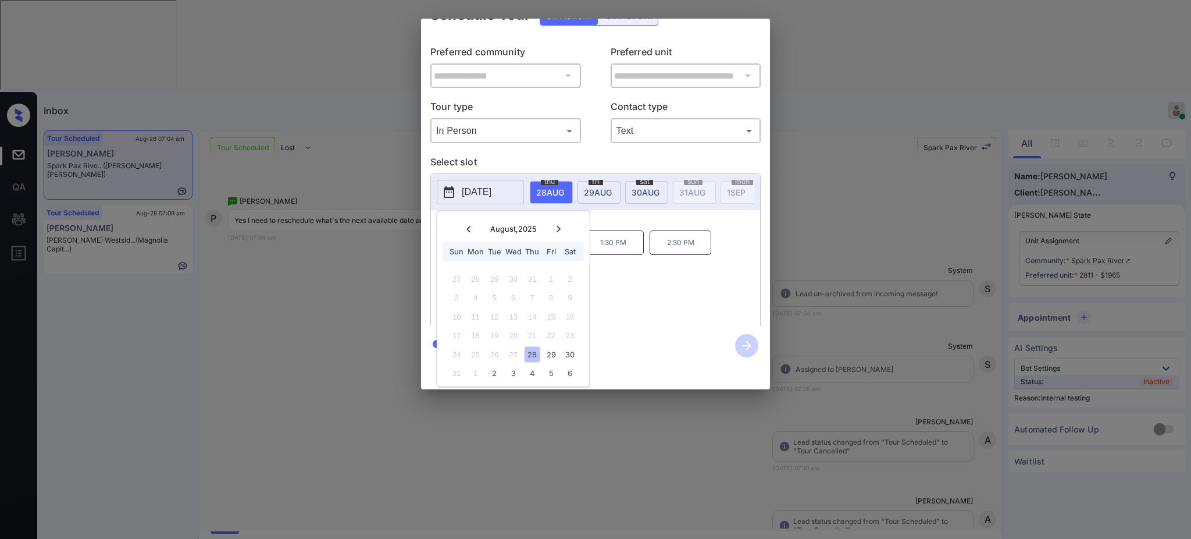
scroll to position [0, 0]
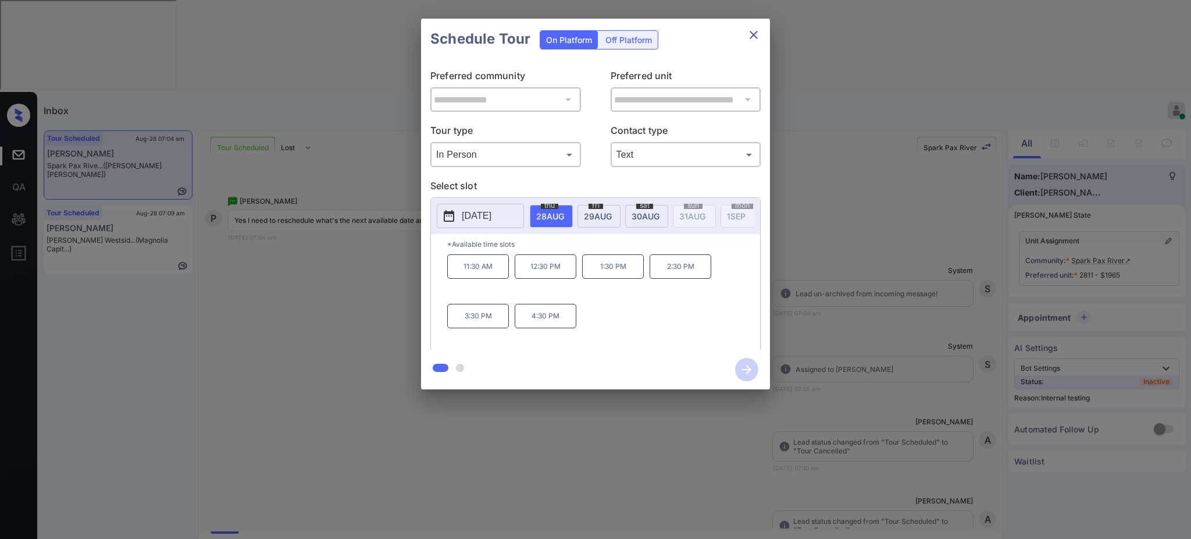
click at [960, 280] on div "**********" at bounding box center [595, 204] width 1191 height 408
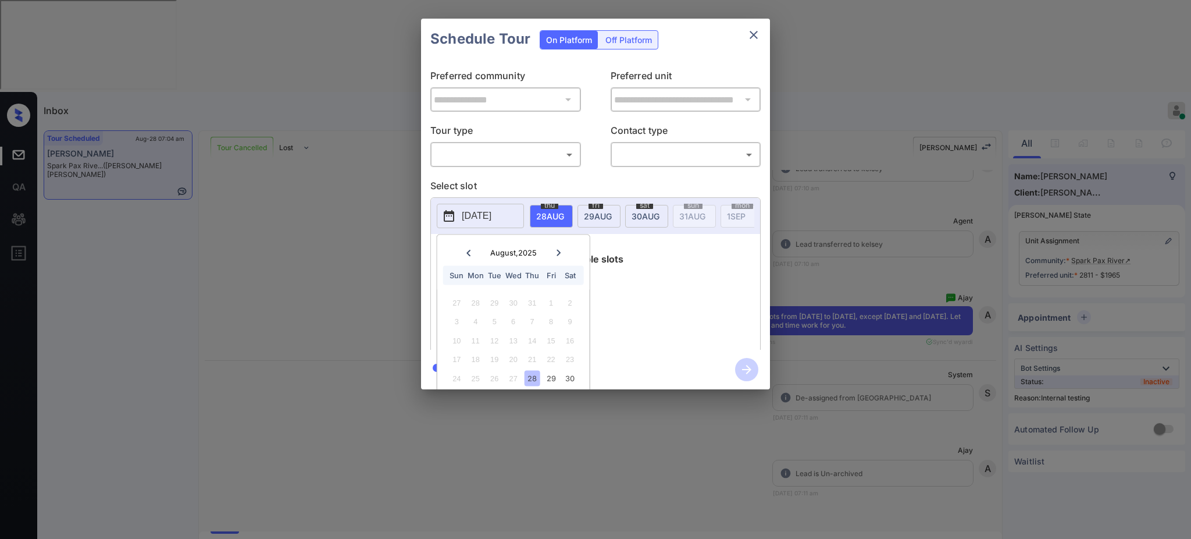
scroll to position [38, 0]
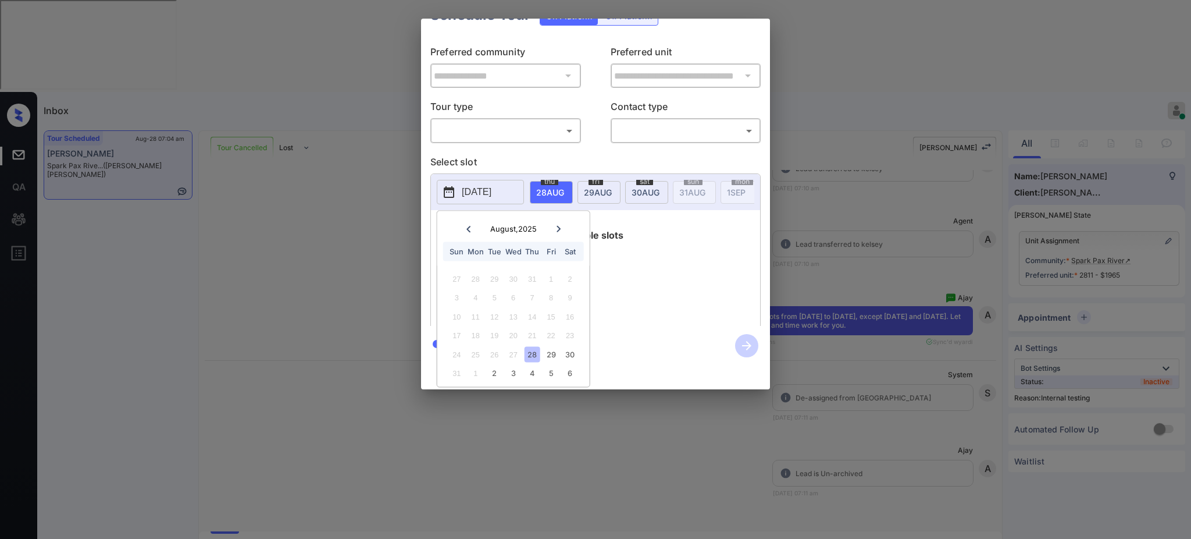
click at [555, 225] on icon at bounding box center [558, 228] width 7 height 7
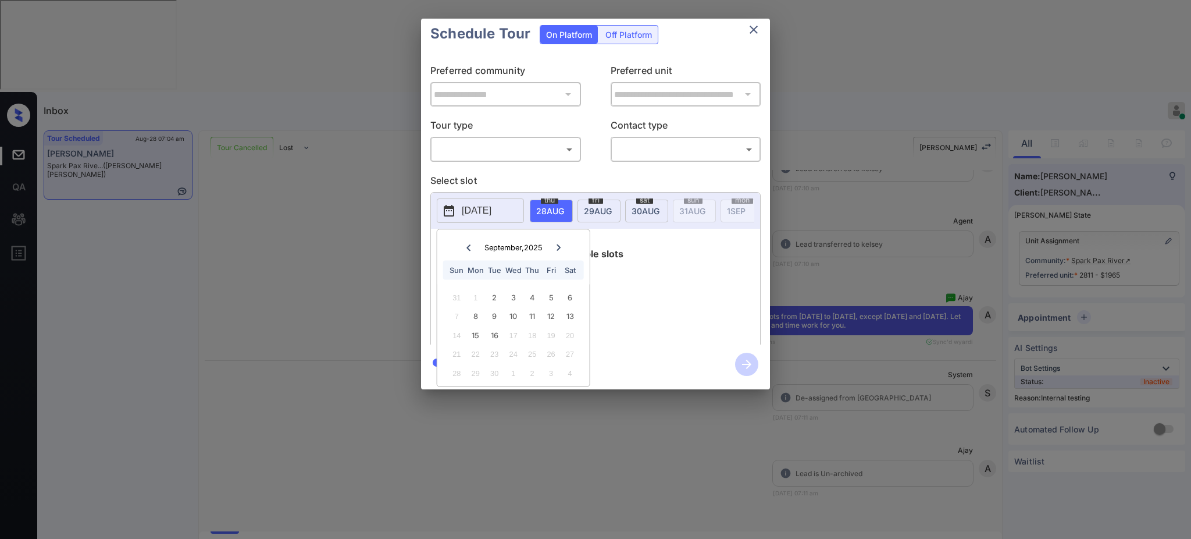
scroll to position [0, 0]
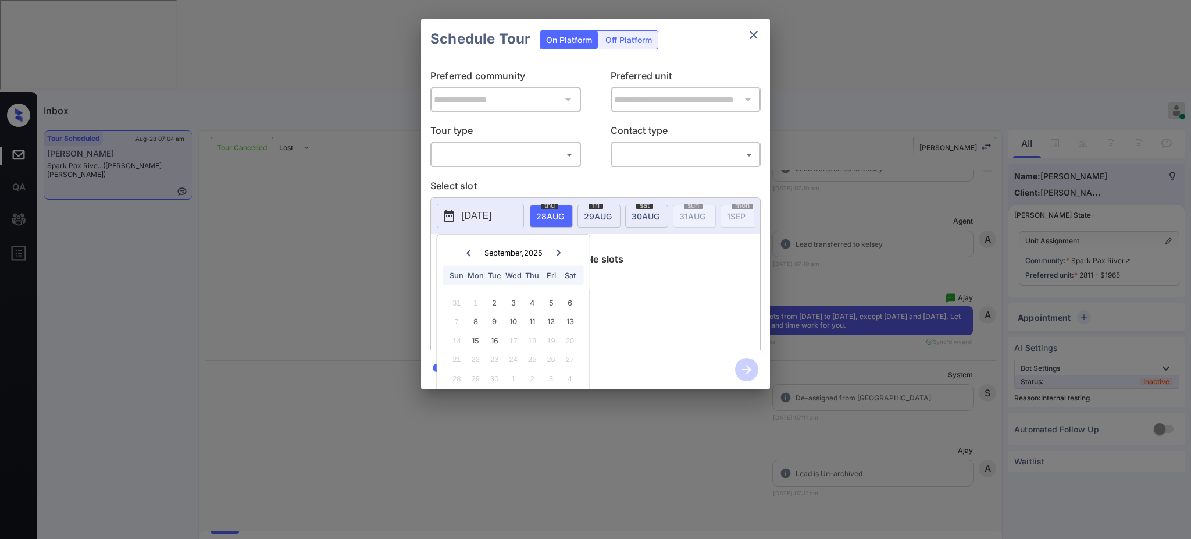
click at [843, 295] on div "**********" at bounding box center [595, 204] width 1191 height 408
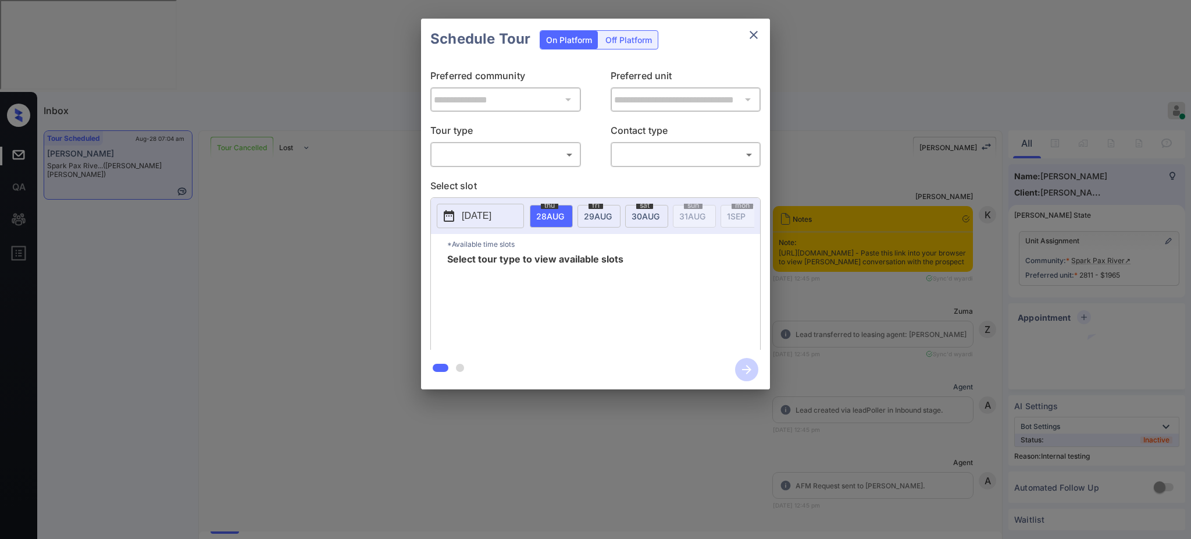
scroll to position [8033, 0]
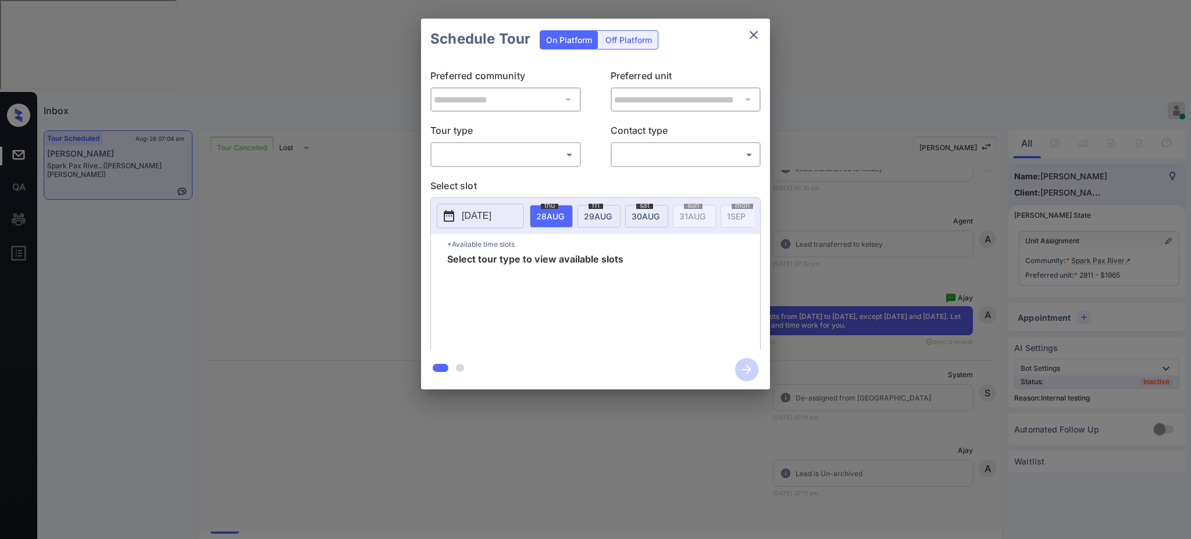
click at [491, 211] on p "[DATE]" at bounding box center [477, 216] width 30 height 14
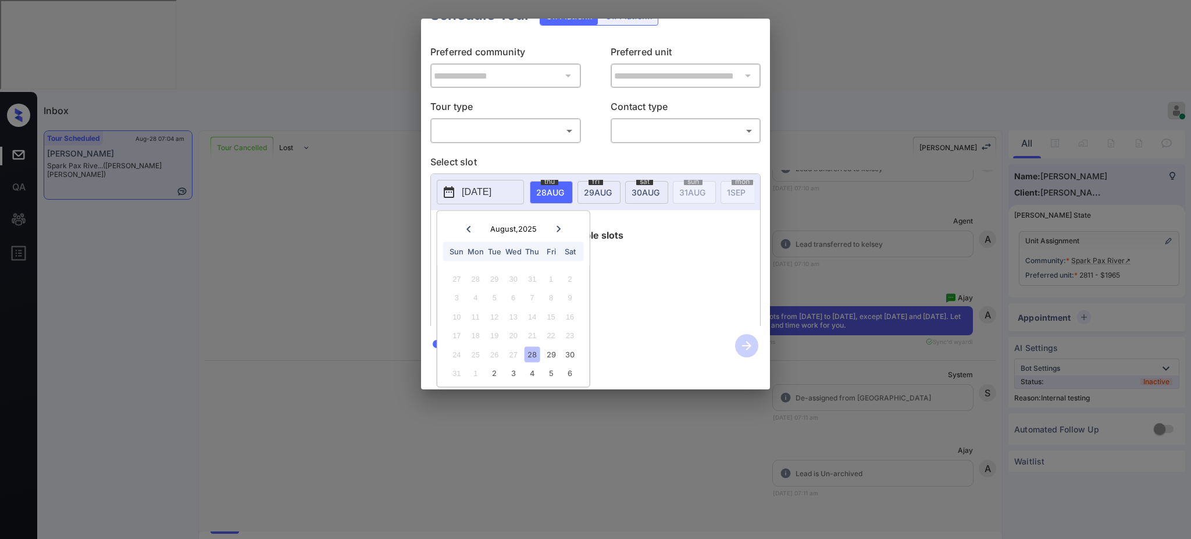
scroll to position [38, 0]
click at [563, 222] on div at bounding box center [559, 229] width 16 height 15
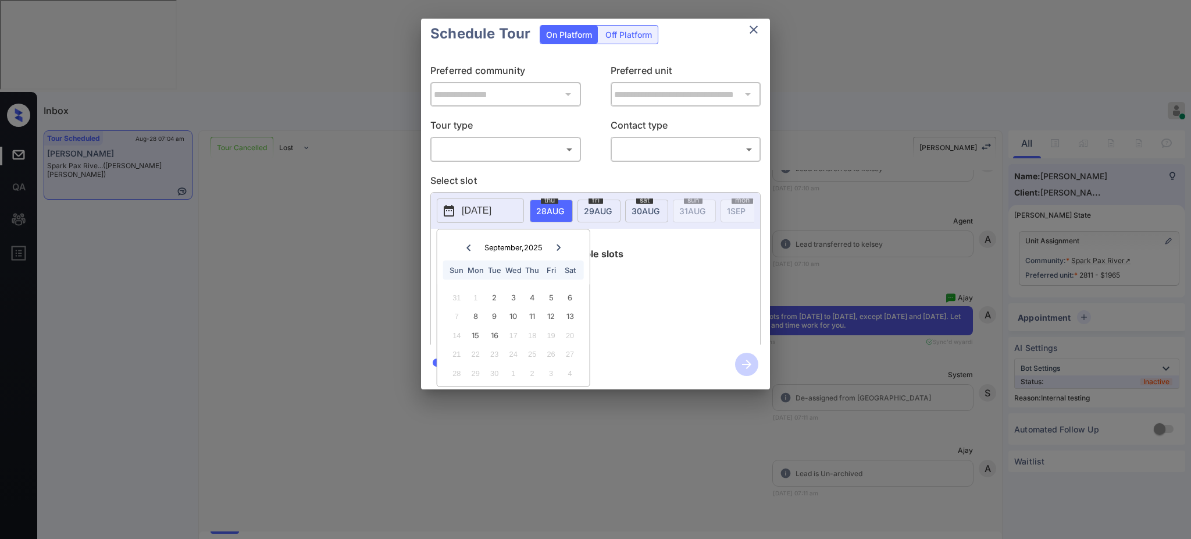
scroll to position [0, 0]
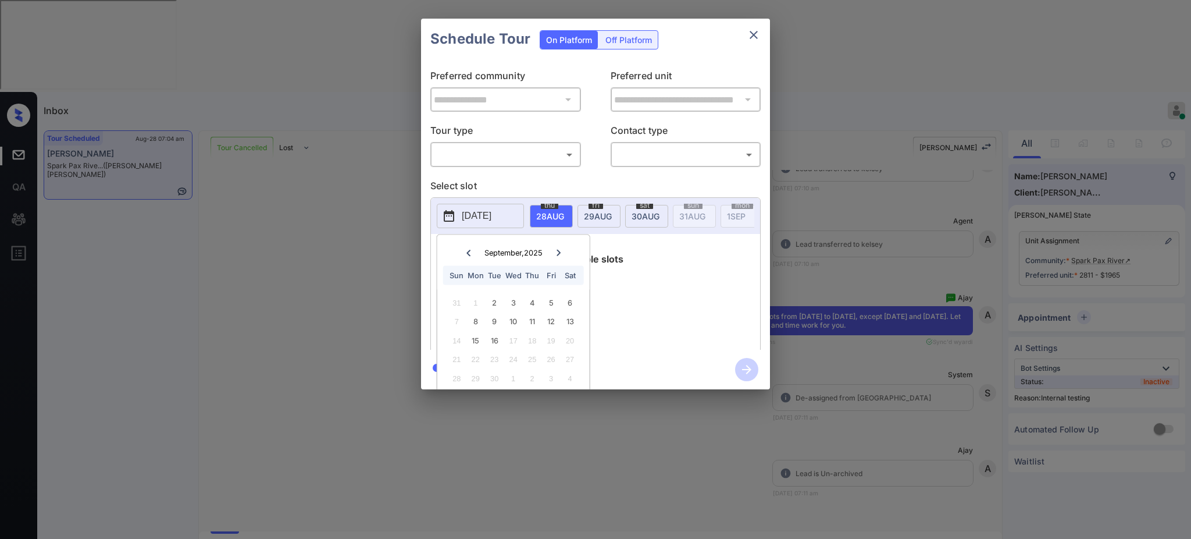
click at [885, 324] on div "**********" at bounding box center [595, 204] width 1191 height 408
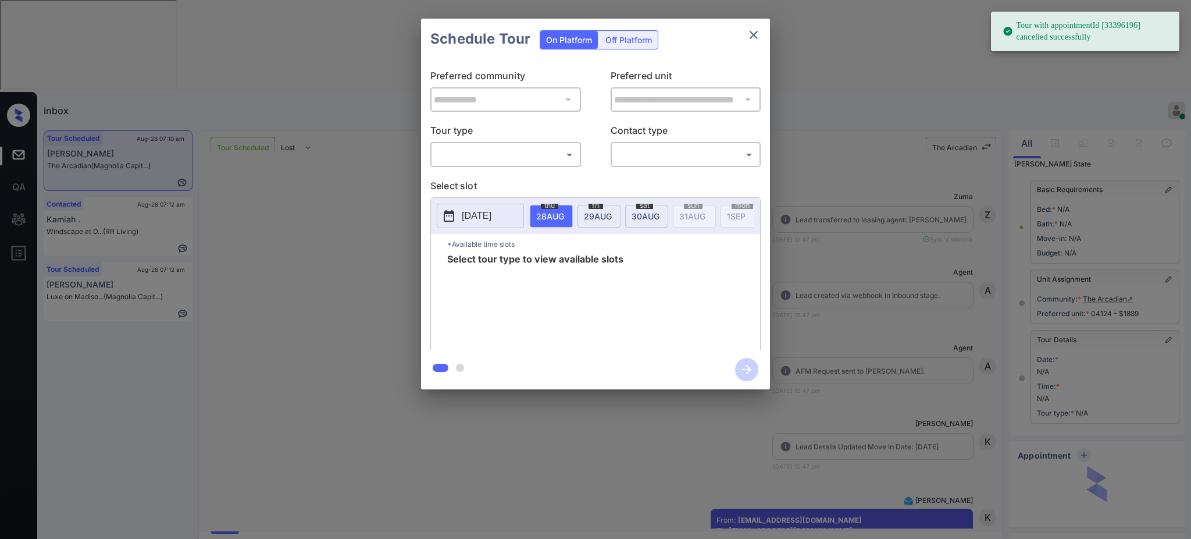
scroll to position [7011, 0]
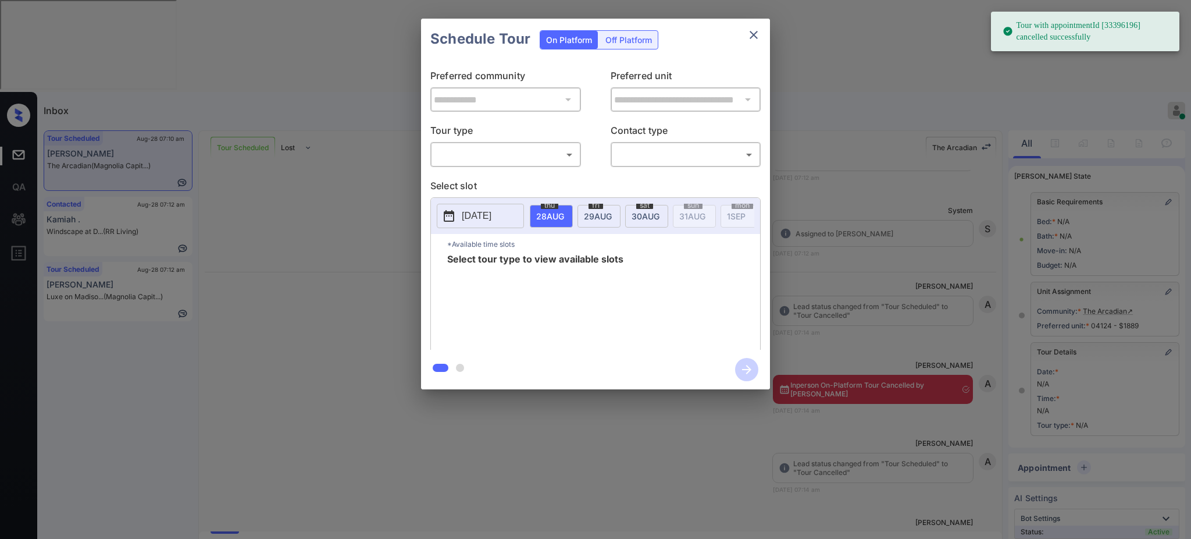
click at [486, 145] on body "Tour with appointmentId [33396196] cancelled successfully Inbox Ajay Kumar Onli…" at bounding box center [595, 269] width 1191 height 539
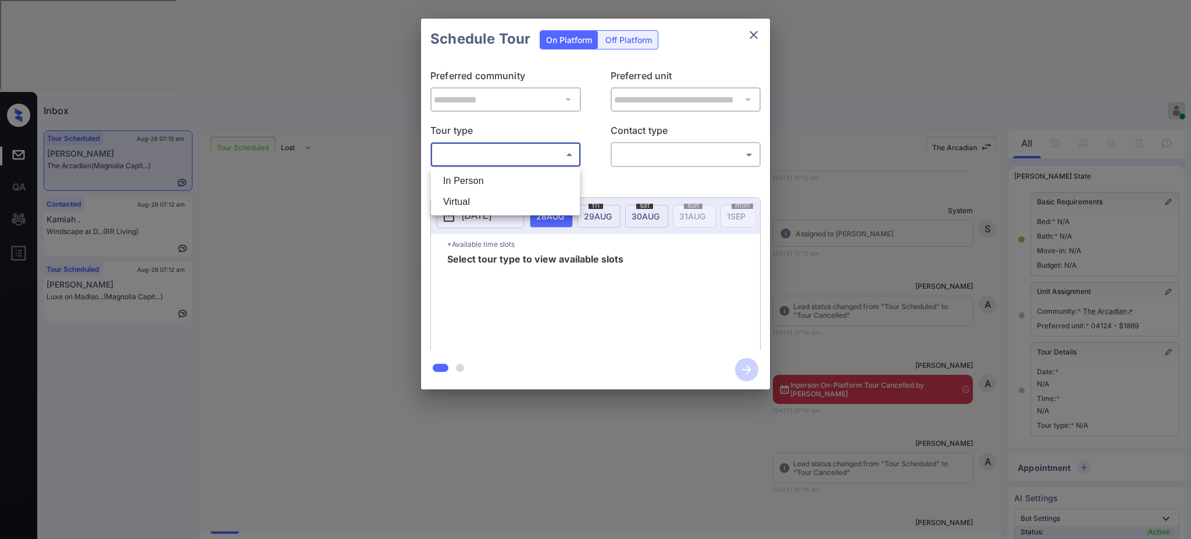
click at [477, 176] on li "In Person" at bounding box center [505, 180] width 143 height 21
type input "********"
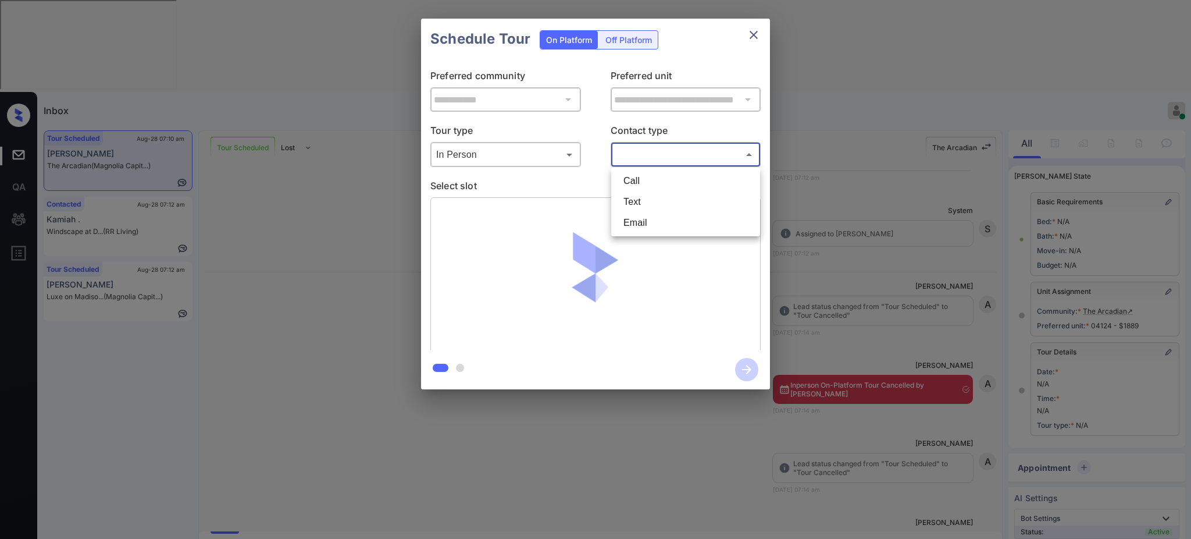
click at [668, 151] on body "Inbox Ajay Kumar Online Set yourself offline Set yourself on break Profile Swit…" at bounding box center [595, 269] width 1191 height 539
drag, startPoint x: 637, startPoint y: 208, endPoint x: 617, endPoint y: 203, distance: 20.9
click at [637, 204] on li "Text" at bounding box center [685, 201] width 143 height 21
type input "****"
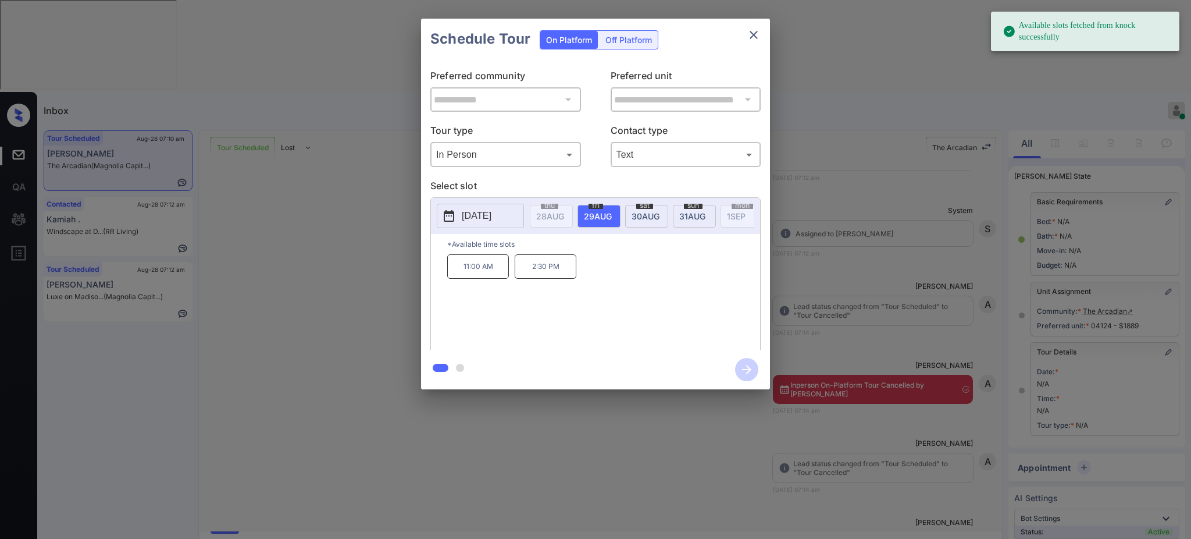
click at [491, 218] on p "2025-08-29" at bounding box center [477, 216] width 30 height 14
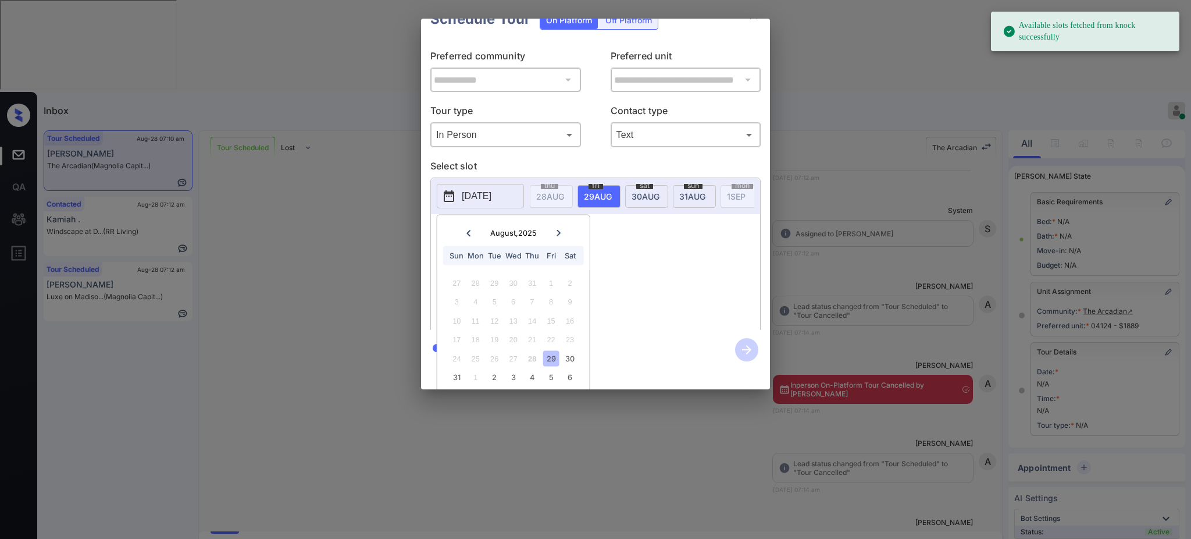
scroll to position [38, 0]
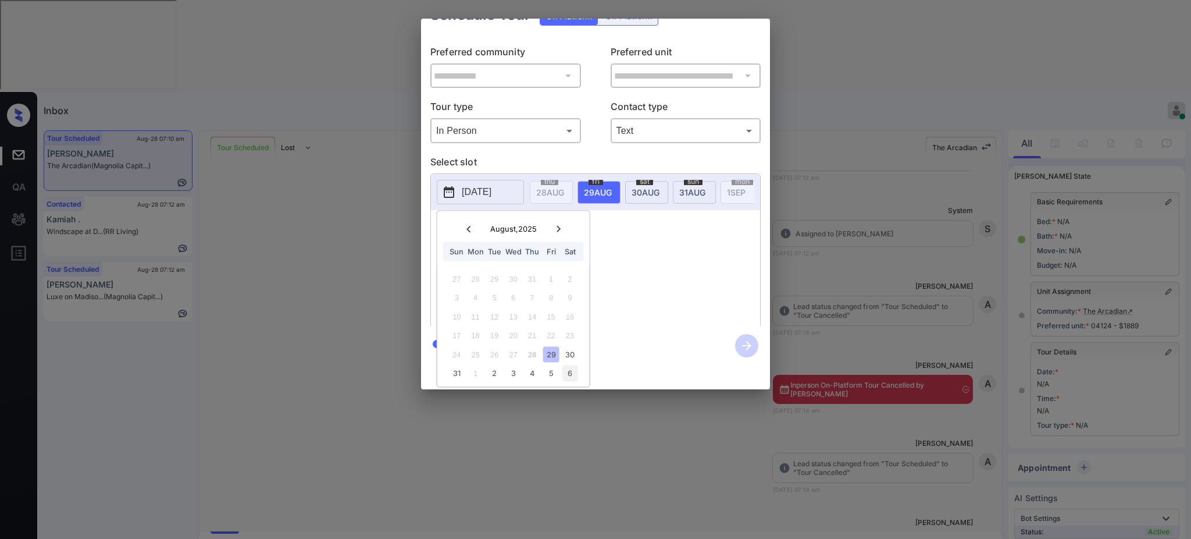
click at [571, 365] on div "6" at bounding box center [570, 373] width 16 height 16
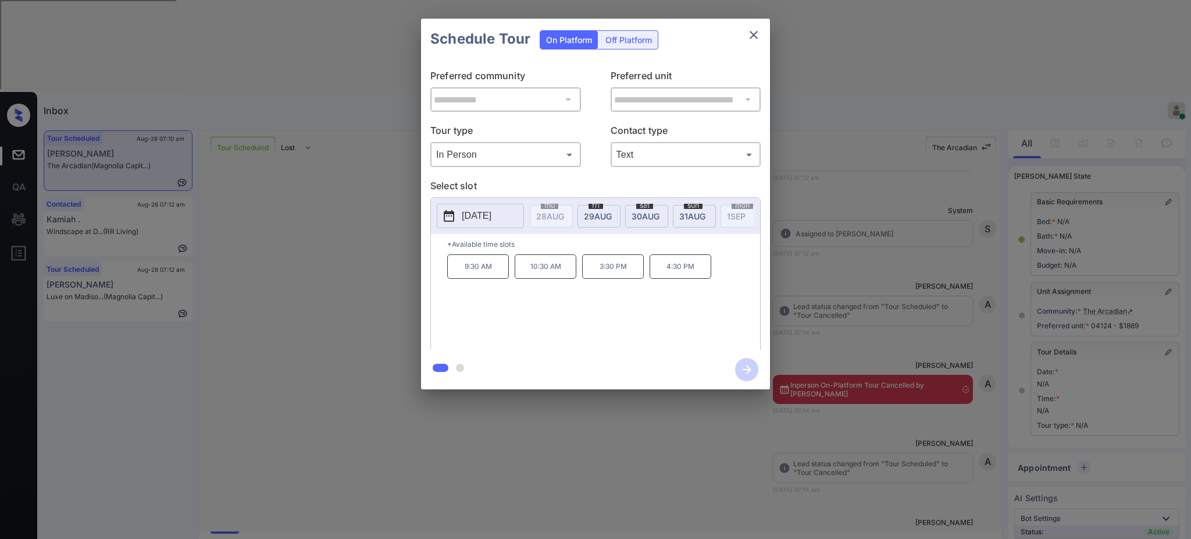
scroll to position [0, 0]
click at [628, 307] on div "9:30 AM 10:30 AM 3:30 PM 4:30 PM" at bounding box center [603, 300] width 313 height 93
drag, startPoint x: 592, startPoint y: 276, endPoint x: 649, endPoint y: 272, distance: 57.1
click at [631, 276] on p "3:30 PM" at bounding box center [613, 266] width 62 height 24
copy p "3:30 PM"
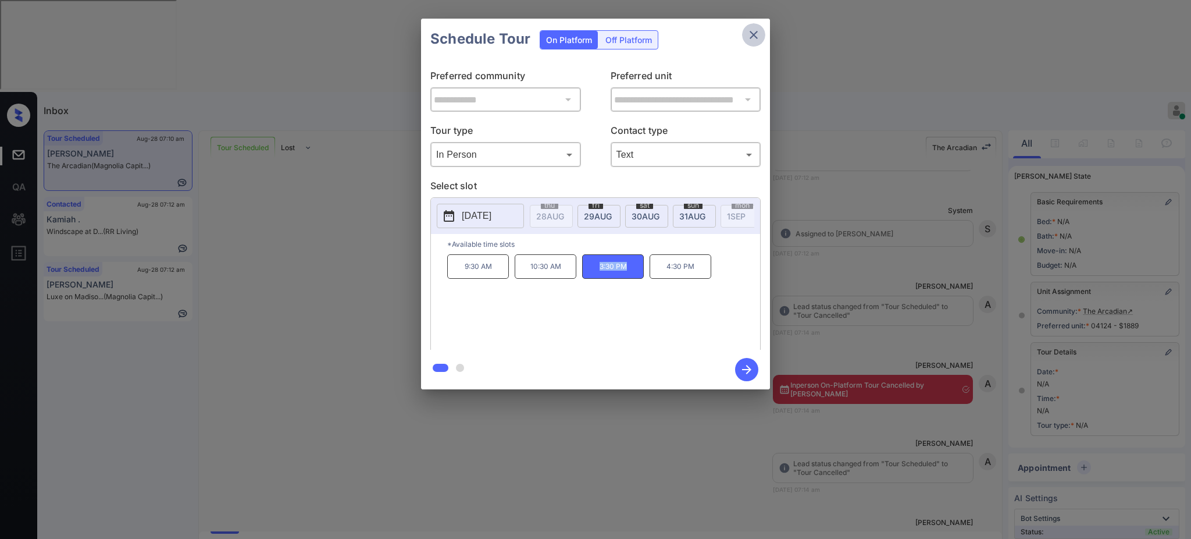
click at [757, 35] on icon "close" at bounding box center [754, 35] width 14 height 14
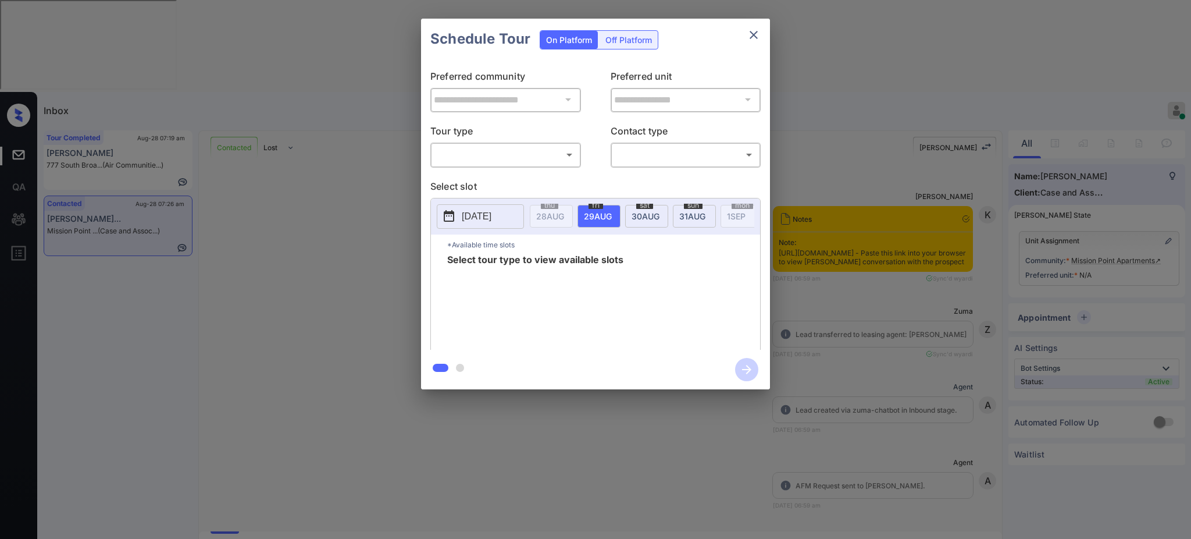
scroll to position [972, 0]
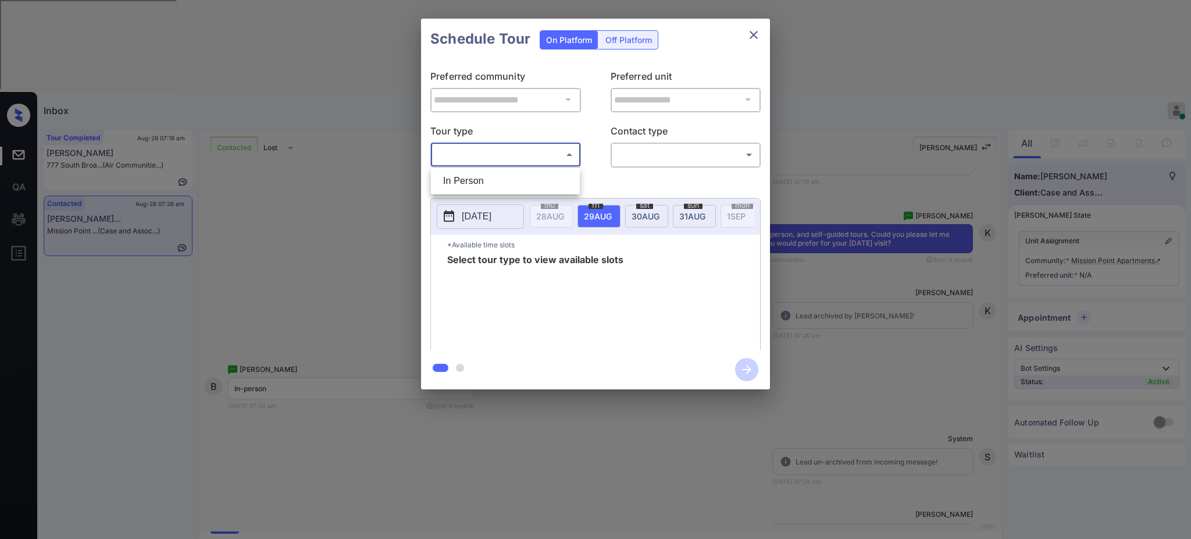
click at [487, 158] on body "Inbox [PERSON_NAME] Online Set yourself offline Set yourself on break Profile S…" at bounding box center [595, 269] width 1191 height 539
click at [487, 158] on div at bounding box center [595, 269] width 1191 height 539
click at [488, 149] on body "Inbox [PERSON_NAME] Online Set yourself offline Set yourself on break Profile S…" at bounding box center [595, 269] width 1191 height 539
click at [486, 177] on li "In Person" at bounding box center [505, 180] width 143 height 21
type input "********"
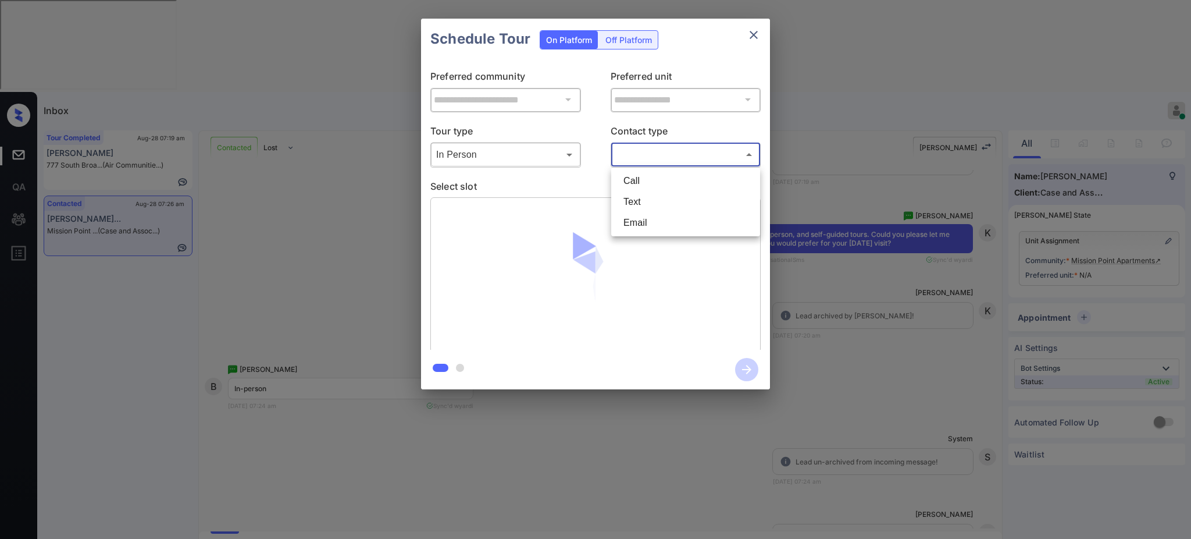
click at [666, 155] on body "Inbox [PERSON_NAME] Online Set yourself offline Set yourself on break Profile S…" at bounding box center [595, 269] width 1191 height 539
click at [643, 205] on li "Text" at bounding box center [685, 201] width 143 height 21
type input "****"
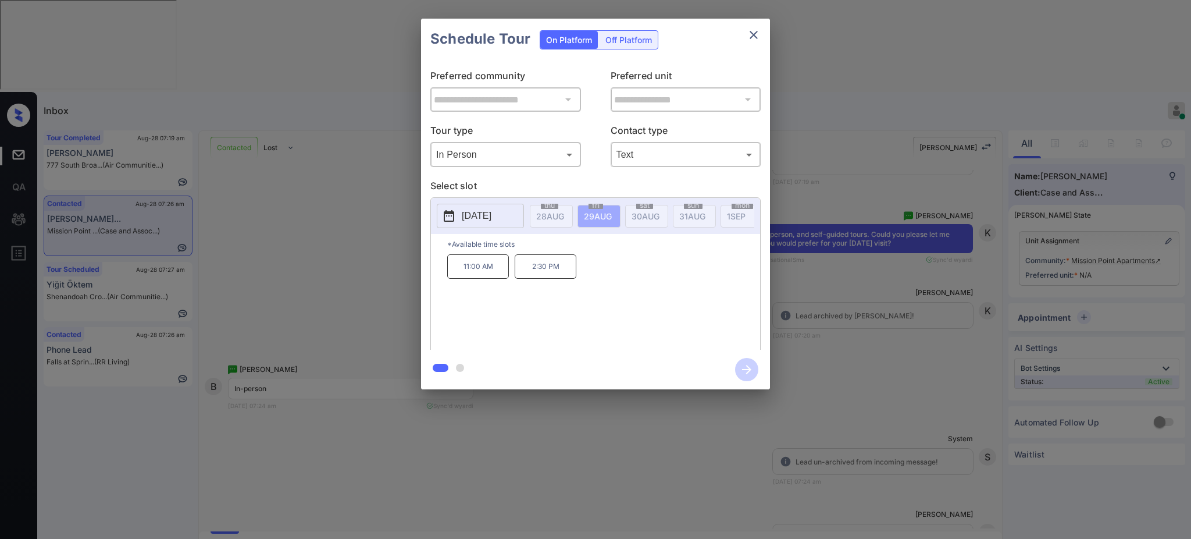
click at [487, 219] on p "[DATE]" at bounding box center [477, 216] width 30 height 14
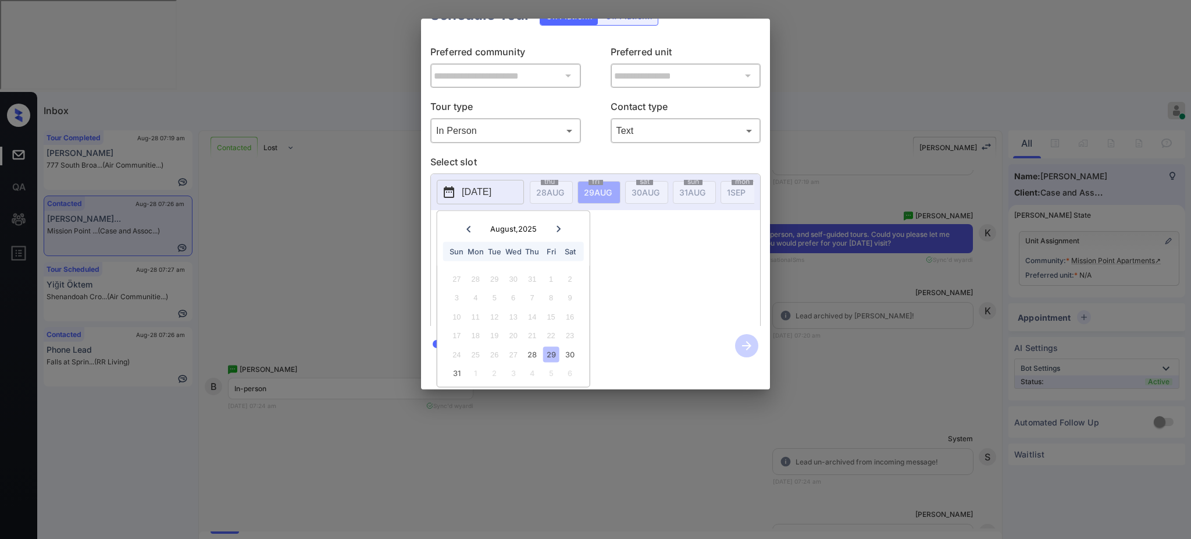
scroll to position [38, 0]
click at [563, 346] on div "30" at bounding box center [570, 354] width 16 height 16
drag, startPoint x: 667, startPoint y: 274, endPoint x: 674, endPoint y: 254, distance: 21.5
click at [667, 269] on div "11:00 AM 2:30 PM" at bounding box center [603, 276] width 313 height 93
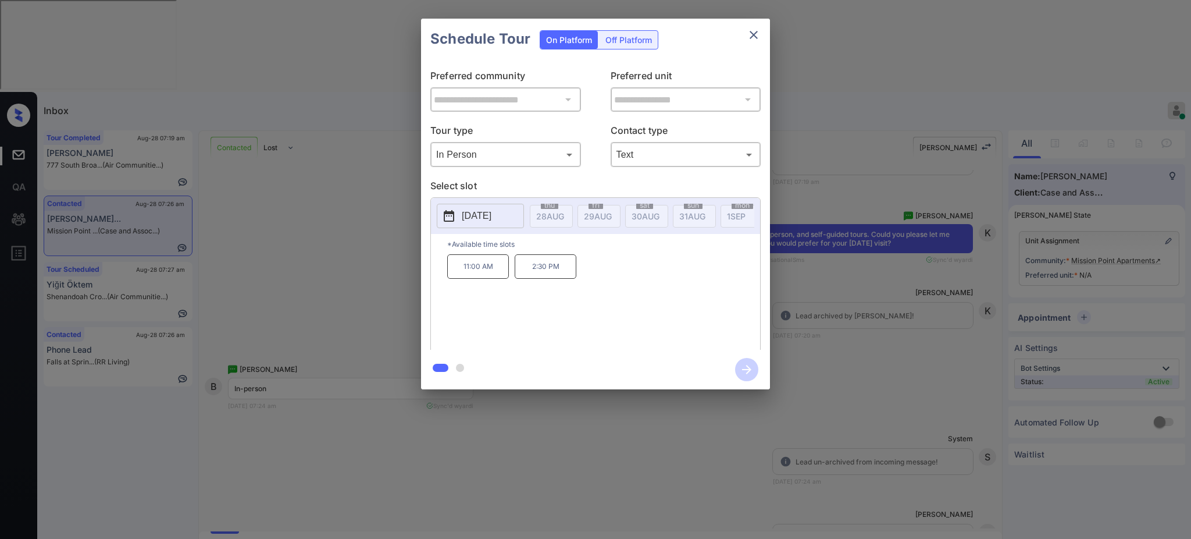
click at [491, 212] on p "2025-08-30" at bounding box center [477, 216] width 30 height 14
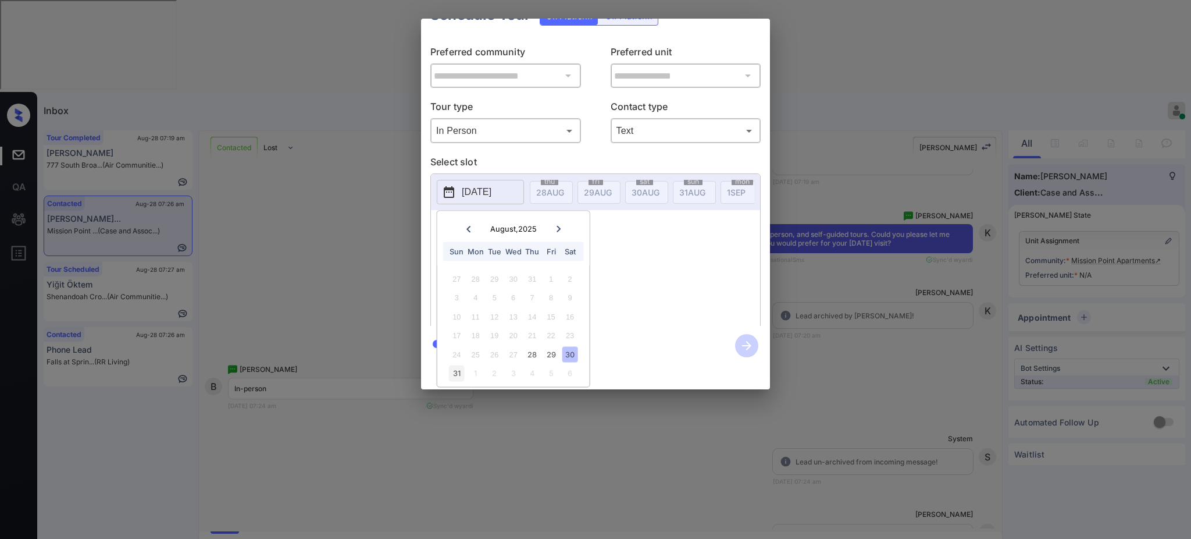
click at [452, 365] on div "31" at bounding box center [457, 373] width 16 height 16
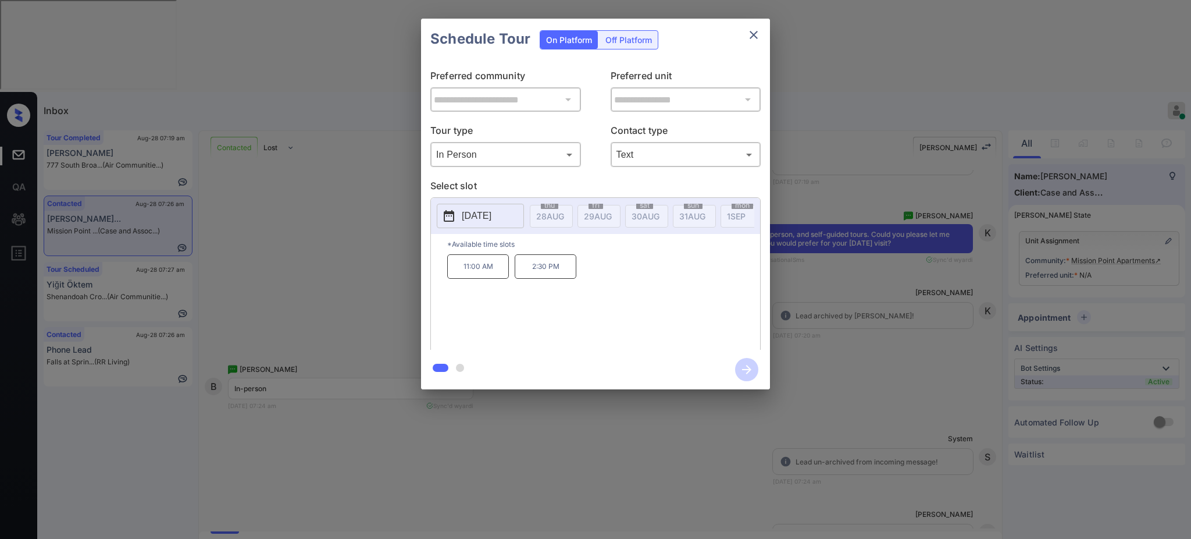
scroll to position [0, 0]
drag, startPoint x: 661, startPoint y: 254, endPoint x: 610, endPoint y: 254, distance: 50.6
click at [661, 252] on div "*Available time slots 11:00 AM 2:30 PM" at bounding box center [595, 293] width 329 height 119
click at [758, 25] on button "close" at bounding box center [753, 34] width 23 height 23
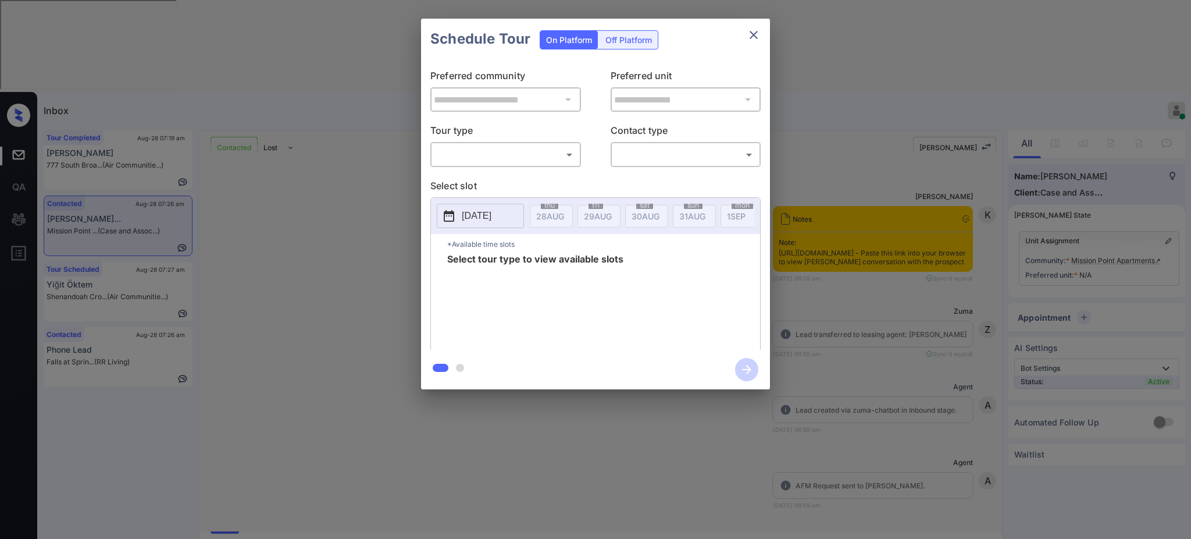
scroll to position [107, 0]
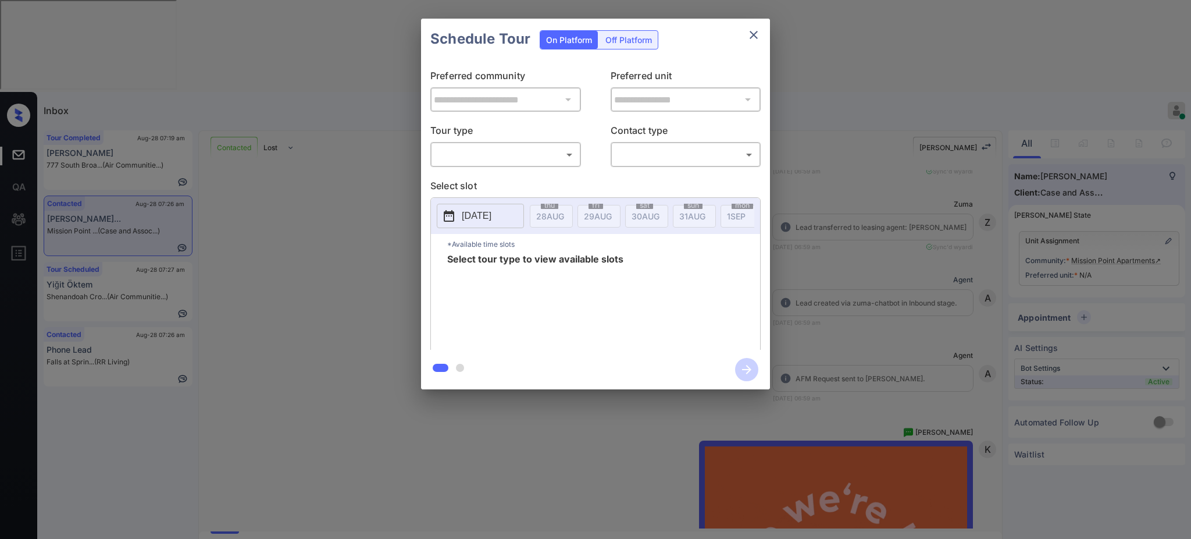
click at [550, 152] on body "Inbox [PERSON_NAME] Online Set yourself offline Set yourself on break Profile S…" at bounding box center [595, 269] width 1191 height 539
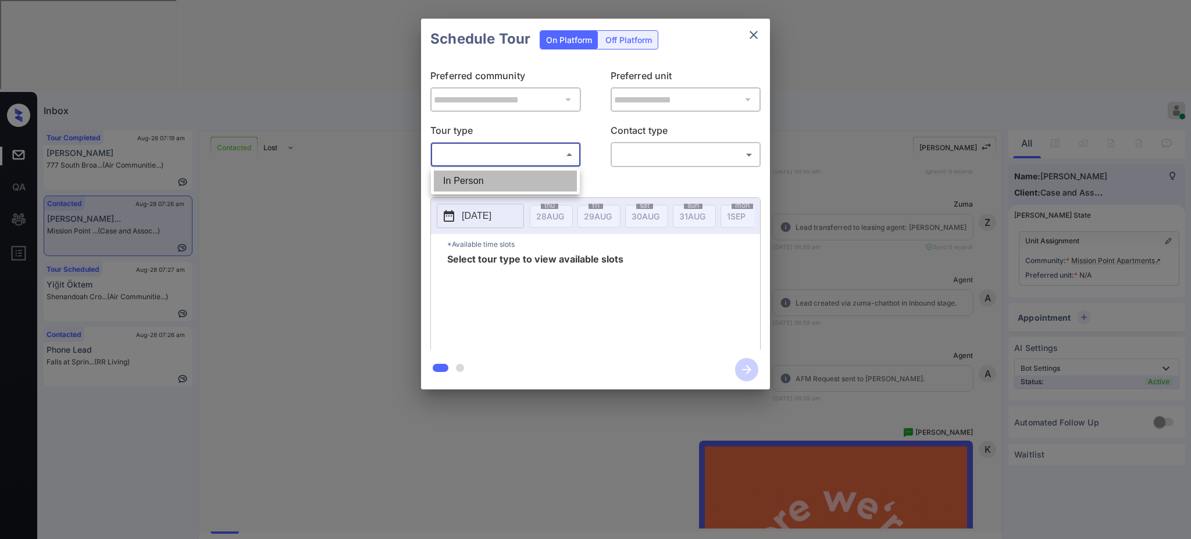
click at [516, 178] on li "In Person" at bounding box center [505, 180] width 143 height 21
type input "********"
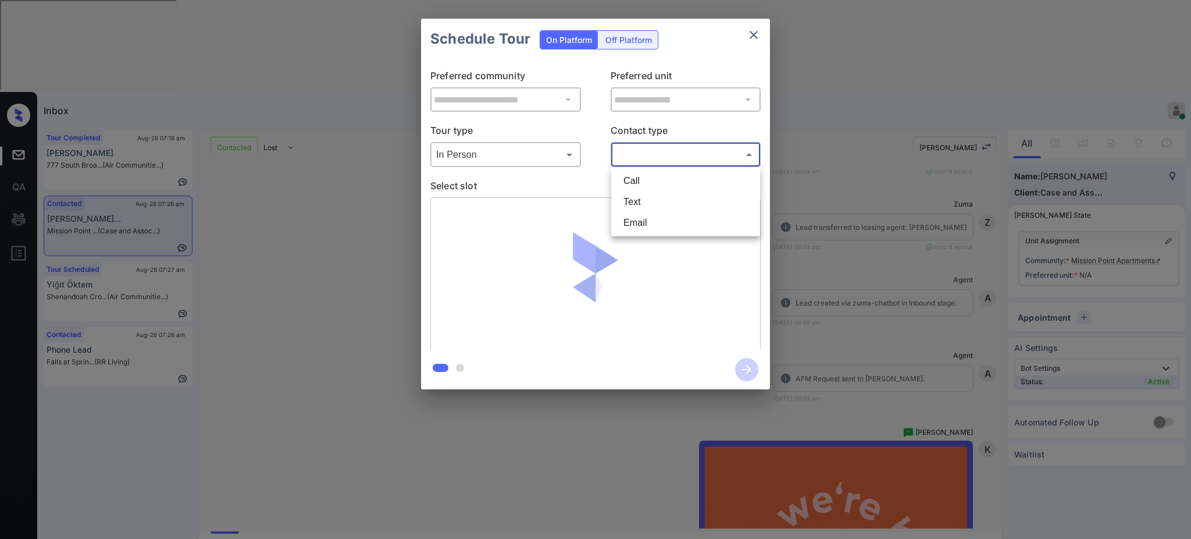
click at [653, 153] on body "Inbox [PERSON_NAME] Online Set yourself offline Set yourself on break Profile S…" at bounding box center [595, 269] width 1191 height 539
click at [644, 205] on li "Text" at bounding box center [685, 201] width 143 height 21
type input "****"
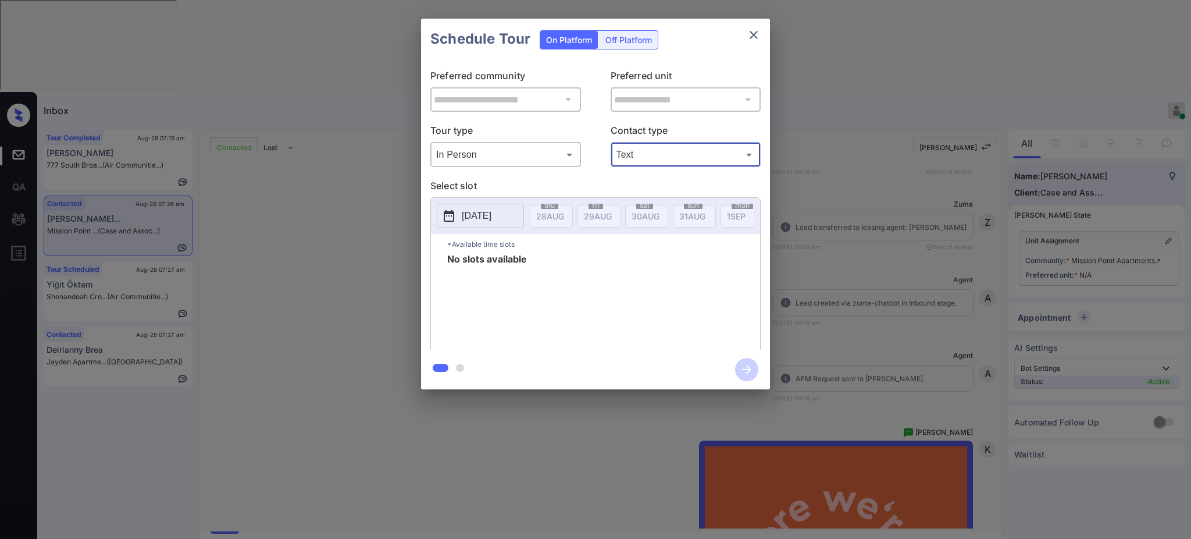
click at [479, 222] on p "[DATE]" at bounding box center [477, 216] width 30 height 14
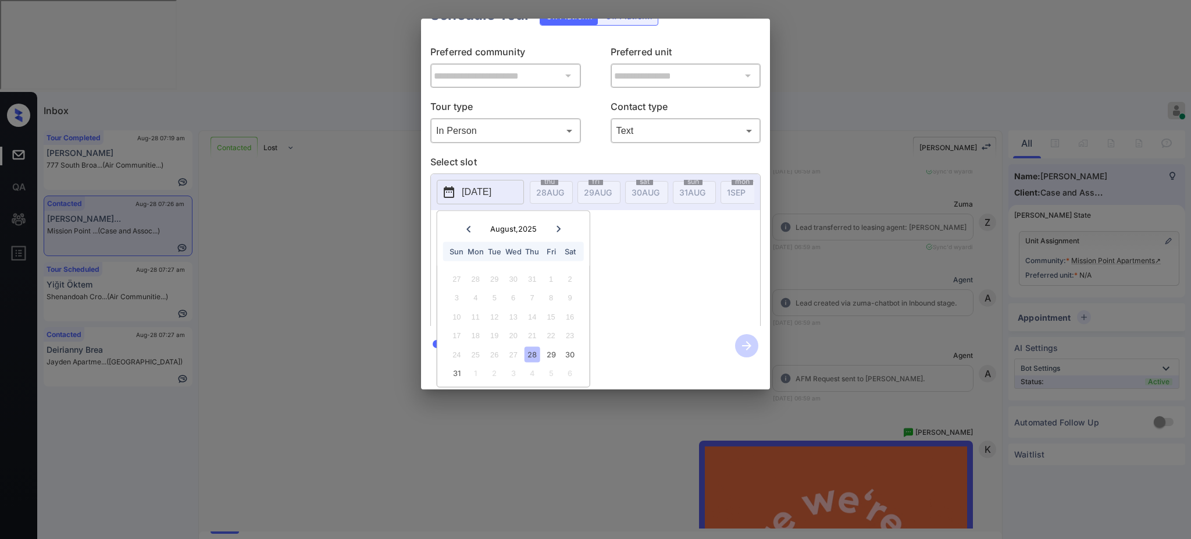
scroll to position [0, 0]
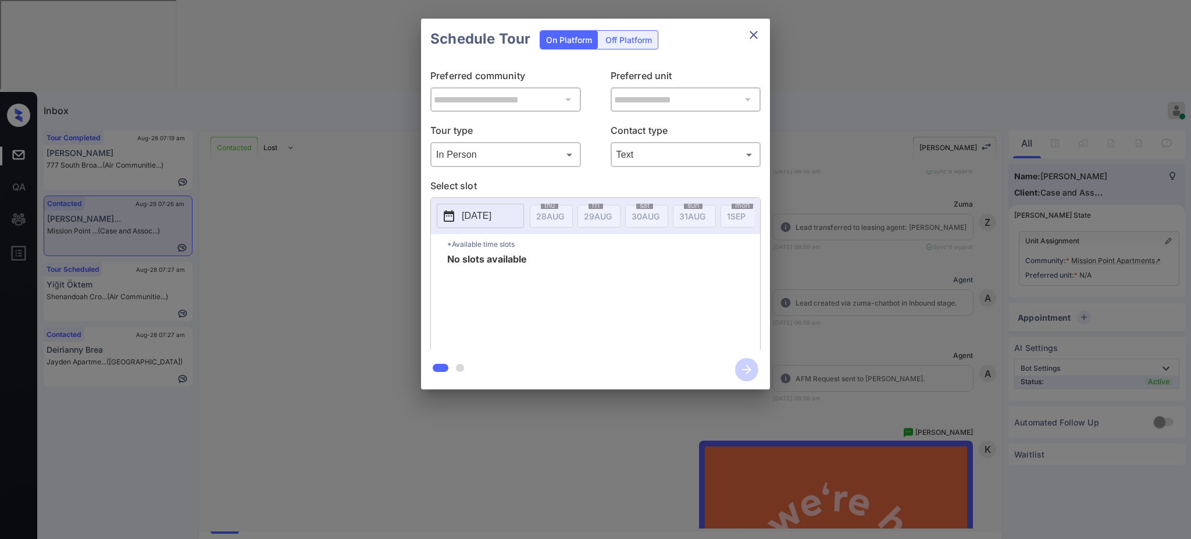
click at [838, 172] on div "**********" at bounding box center [595, 204] width 1191 height 408
